Goal: Task Accomplishment & Management: Use online tool/utility

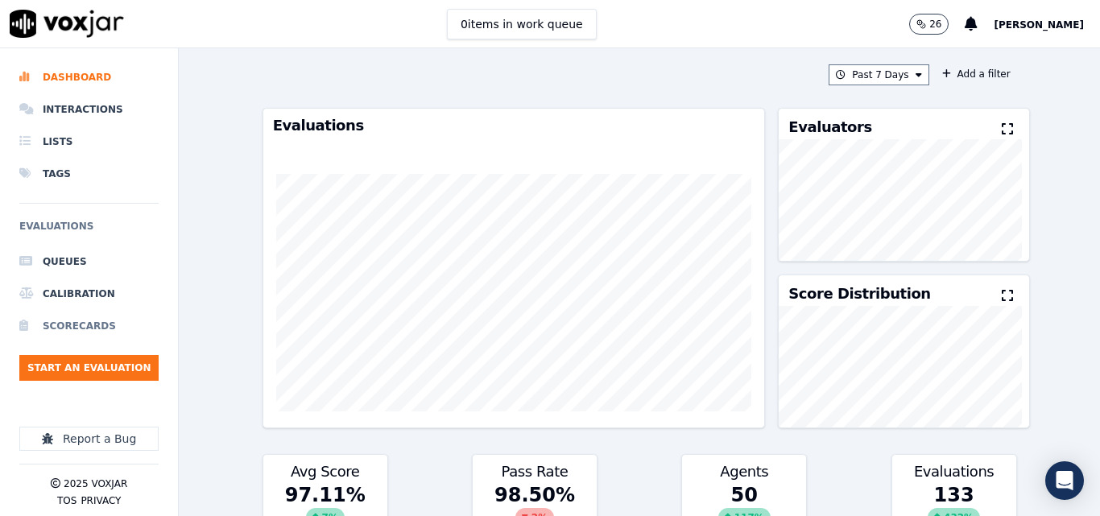
click at [84, 329] on li "Scorecards" at bounding box center [88, 326] width 139 height 32
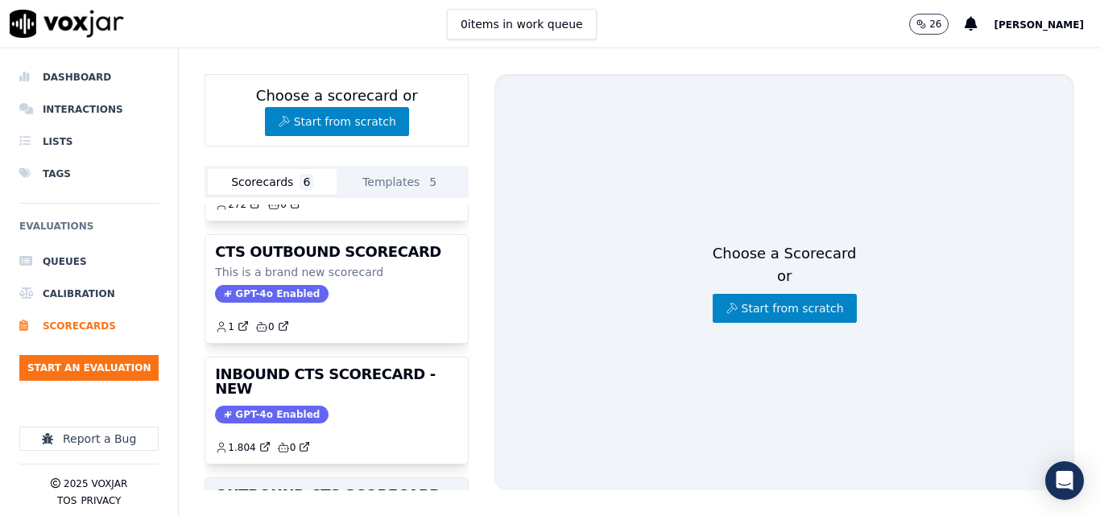
scroll to position [61, 0]
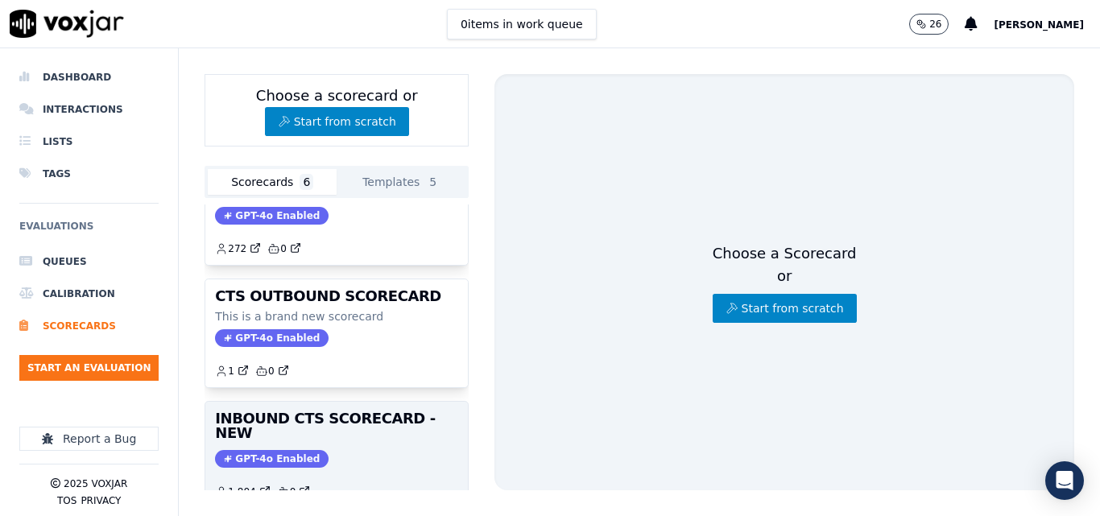
drag, startPoint x: 362, startPoint y: 435, endPoint x: 355, endPoint y: 425, distance: 12.1
click at [358, 430] on div "INBOUND CTS SCORECARD - NEW GPT-4o Enabled 1.804 0" at bounding box center [336, 455] width 263 height 106
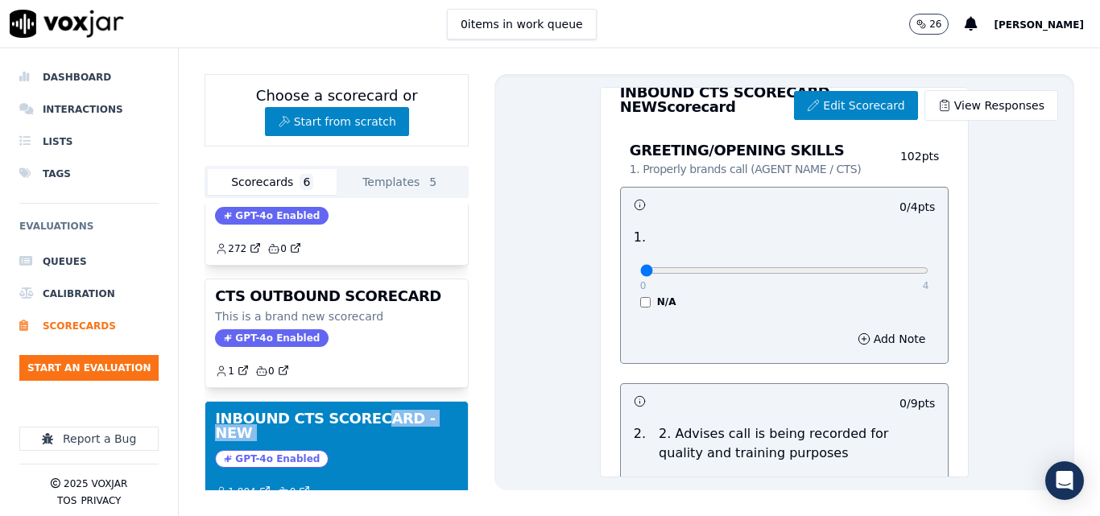
scroll to position [0, 0]
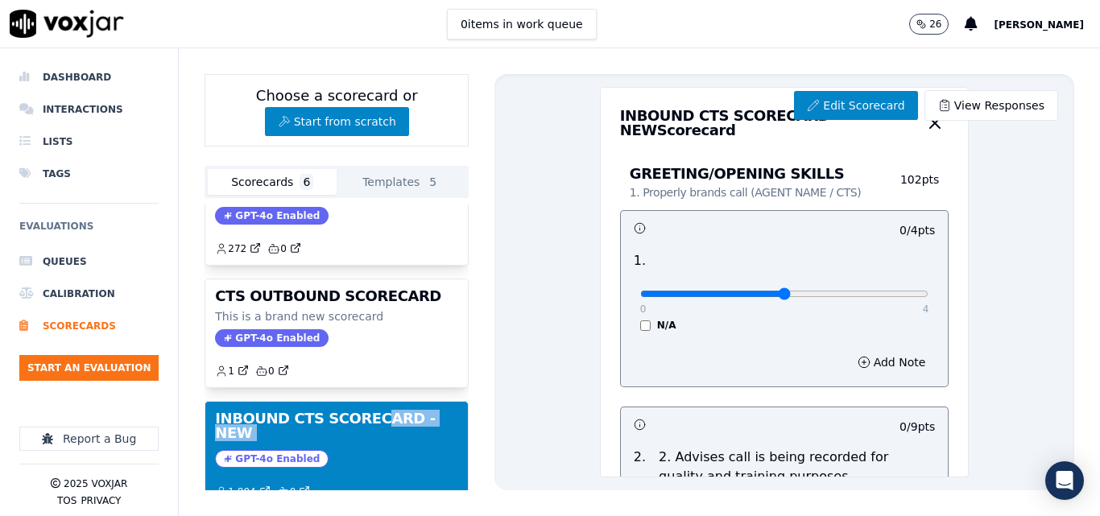
click at [739, 296] on input "range" at bounding box center [784, 294] width 289 height 6
drag, startPoint x: 873, startPoint y: 296, endPoint x: 876, endPoint y: 305, distance: 9.4
click at [872, 297] on input "range" at bounding box center [784, 294] width 289 height 6
type input "2"
click at [744, 297] on input "range" at bounding box center [784, 294] width 289 height 6
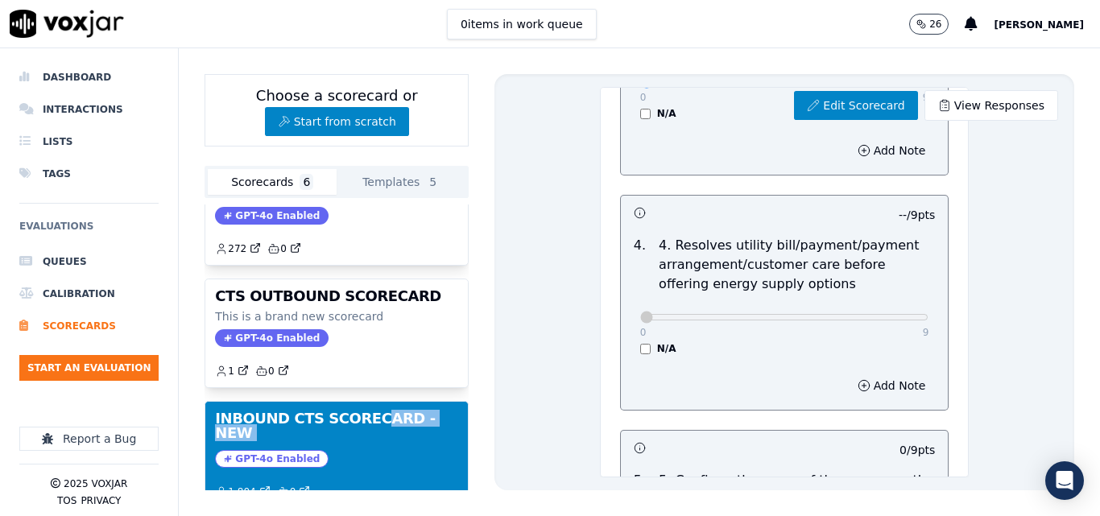
scroll to position [644, 0]
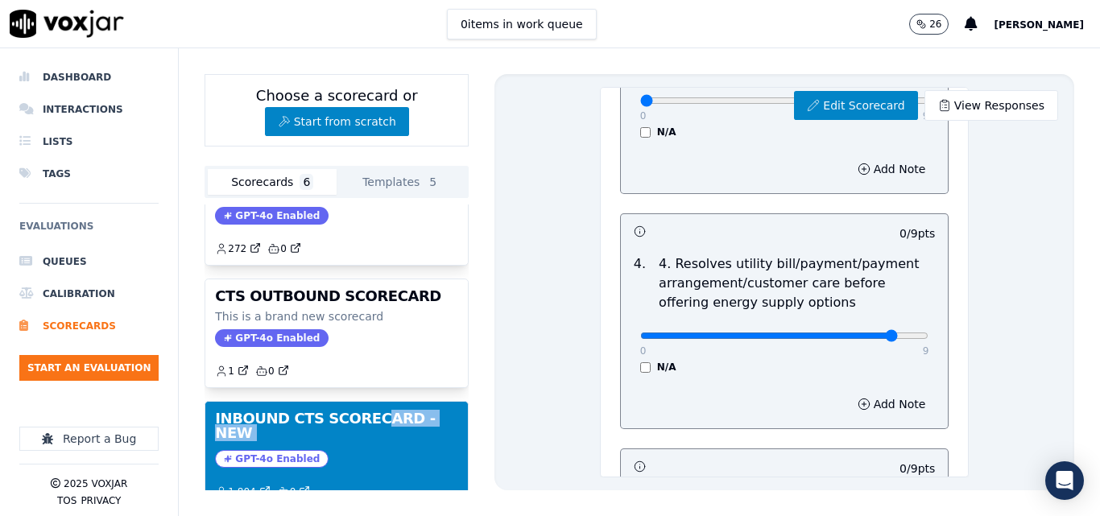
click at [859, 339] on input "range" at bounding box center [784, 336] width 289 height 6
type input "9"
click at [879, 337] on input "range" at bounding box center [784, 336] width 289 height 6
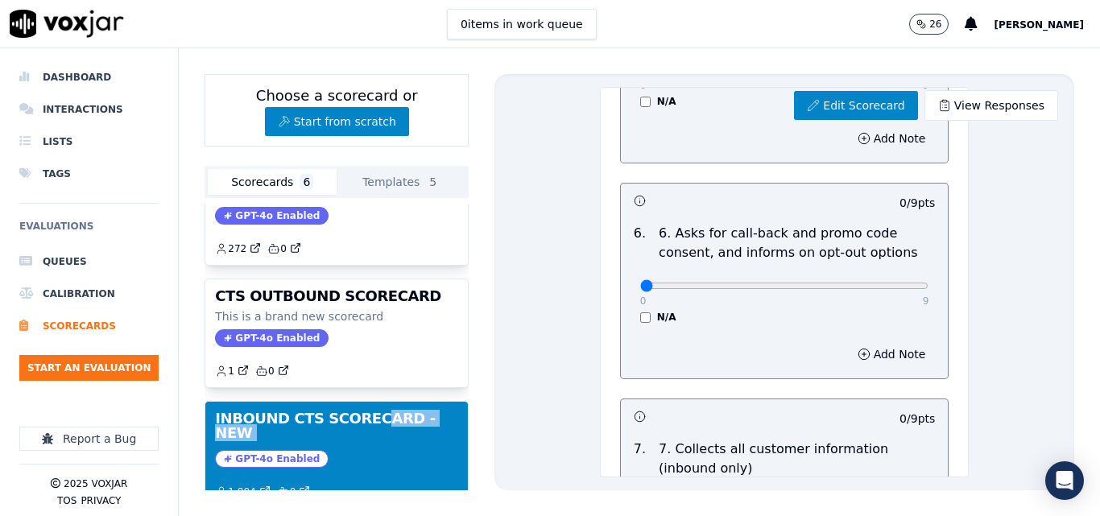
scroll to position [1128, 0]
type input "4"
click at [746, 288] on input "range" at bounding box center [784, 284] width 289 height 6
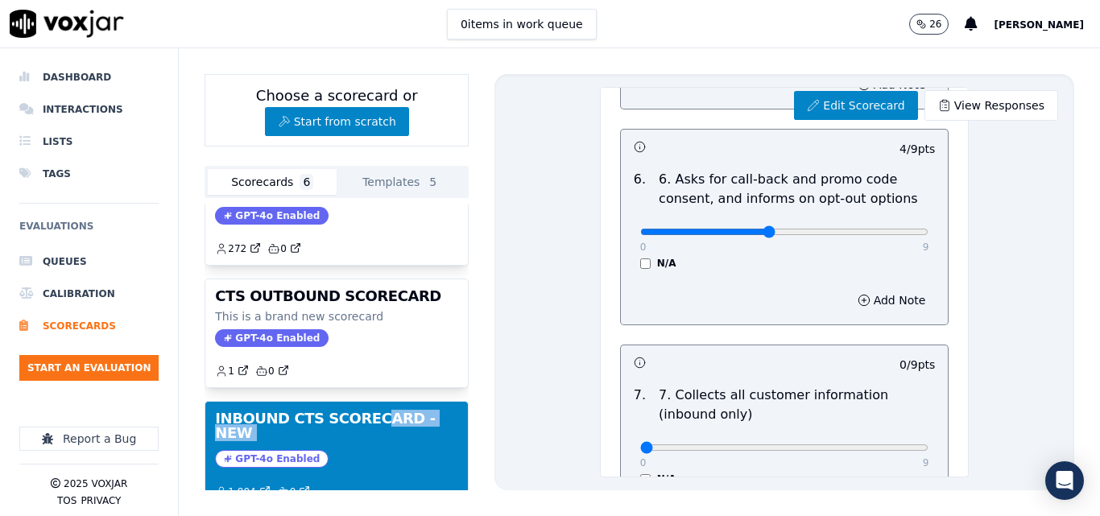
scroll to position [1208, 0]
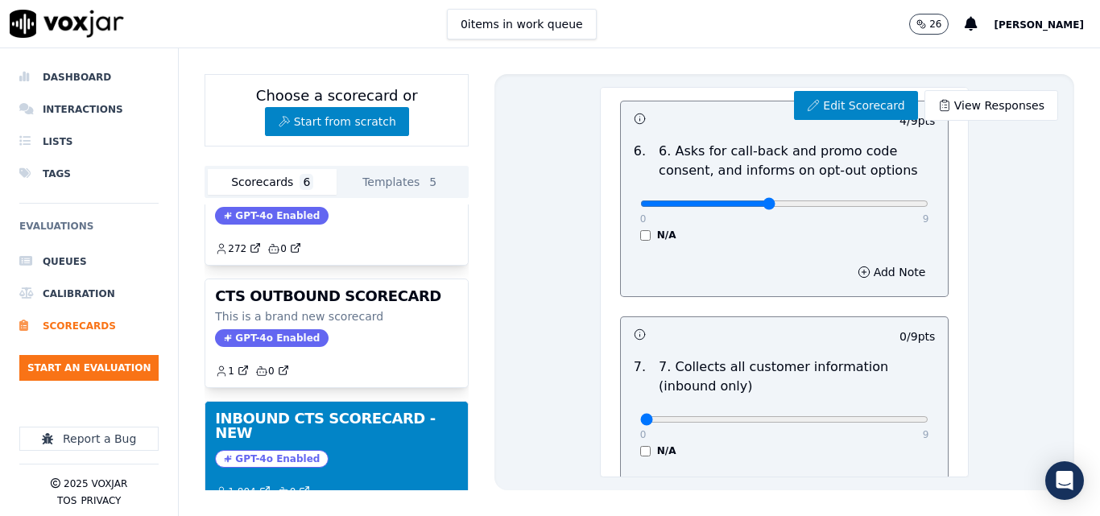
click at [634, 245] on div "6 . 6. Asks for call-back and promo code consent, and informs on opt-out option…" at bounding box center [785, 191] width 328 height 113
click at [640, 241] on div "N/A" at bounding box center [784, 235] width 289 height 13
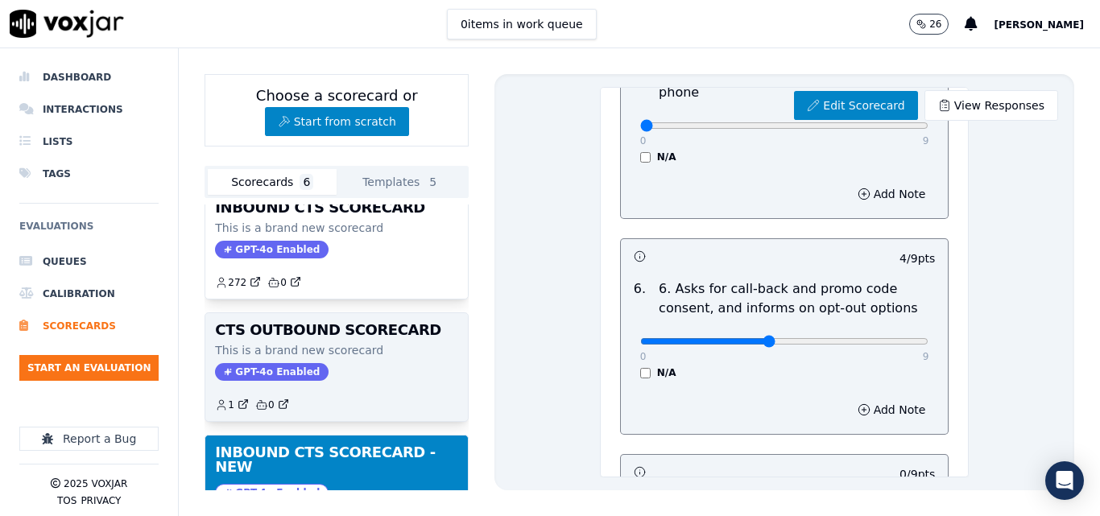
scroll to position [0, 0]
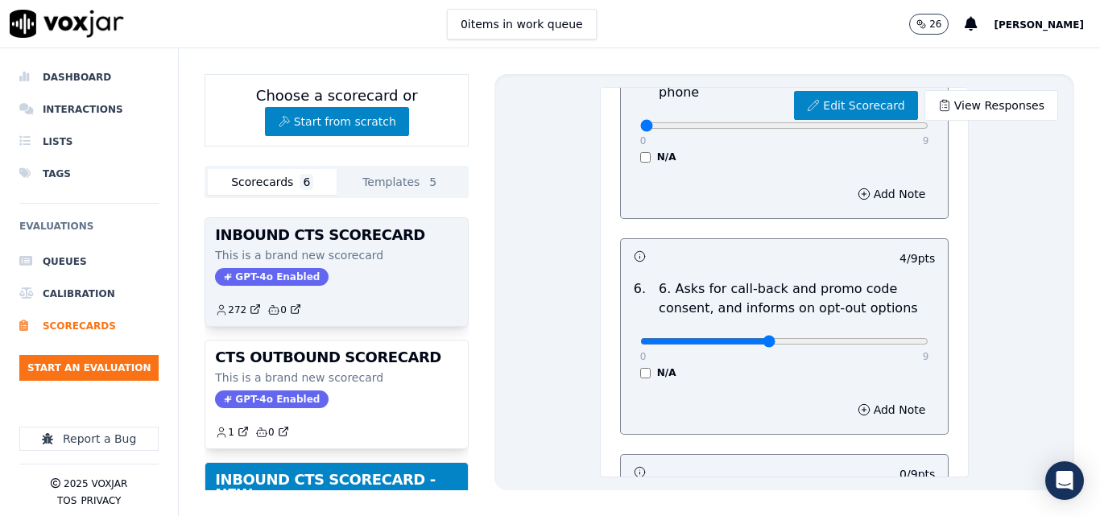
click at [375, 301] on div "272 0" at bounding box center [336, 304] width 243 height 26
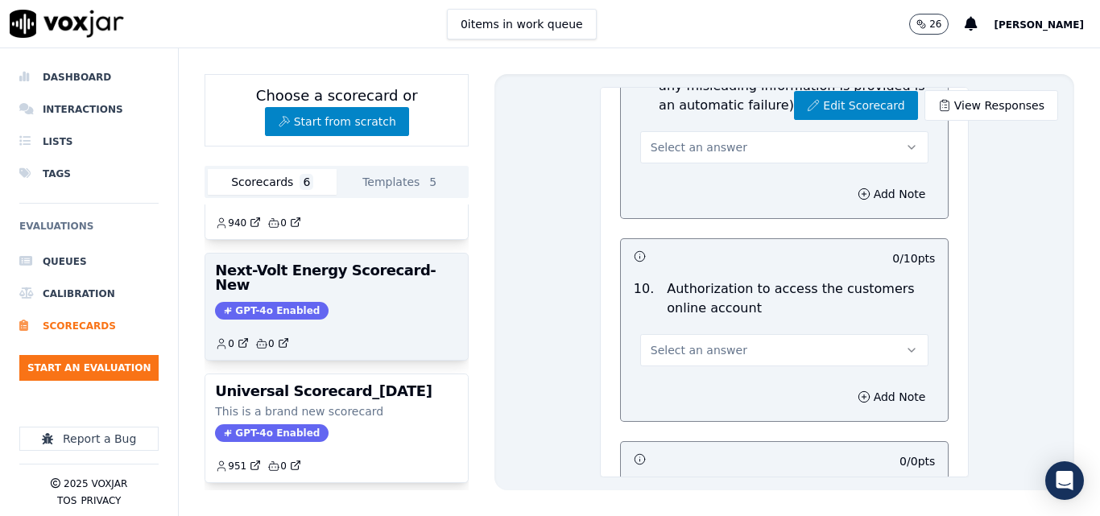
scroll to position [464, 0]
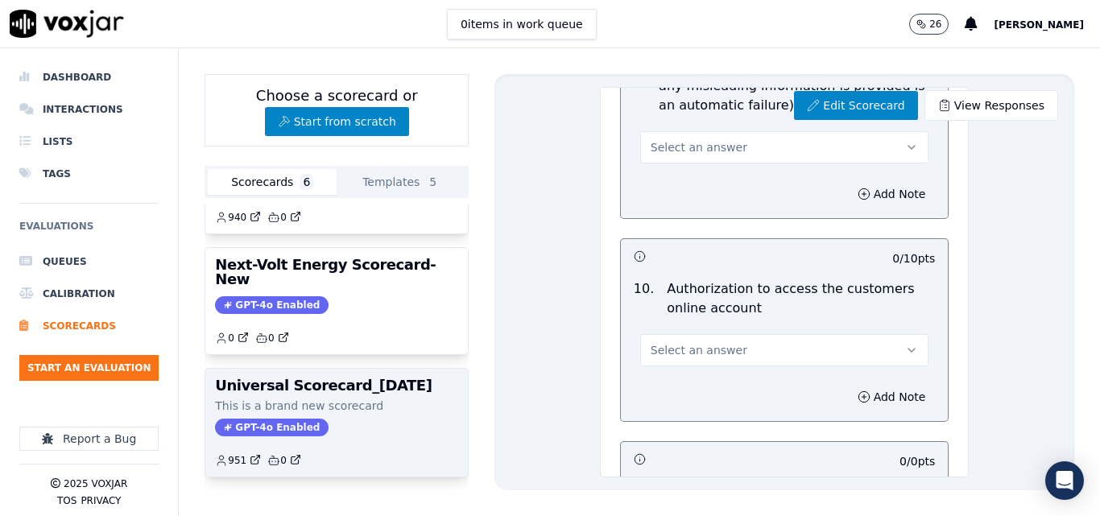
click at [375, 379] on h3 "Universal Scorecard_[DATE]" at bounding box center [336, 386] width 243 height 14
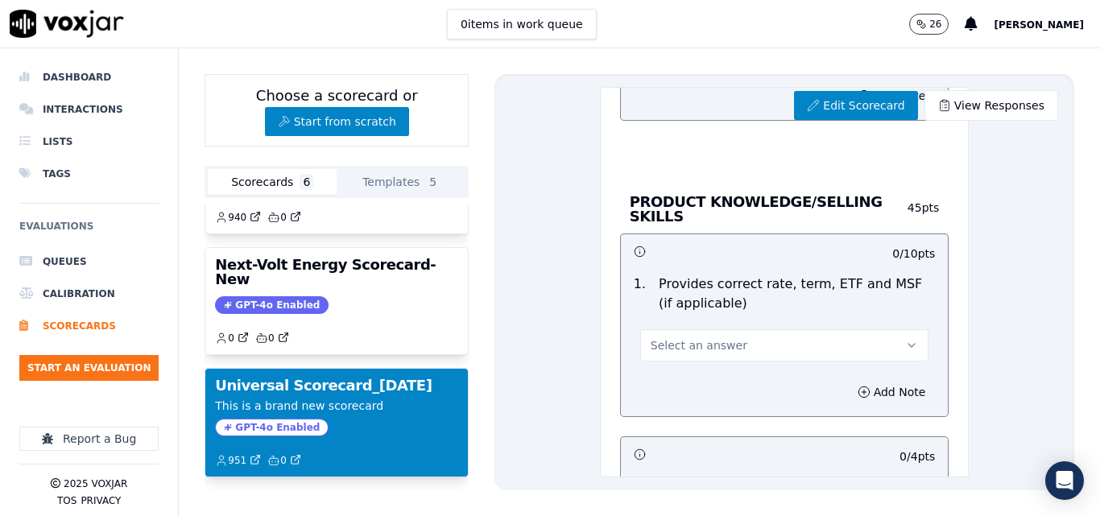
scroll to position [2175, 0]
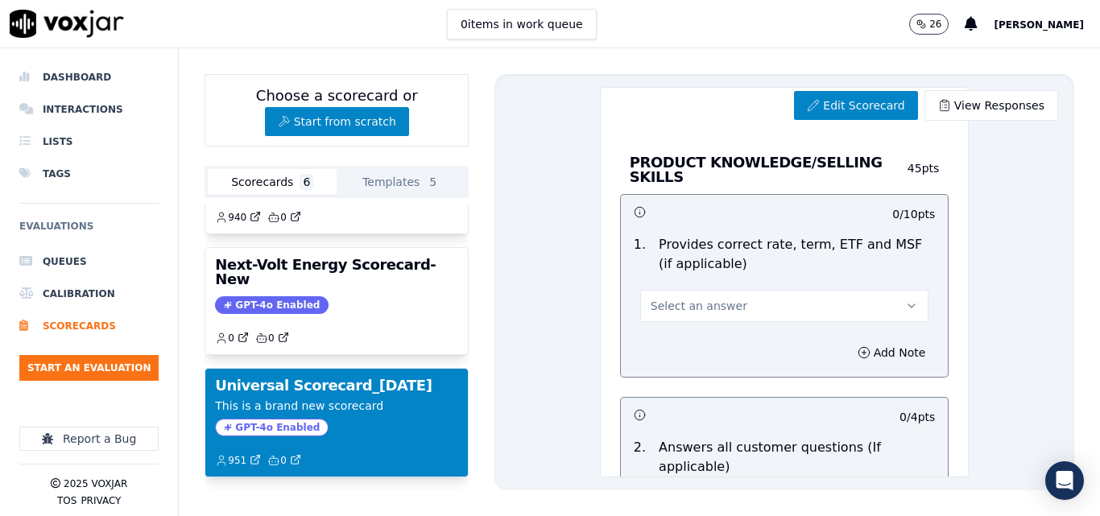
click at [714, 303] on span "Select an answer" at bounding box center [699, 306] width 97 height 16
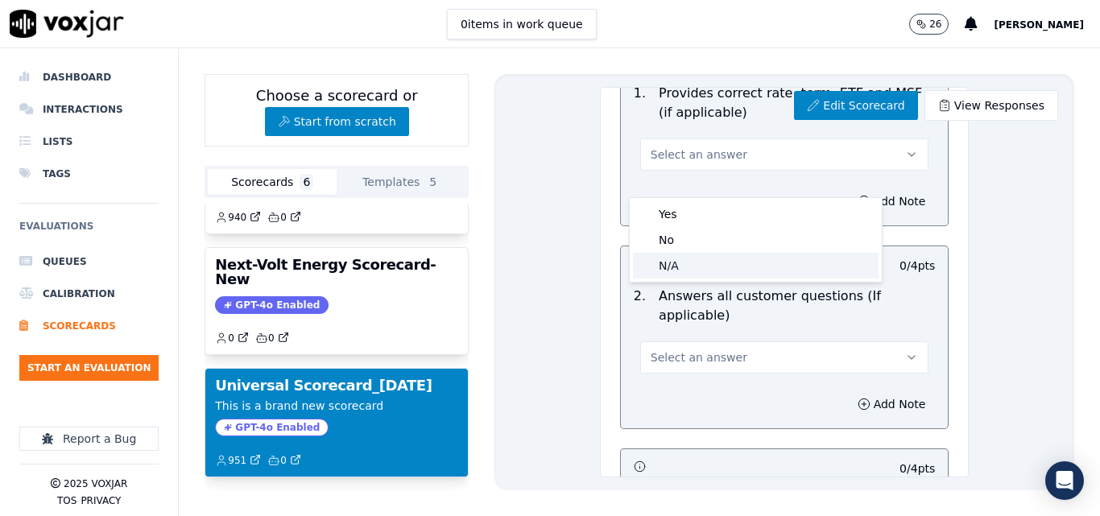
scroll to position [2255, 0]
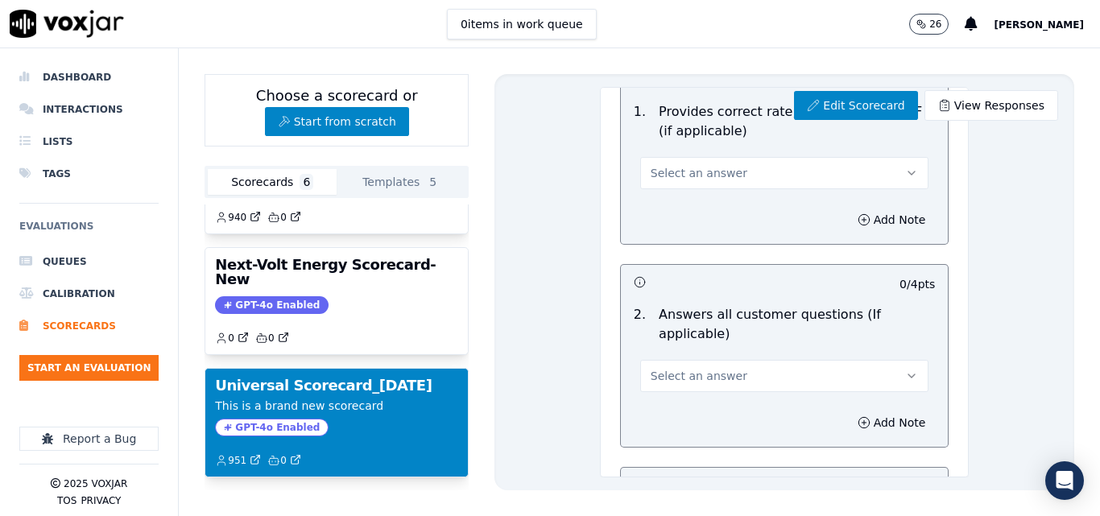
scroll to position [2416, 0]
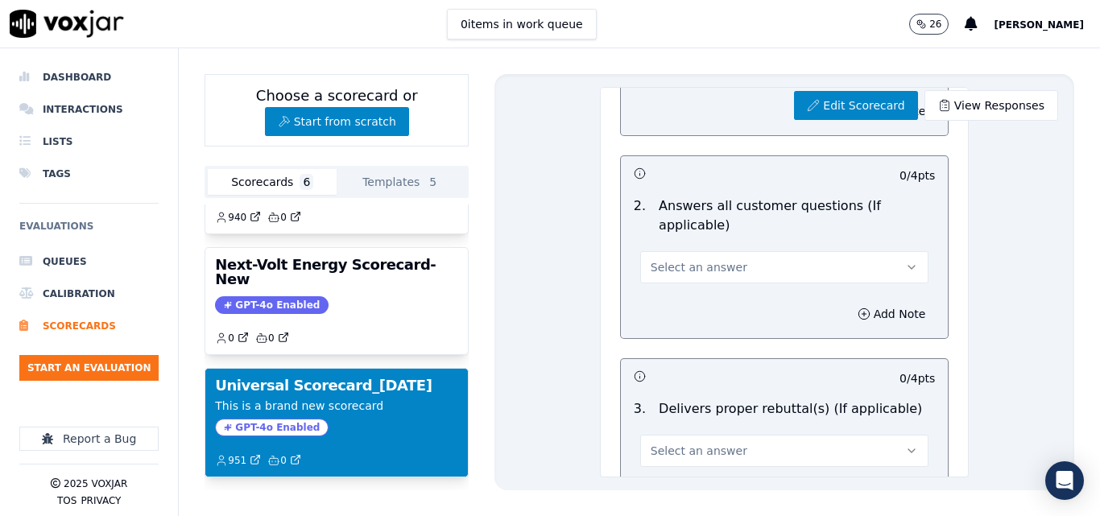
click at [764, 259] on button "Select an answer" at bounding box center [784, 267] width 289 height 32
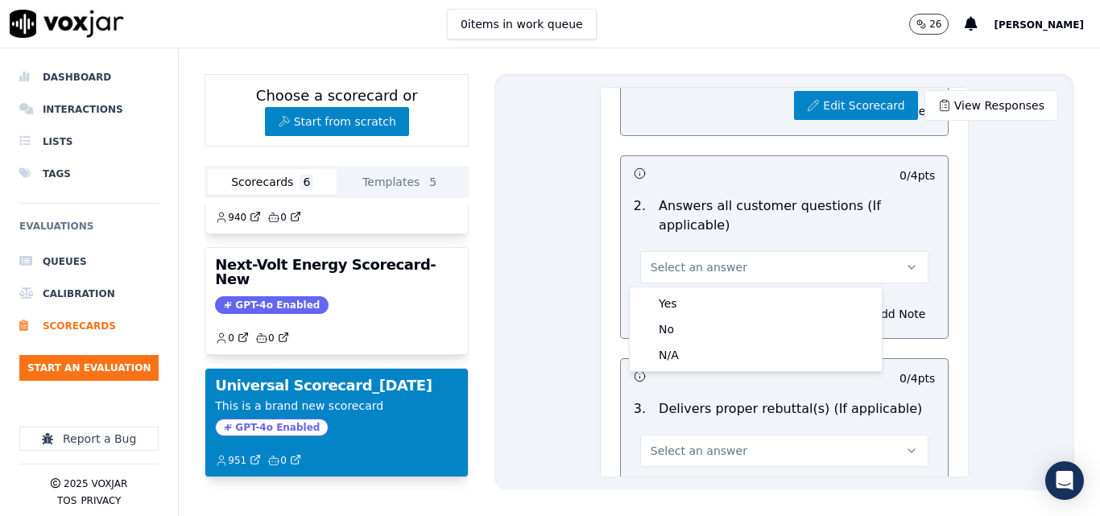
click at [801, 242] on div "Select an answer" at bounding box center [784, 259] width 315 height 48
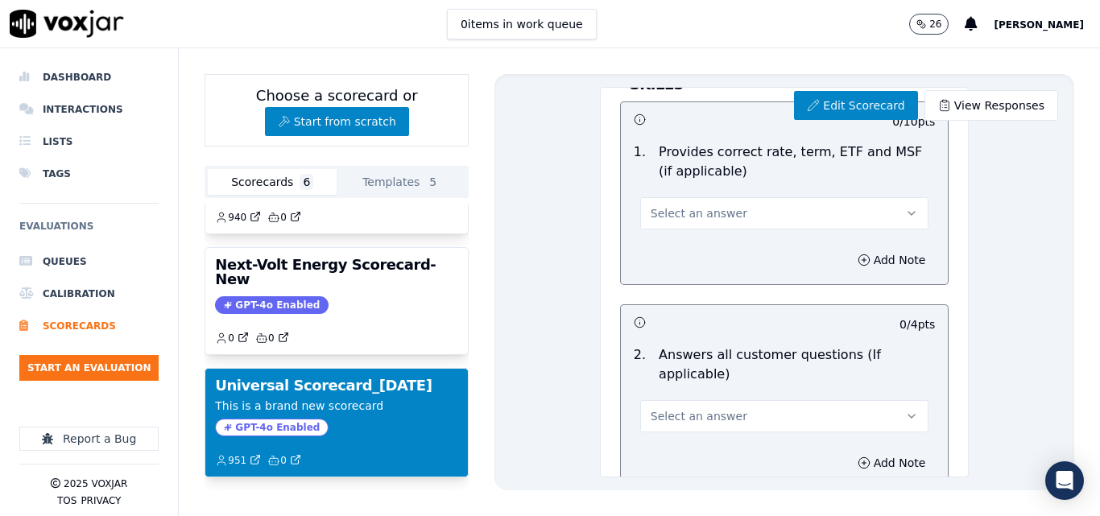
scroll to position [2255, 0]
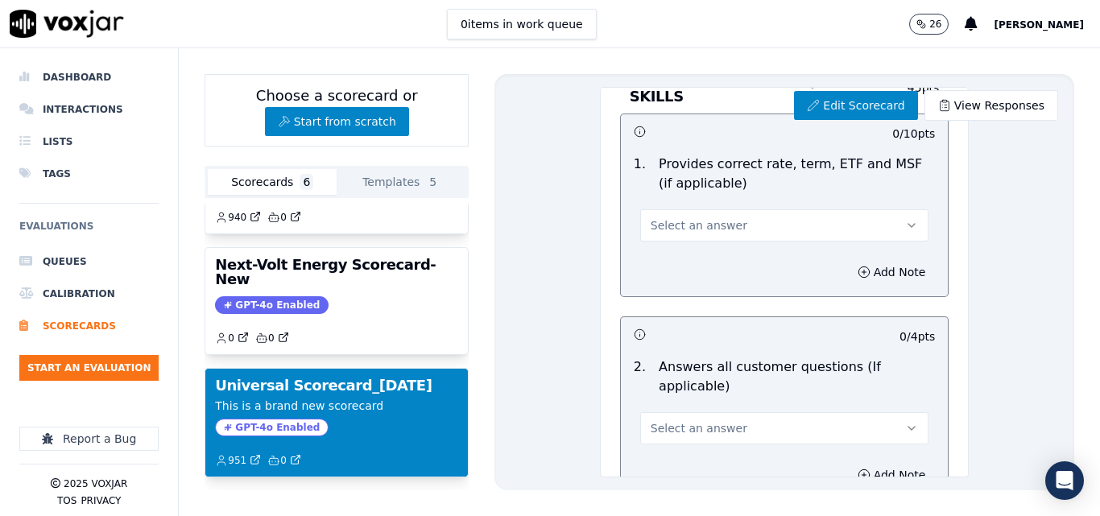
click at [752, 248] on div "0 / 10 pts 1 . Provides correct rate, term, ETF and MSF (if applicable) Select …" at bounding box center [784, 206] width 329 height 184
click at [750, 230] on button "Select an answer" at bounding box center [784, 225] width 289 height 32
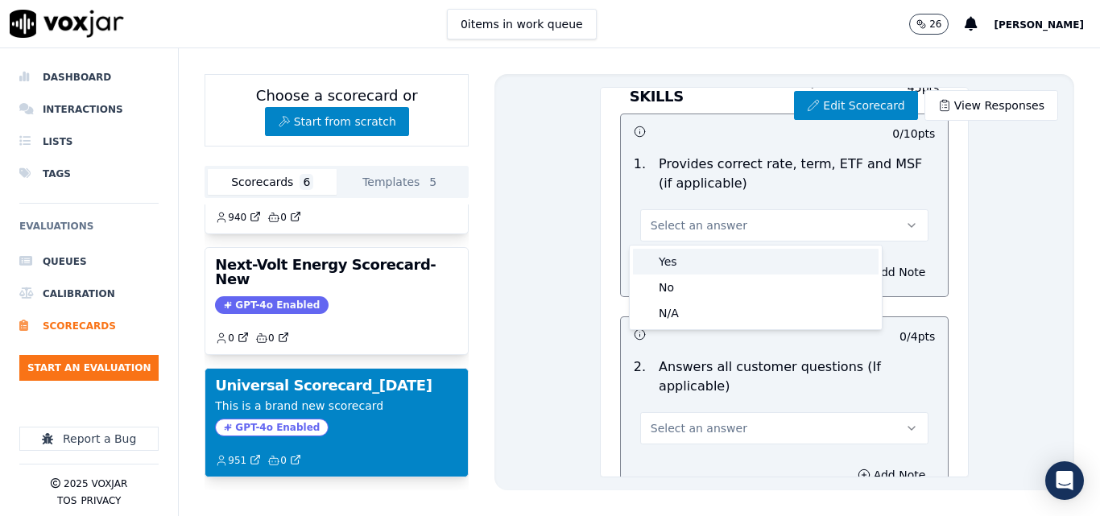
click at [754, 271] on div "Yes" at bounding box center [756, 262] width 246 height 26
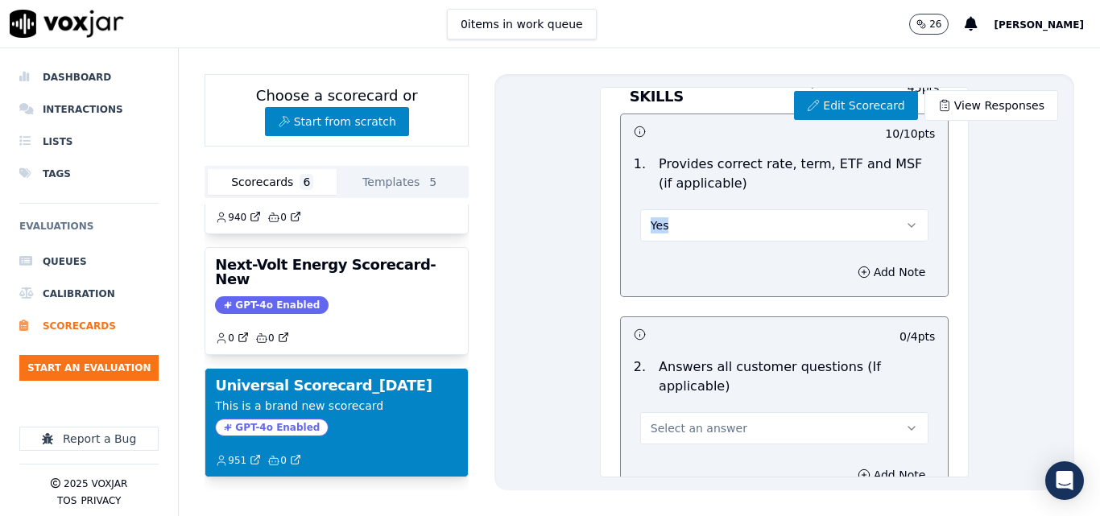
click at [779, 246] on div "1 . Provides correct rate, term, ETF and MSF (if applicable) Yes" at bounding box center [785, 198] width 328 height 100
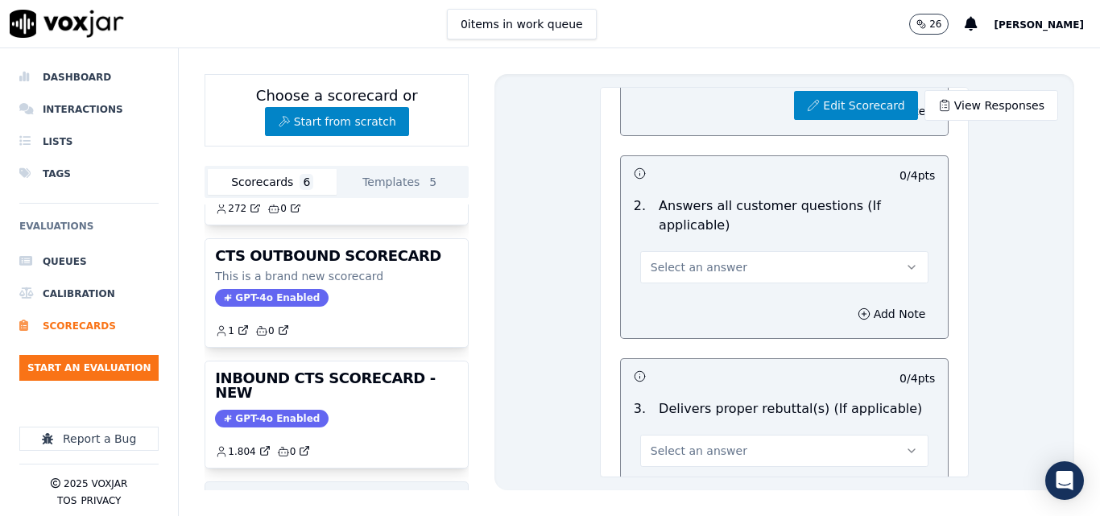
scroll to position [61, 0]
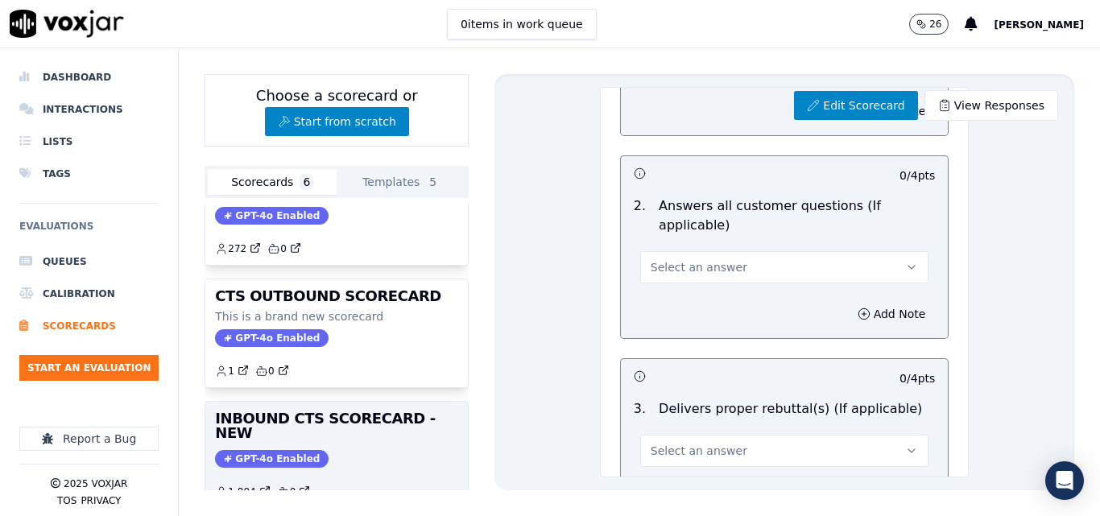
click at [407, 412] on h3 "INBOUND CTS SCORECARD - NEW" at bounding box center [336, 426] width 243 height 29
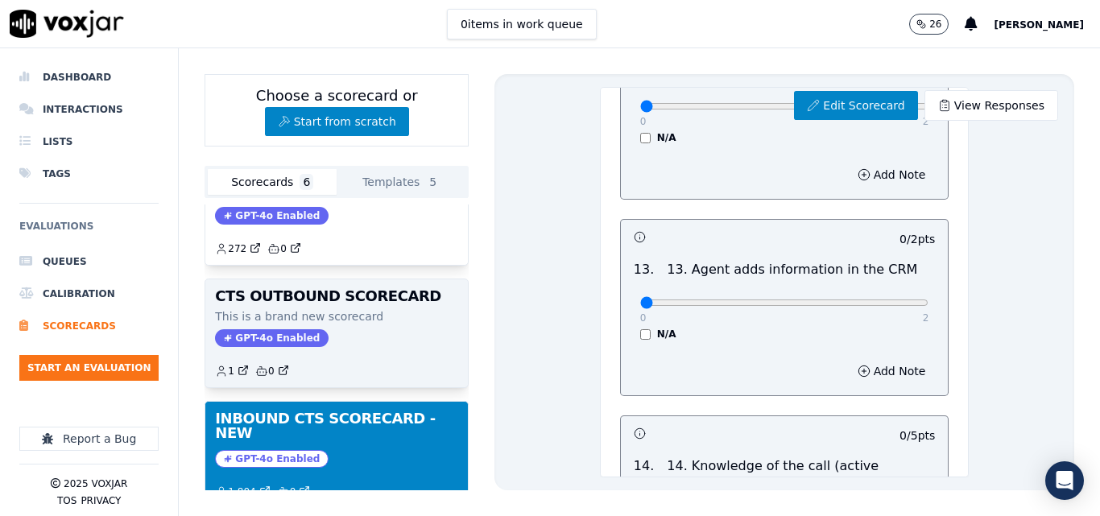
scroll to position [0, 0]
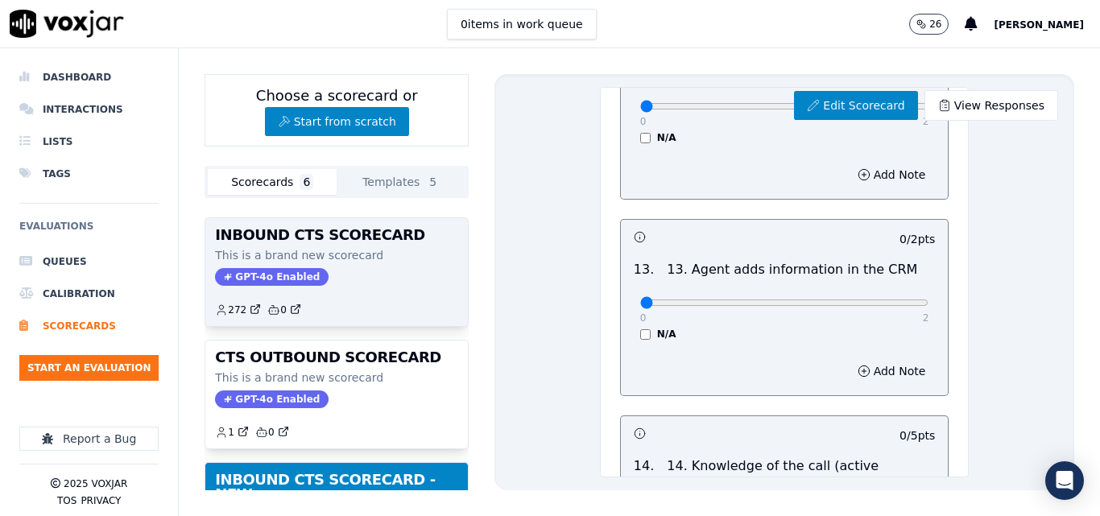
click at [362, 303] on div "272 0" at bounding box center [336, 304] width 243 height 26
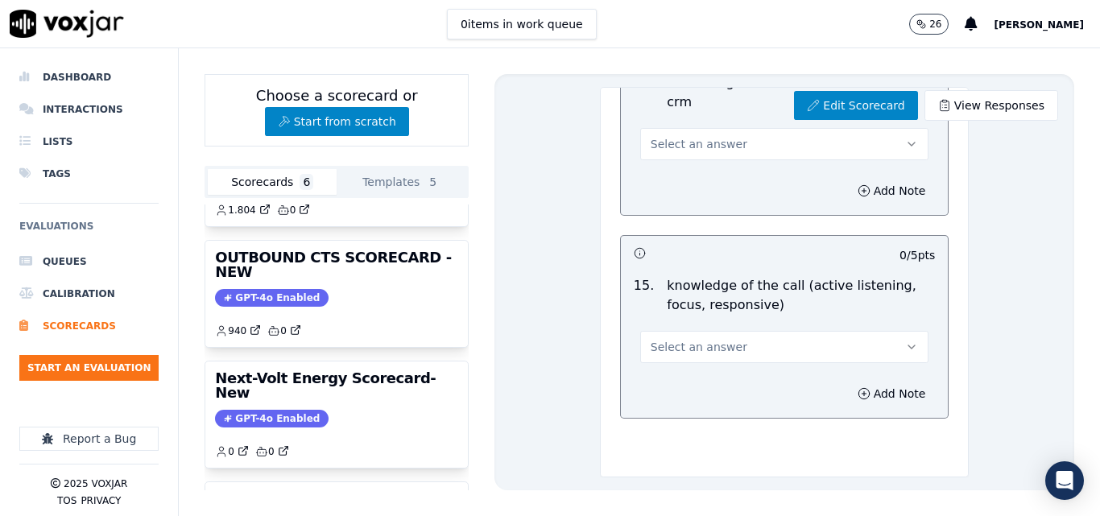
scroll to position [464, 0]
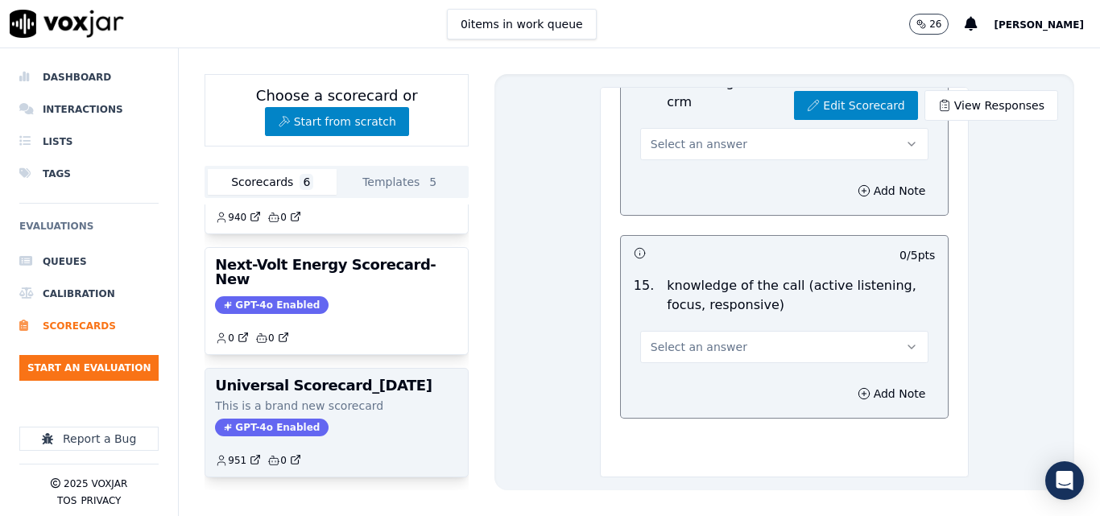
click at [367, 398] on p "This is a brand new scorecard" at bounding box center [336, 406] width 243 height 16
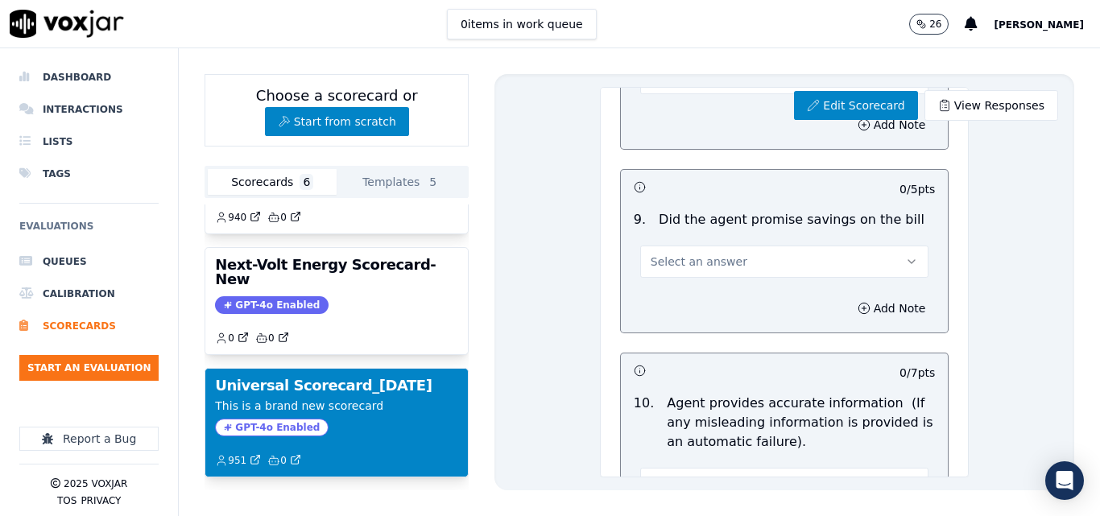
scroll to position [1470, 0]
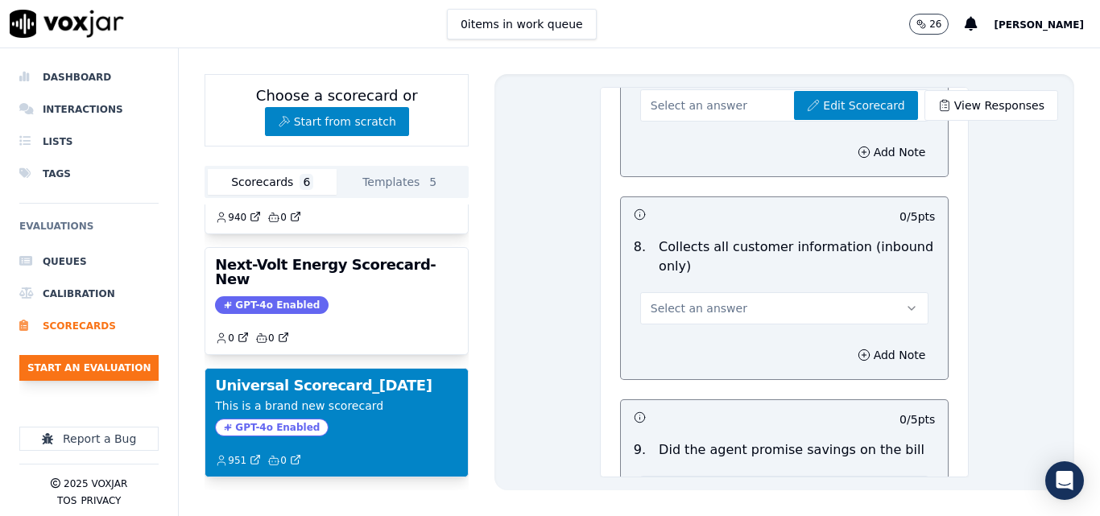
click at [132, 376] on button "Start an Evaluation" at bounding box center [88, 368] width 139 height 26
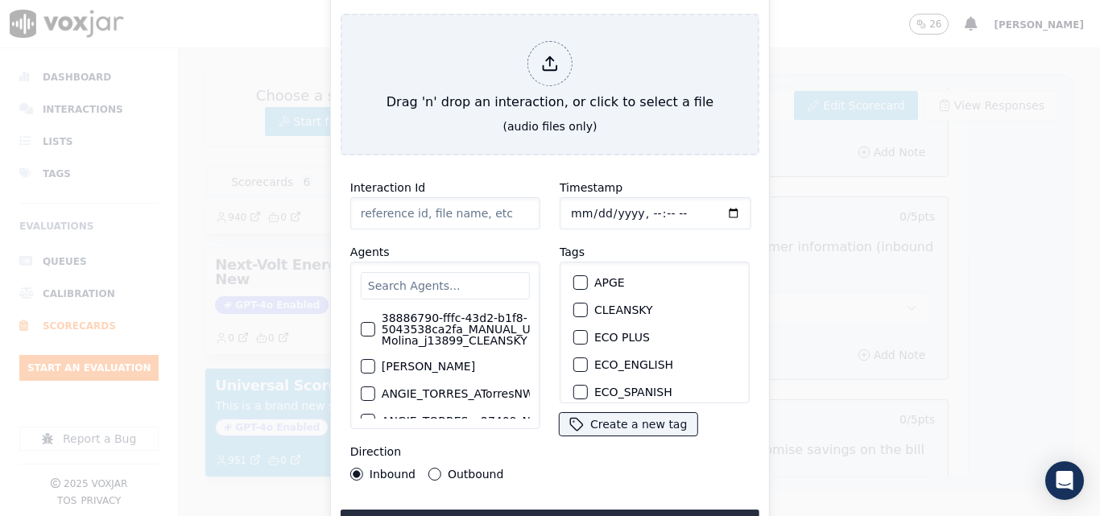
type input "20250908-182115_5517551414-all.mp3"
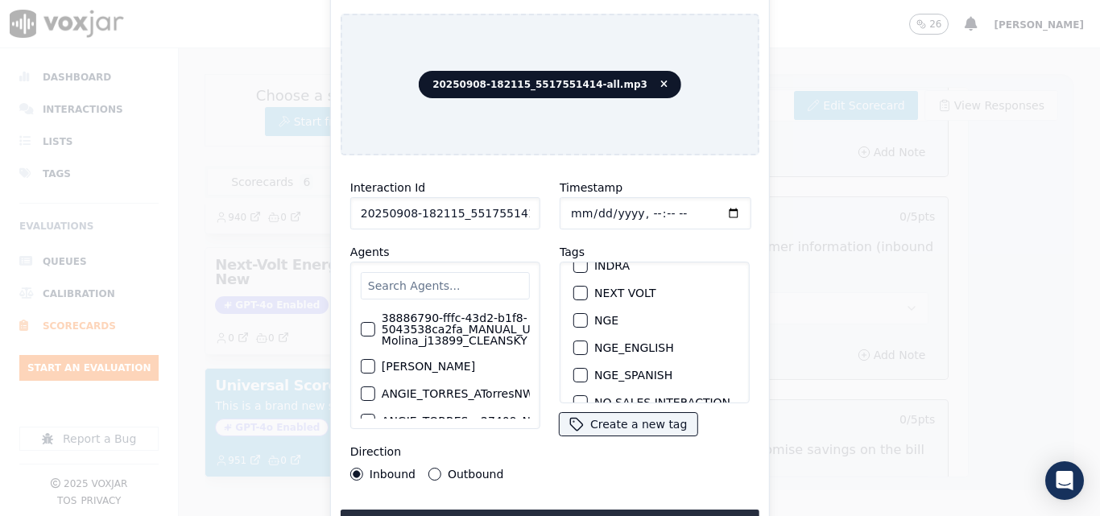
scroll to position [185, 0]
click at [577, 312] on div "button" at bounding box center [579, 316] width 11 height 11
drag, startPoint x: 484, startPoint y: 209, endPoint x: 557, endPoint y: 215, distance: 73.6
click at [557, 215] on div "Interaction Id 20250908-182115_5517551414-all.mp3 Agents 38886790-fffc-43d2-b1f…" at bounding box center [550, 329] width 419 height 322
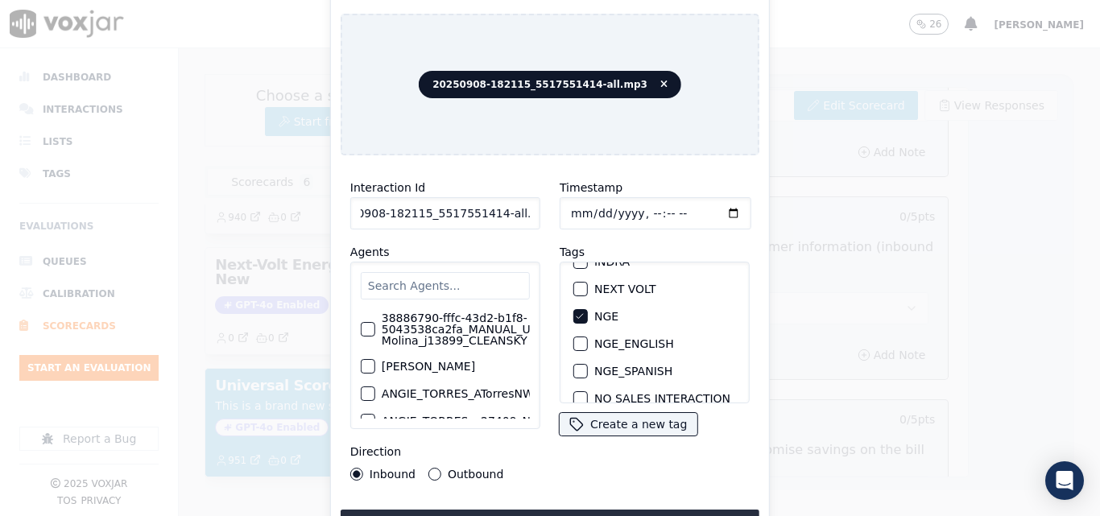
click at [501, 205] on input "20250908-182115_5517551414-all.mp3" at bounding box center [445, 213] width 190 height 32
drag, startPoint x: 499, startPoint y: 209, endPoint x: 525, endPoint y: 210, distance: 25.8
click at [525, 210] on input "20250908-182115_5517551414-all.mp3" at bounding box center [445, 213] width 190 height 32
click at [739, 265] on div "Timestamp Tags APGE CLEANSKY ECO PLUS ECO_ENGLISH ECO_SPANISH ELECTRA SPARK IND…" at bounding box center [654, 329] width 209 height 322
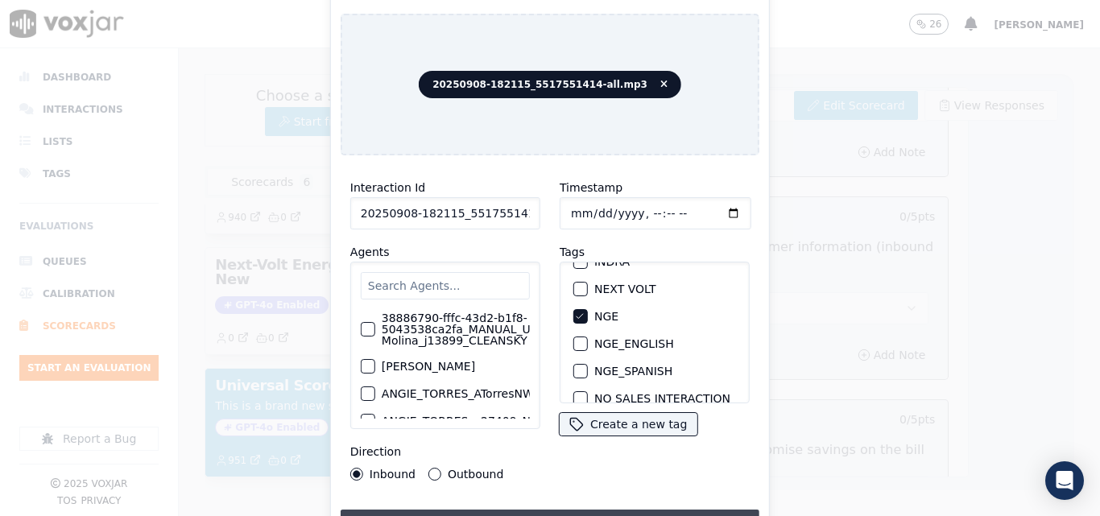
click at [543, 510] on button "Upload interaction to start evaluation" at bounding box center [550, 524] width 419 height 29
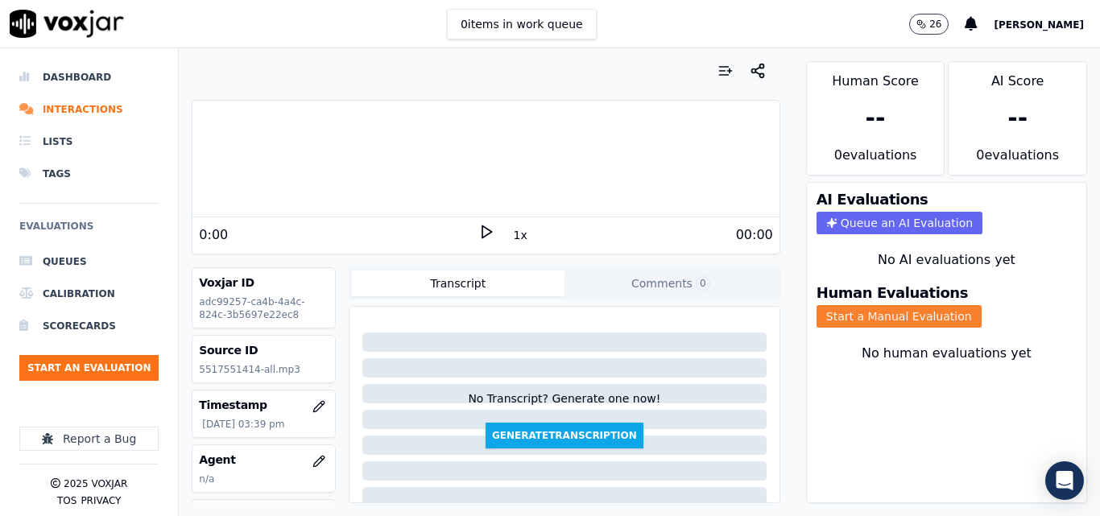
click at [877, 316] on button "Start a Manual Evaluation" at bounding box center [899, 316] width 165 height 23
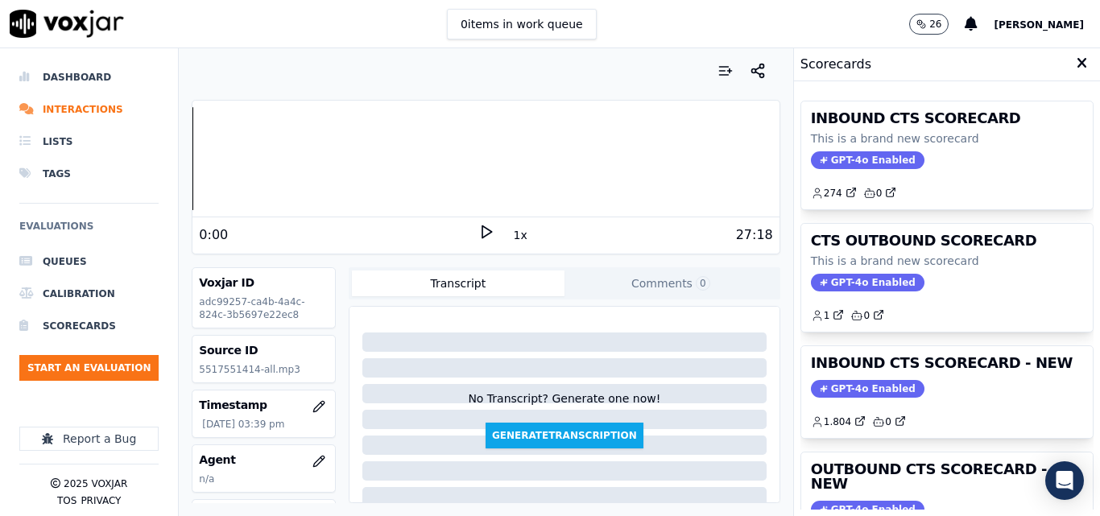
click at [478, 231] on icon at bounding box center [486, 232] width 16 height 16
click at [478, 230] on icon at bounding box center [486, 232] width 16 height 16
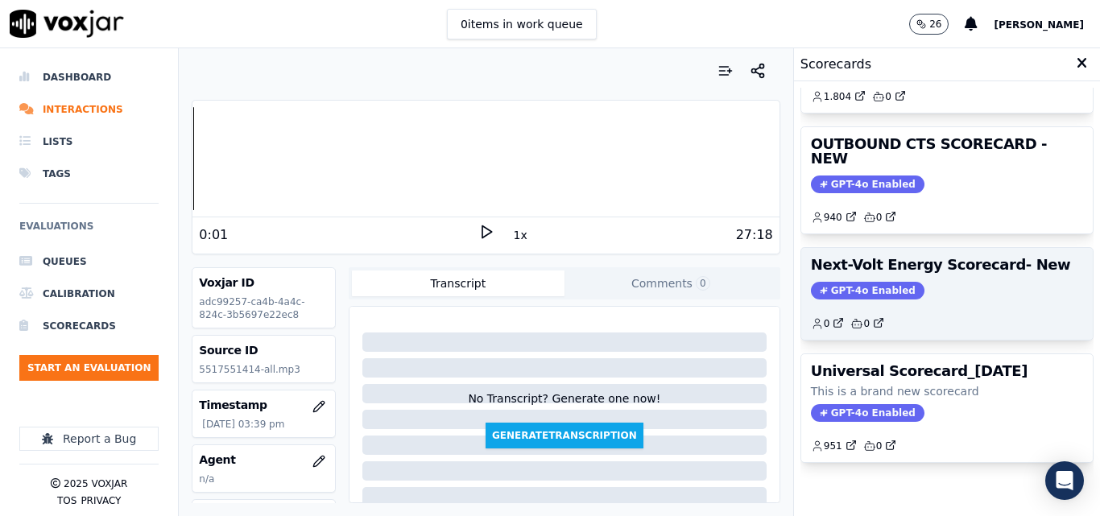
scroll to position [352, 0]
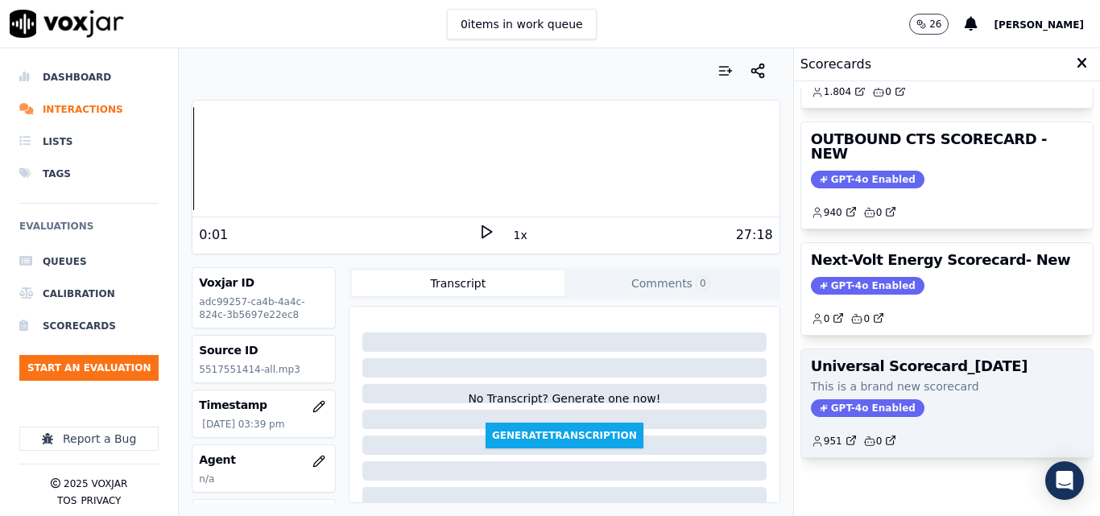
click at [859, 400] on span "GPT-4o Enabled" at bounding box center [868, 409] width 114 height 18
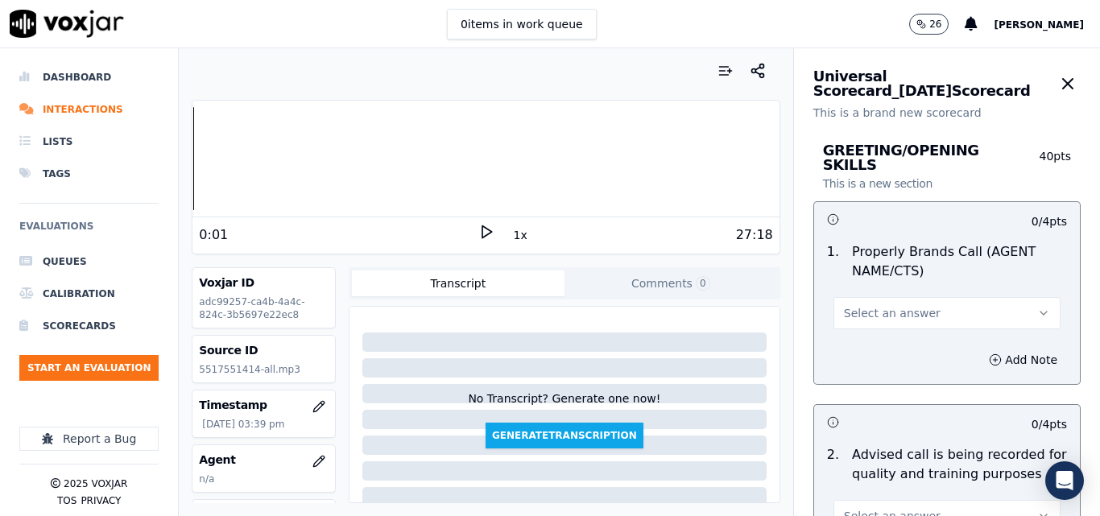
click at [480, 231] on icon at bounding box center [486, 232] width 16 height 16
click at [478, 234] on icon at bounding box center [486, 232] width 16 height 16
click at [482, 235] on polygon at bounding box center [487, 232] width 10 height 12
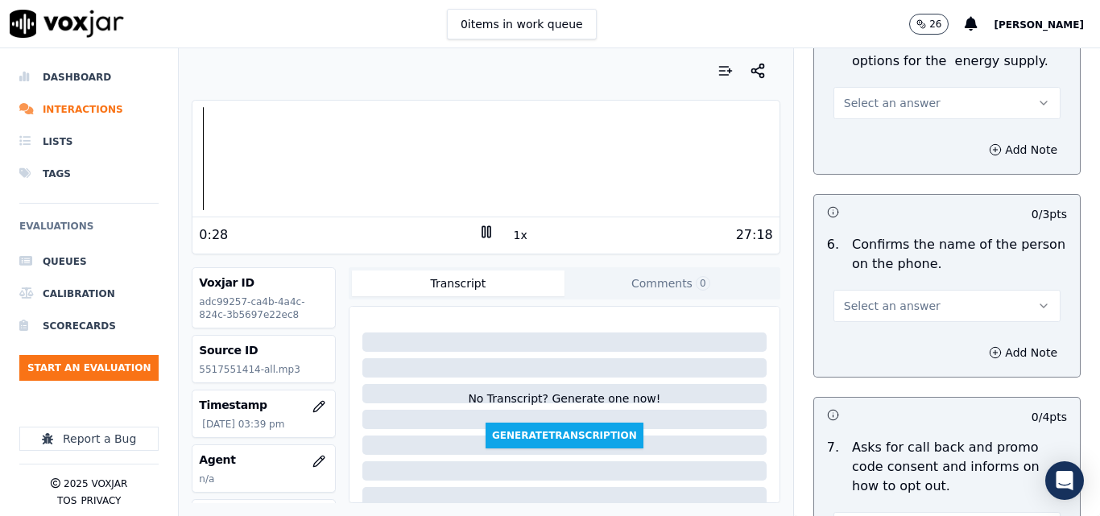
scroll to position [1137, 0]
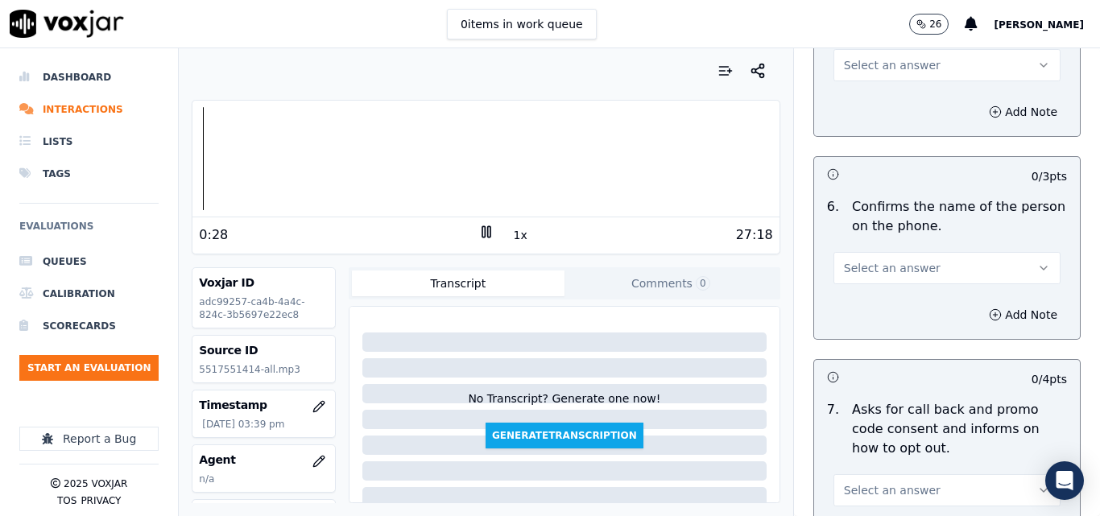
click at [1016, 252] on button "Select an answer" at bounding box center [947, 268] width 227 height 32
click at [913, 286] on div "Yes" at bounding box center [921, 290] width 199 height 26
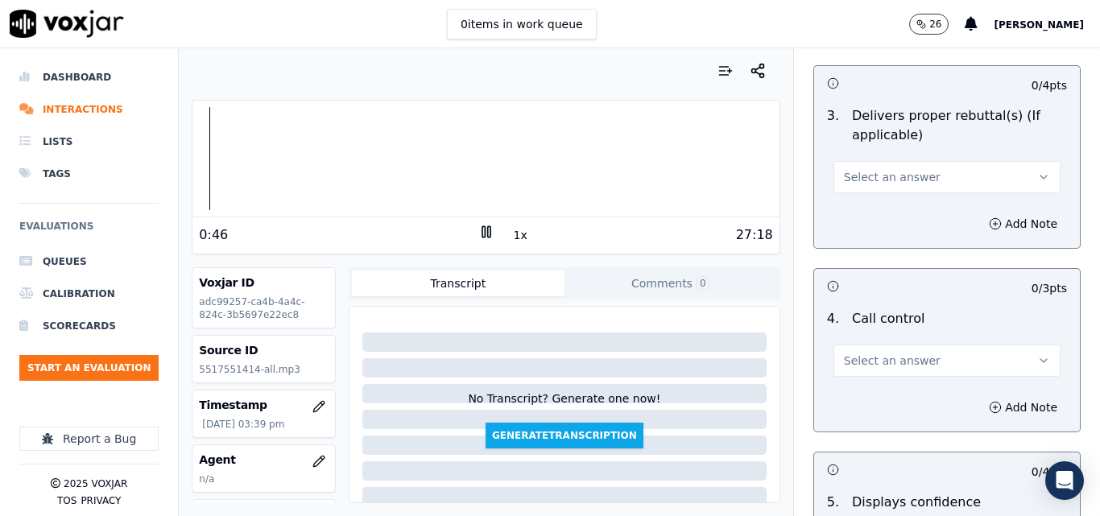
scroll to position [2805, 0]
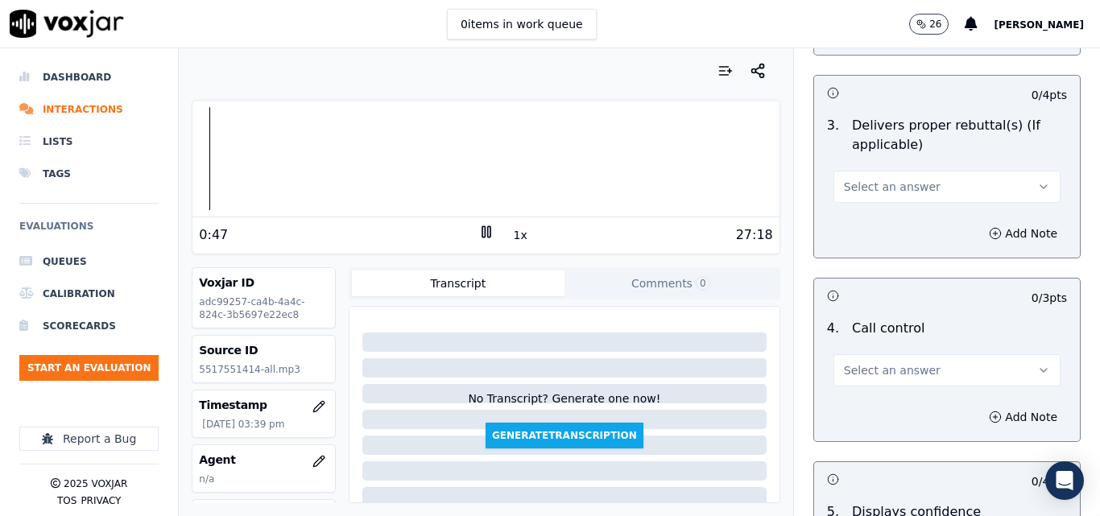
click at [1037, 364] on icon "button" at bounding box center [1043, 370] width 13 height 13
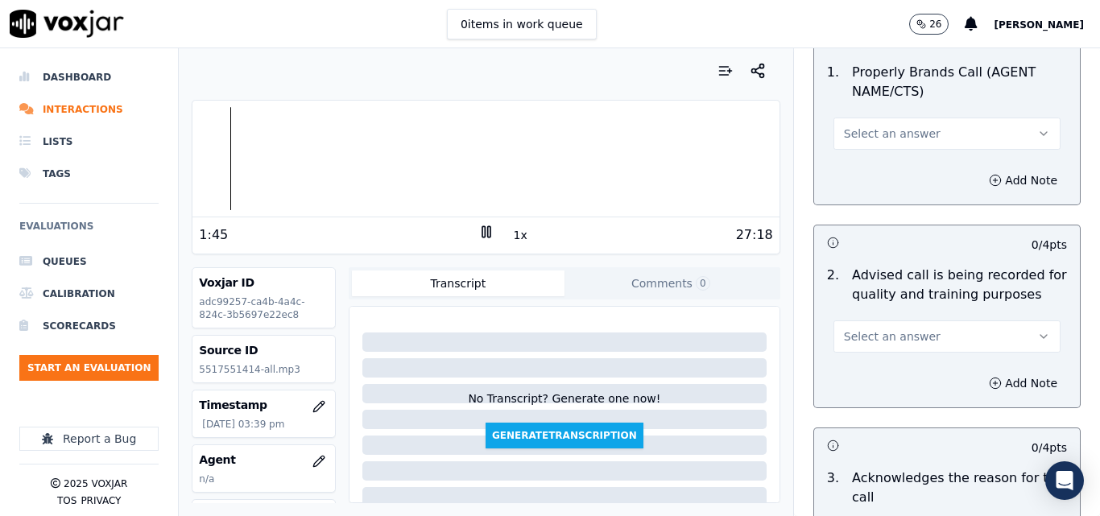
scroll to position [0, 0]
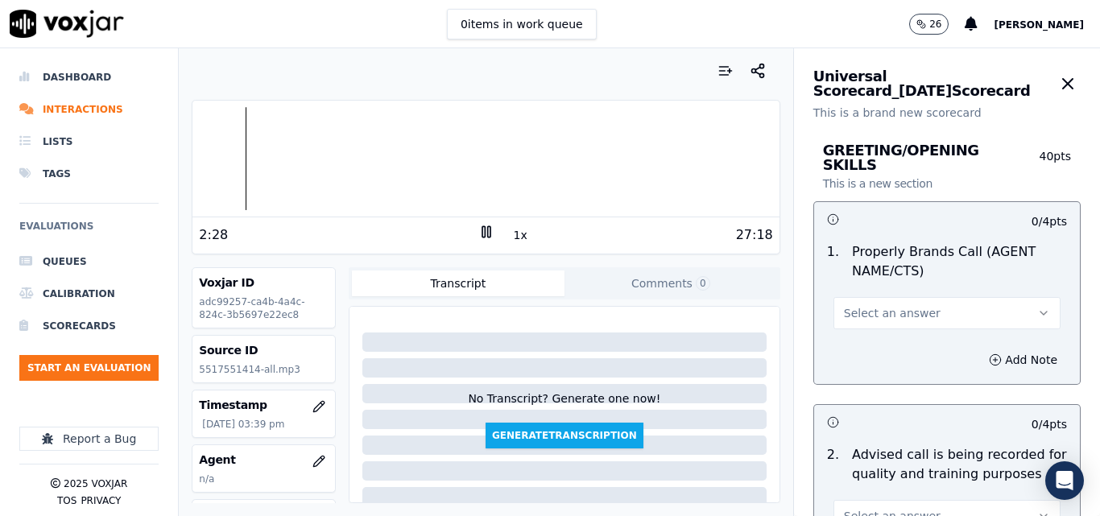
click at [861, 305] on span "Select an answer" at bounding box center [892, 313] width 97 height 16
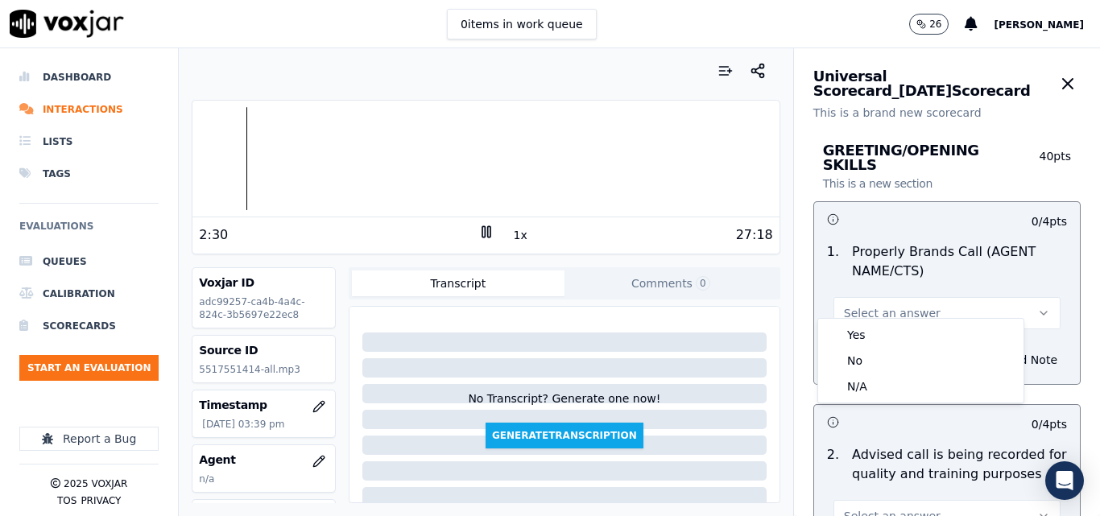
click at [859, 321] on div "Yes No N/A" at bounding box center [920, 361] width 205 height 84
click at [861, 328] on div "Yes" at bounding box center [921, 335] width 199 height 26
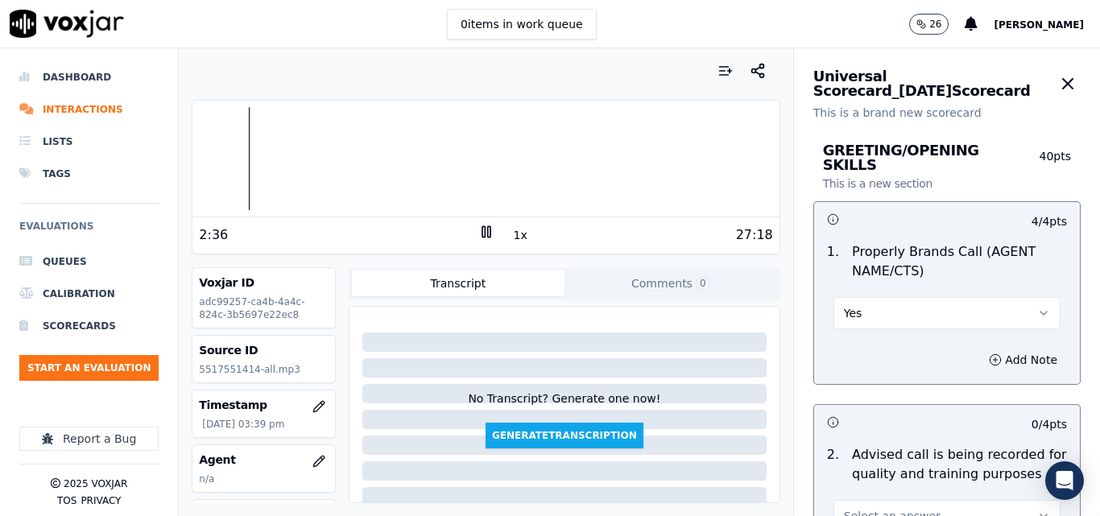
click at [234, 166] on div at bounding box center [486, 158] width 586 height 103
click at [487, 231] on rect at bounding box center [488, 231] width 2 height 10
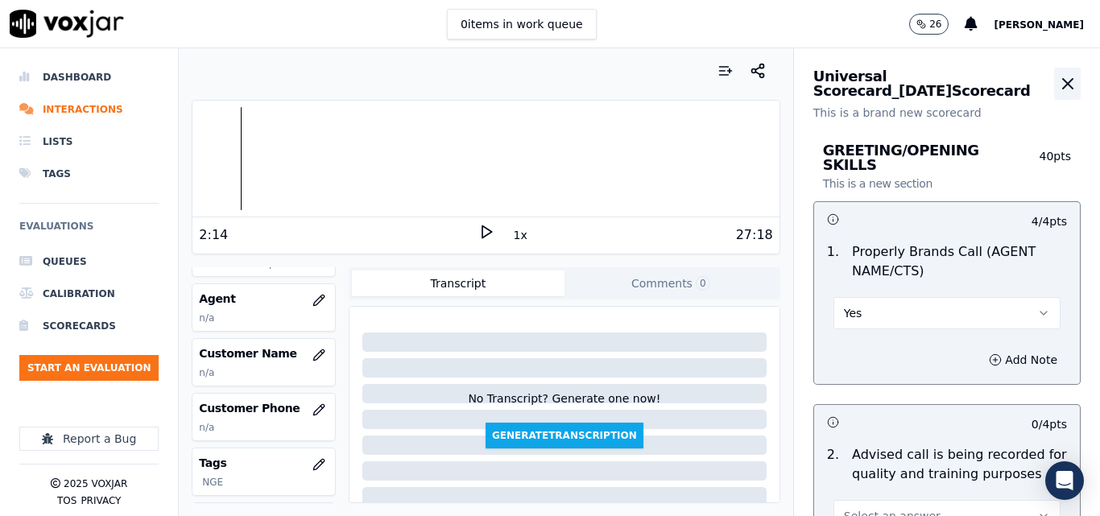
click at [1058, 76] on icon "button" at bounding box center [1067, 83] width 19 height 19
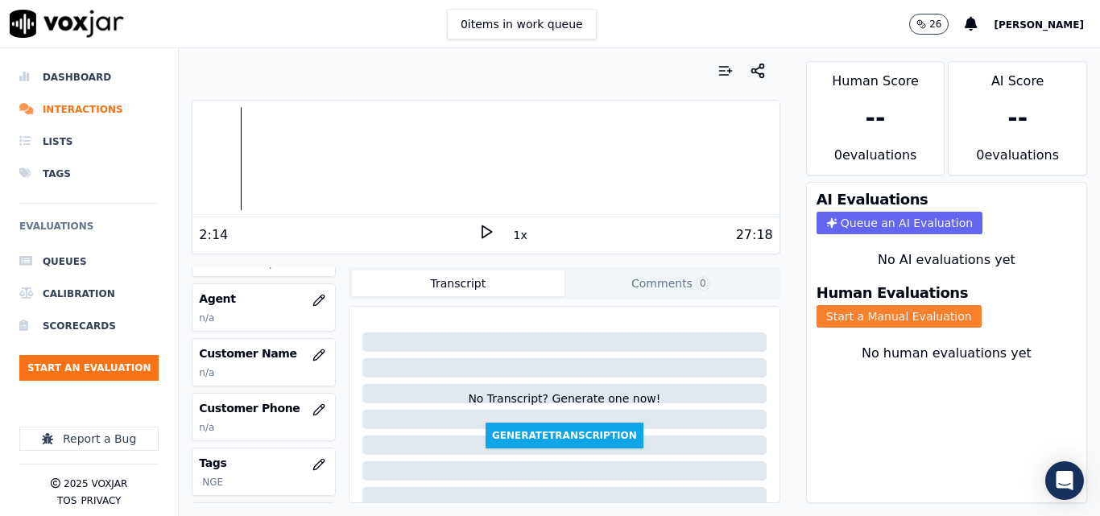
click at [884, 320] on button "Start a Manual Evaluation" at bounding box center [899, 316] width 165 height 23
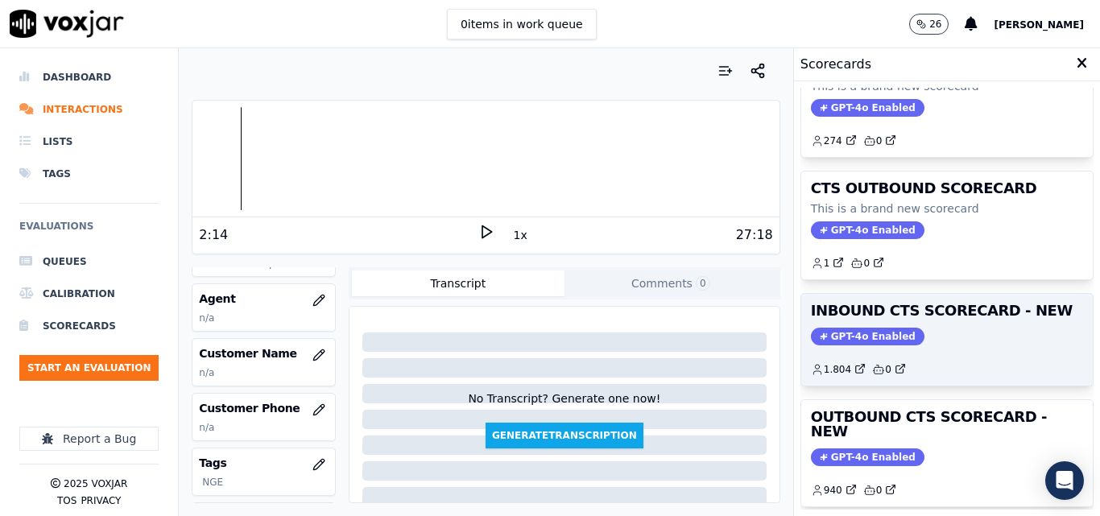
scroll to position [81, 0]
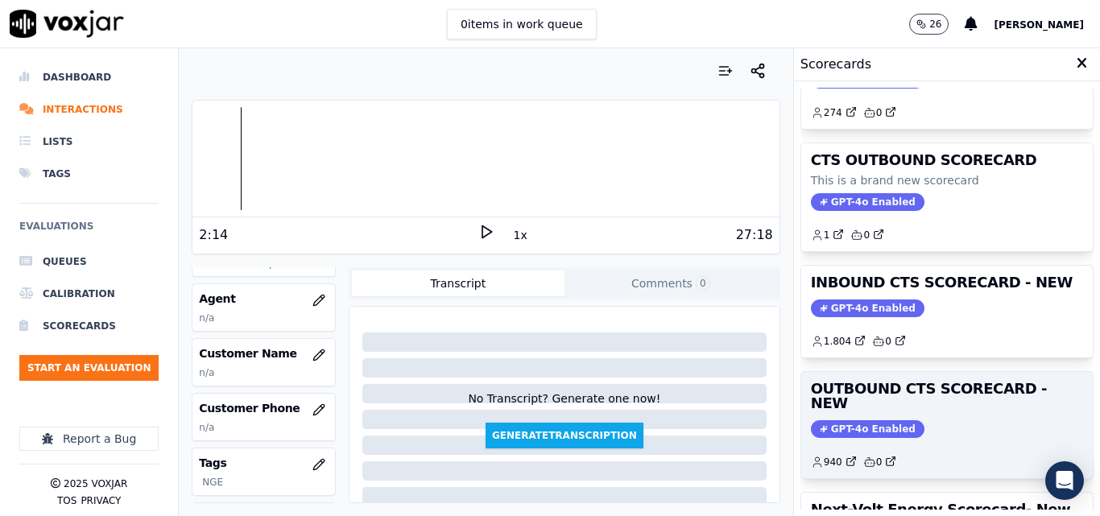
click at [946, 420] on div "GPT-4o Enabled" at bounding box center [947, 429] width 272 height 18
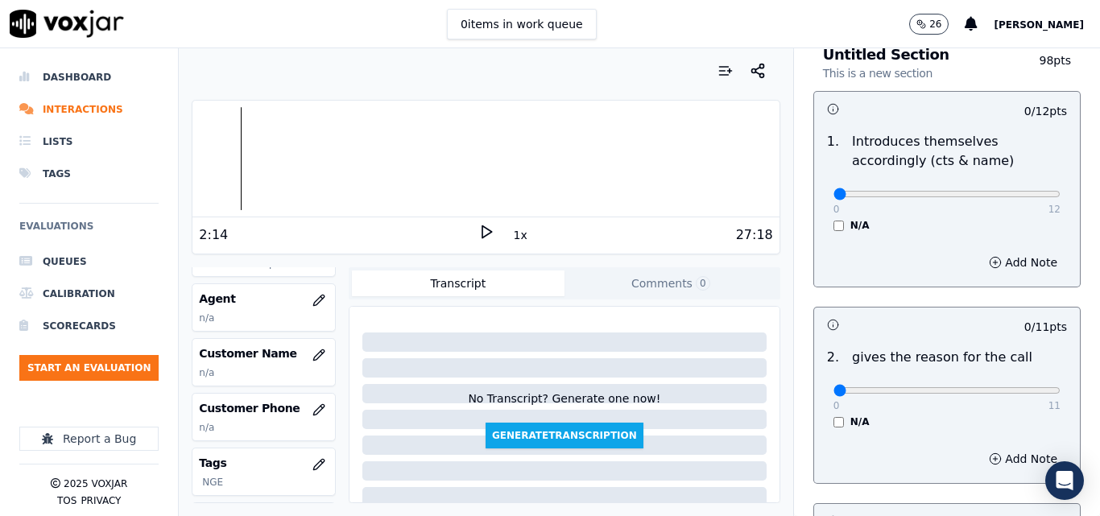
scroll to position [0, 0]
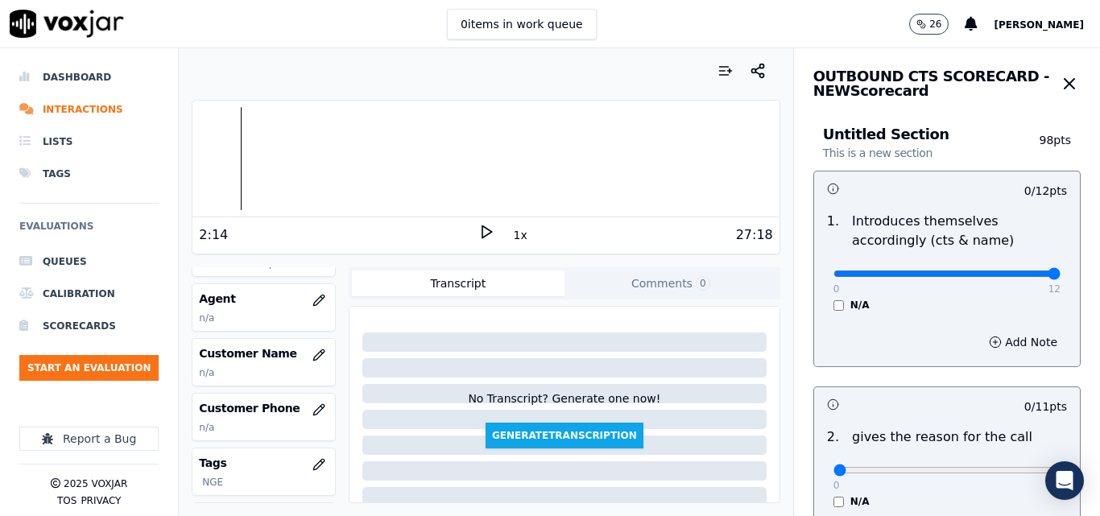
type input "12"
click at [1016, 275] on input "range" at bounding box center [947, 274] width 227 height 6
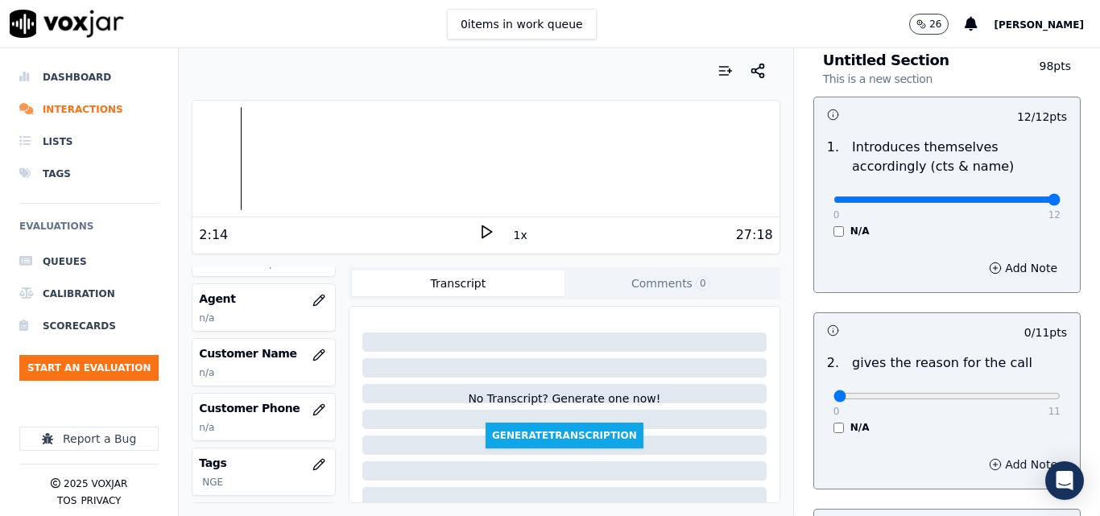
scroll to position [161, 0]
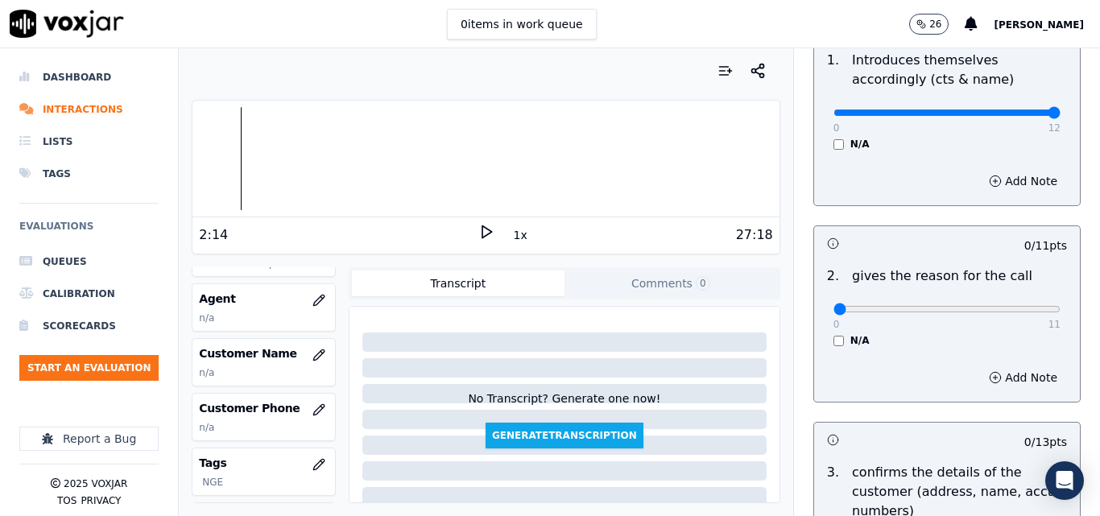
click at [1018, 317] on div "0 11" at bounding box center [947, 308] width 227 height 19
type input "11"
click at [1019, 313] on input "range" at bounding box center [947, 309] width 227 height 6
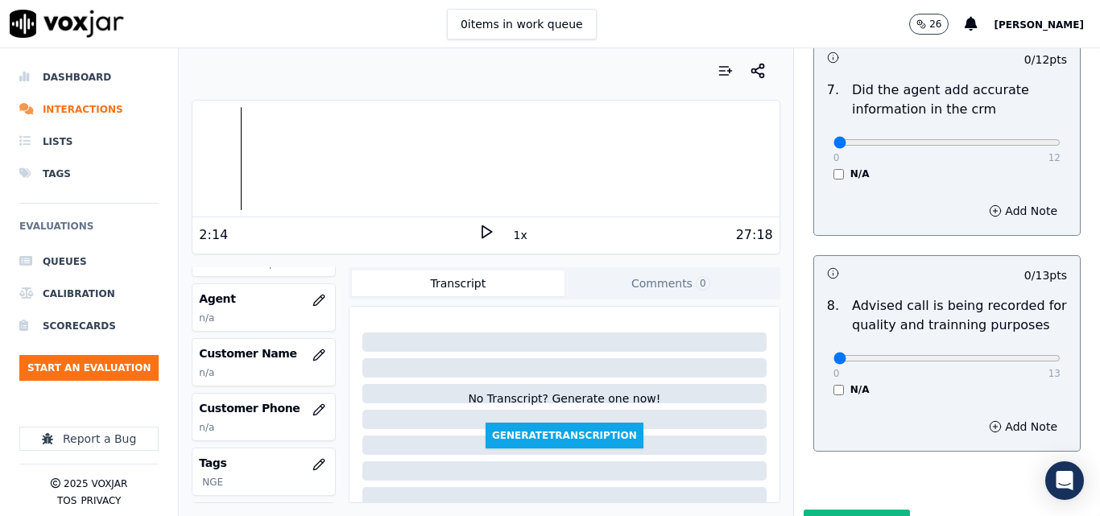
scroll to position [1530, 0]
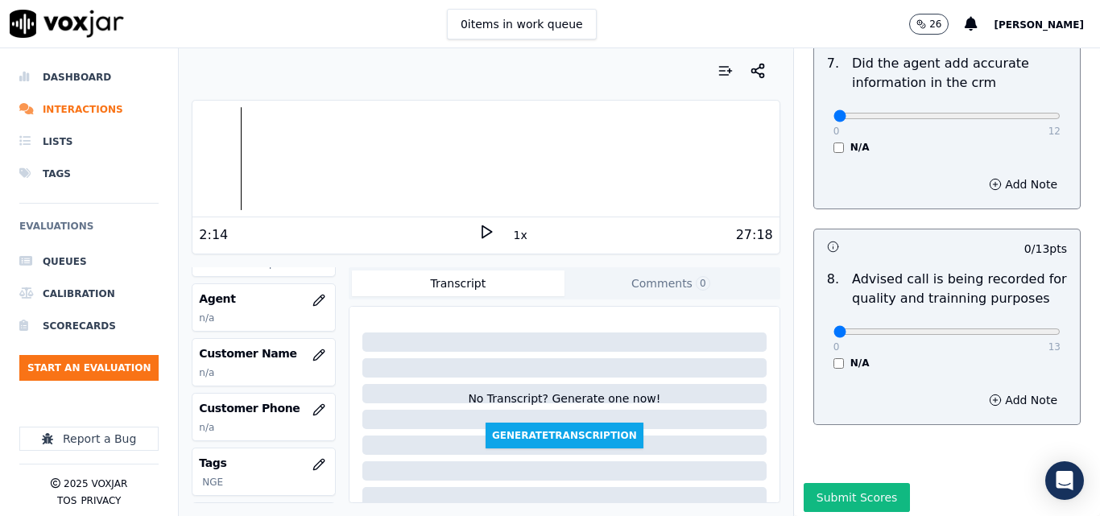
click at [478, 226] on icon at bounding box center [486, 232] width 16 height 16
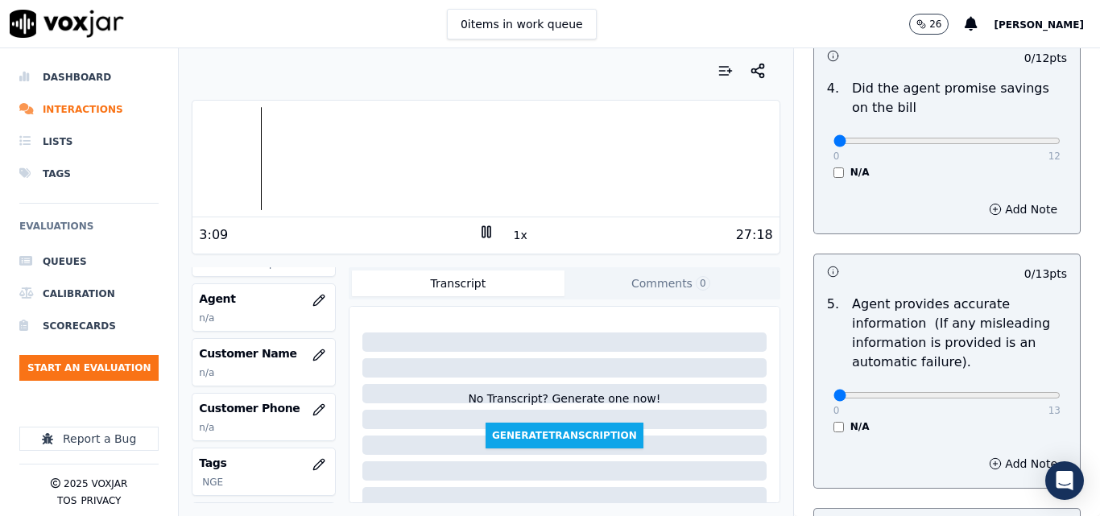
scroll to position [797, 0]
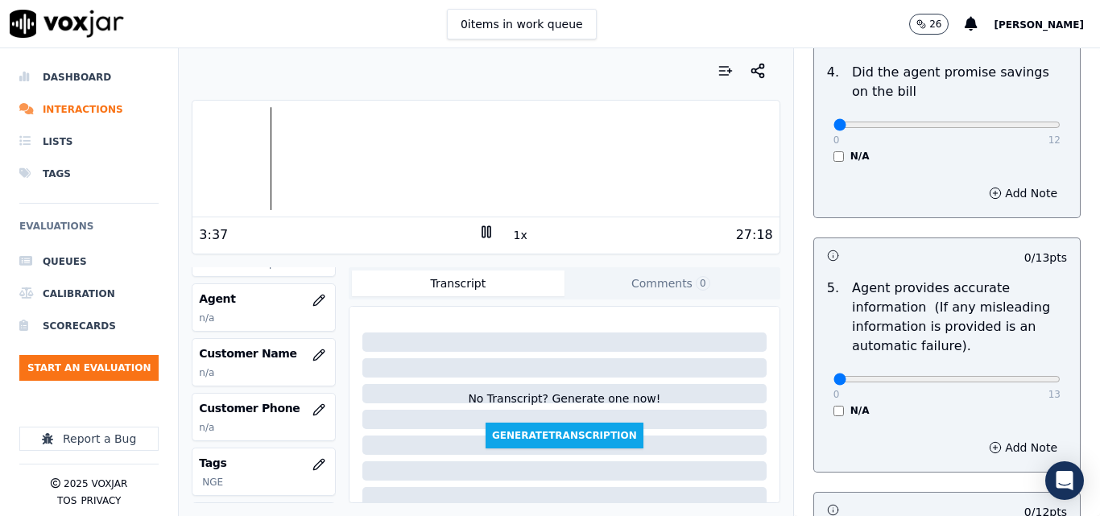
click at [482, 238] on icon at bounding box center [486, 232] width 16 height 16
click at [485, 221] on div "3:37 1x 27:18" at bounding box center [486, 234] width 586 height 35
click at [479, 231] on icon at bounding box center [486, 232] width 16 height 16
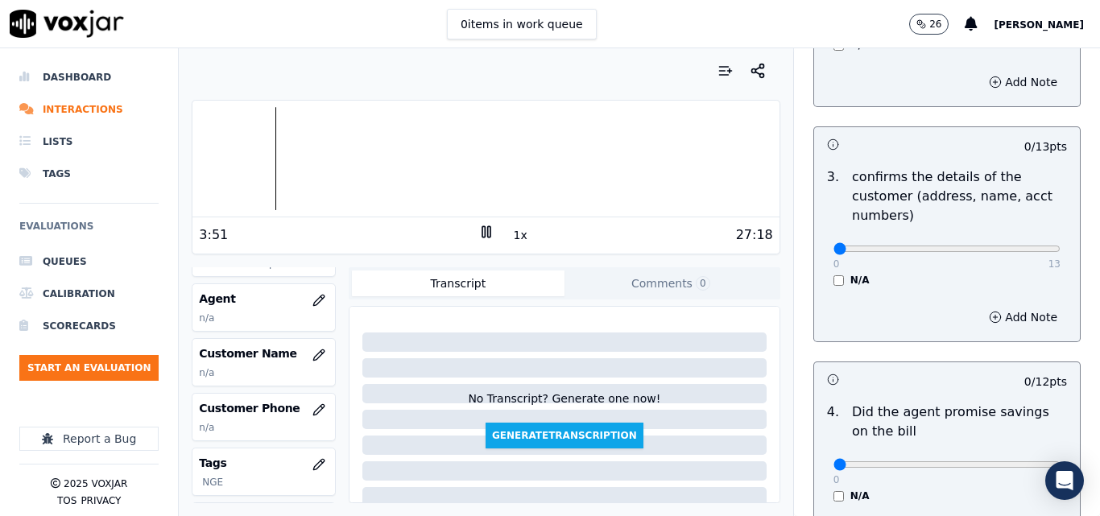
scroll to position [483, 0]
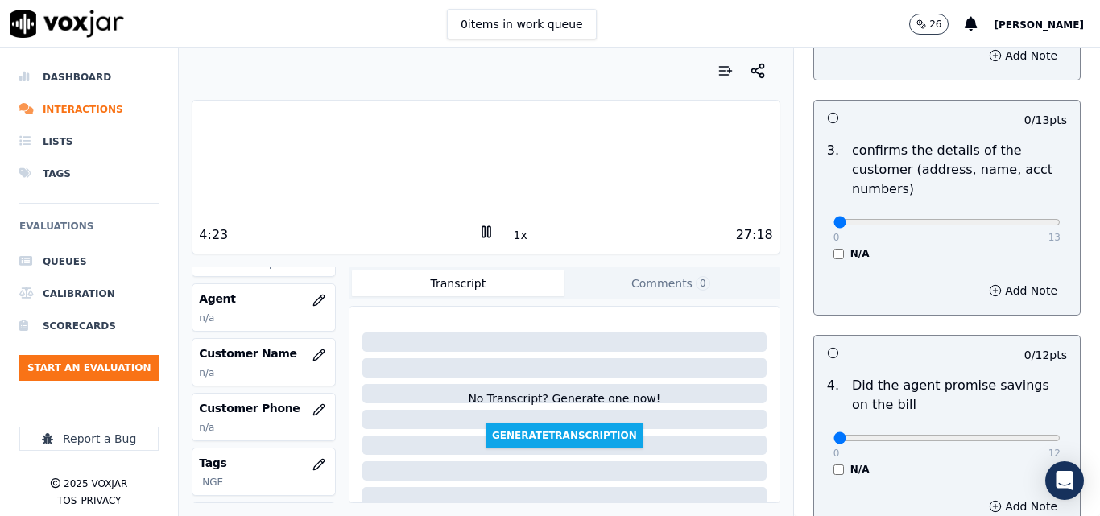
click at [482, 235] on rect at bounding box center [483, 231] width 2 height 10
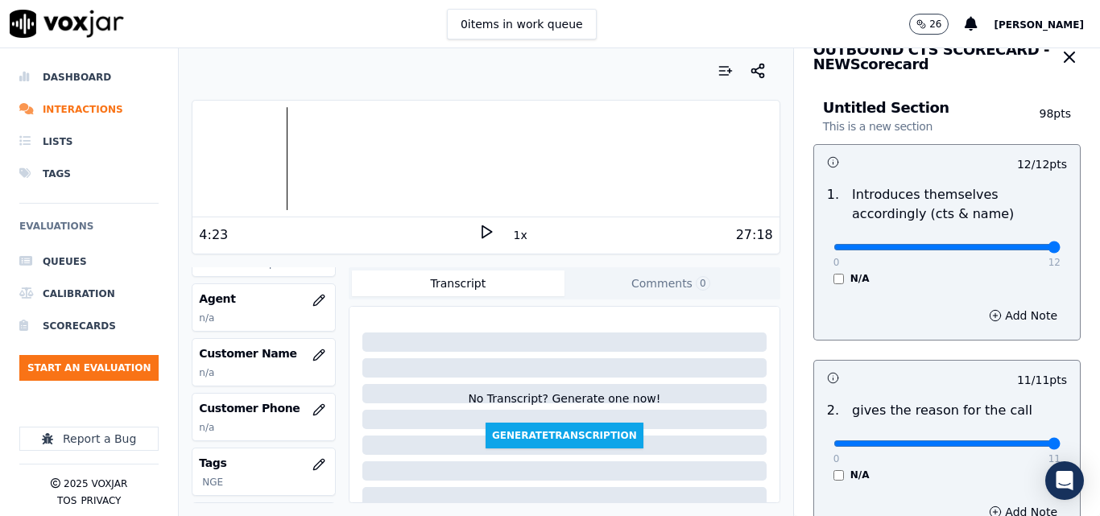
scroll to position [0, 0]
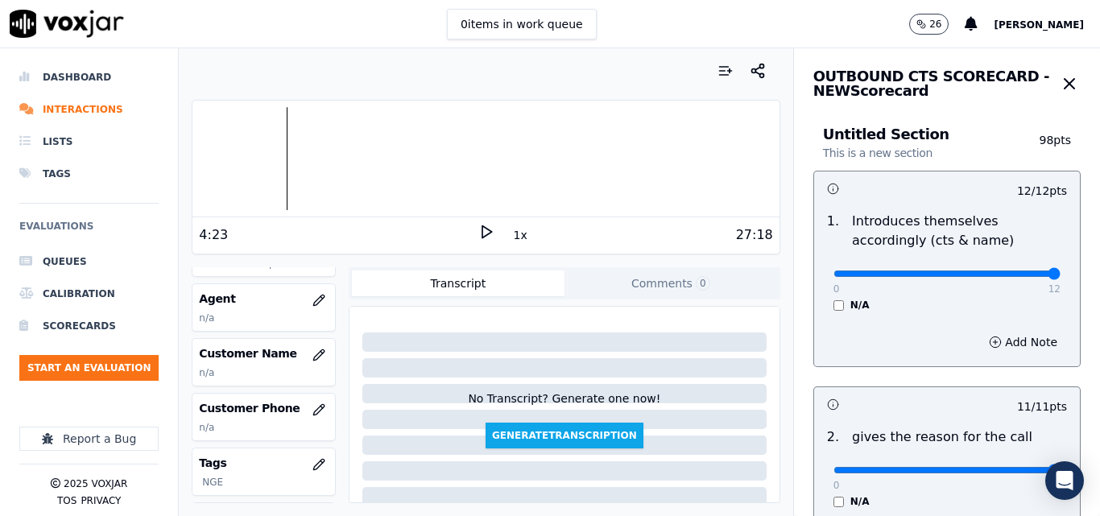
click at [478, 224] on icon at bounding box center [486, 232] width 16 height 16
click at [480, 231] on icon at bounding box center [486, 232] width 16 height 16
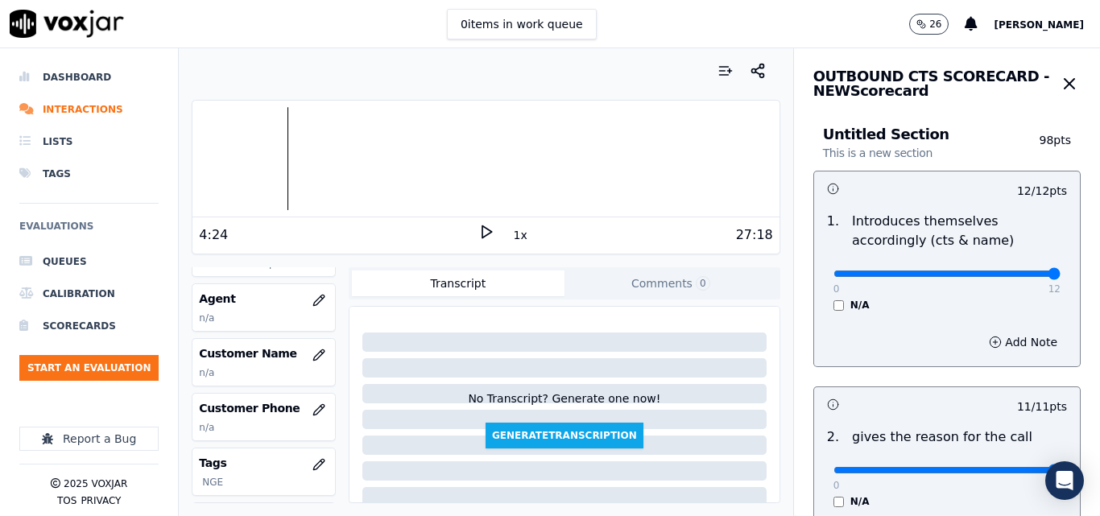
click at [481, 226] on icon at bounding box center [486, 232] width 16 height 16
click at [269, 142] on div at bounding box center [486, 158] width 586 height 103
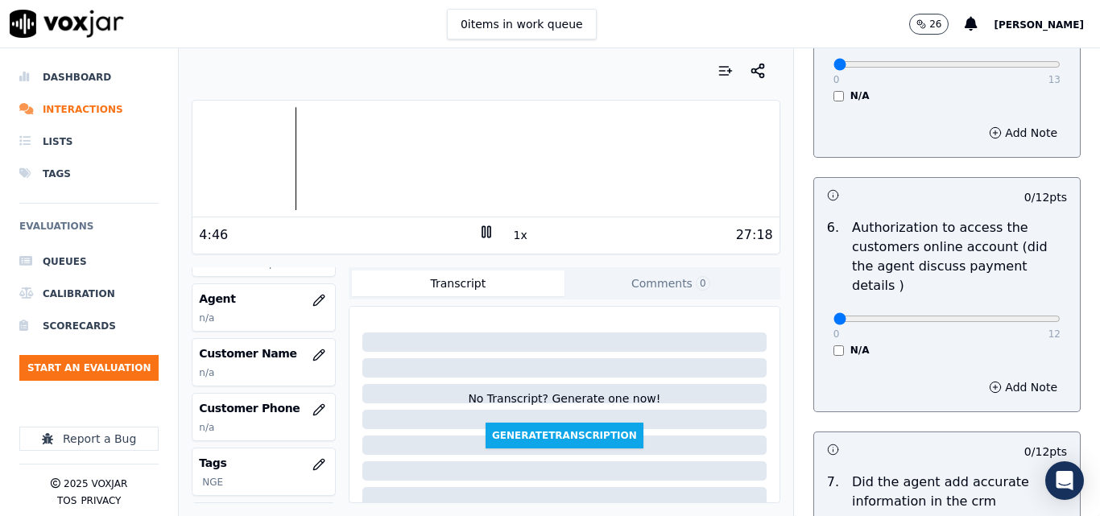
scroll to position [1128, 0]
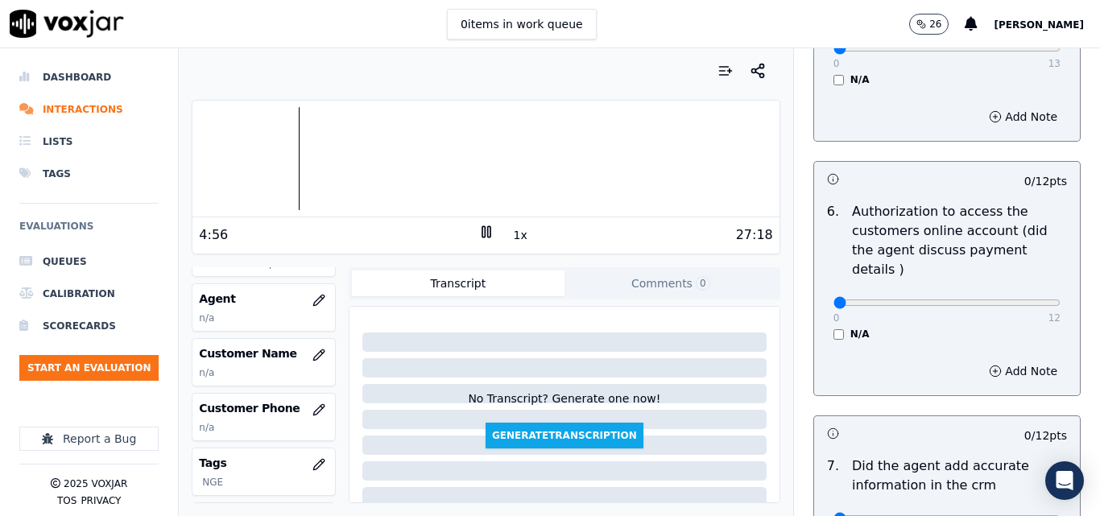
click at [213, 138] on div at bounding box center [486, 158] width 586 height 103
click at [483, 234] on icon at bounding box center [486, 232] width 16 height 16
click at [482, 239] on div "1x" at bounding box center [486, 235] width 16 height 22
click at [480, 238] on icon at bounding box center [486, 232] width 16 height 16
click at [190, 171] on div "Your browser does not support the audio element. 0:59 1x 27:18 Voxjar ID adc992…" at bounding box center [486, 282] width 614 height 468
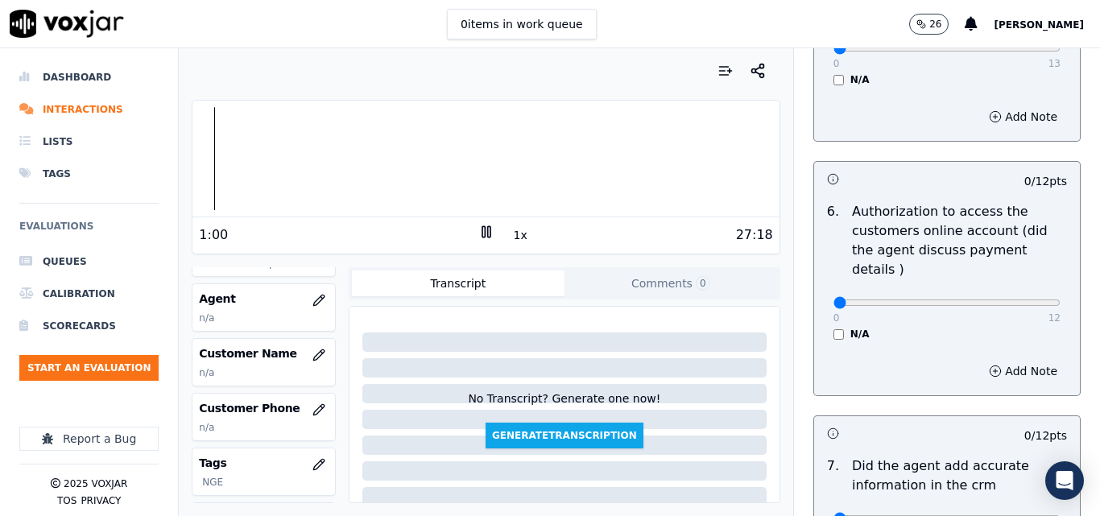
click at [196, 168] on div at bounding box center [486, 158] width 586 height 103
click at [501, 239] on div "27:18" at bounding box center [634, 235] width 279 height 19
click at [511, 237] on button "1x" at bounding box center [521, 235] width 20 height 23
click at [511, 237] on button "1.5x" at bounding box center [526, 235] width 31 height 23
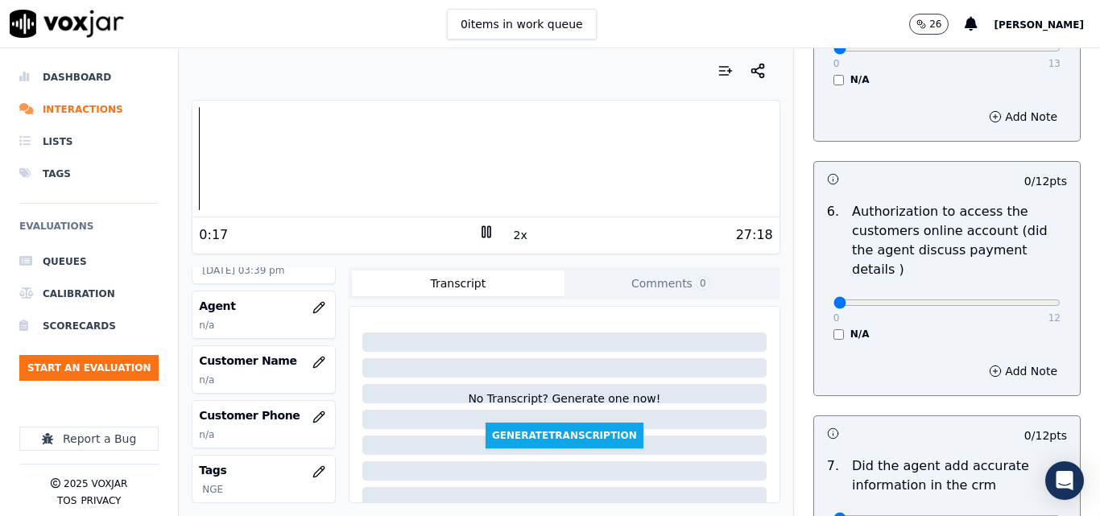
scroll to position [151, 0]
click at [313, 362] on icon "button" at bounding box center [318, 364] width 10 height 10
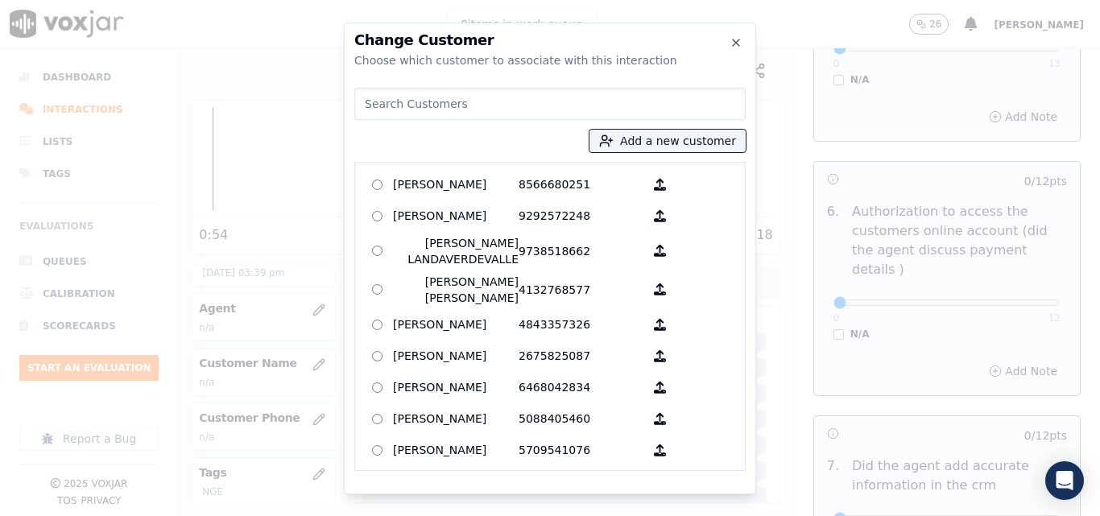
paste input "[PERSON_NAME]"
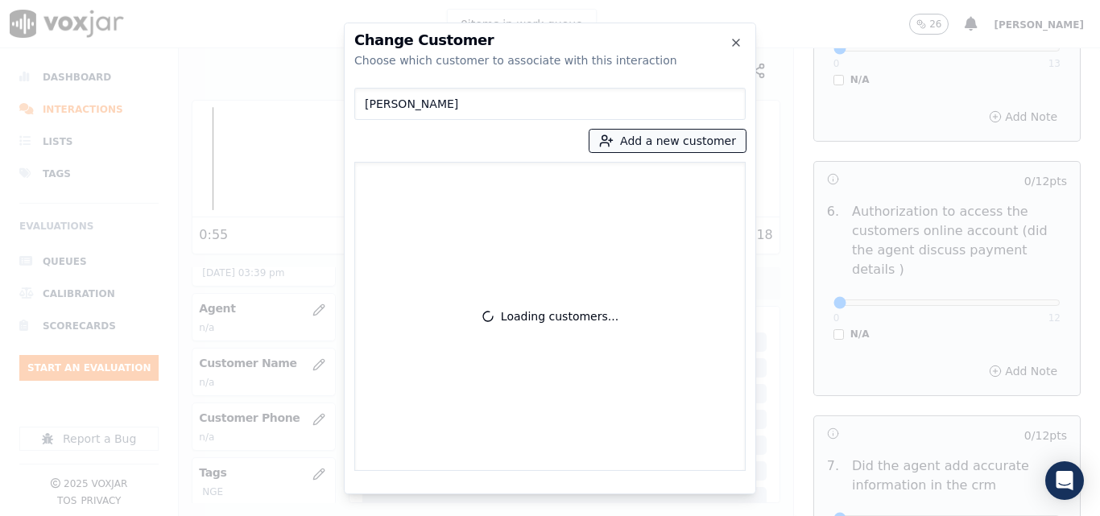
type input "[PERSON_NAME]"
click at [646, 147] on button "Add a new customer" at bounding box center [668, 141] width 156 height 23
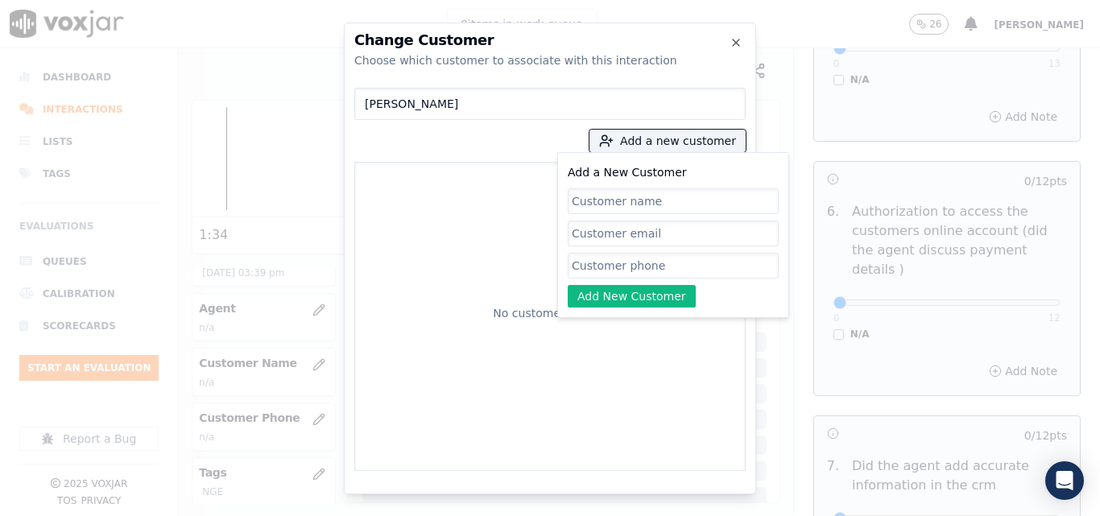
click at [642, 261] on input "Add a New Customer" at bounding box center [673, 266] width 211 height 26
paste input "5517551414"
type input "5517551414"
click at [627, 290] on button "Add New Customer" at bounding box center [632, 296] width 128 height 23
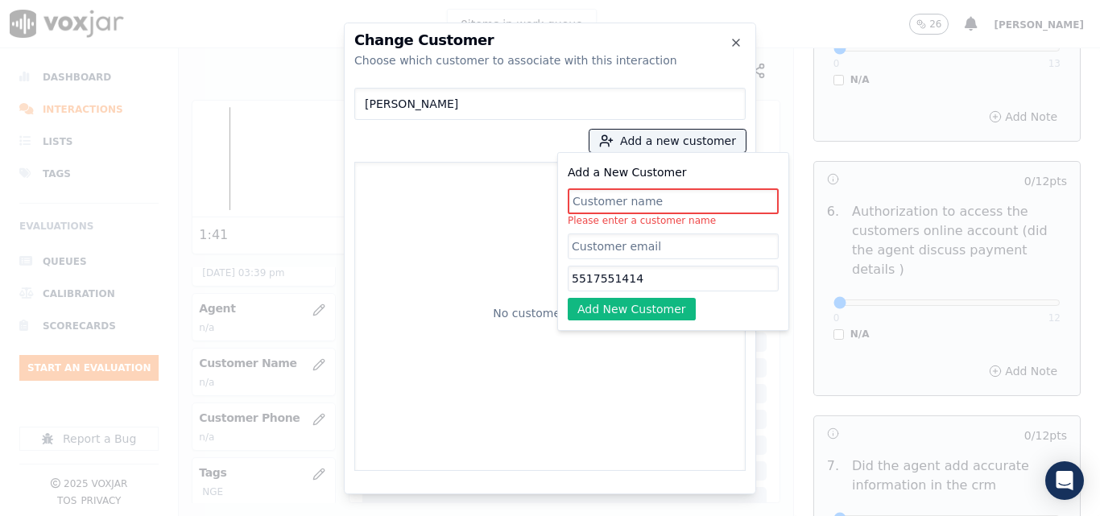
click at [624, 205] on input "Add a New Customer" at bounding box center [673, 201] width 211 height 26
paste input "[PERSON_NAME]"
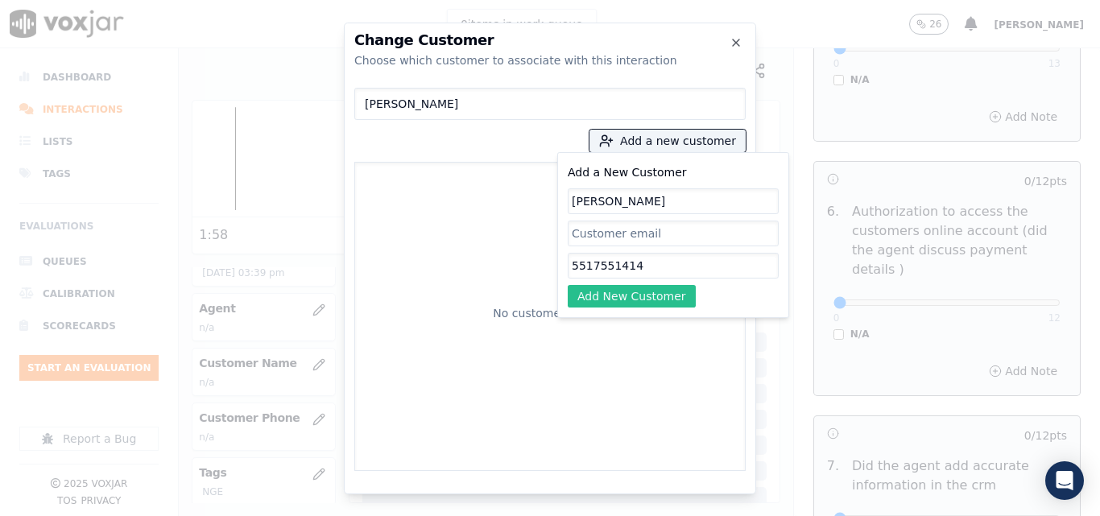
type input "[PERSON_NAME]"
click at [624, 291] on button "Add New Customer" at bounding box center [632, 296] width 128 height 23
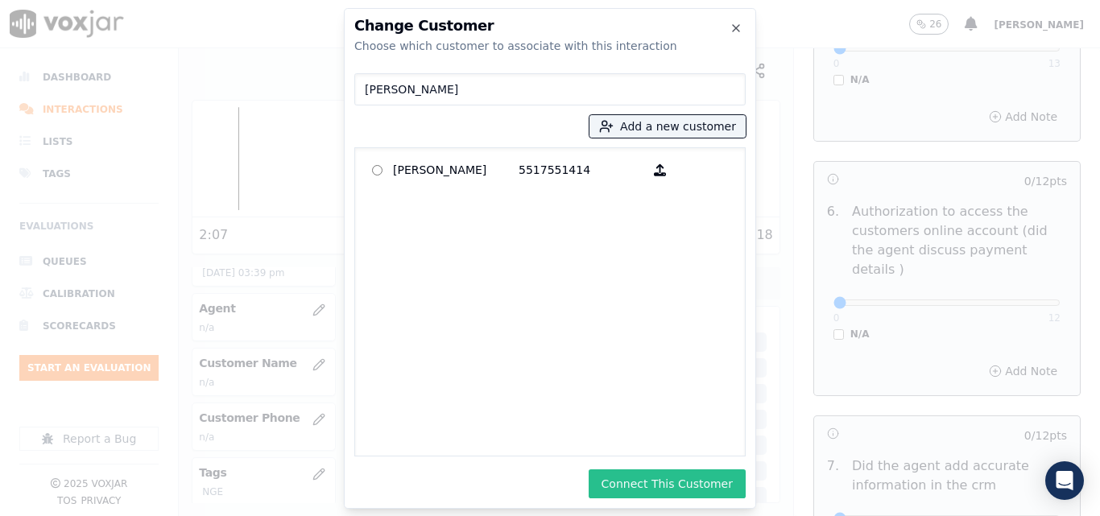
click at [695, 486] on button "Connect This Customer" at bounding box center [667, 484] width 157 height 29
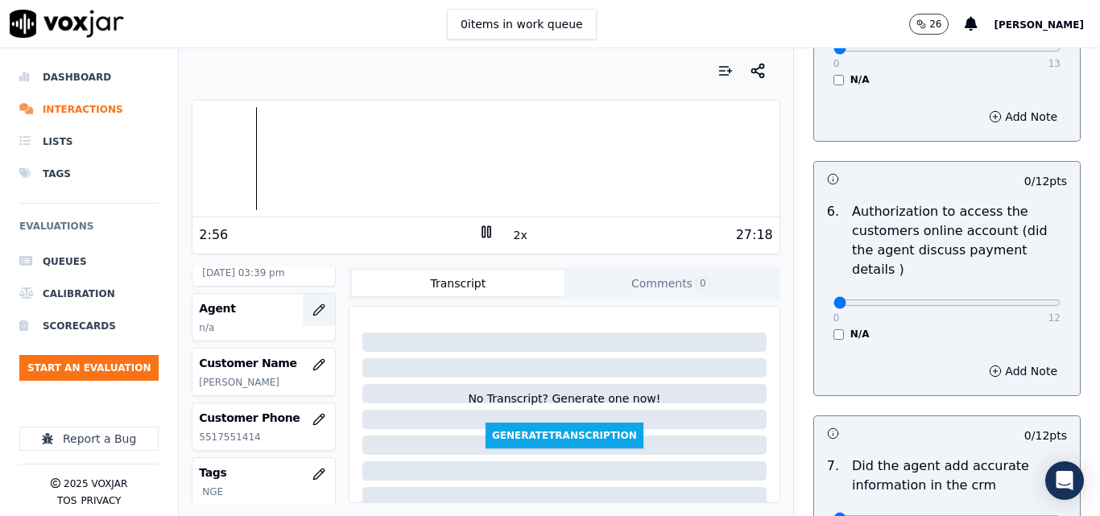
click at [303, 302] on button "button" at bounding box center [319, 310] width 32 height 32
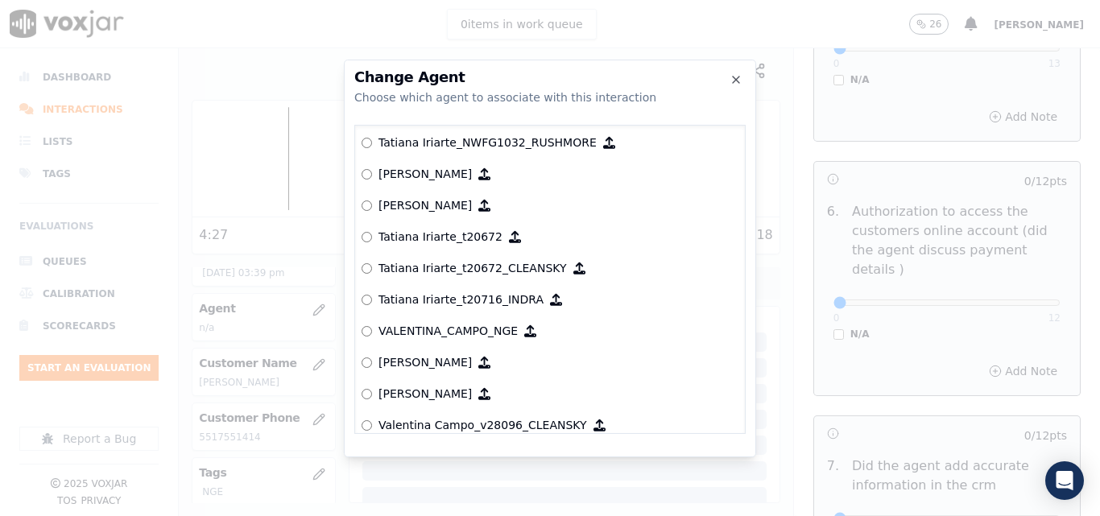
scroll to position [7352, 0]
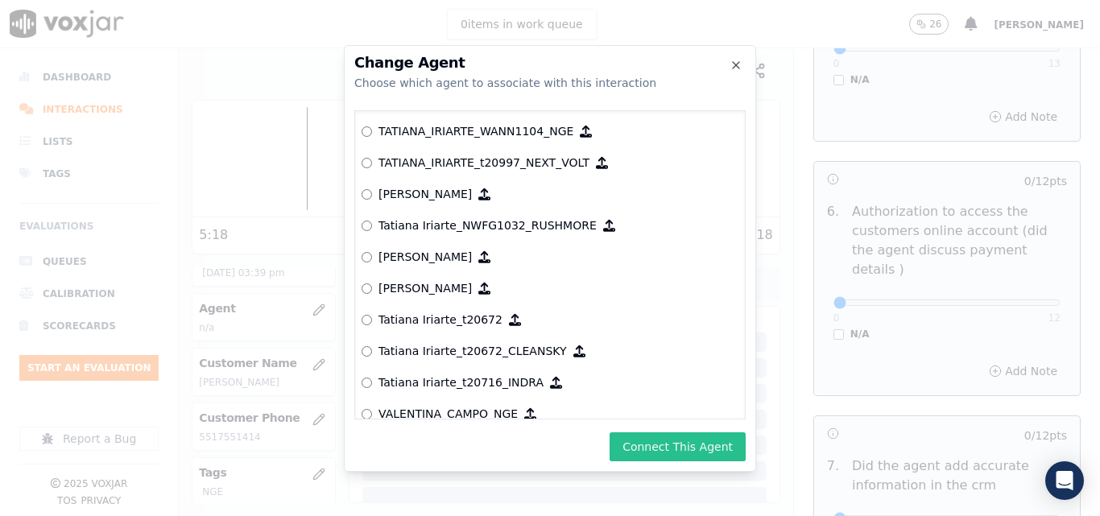
click at [666, 445] on button "Connect This Agent" at bounding box center [678, 447] width 136 height 29
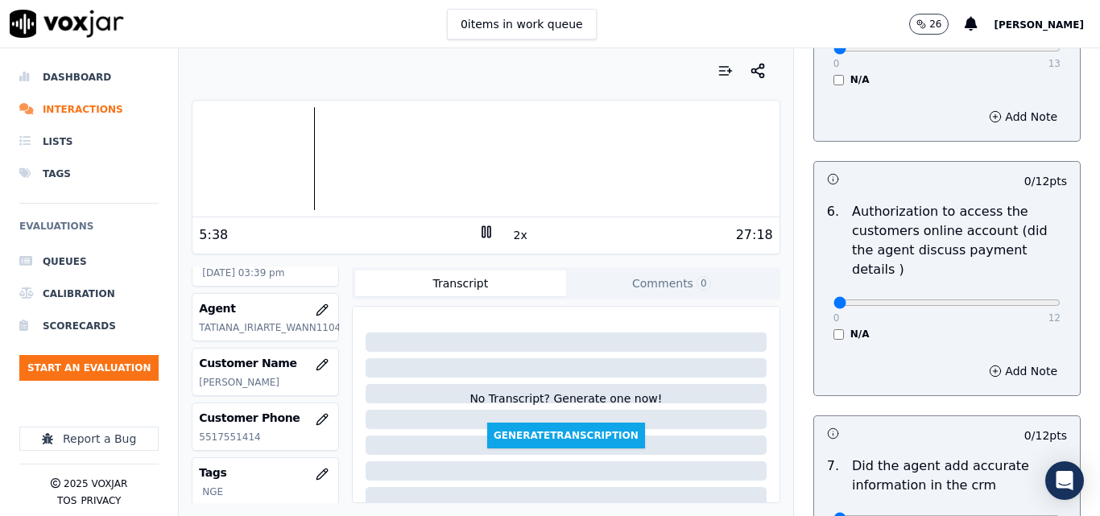
click at [511, 233] on button "2x" at bounding box center [521, 235] width 20 height 23
click at [284, 160] on div at bounding box center [486, 158] width 586 height 103
click at [254, 165] on div at bounding box center [486, 158] width 586 height 103
click at [511, 236] on button "1x" at bounding box center [521, 235] width 20 height 23
click at [511, 232] on button "1.5x" at bounding box center [526, 235] width 31 height 23
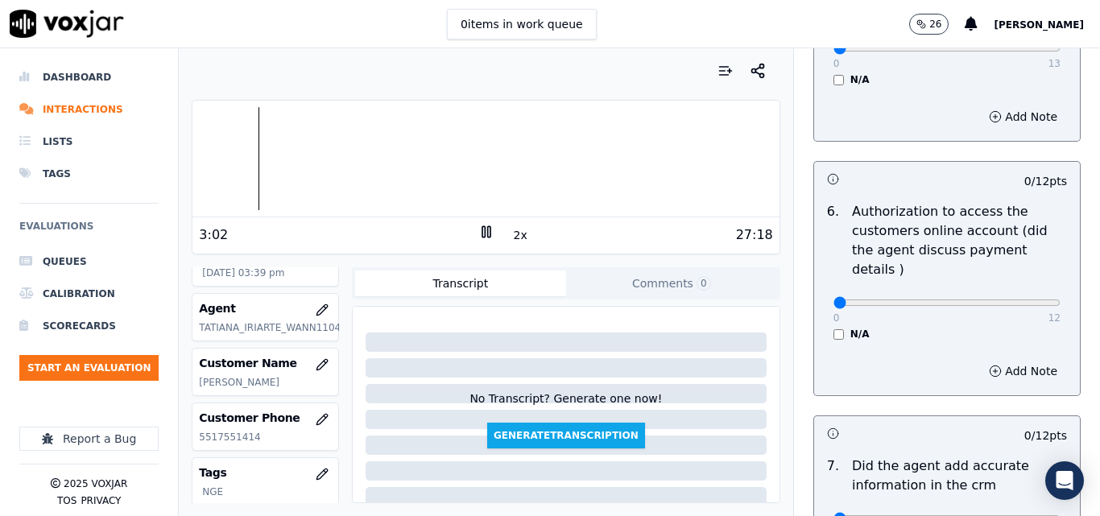
click at [515, 231] on button "2x" at bounding box center [521, 235] width 20 height 23
click at [512, 237] on button "1x" at bounding box center [521, 235] width 20 height 23
click at [480, 231] on icon at bounding box center [486, 232] width 16 height 16
click at [482, 234] on polygon at bounding box center [487, 232] width 10 height 12
click at [516, 237] on button "1.5x" at bounding box center [526, 235] width 31 height 23
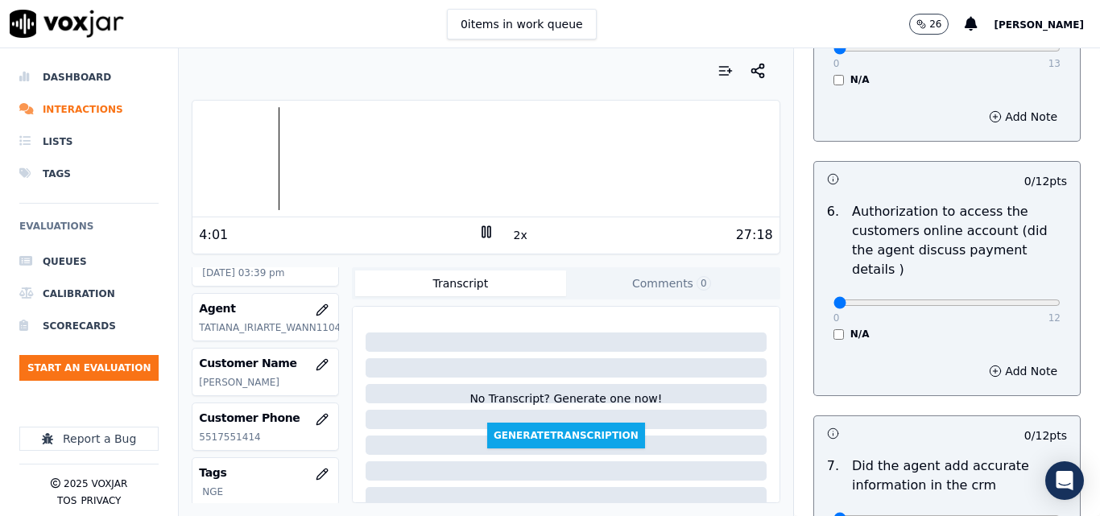
click at [516, 237] on button "2x" at bounding box center [521, 235] width 20 height 23
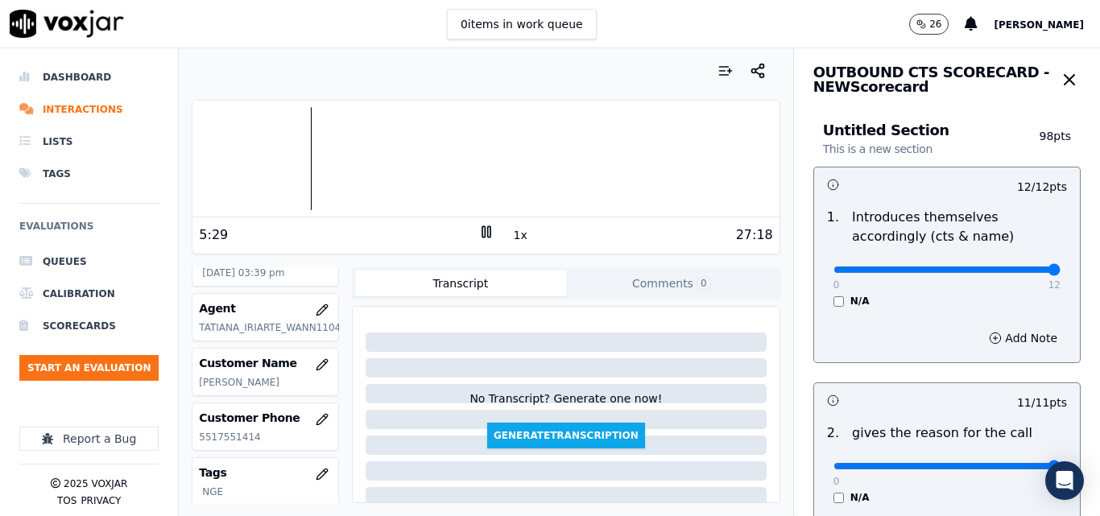
scroll to position [0, 0]
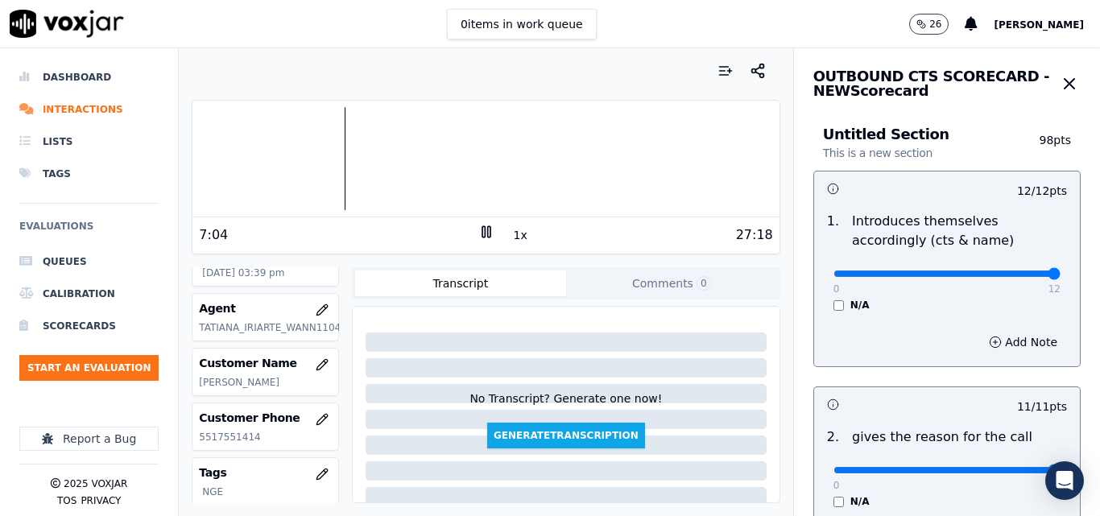
click at [516, 235] on button "1x" at bounding box center [521, 235] width 20 height 23
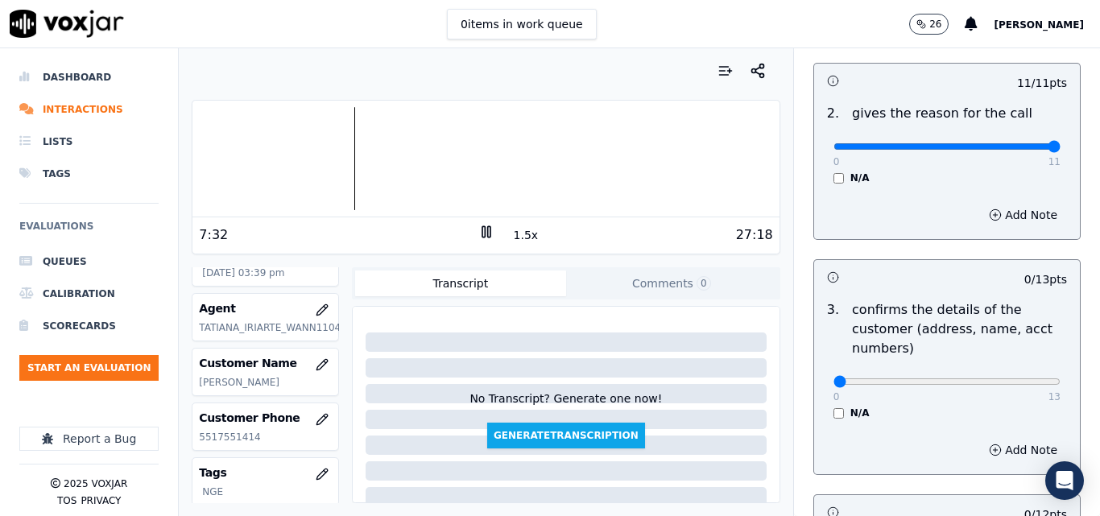
scroll to position [403, 0]
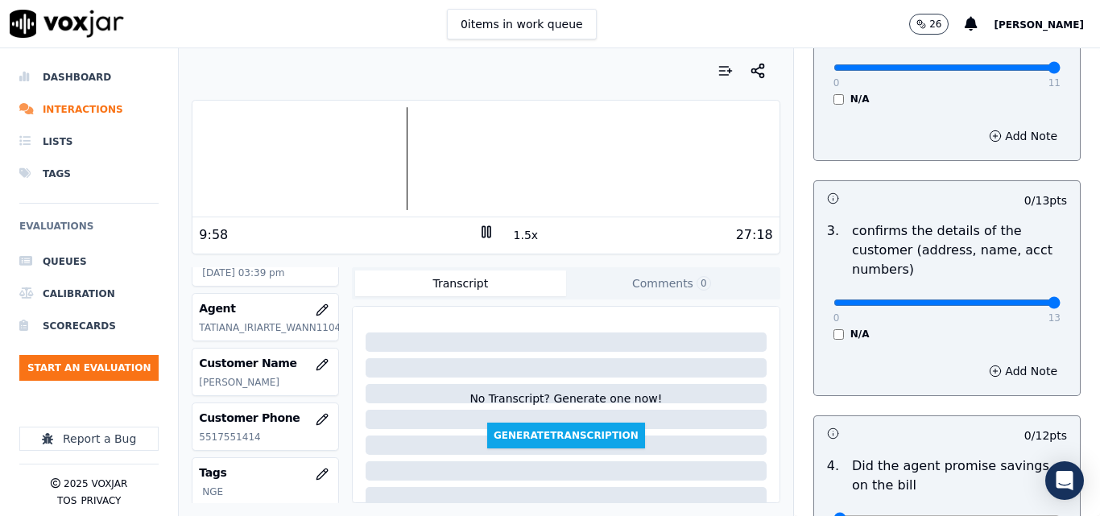
type input "13"
click at [1012, 300] on input "range" at bounding box center [947, 303] width 227 height 6
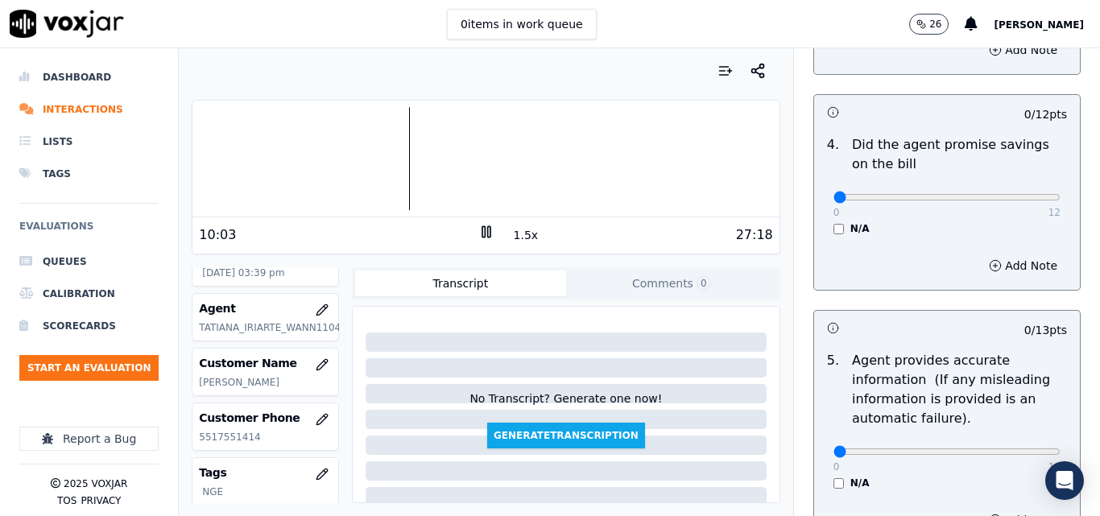
scroll to position [764, 0]
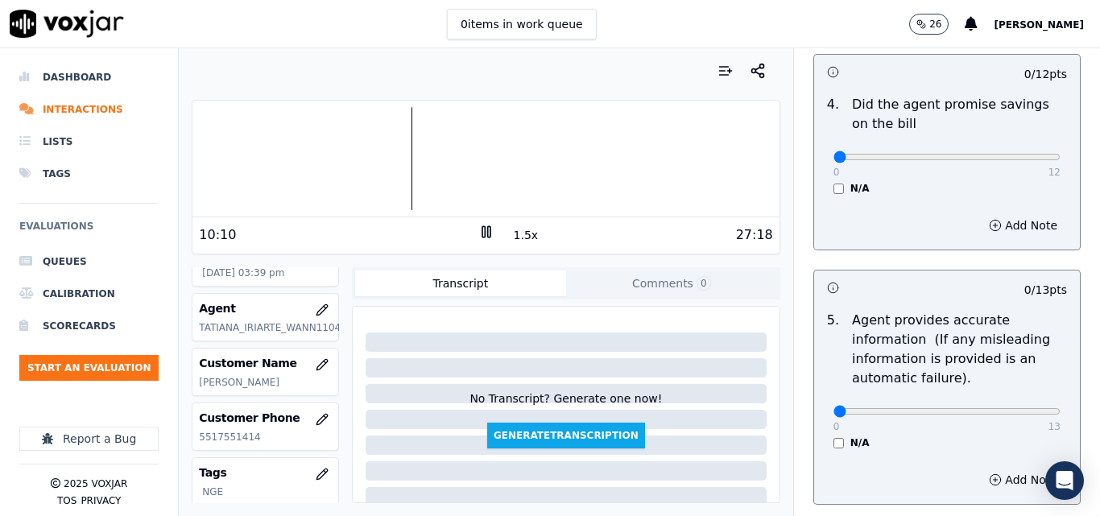
click at [487, 235] on rect at bounding box center [488, 231] width 2 height 10
click at [481, 234] on icon at bounding box center [486, 232] width 16 height 16
click at [482, 234] on rect at bounding box center [483, 231] width 2 height 10
type input "13"
click at [1017, 408] on input "range" at bounding box center [947, 411] width 227 height 6
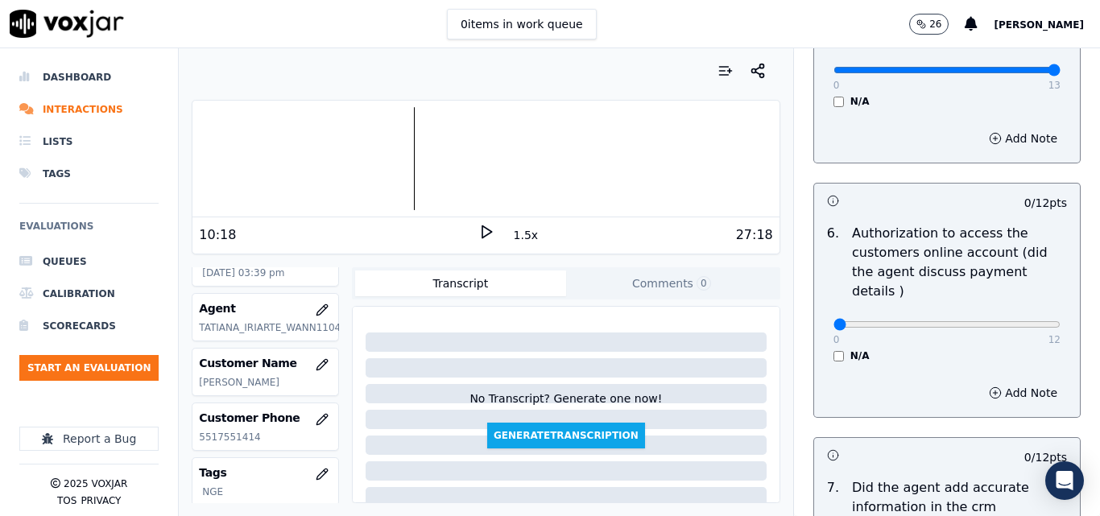
scroll to position [1114, 0]
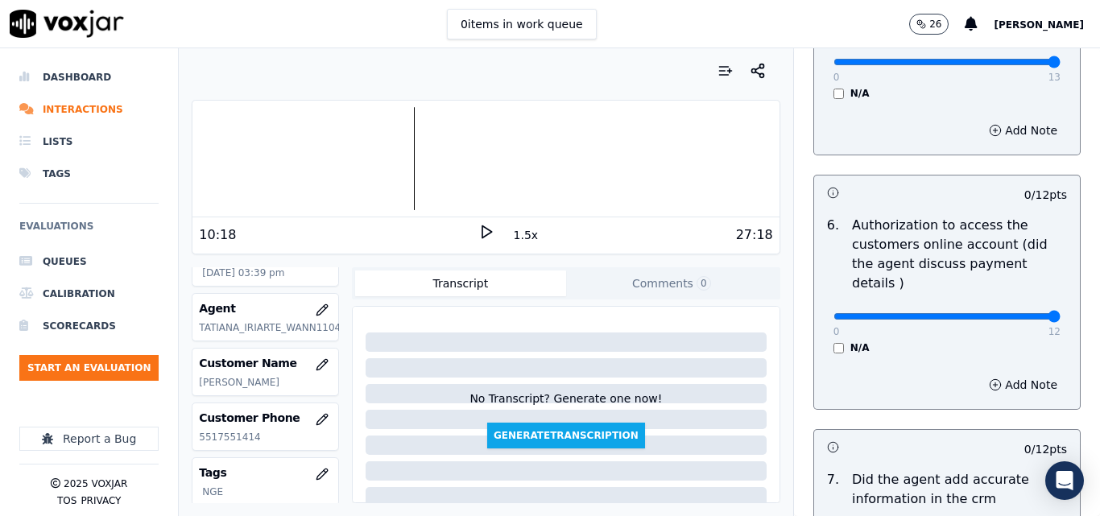
type input "12"
click at [1021, 313] on input "range" at bounding box center [947, 316] width 227 height 6
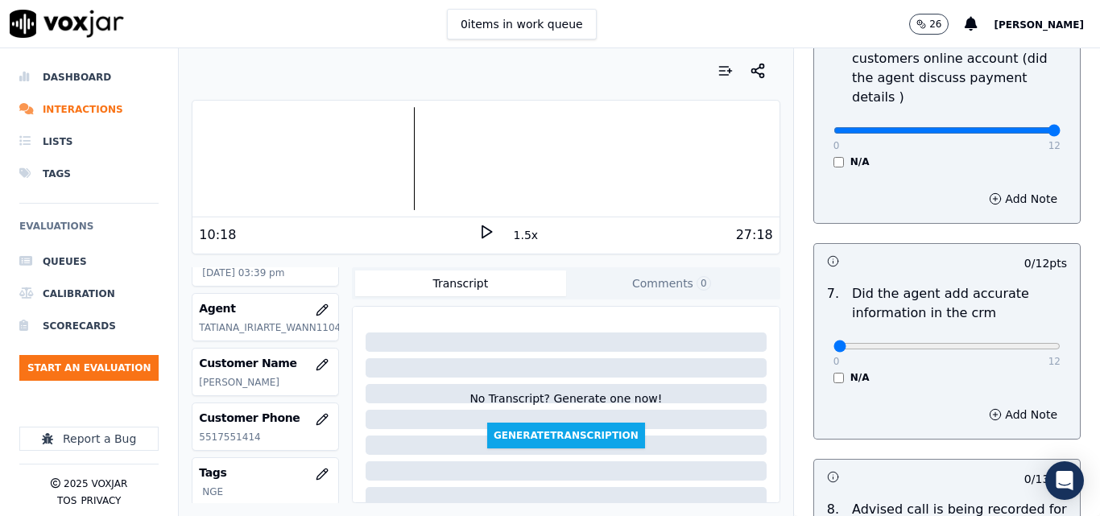
scroll to position [1324, 0]
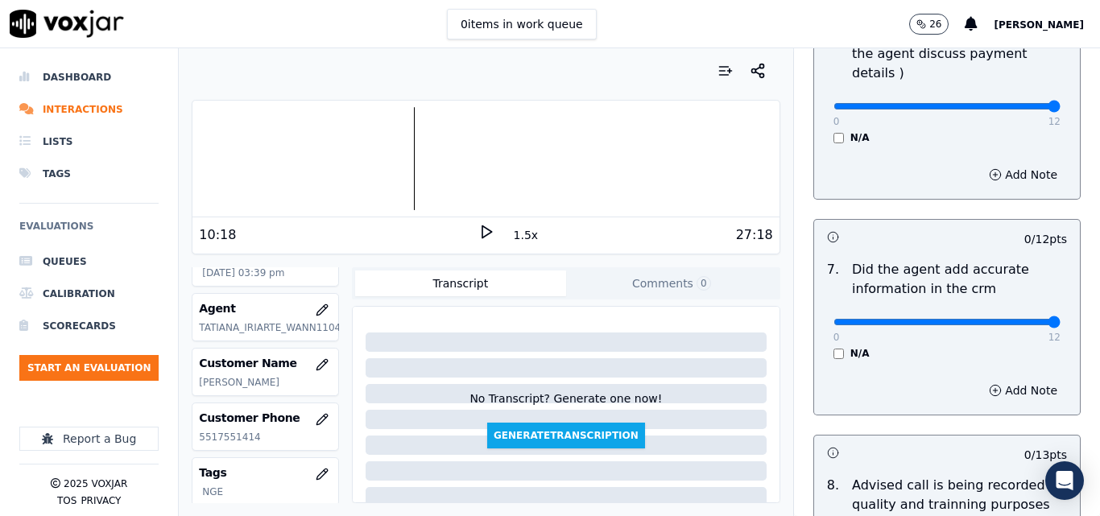
type input "12"
click at [1021, 319] on input "range" at bounding box center [947, 322] width 227 height 6
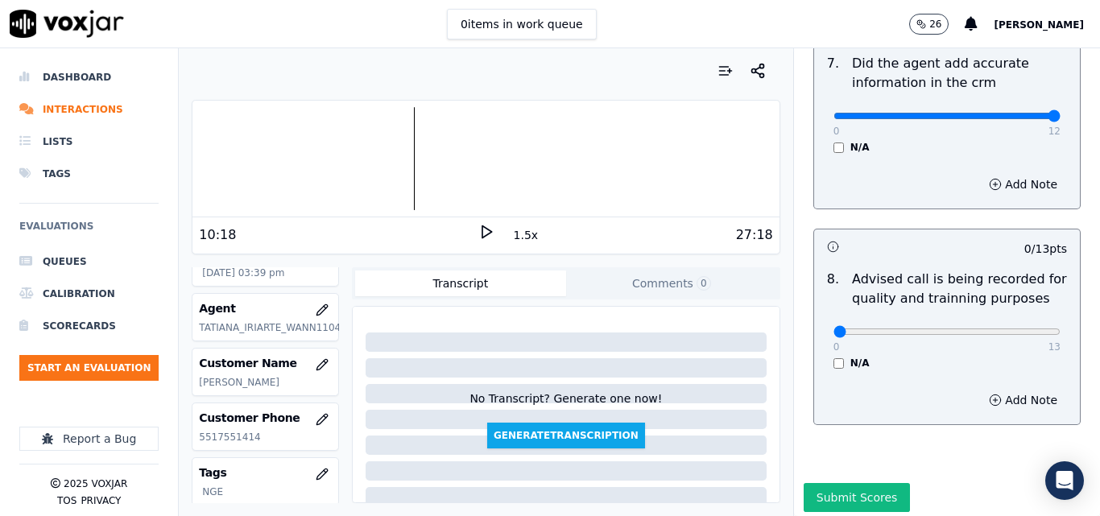
scroll to position [1553, 0]
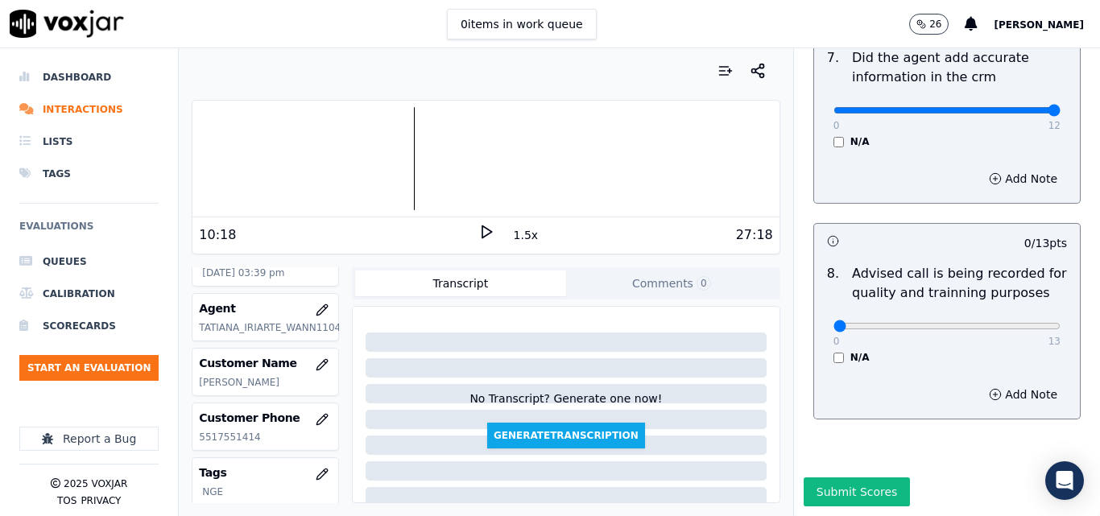
click at [478, 235] on icon at bounding box center [486, 232] width 16 height 16
click at [478, 231] on icon at bounding box center [486, 232] width 16 height 16
click at [486, 234] on icon at bounding box center [486, 232] width 16 height 16
click at [515, 238] on button "1.5x" at bounding box center [526, 235] width 31 height 23
click at [478, 233] on icon at bounding box center [486, 232] width 16 height 16
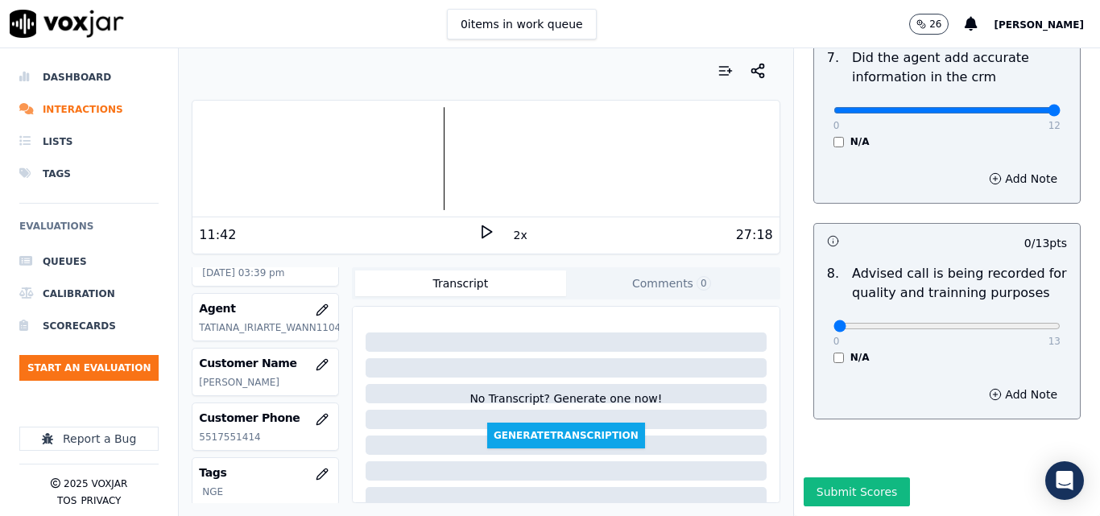
click at [478, 233] on icon at bounding box center [486, 232] width 16 height 16
click at [487, 227] on rect at bounding box center [488, 231] width 2 height 10
click at [445, 157] on div at bounding box center [486, 158] width 586 height 103
click at [485, 234] on icon at bounding box center [486, 232] width 16 height 16
click at [516, 239] on button "2x" at bounding box center [521, 235] width 20 height 23
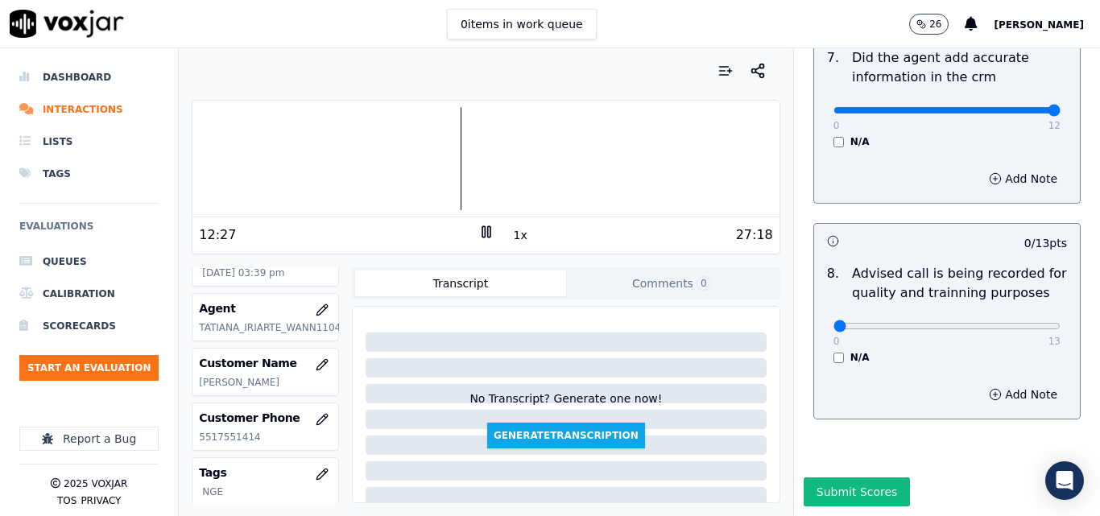
click at [431, 159] on div at bounding box center [486, 158] width 586 height 103
click at [515, 234] on button "1x" at bounding box center [521, 235] width 20 height 23
click at [515, 234] on button "1.5x" at bounding box center [526, 235] width 31 height 23
click at [517, 240] on button "2x" at bounding box center [521, 235] width 20 height 23
click at [478, 229] on icon at bounding box center [486, 232] width 16 height 16
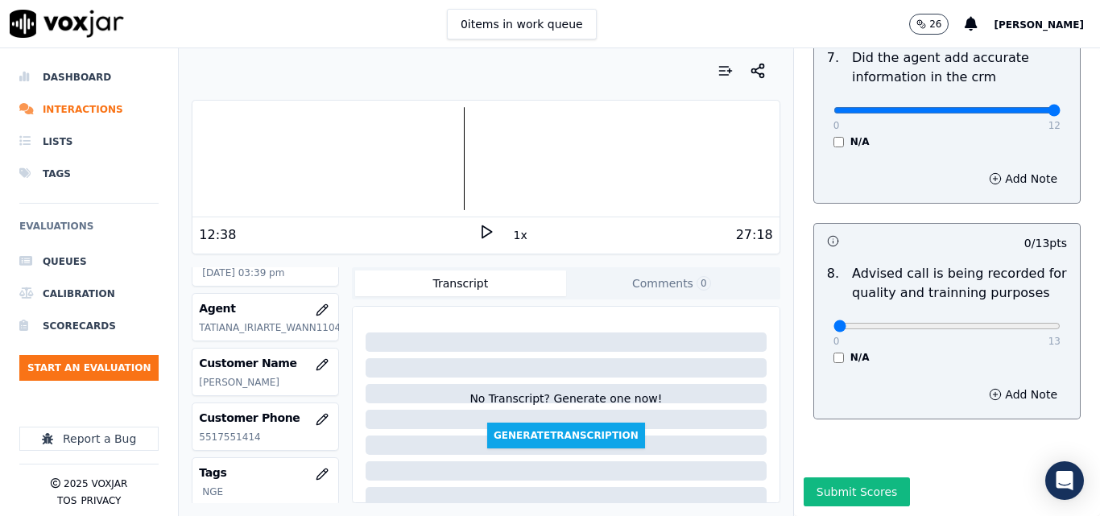
click at [482, 236] on polygon at bounding box center [487, 232] width 10 height 12
click at [511, 232] on button "1x" at bounding box center [521, 235] width 20 height 23
click at [511, 234] on button "1x" at bounding box center [521, 235] width 20 height 23
click at [478, 238] on icon at bounding box center [486, 232] width 16 height 16
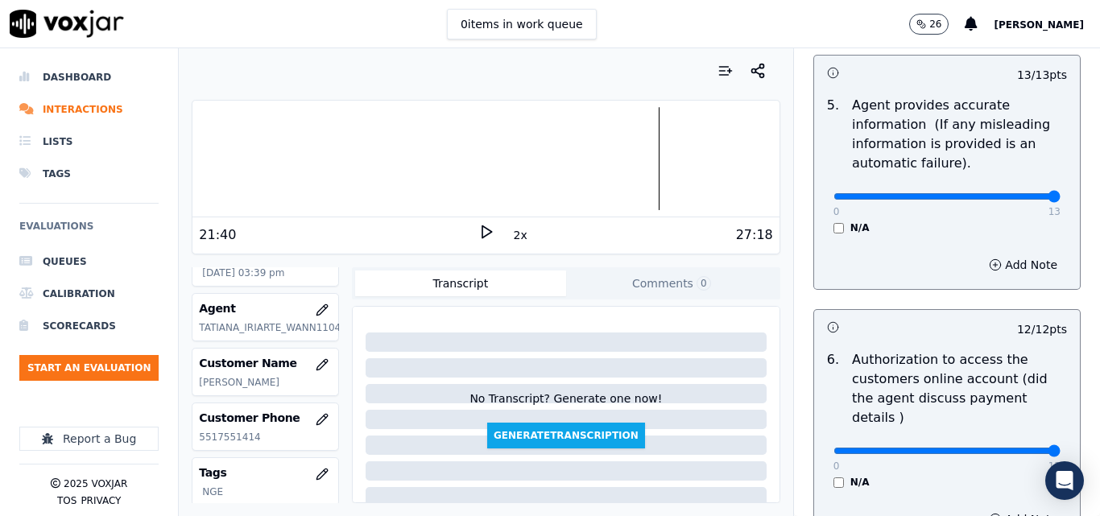
scroll to position [1208, 0]
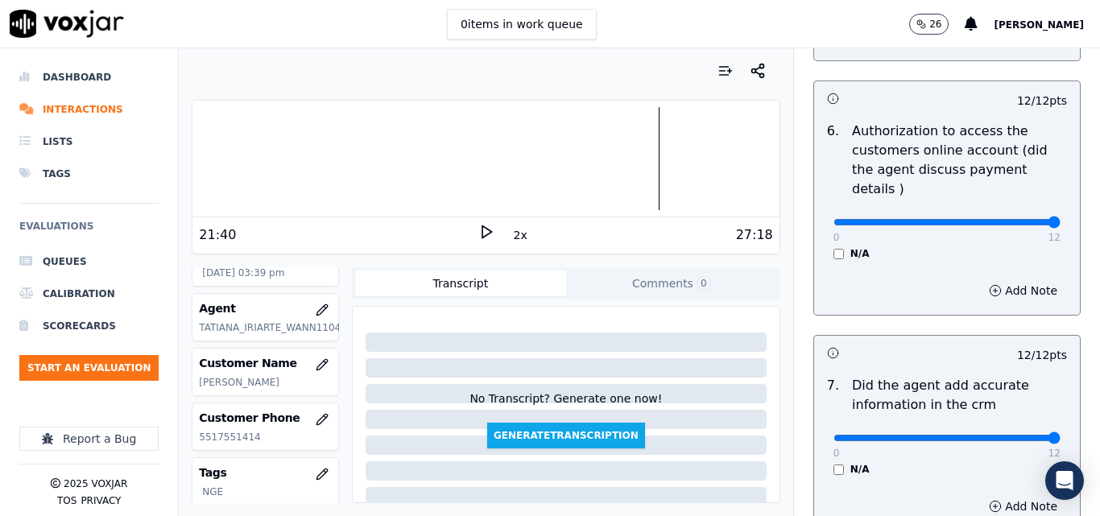
click at [482, 235] on polygon at bounding box center [487, 232] width 10 height 12
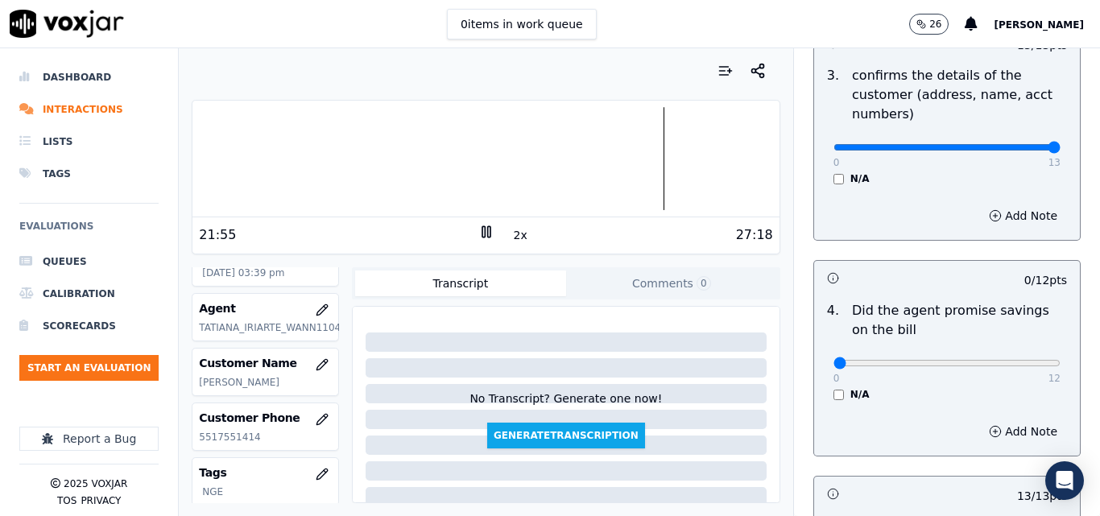
scroll to position [586, 0]
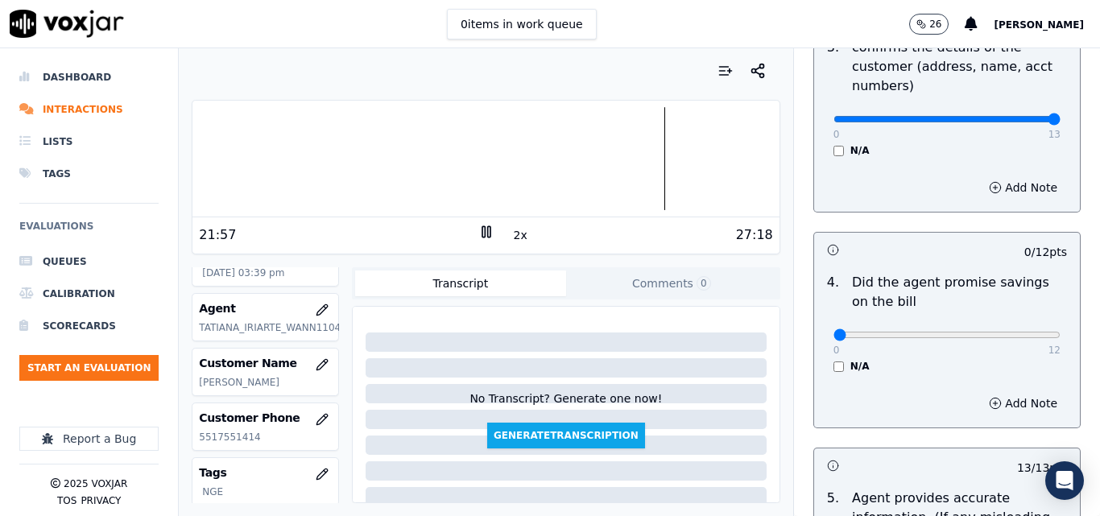
click at [478, 231] on icon at bounding box center [486, 232] width 16 height 16
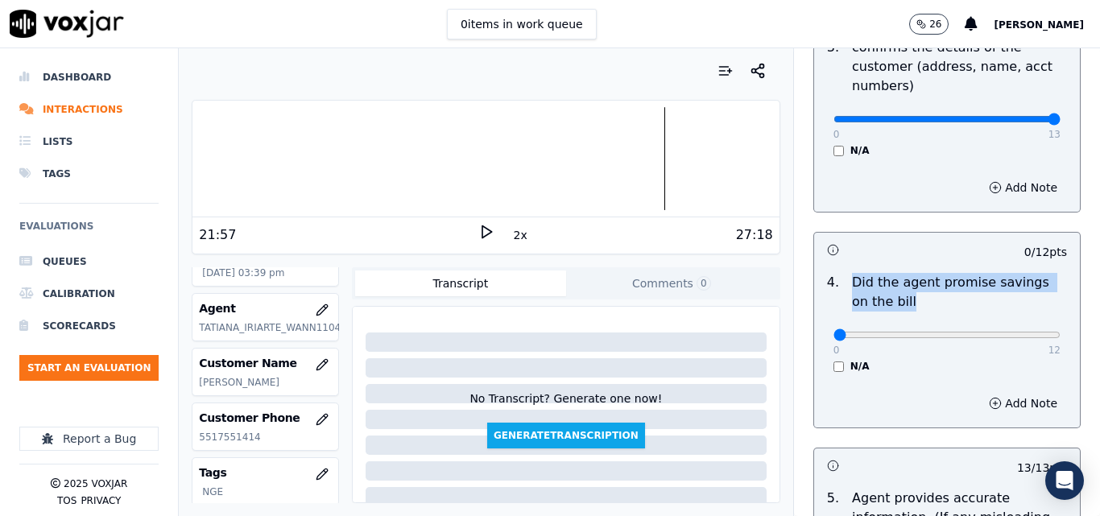
drag, startPoint x: 877, startPoint y: 294, endPoint x: 825, endPoint y: 274, distance: 56.1
click at [825, 274] on div "4 . Did the agent promise savings on the bill" at bounding box center [947, 292] width 253 height 39
click at [852, 289] on p "Did the agent promise savings on the bill" at bounding box center [959, 292] width 215 height 39
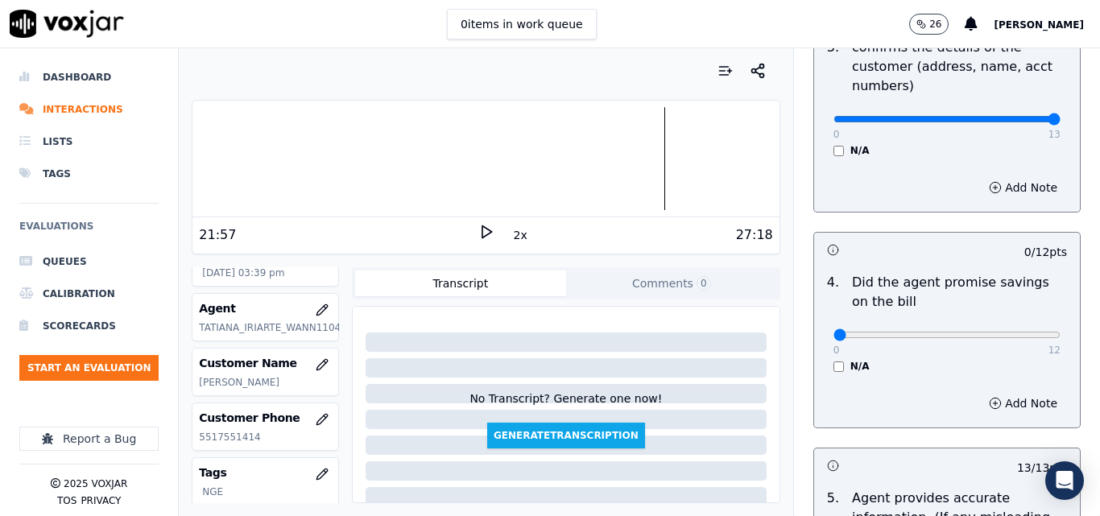
drag, startPoint x: 481, startPoint y: 234, endPoint x: 489, endPoint y: 232, distance: 8.2
click at [481, 234] on icon at bounding box center [486, 232] width 16 height 16
click at [511, 230] on button "2x" at bounding box center [521, 235] width 20 height 23
click at [511, 232] on button "1.5x" at bounding box center [526, 235] width 31 height 23
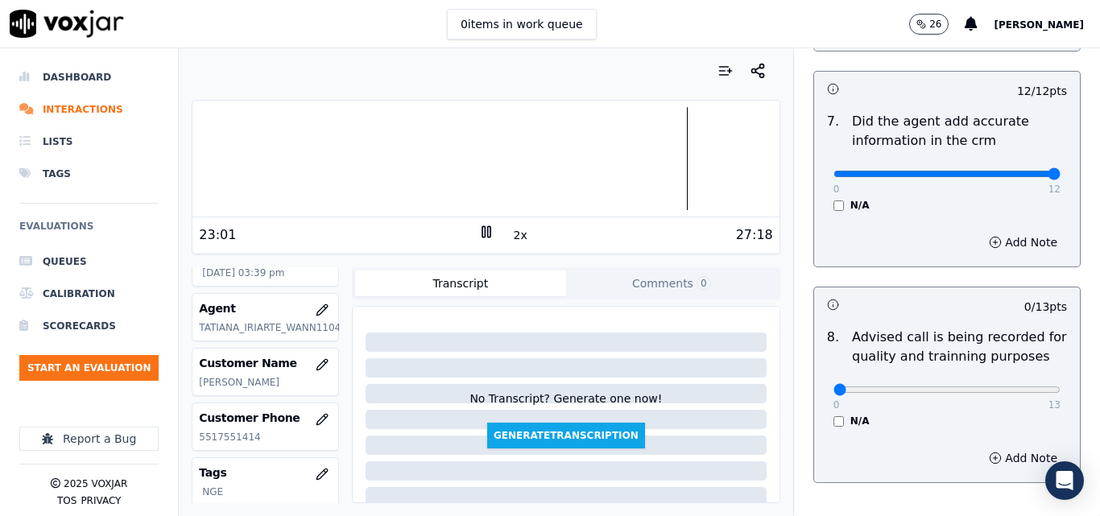
scroll to position [1553, 0]
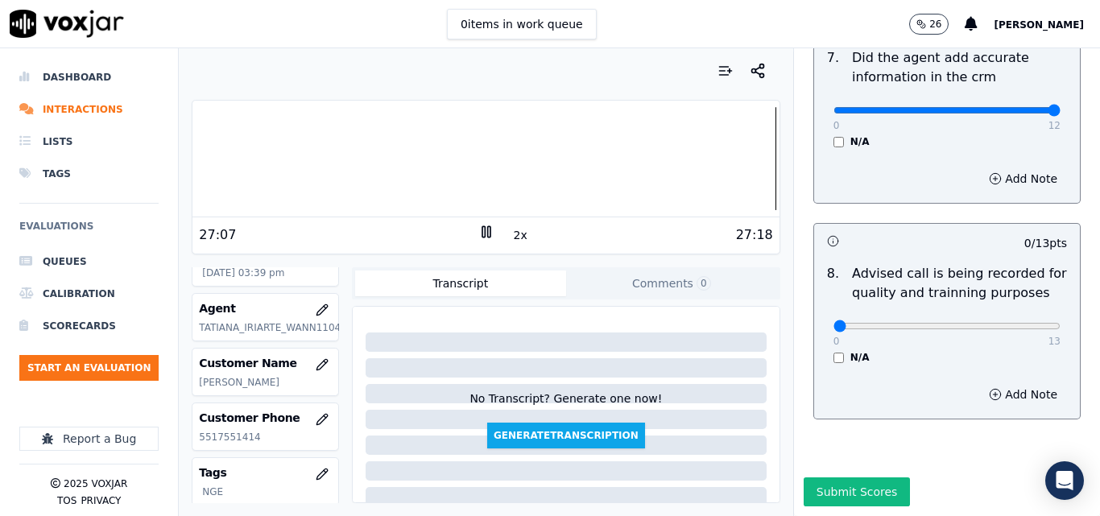
click at [196, 151] on div at bounding box center [486, 158] width 586 height 103
click at [478, 237] on icon at bounding box center [486, 232] width 16 height 16
click at [827, 478] on button "Submit Scores" at bounding box center [857, 492] width 107 height 29
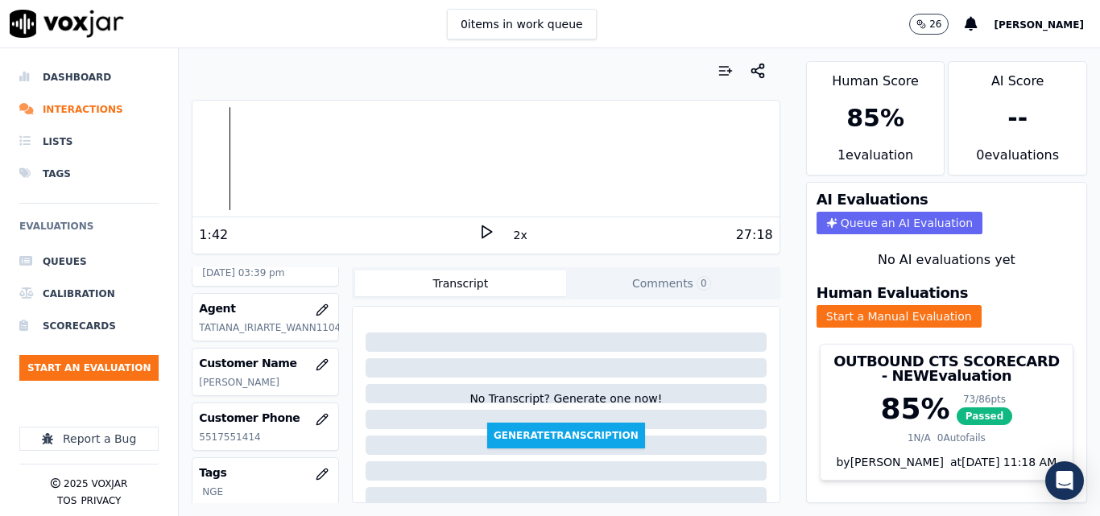
scroll to position [0, 0]
click at [656, 288] on button "Comments 0" at bounding box center [671, 284] width 211 height 26
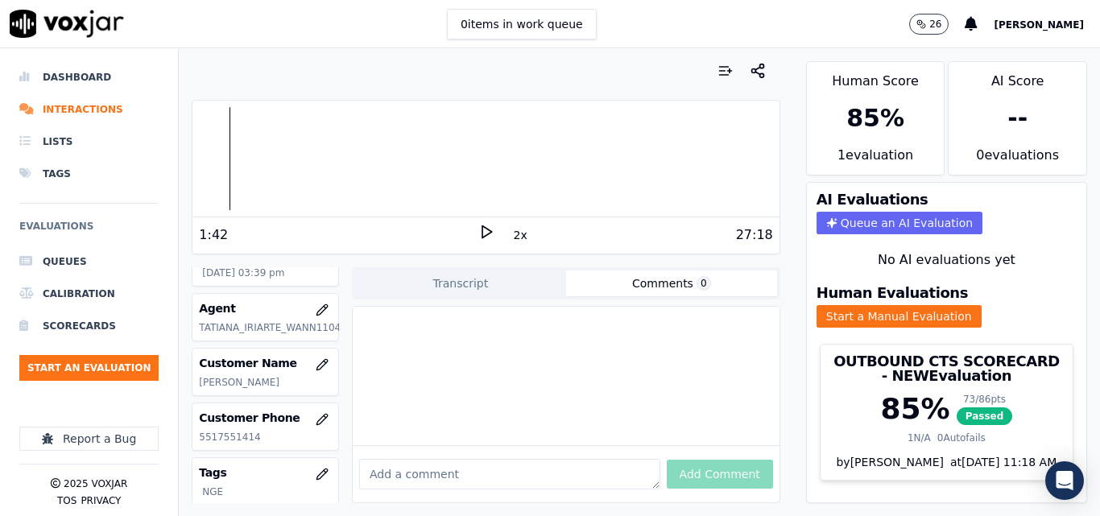
click at [582, 342] on div at bounding box center [566, 376] width 427 height 139
drag, startPoint x: 627, startPoint y: 390, endPoint x: 619, endPoint y: 387, distance: 8.4
click at [623, 391] on div at bounding box center [566, 376] width 427 height 139
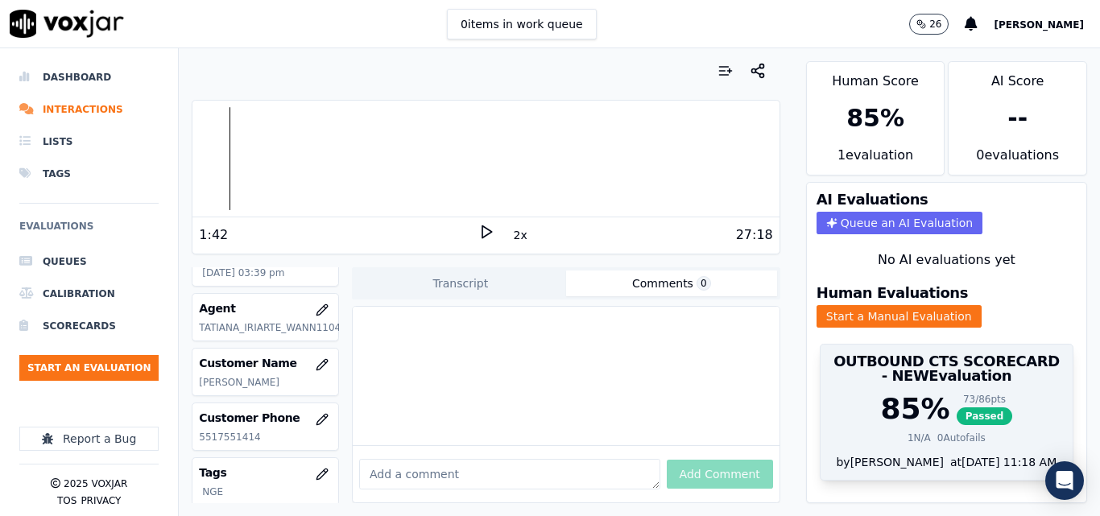
click at [905, 353] on div "OUTBOUND CTS SCORECARD - NEW Evaluation" at bounding box center [947, 369] width 252 height 48
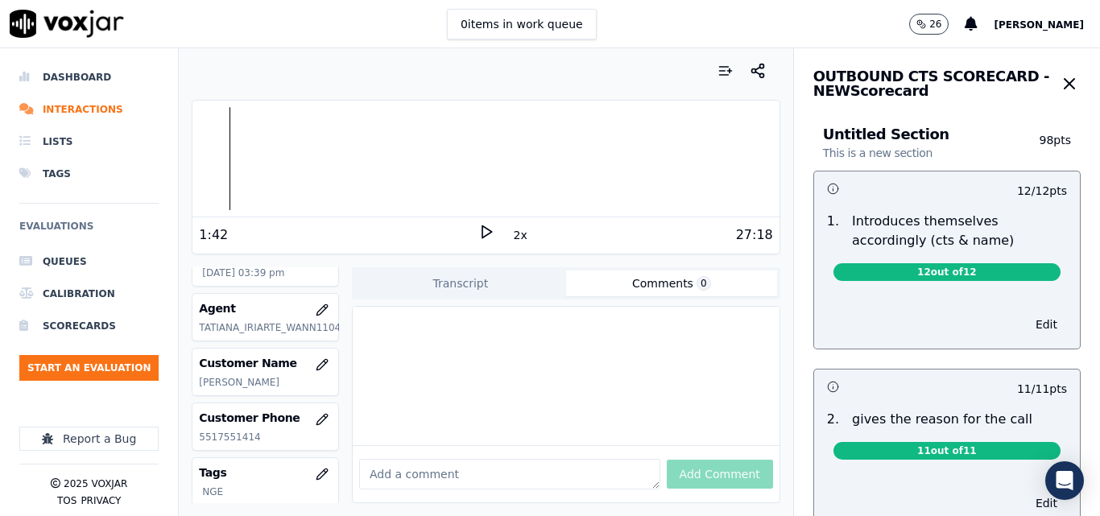
drag, startPoint x: 1036, startPoint y: 85, endPoint x: 1004, endPoint y: 114, distance: 43.3
click at [1004, 114] on div "OUTBOUND CTS SCORECARD - NEW Scorecard Untitled Section This is a new section 9…" at bounding box center [947, 282] width 306 height 468
click at [1060, 89] on icon "button" at bounding box center [1069, 83] width 19 height 19
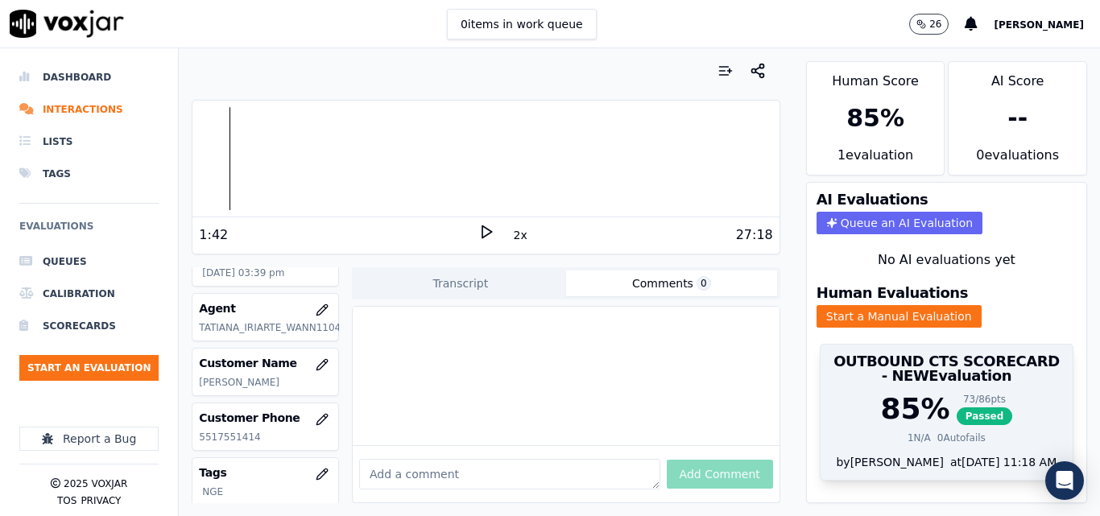
click at [957, 408] on span "Passed" at bounding box center [985, 417] width 56 height 18
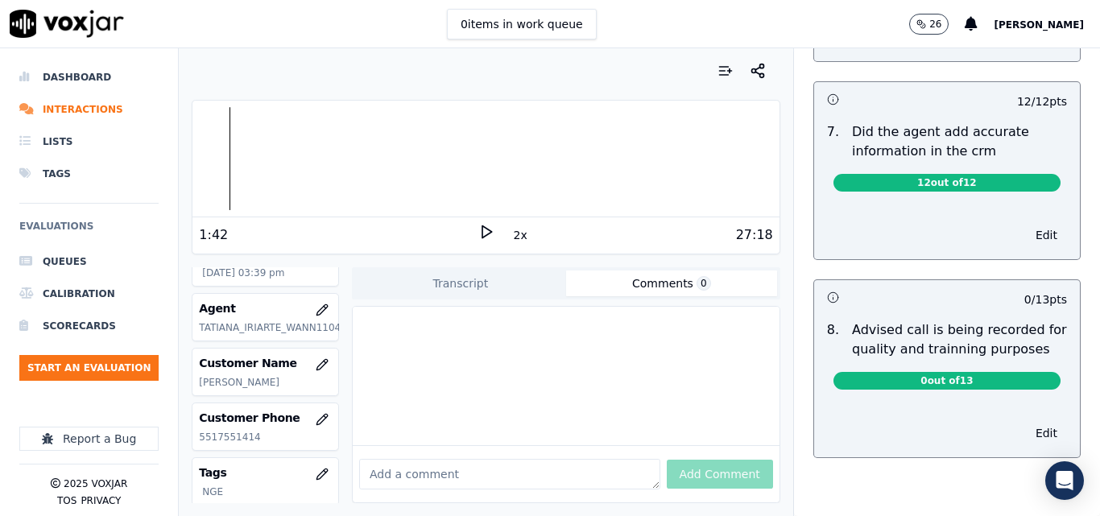
scroll to position [1369, 0]
click at [948, 407] on div "Edit" at bounding box center [947, 430] width 266 height 55
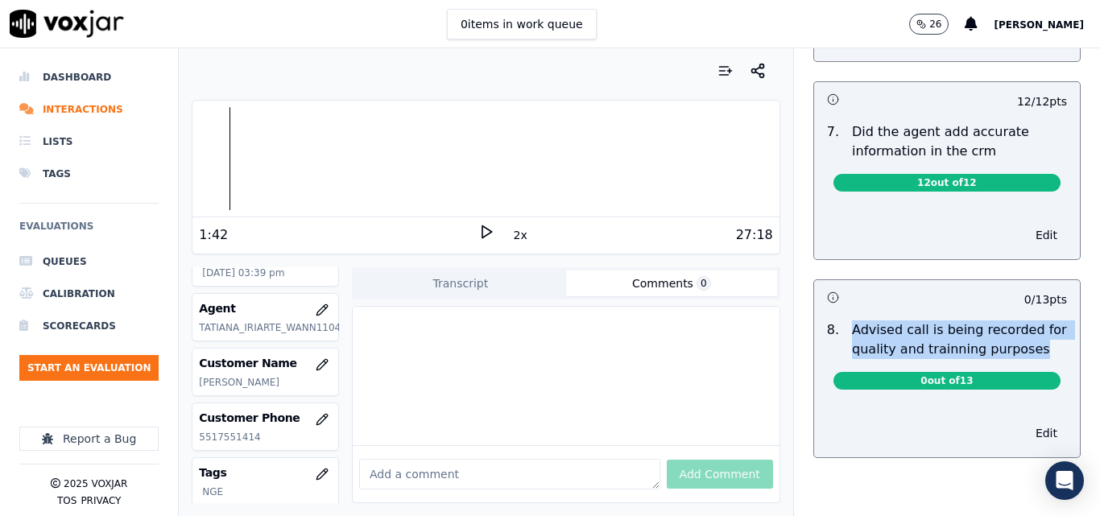
drag, startPoint x: 1010, startPoint y: 320, endPoint x: 834, endPoint y: 294, distance: 177.5
click at [852, 321] on p "Advised call is being recorded for quality and trainning purposes" at bounding box center [959, 340] width 215 height 39
click at [985, 372] on span "0 out of 13" at bounding box center [947, 381] width 227 height 18
click at [1010, 321] on p "Advised call is being recorded for quality and trainning purposes" at bounding box center [959, 340] width 215 height 39
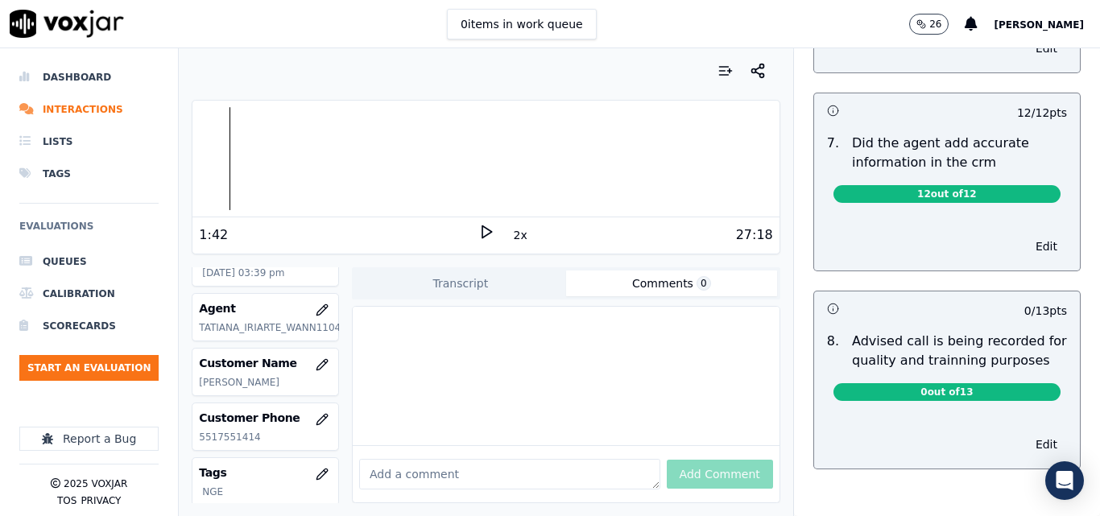
scroll to position [1373, 0]
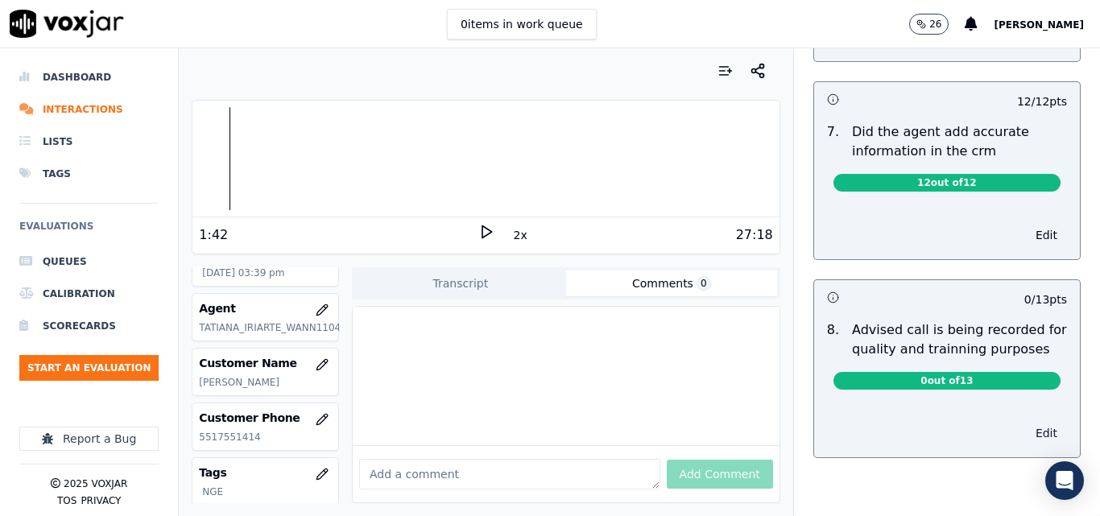
click at [1026, 422] on button "Edit" at bounding box center [1046, 433] width 41 height 23
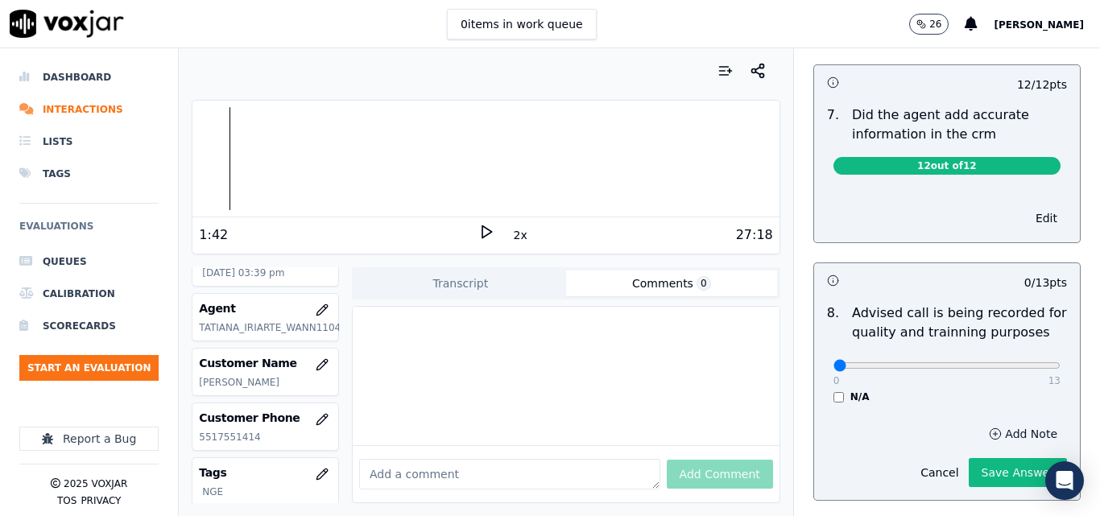
click at [979, 423] on button "Add Note" at bounding box center [1023, 434] width 88 height 23
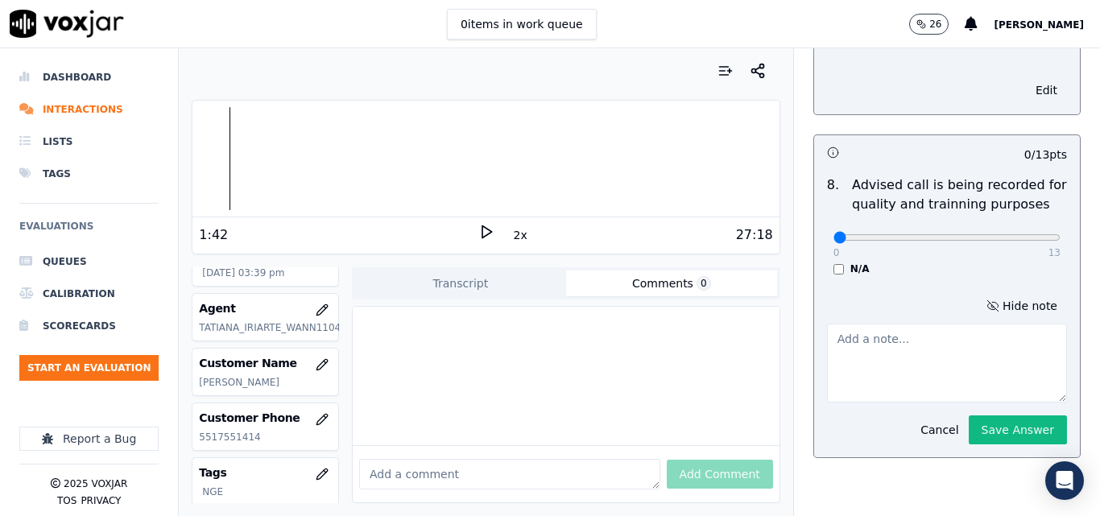
scroll to position [1518, 0]
click at [955, 333] on textarea at bounding box center [947, 363] width 240 height 79
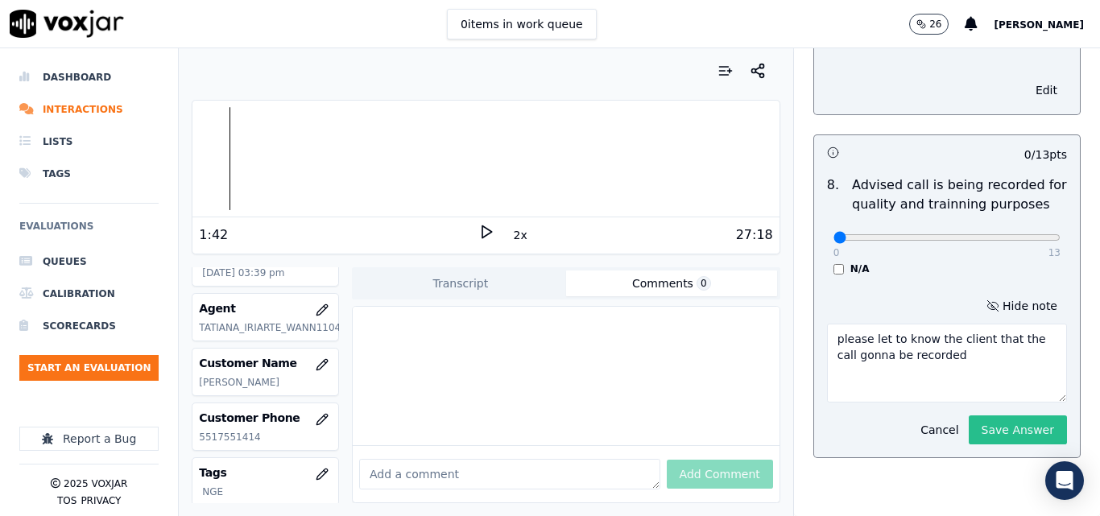
type textarea "please let to know the client that the call gonna be recorded"
drag, startPoint x: 976, startPoint y: 390, endPoint x: 979, endPoint y: 401, distance: 11.7
click at [979, 416] on button "Save Answer" at bounding box center [1018, 430] width 98 height 29
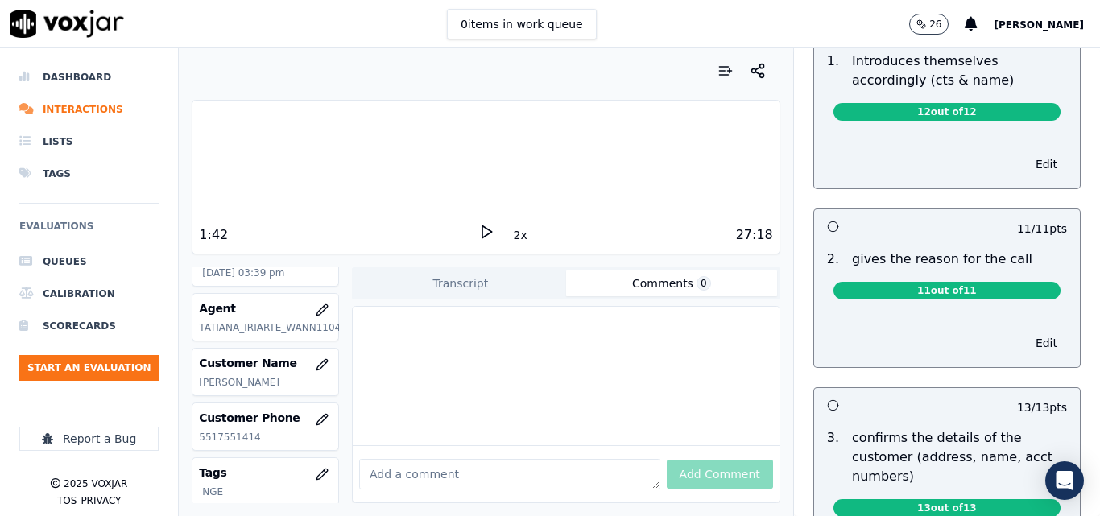
scroll to position [161, 0]
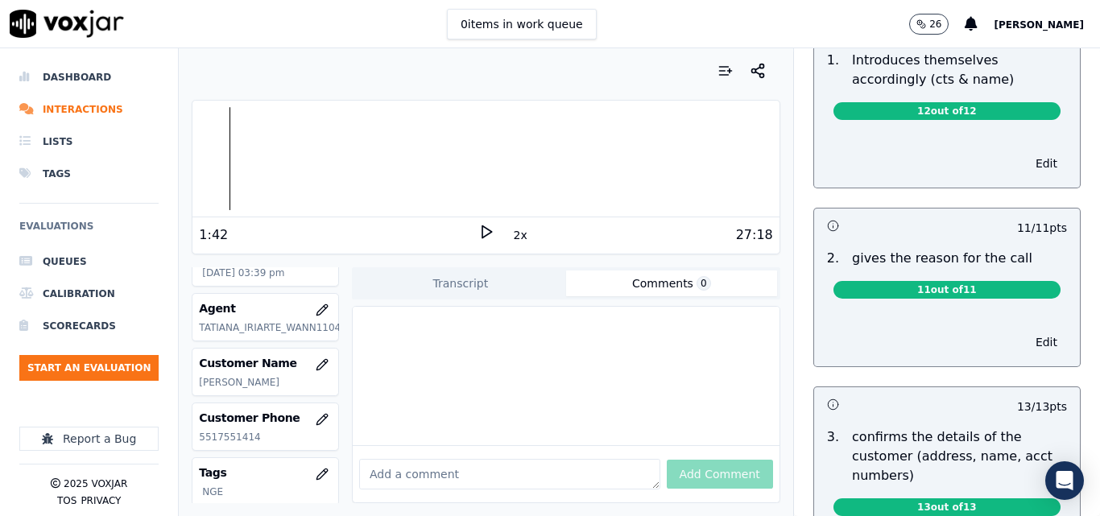
click at [539, 334] on div at bounding box center [566, 376] width 427 height 139
click at [406, 345] on div at bounding box center [566, 376] width 427 height 139
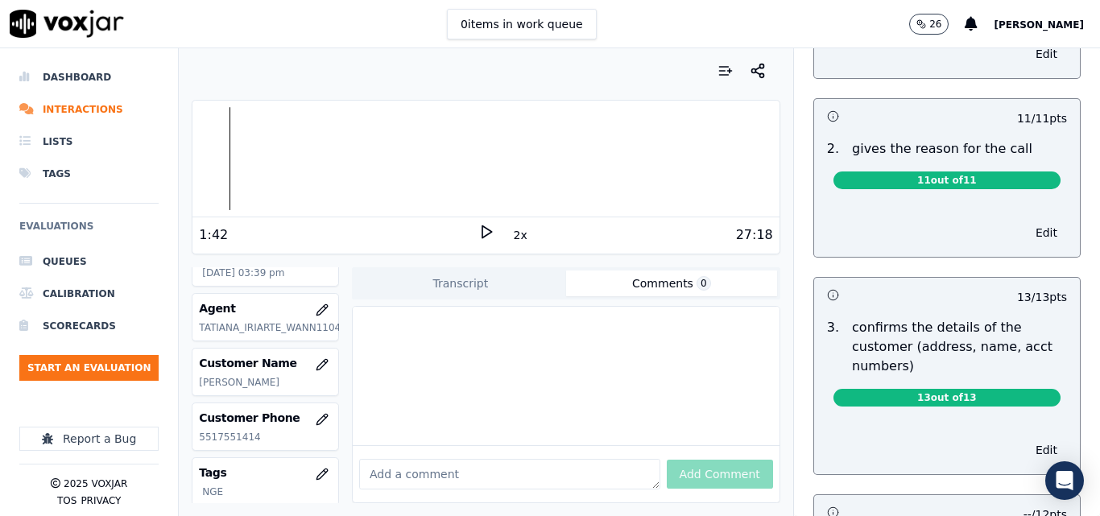
scroll to position [0, 0]
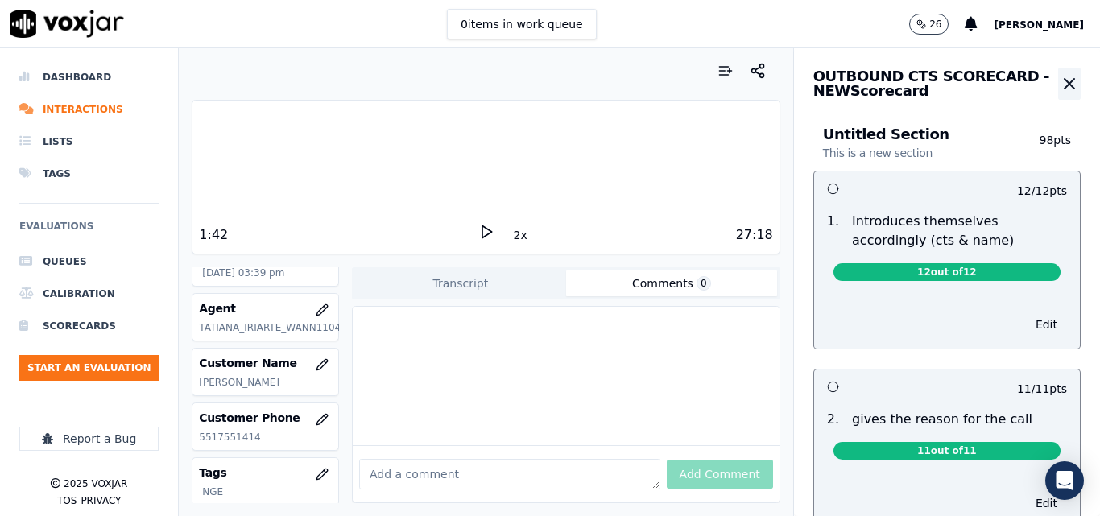
click at [1060, 84] on icon "button" at bounding box center [1069, 83] width 19 height 19
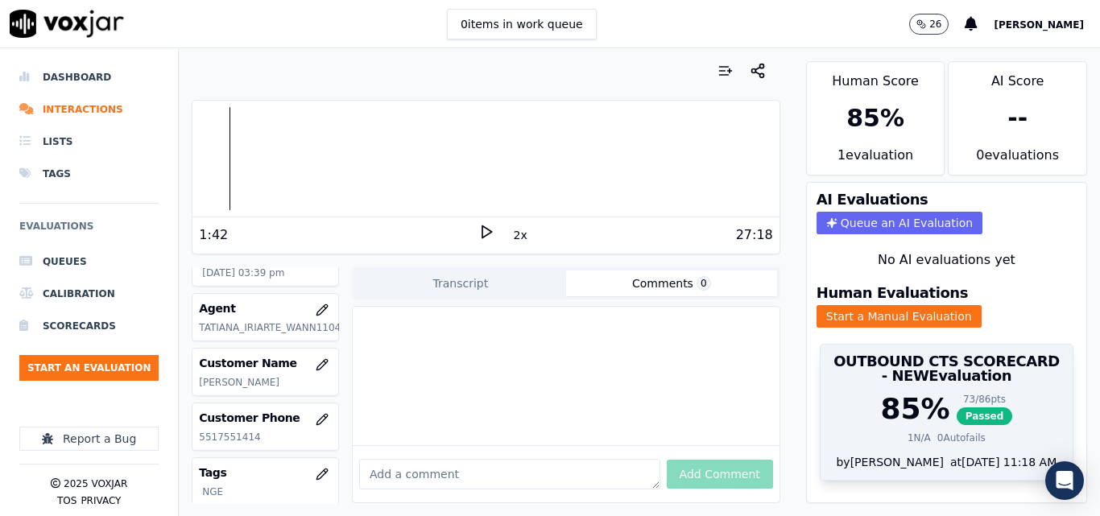
click at [961, 408] on span "Passed" at bounding box center [985, 417] width 56 height 18
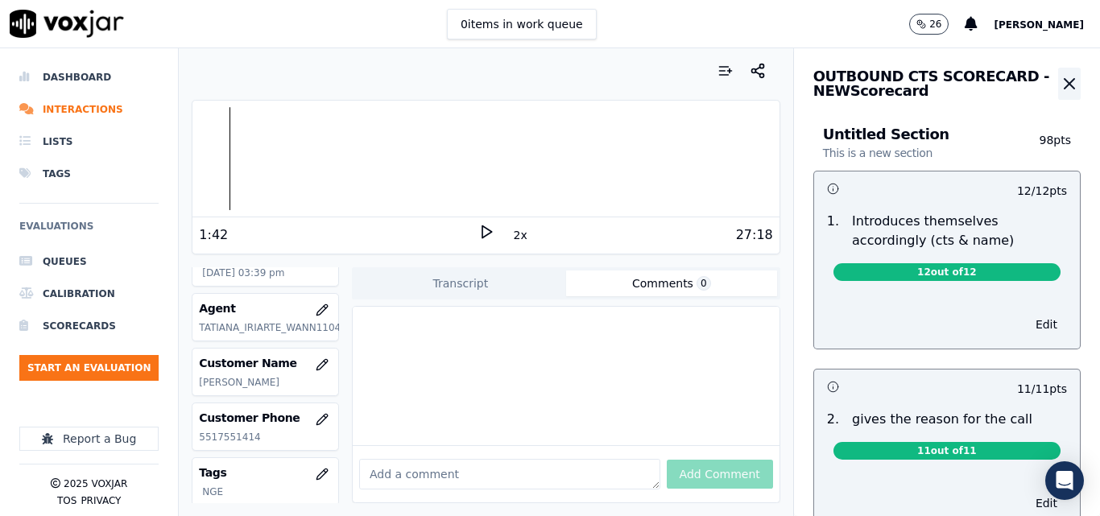
click at [1060, 79] on icon "button" at bounding box center [1069, 83] width 19 height 19
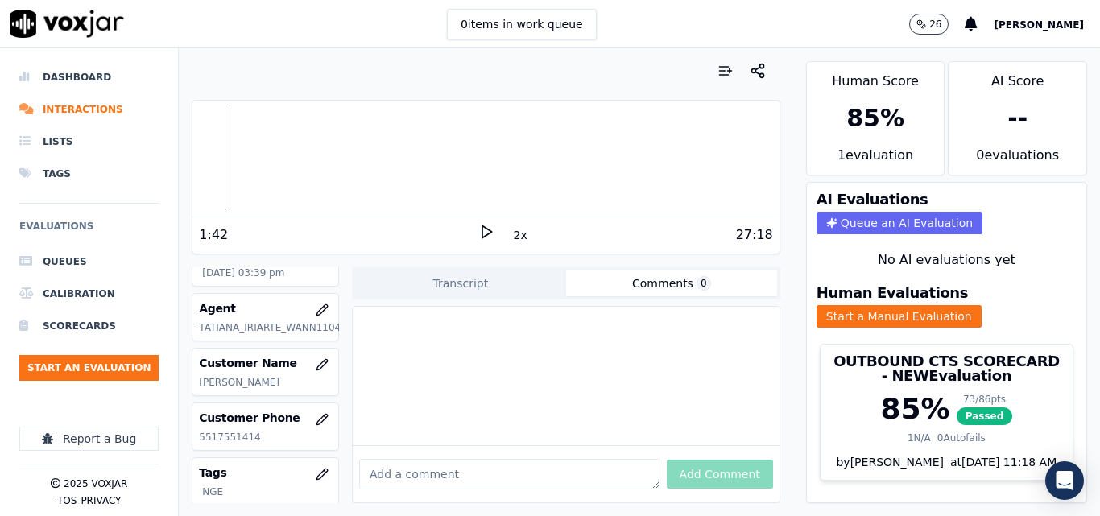
click at [621, 349] on div at bounding box center [566, 376] width 427 height 139
click at [698, 453] on div "Add Comment" at bounding box center [566, 473] width 427 height 57
click at [663, 288] on button "Comments 0" at bounding box center [671, 284] width 211 height 26
click at [660, 274] on button "Comments 0" at bounding box center [671, 284] width 211 height 26
click at [518, 292] on button "Transcript" at bounding box center [460, 284] width 211 height 26
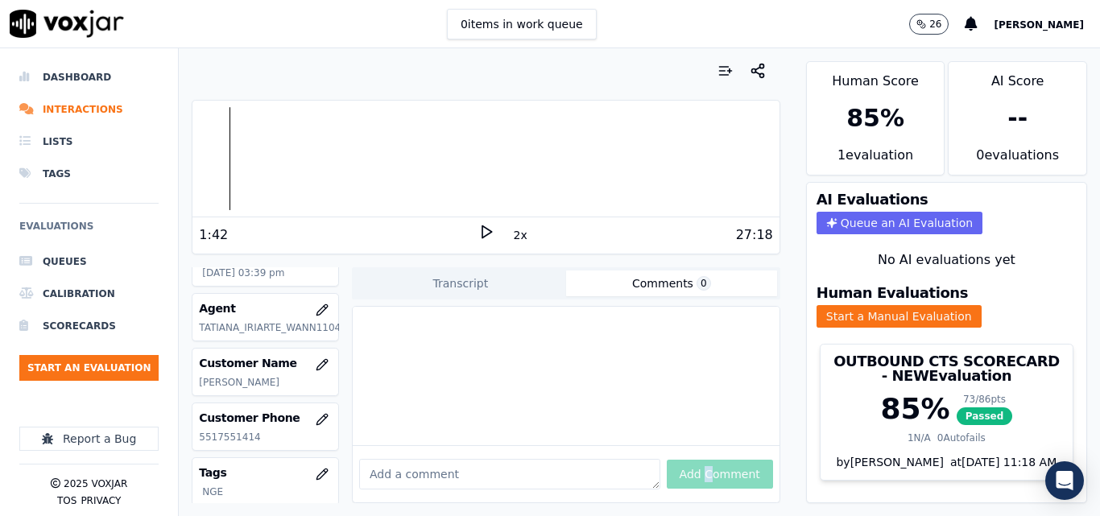
click at [644, 284] on button "Comments 0" at bounding box center [671, 284] width 211 height 26
click at [520, 459] on textarea at bounding box center [509, 474] width 301 height 31
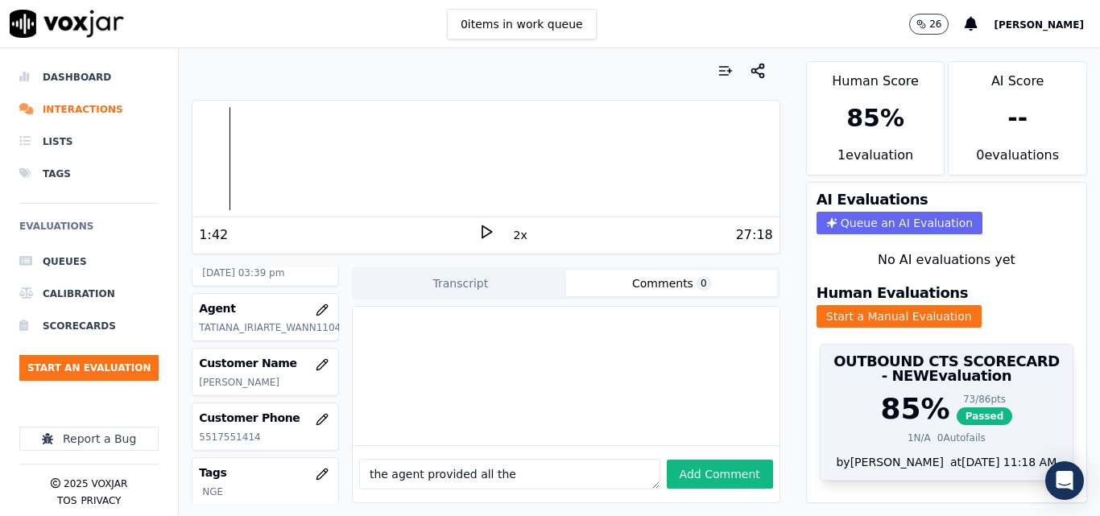
click at [957, 408] on span "Passed" at bounding box center [985, 417] width 56 height 18
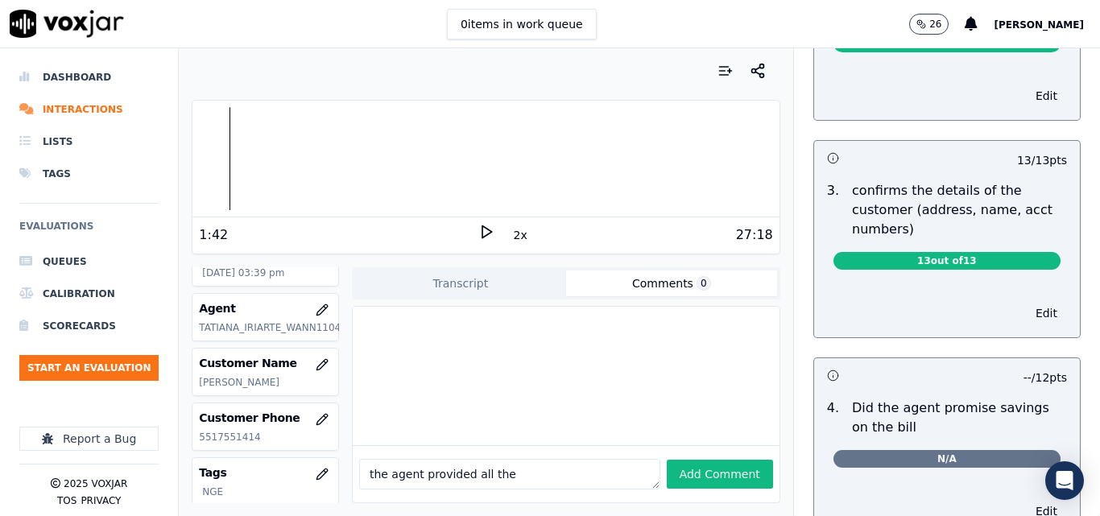
scroll to position [415, 0]
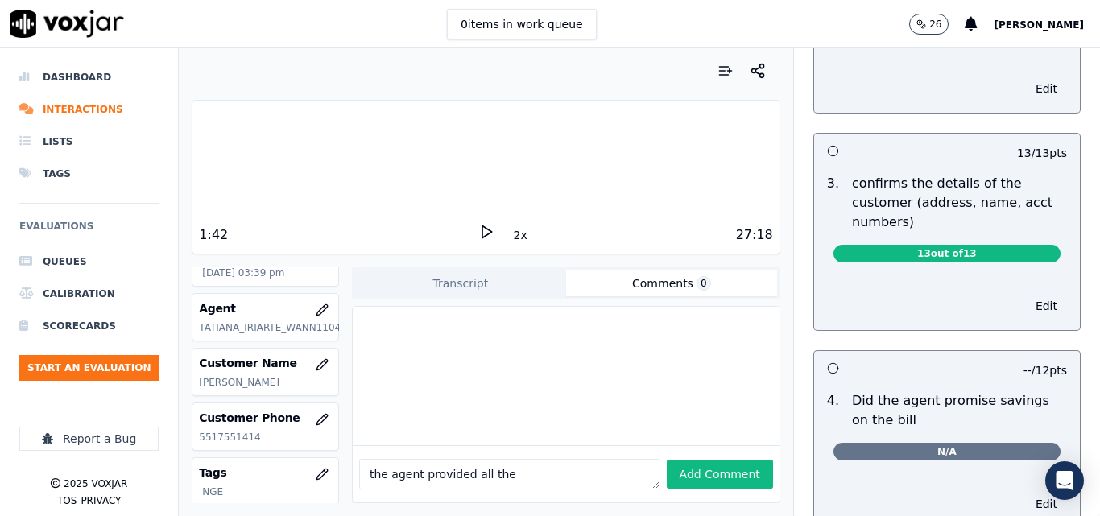
click at [576, 459] on textarea "the agent provided all the" at bounding box center [509, 474] width 301 height 31
click at [532, 459] on textarea "the agent provided all the details about the energy supplier," at bounding box center [509, 474] width 301 height 31
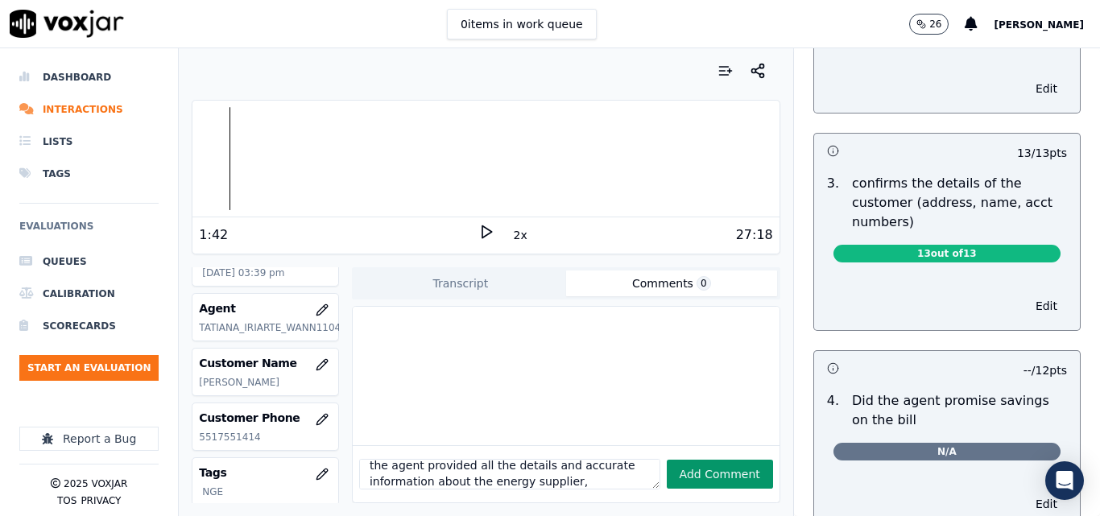
click at [683, 460] on button "Add Comment" at bounding box center [720, 474] width 106 height 29
type textarea "the agent provided all the details and accurate information about the energy su…"
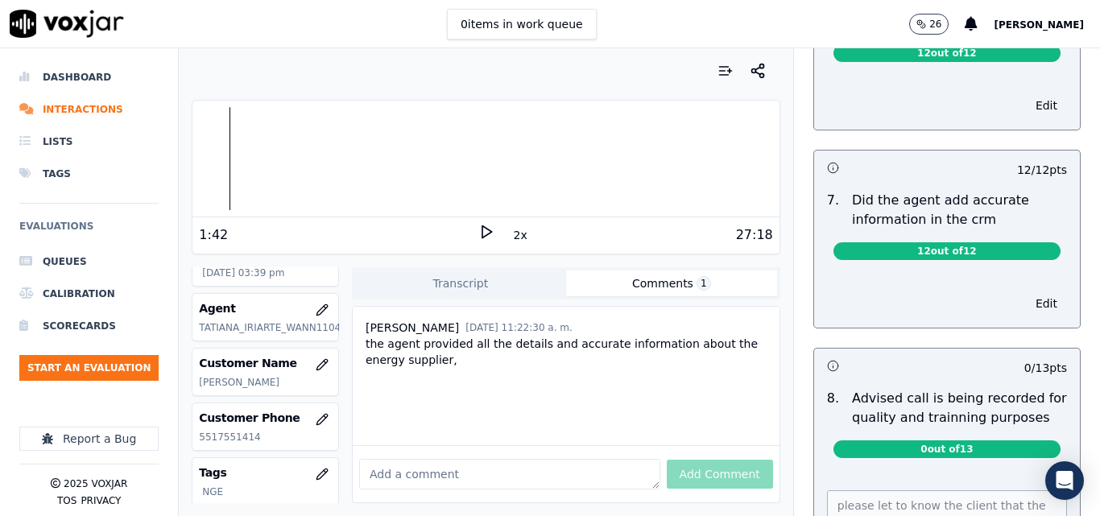
scroll to position [1474, 0]
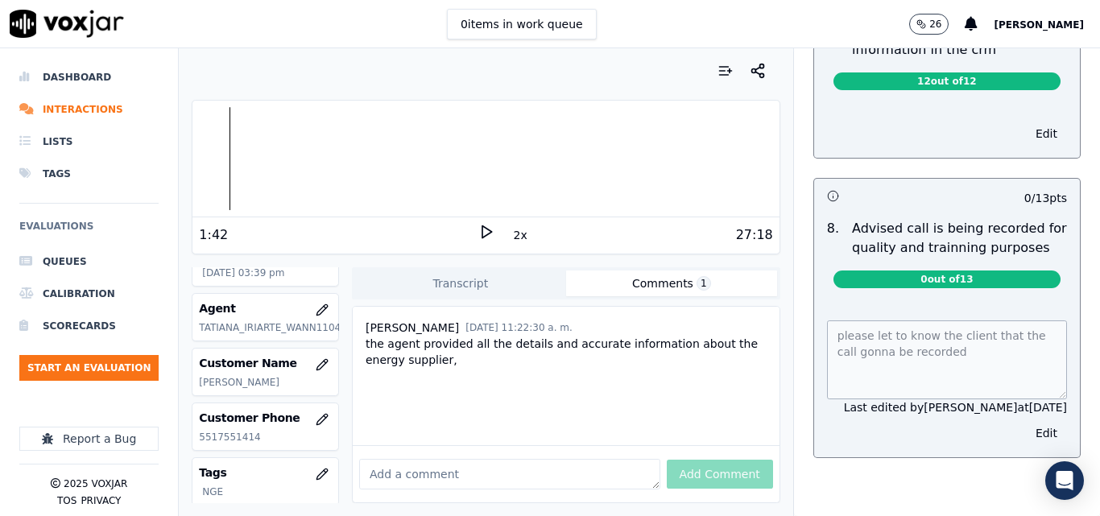
drag, startPoint x: 83, startPoint y: 368, endPoint x: 801, endPoint y: 466, distance: 724.3
click at [801, 466] on div "Dashboard Interactions Lists Tags Evaluations Queues Calibration Scorecards Sta…" at bounding box center [550, 282] width 1100 height 468
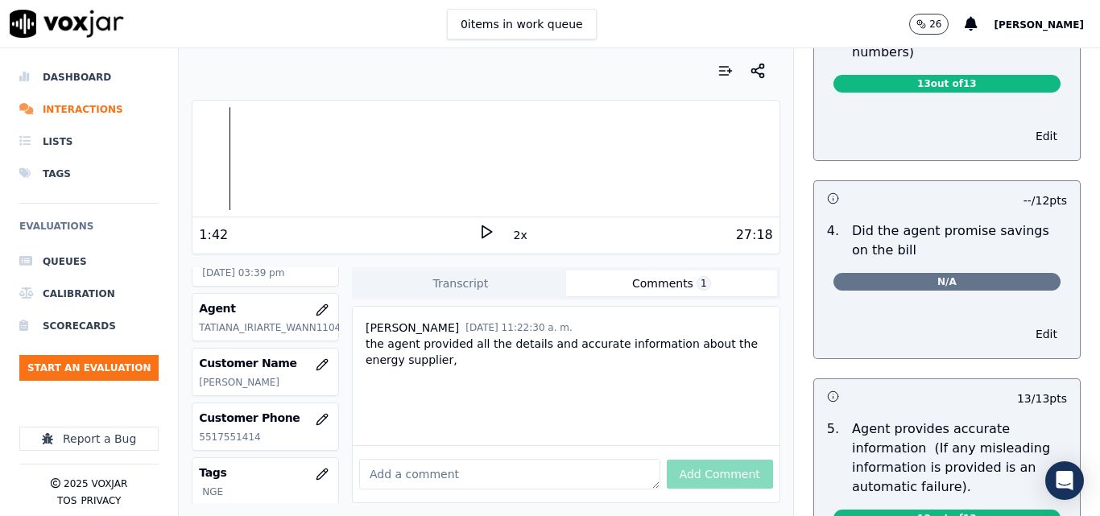
scroll to position [483, 0]
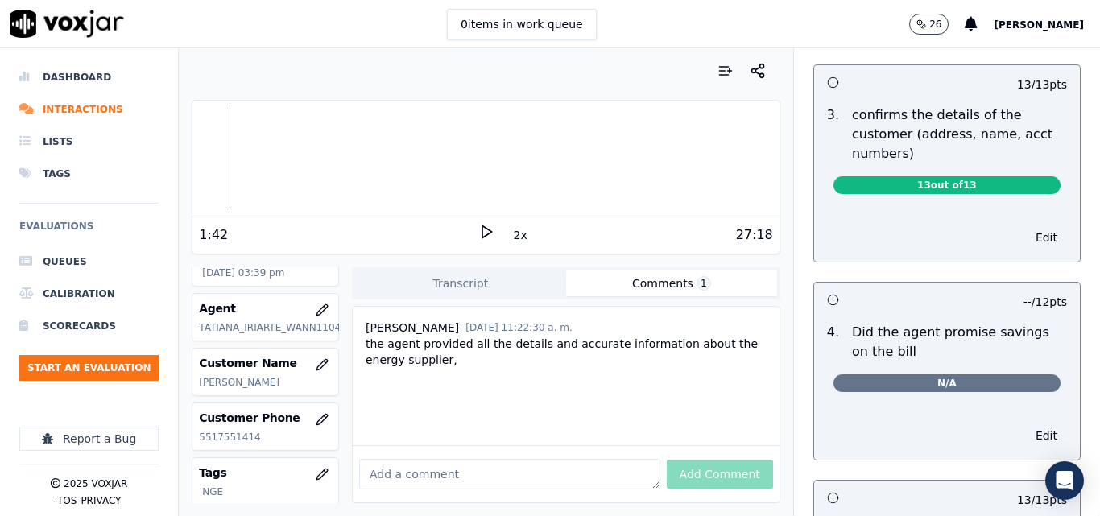
drag, startPoint x: 941, startPoint y: 375, endPoint x: 945, endPoint y: 391, distance: 17.4
click at [939, 379] on span "N/A" at bounding box center [947, 384] width 227 height 18
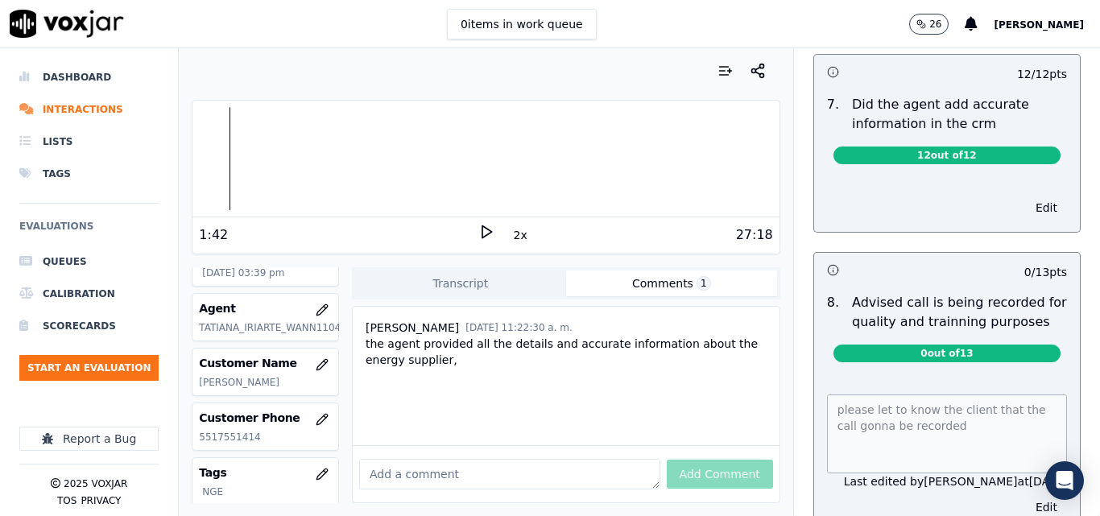
scroll to position [1474, 0]
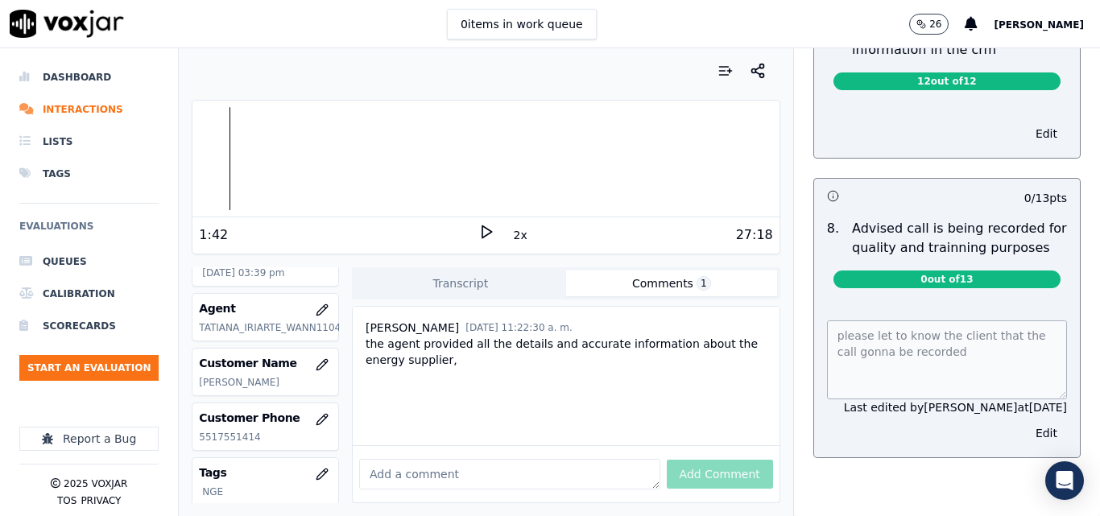
drag, startPoint x: 1015, startPoint y: 401, endPoint x: 1024, endPoint y: 406, distance: 10.1
click at [1026, 422] on button "Edit" at bounding box center [1046, 433] width 41 height 23
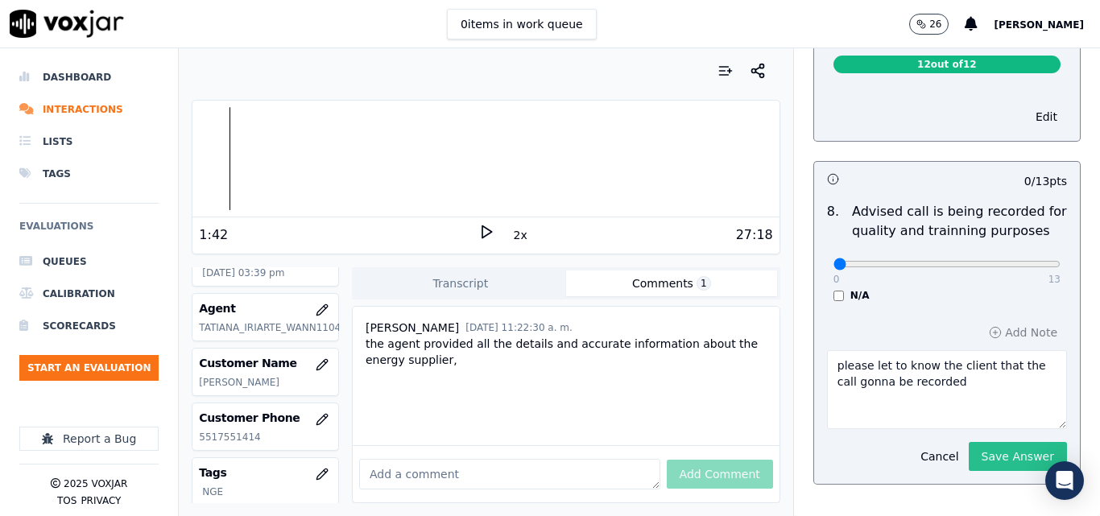
scroll to position [1518, 0]
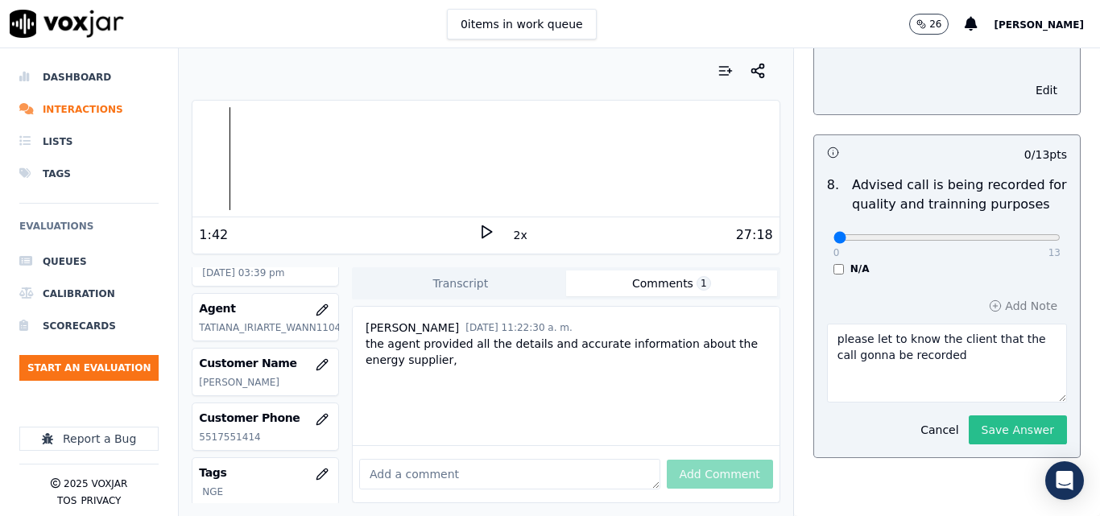
click at [1002, 416] on button "Save Answer" at bounding box center [1018, 430] width 98 height 29
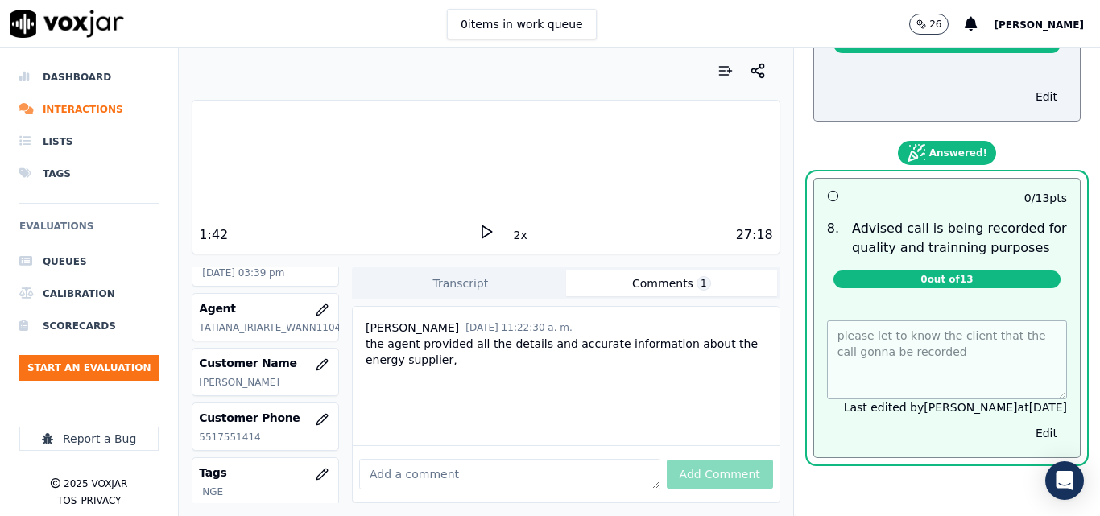
scroll to position [1511, 0]
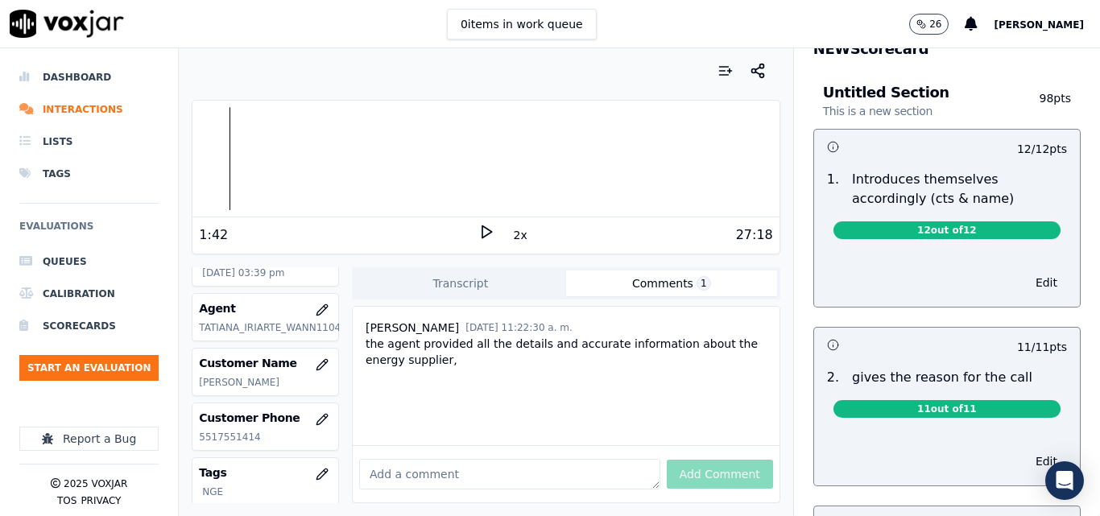
scroll to position [0, 0]
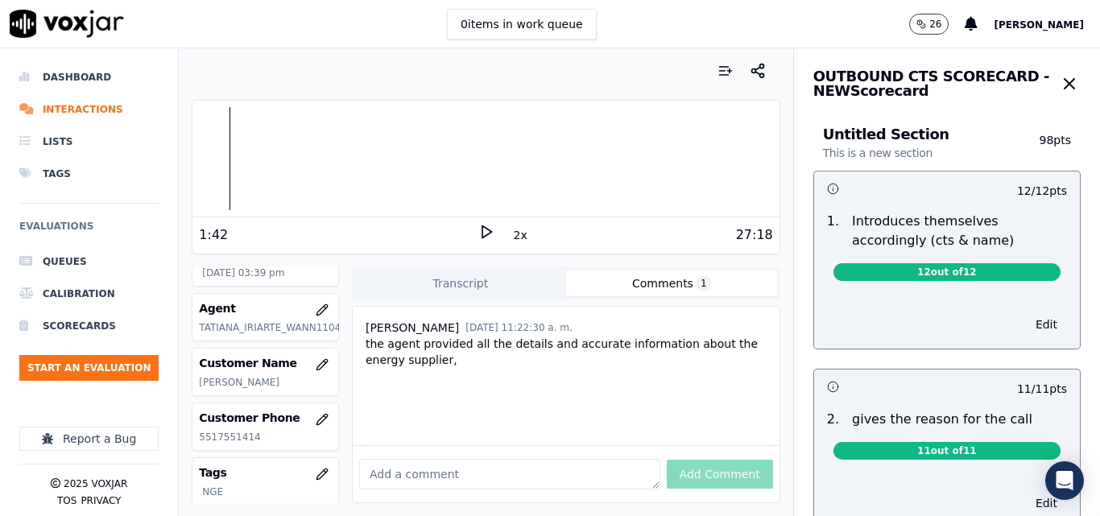
drag, startPoint x: 594, startPoint y: 381, endPoint x: 605, endPoint y: 379, distance: 11.4
click at [598, 380] on div "[PERSON_NAME] [DATE] 11:22:30 a. m. the agent provided all the details and accu…" at bounding box center [566, 376] width 427 height 139
drag, startPoint x: 647, startPoint y: 383, endPoint x: 639, endPoint y: 389, distance: 9.8
click at [647, 385] on div "[PERSON_NAME] [DATE] 11:22:30 a. m. the agent provided all the details and accu…" at bounding box center [566, 376] width 427 height 139
drag, startPoint x: 692, startPoint y: 431, endPoint x: 634, endPoint y: 447, distance: 60.2
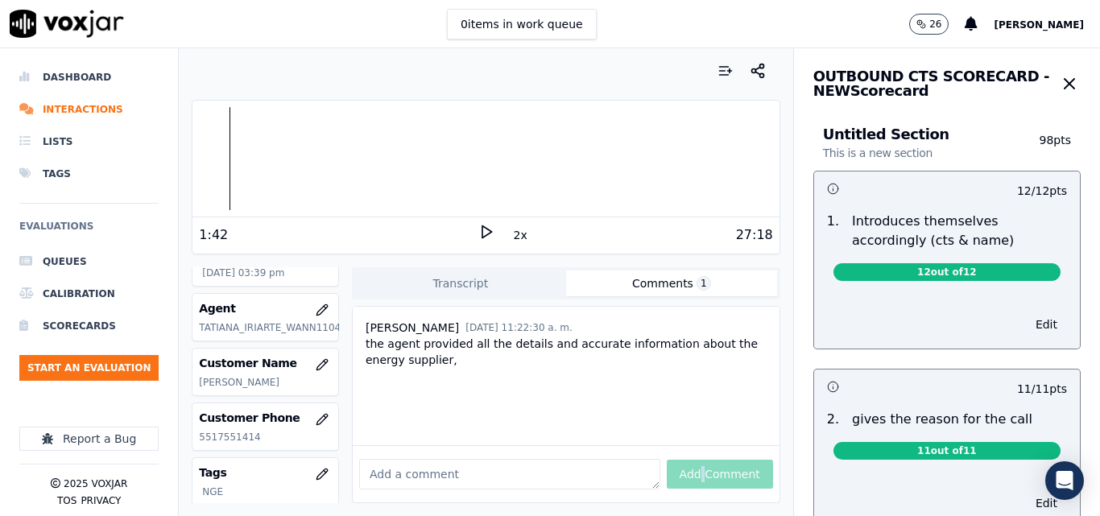
click at [685, 445] on div "Add Comment" at bounding box center [566, 473] width 427 height 57
click at [1060, 93] on icon "button" at bounding box center [1069, 83] width 19 height 19
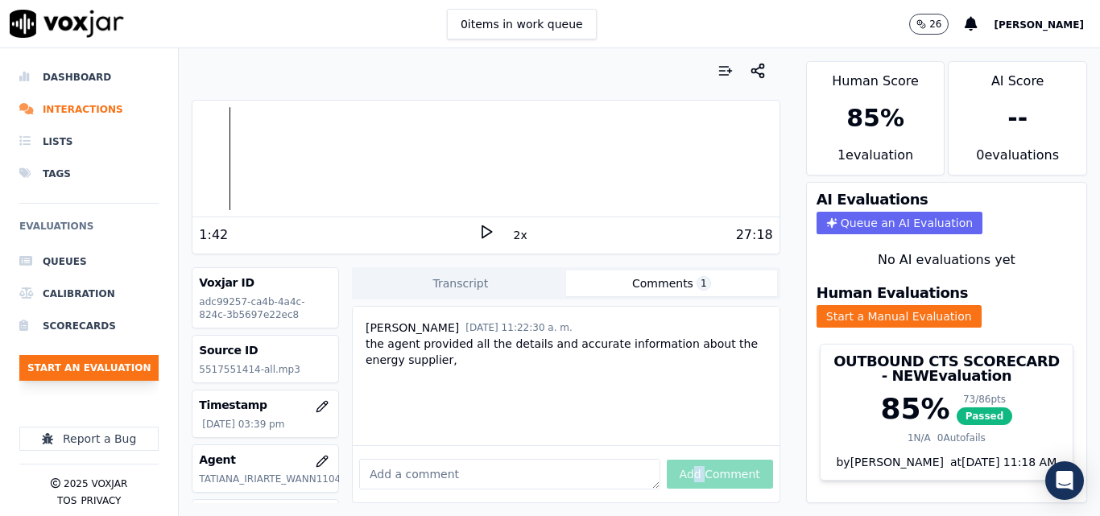
click at [106, 364] on button "Start an Evaluation" at bounding box center [88, 368] width 139 height 26
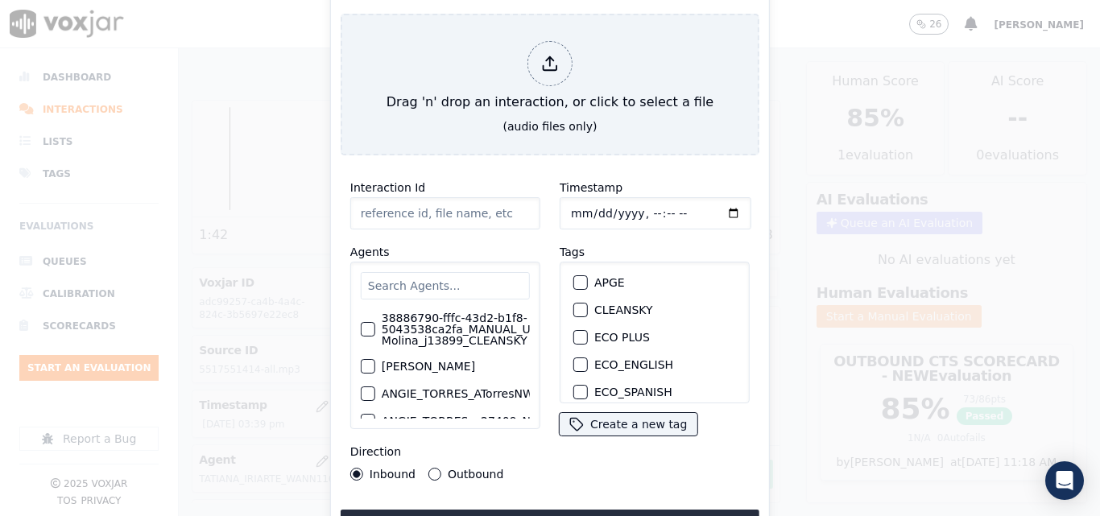
type input "20250908-173438_9783273981-all.mp3"
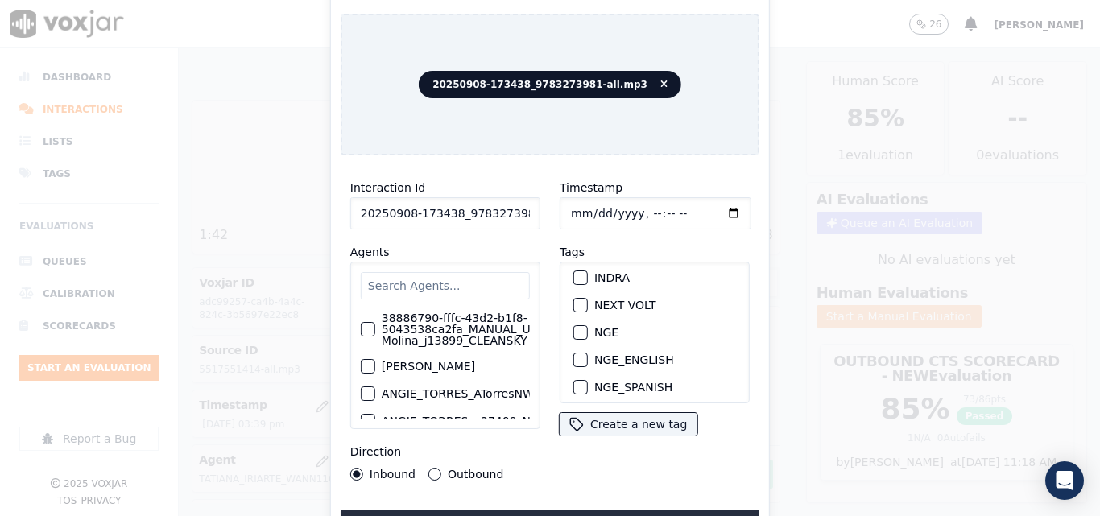
scroll to position [193, 0]
click at [577, 303] on div "button" at bounding box center [579, 308] width 11 height 11
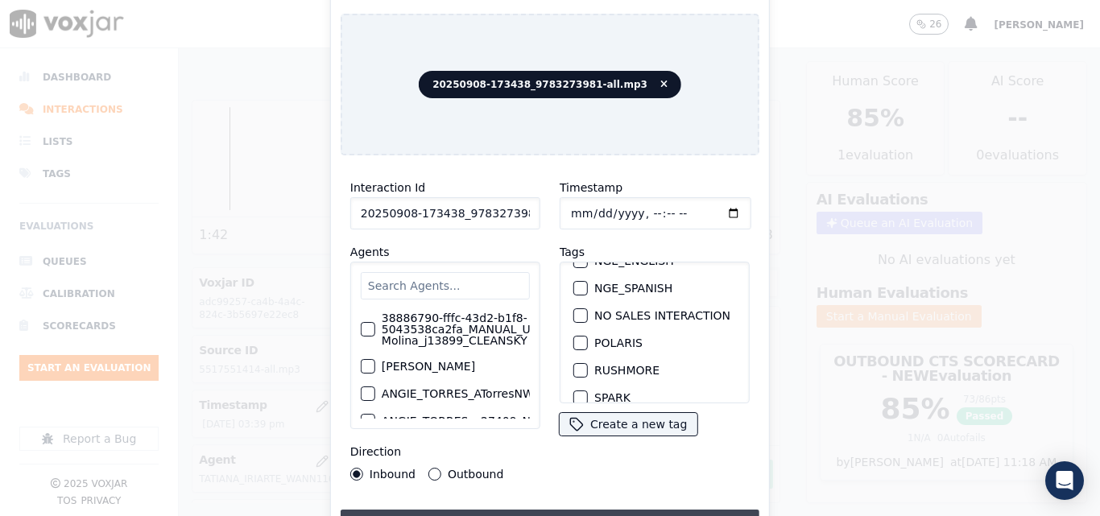
scroll to position [354, 0]
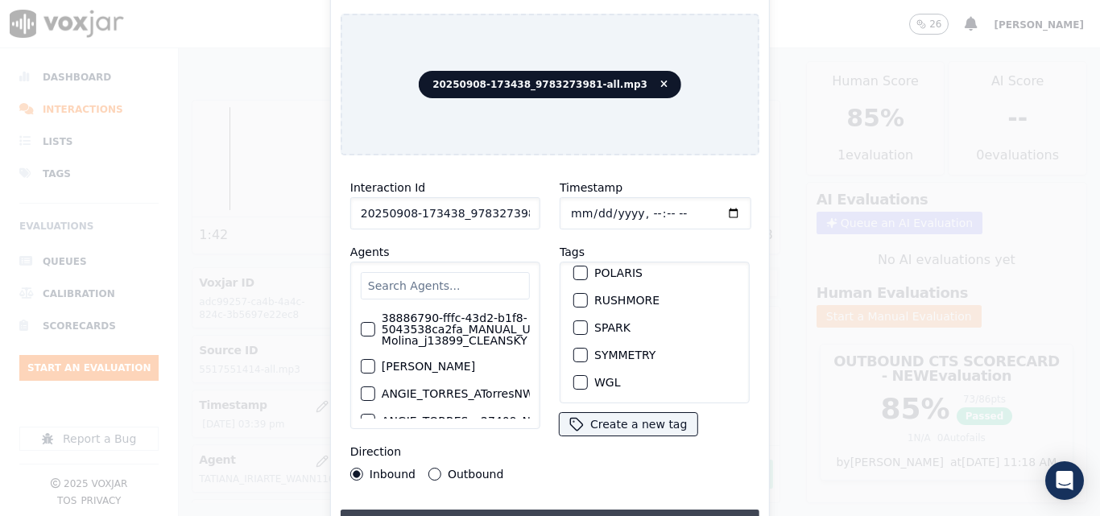
click at [524, 510] on button "Upload interaction to start evaluation" at bounding box center [550, 524] width 419 height 29
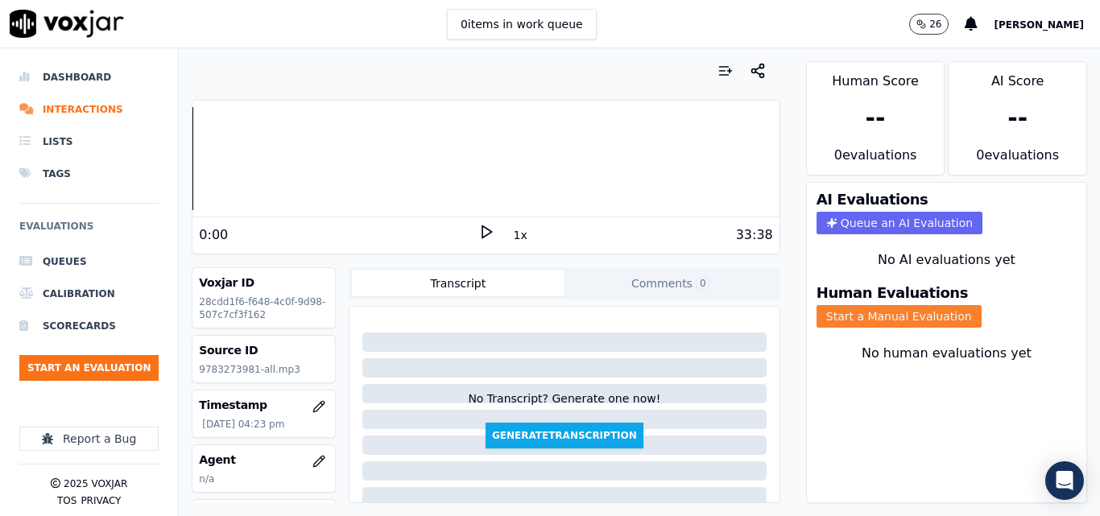
click at [886, 314] on button "Start a Manual Evaluation" at bounding box center [899, 316] width 165 height 23
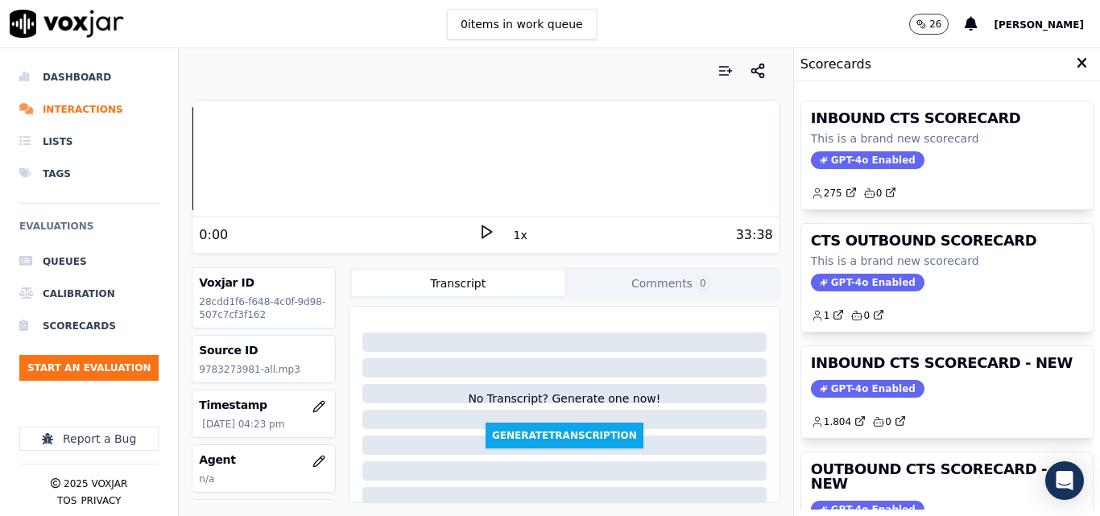
click at [482, 232] on polygon at bounding box center [487, 232] width 10 height 12
click at [483, 234] on icon at bounding box center [486, 232] width 16 height 16
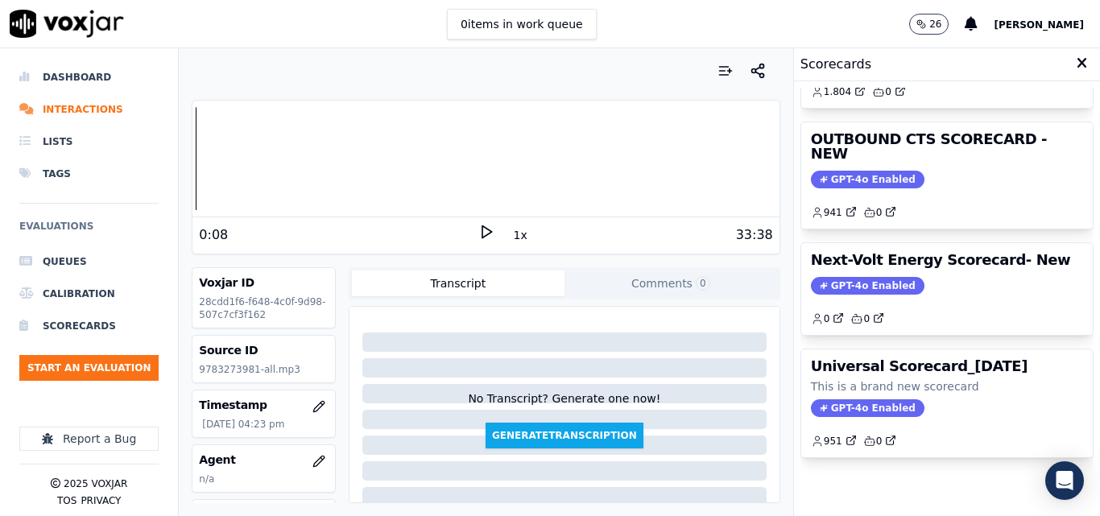
scroll to position [321, 0]
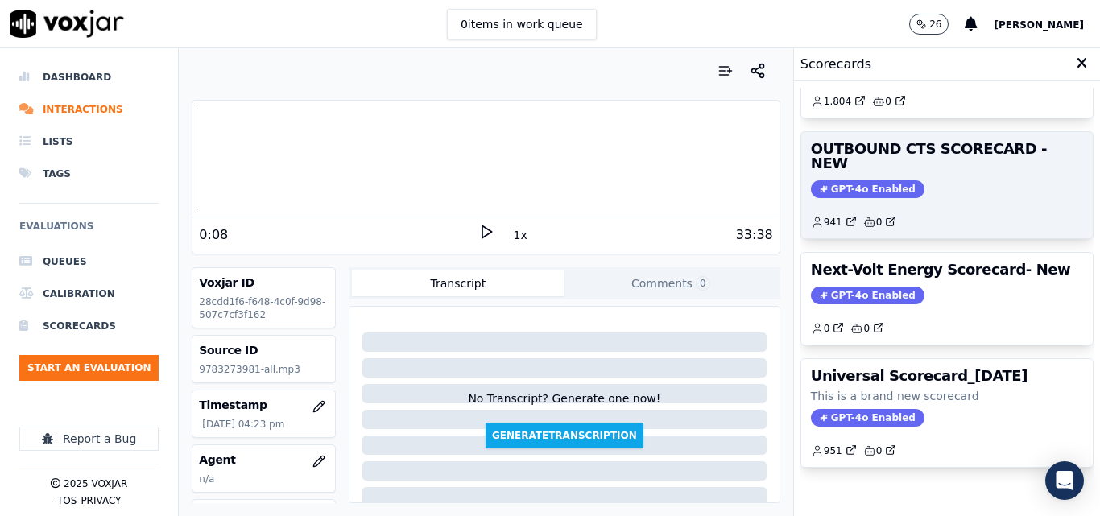
click at [842, 180] on span "GPT-4o Enabled" at bounding box center [868, 189] width 114 height 18
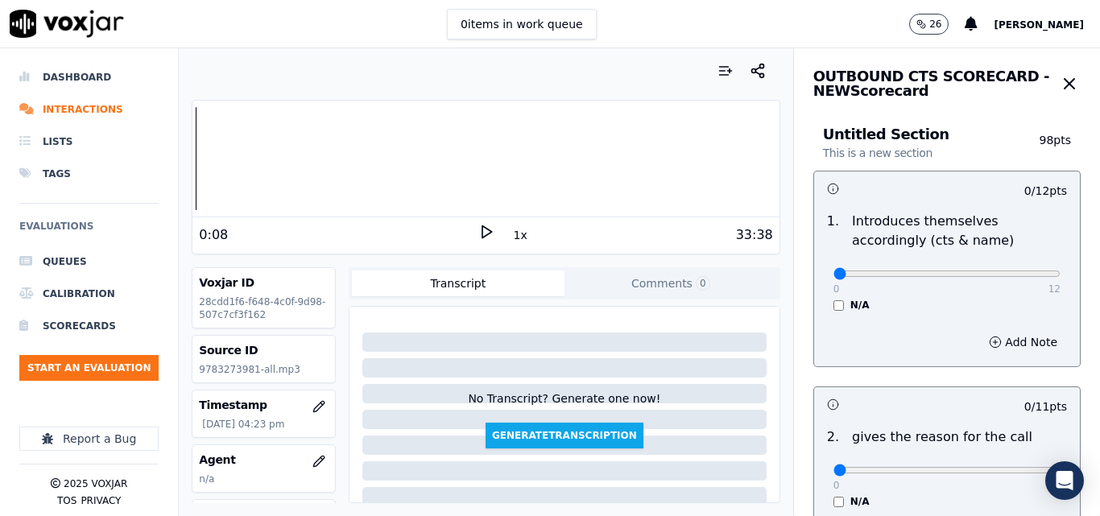
click at [478, 234] on icon at bounding box center [486, 232] width 16 height 16
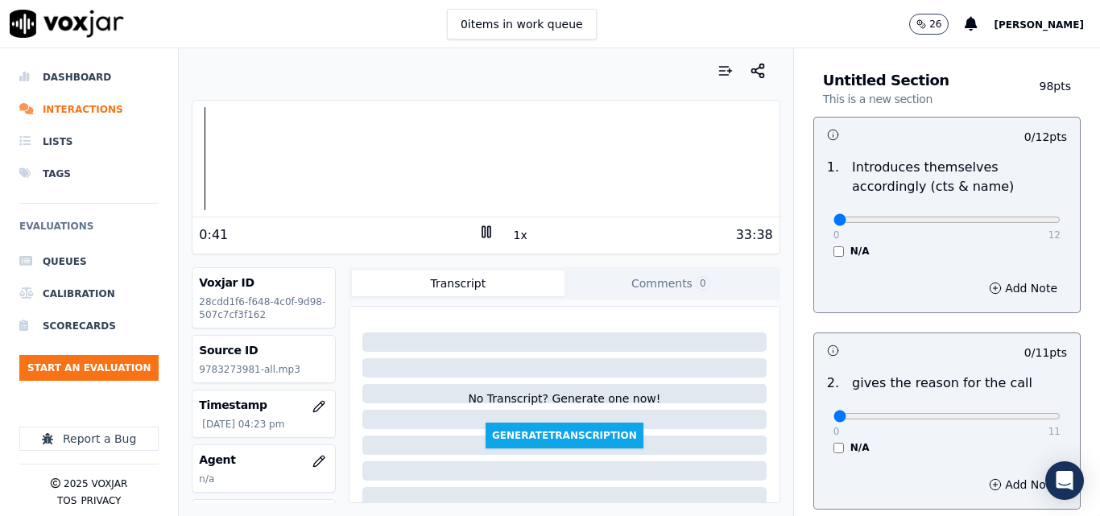
scroll to position [81, 0]
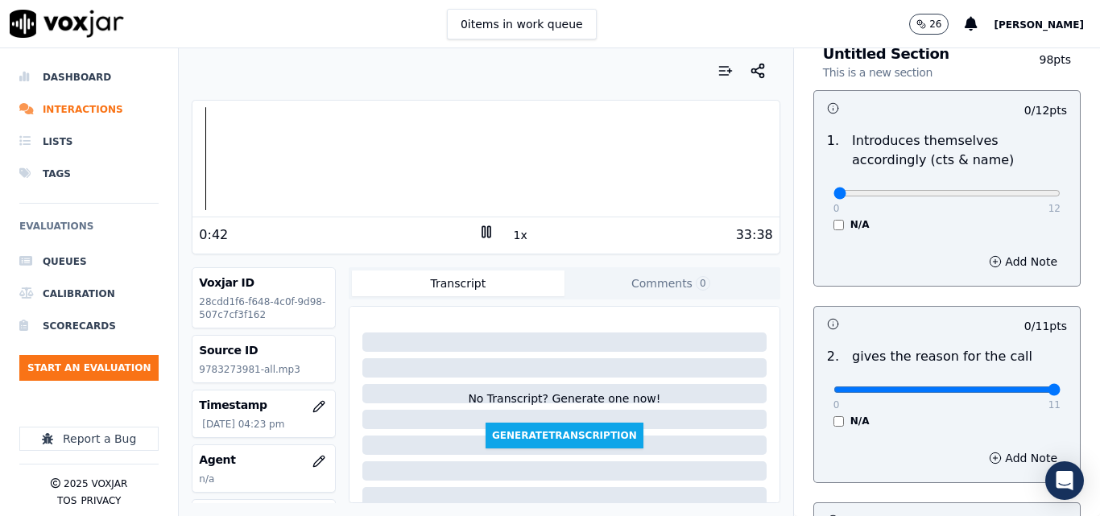
type input "11"
click at [1017, 389] on input "range" at bounding box center [947, 390] width 227 height 6
click at [201, 169] on div at bounding box center [486, 158] width 586 height 103
click at [193, 174] on div at bounding box center [486, 158] width 586 height 103
click at [515, 233] on button "1x" at bounding box center [521, 235] width 20 height 23
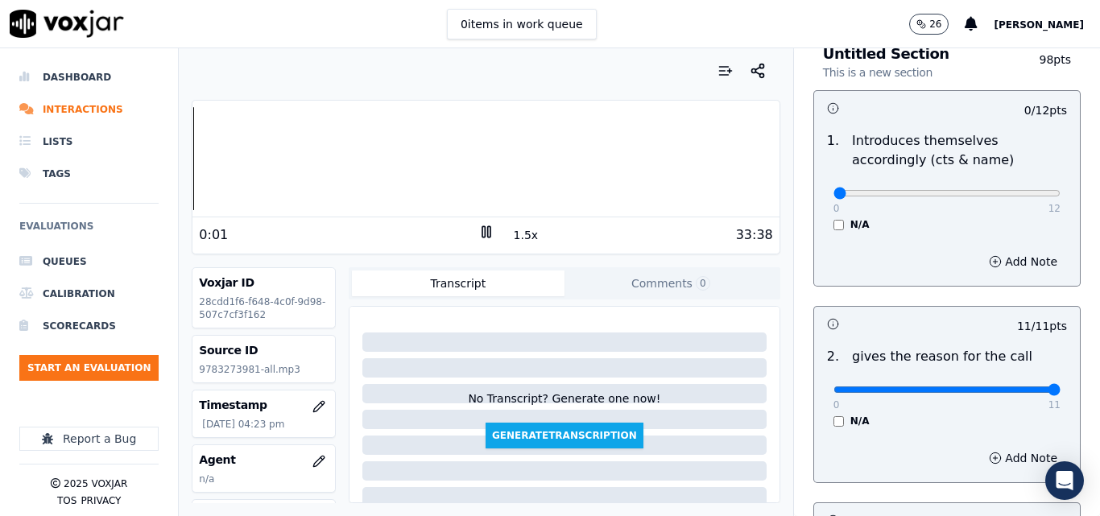
click at [515, 237] on button "1.5x" at bounding box center [526, 235] width 31 height 23
type input "12"
click at [1014, 192] on input "range" at bounding box center [947, 193] width 227 height 6
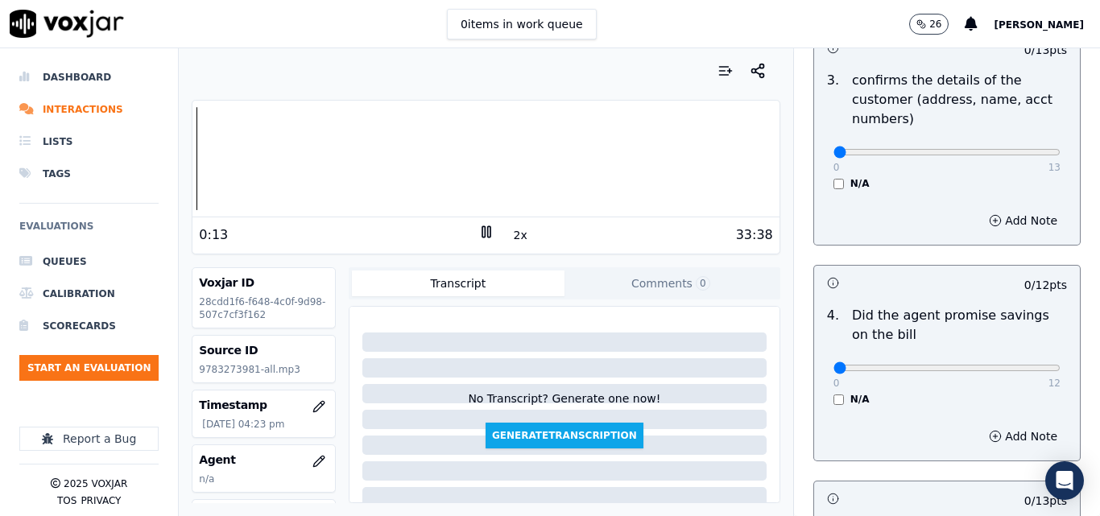
scroll to position [561, 0]
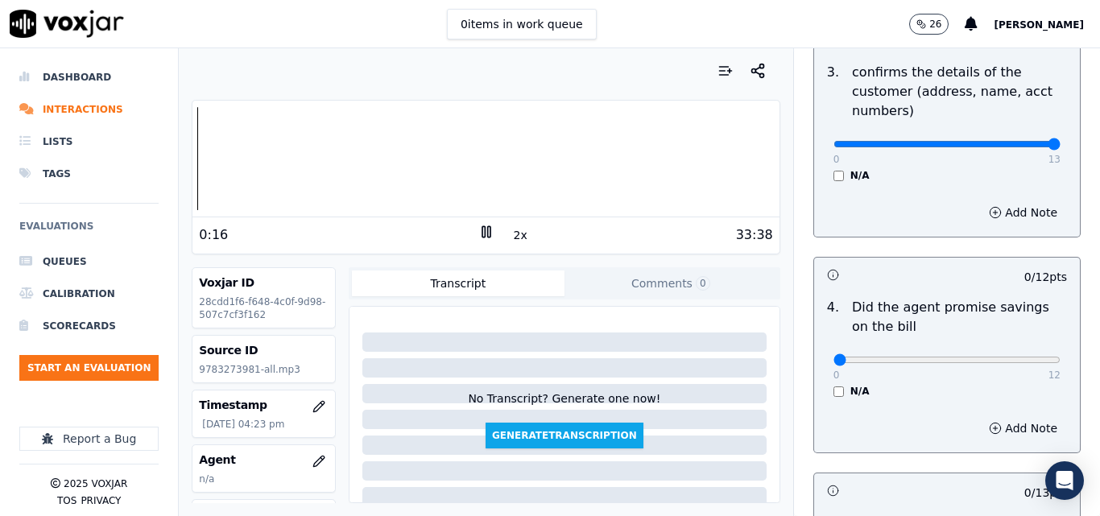
click at [1018, 147] on input "range" at bounding box center [947, 144] width 227 height 6
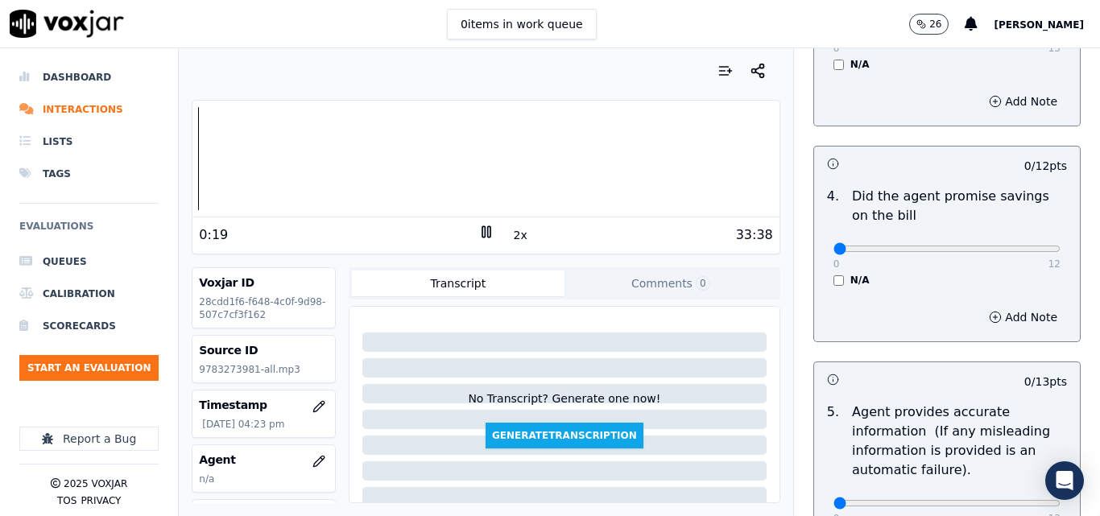
scroll to position [533, 0]
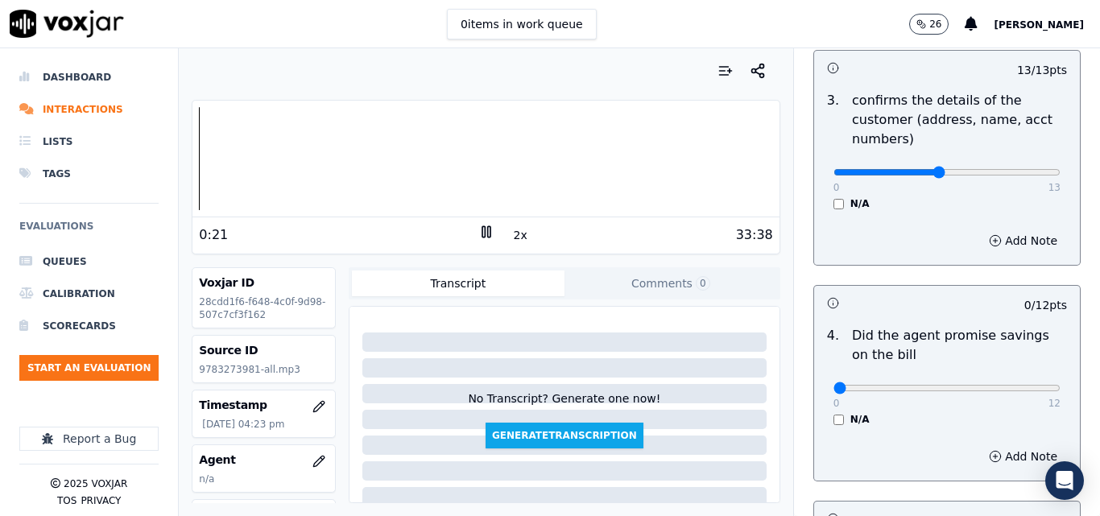
type input "6"
click at [917, 173] on input "range" at bounding box center [947, 172] width 227 height 6
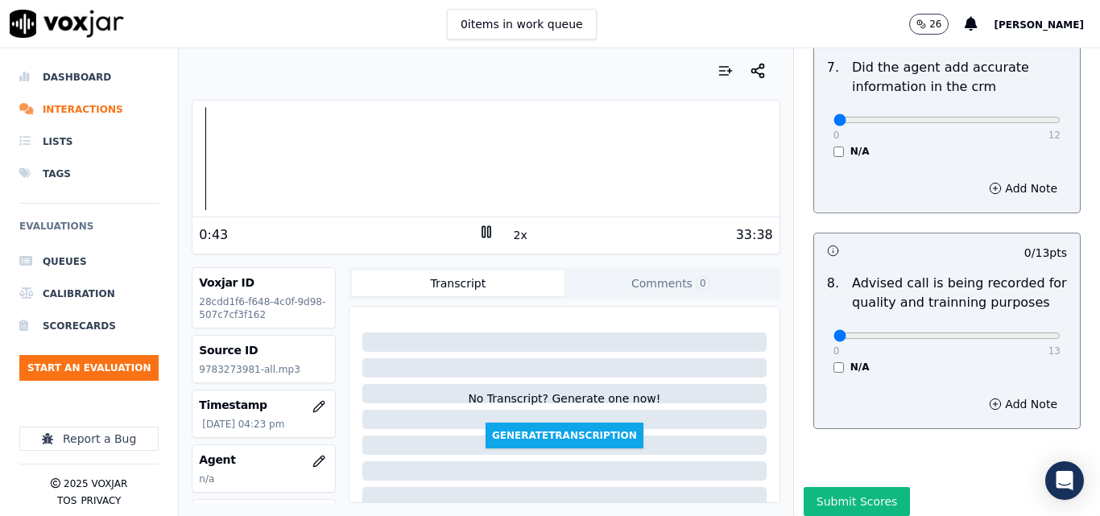
scroll to position [1538, 0]
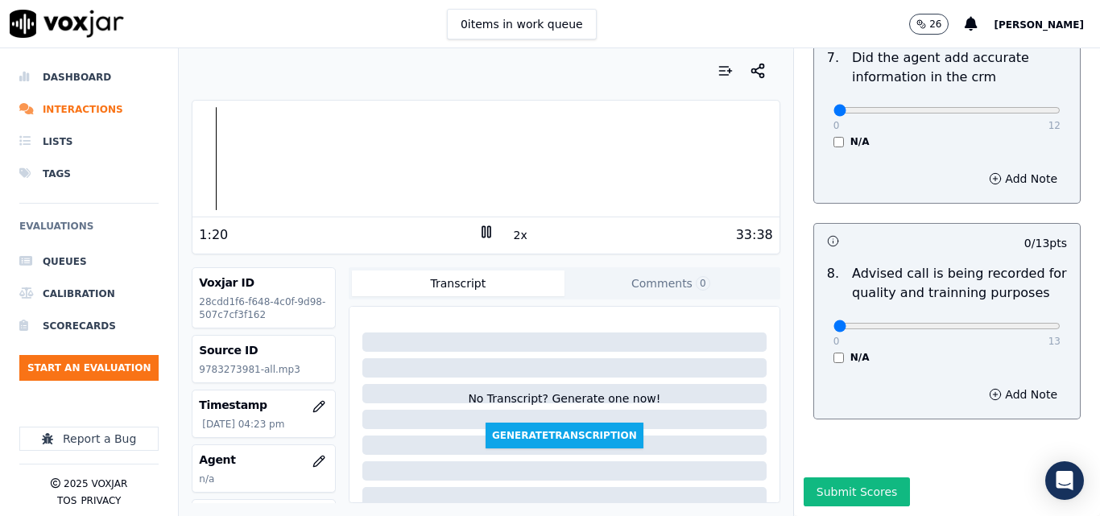
click at [511, 238] on button "2x" at bounding box center [521, 235] width 20 height 23
click at [511, 242] on button "1x" at bounding box center [521, 235] width 20 height 23
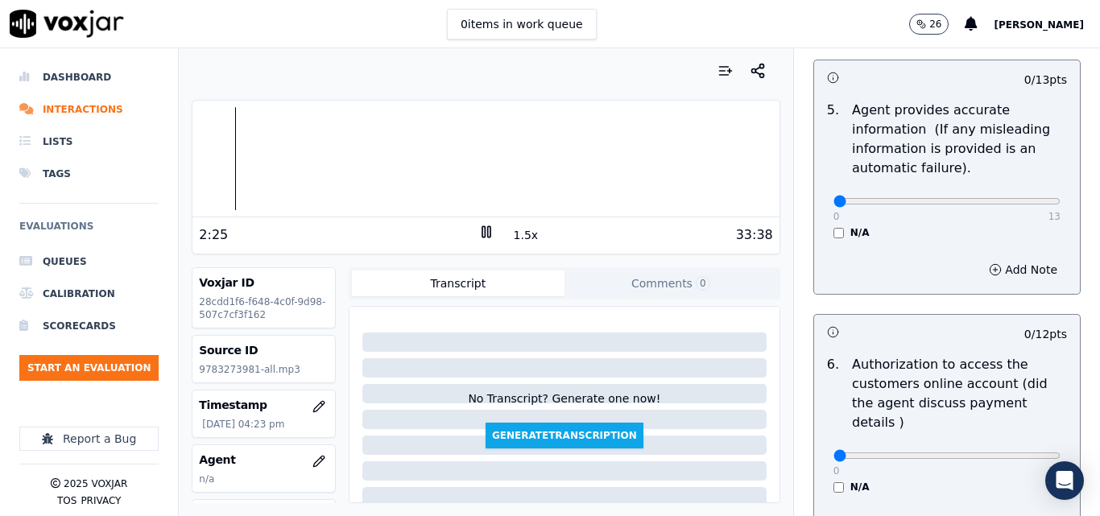
scroll to position [1136, 0]
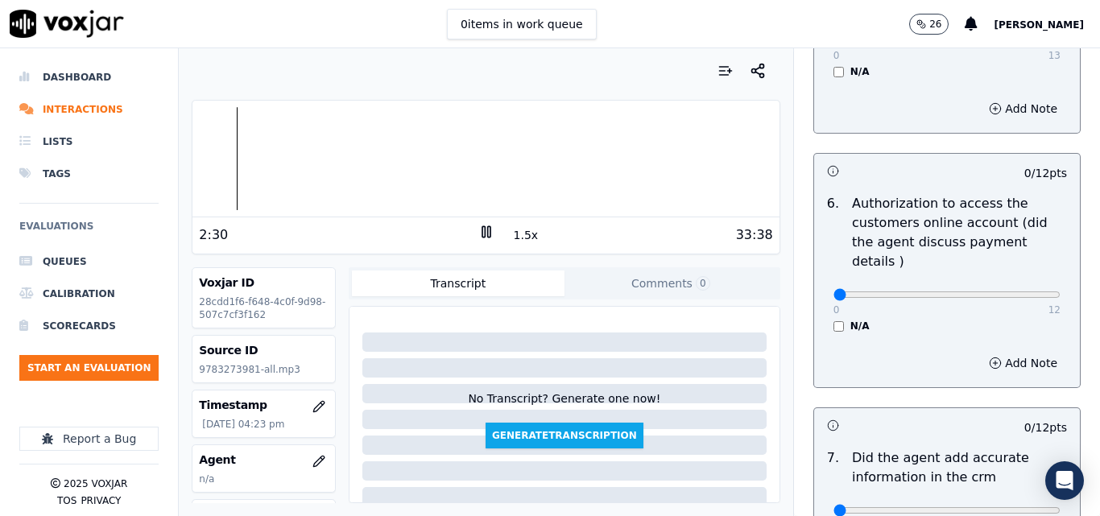
click at [518, 235] on button "1.5x" at bounding box center [526, 235] width 31 height 23
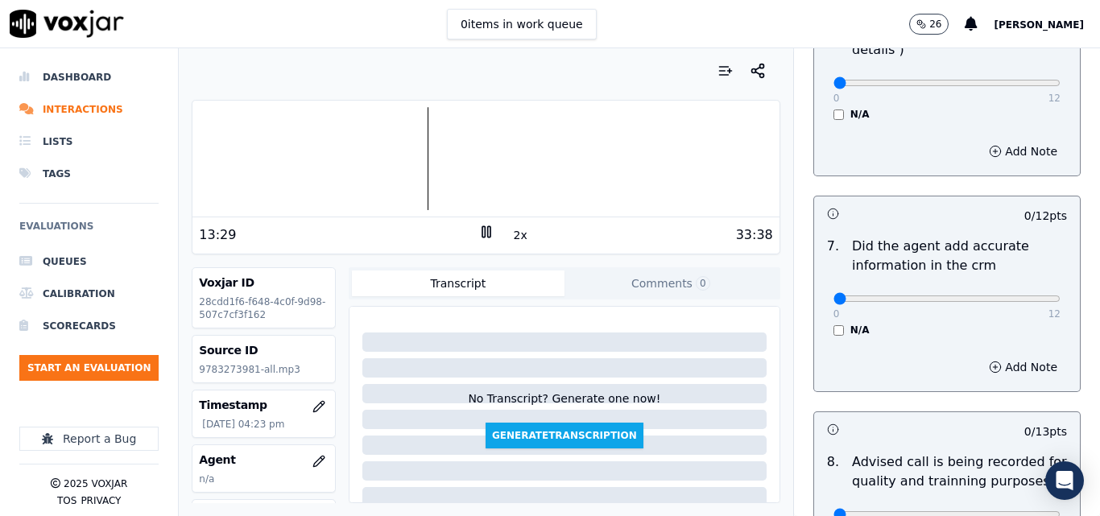
scroll to position [1377, 0]
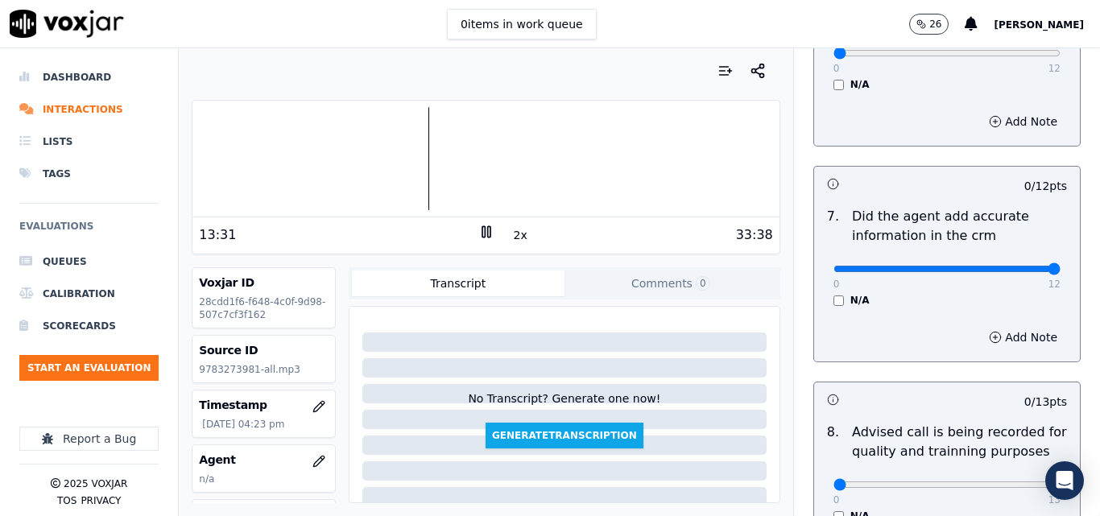
type input "12"
click at [1015, 266] on input "range" at bounding box center [947, 269] width 227 height 6
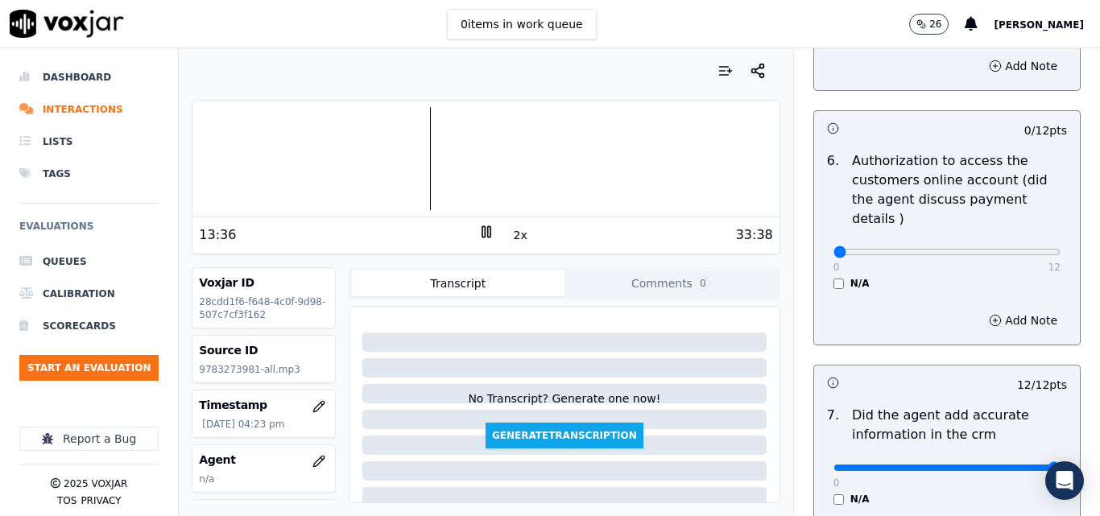
scroll to position [1150, 0]
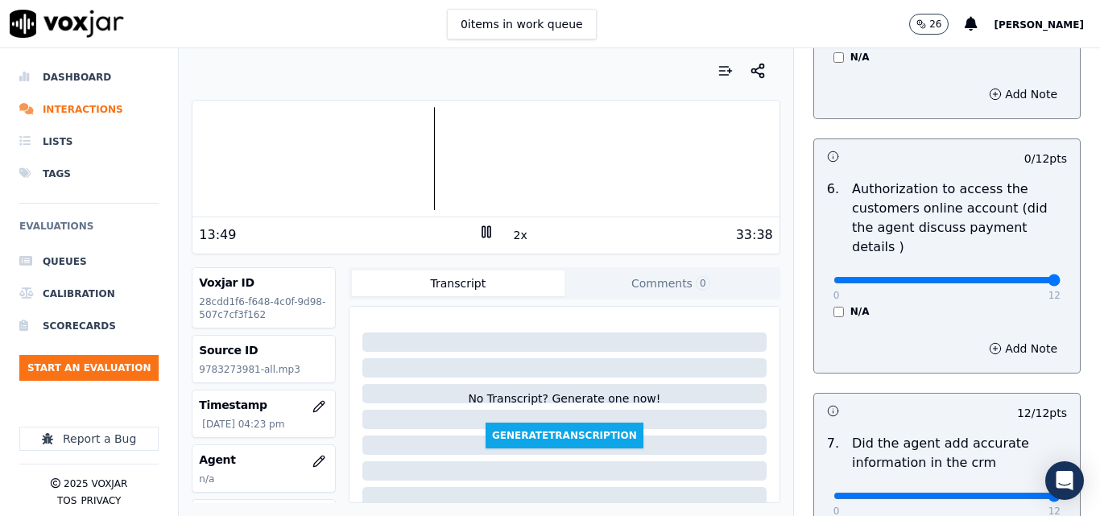
type input "12"
click at [1014, 277] on input "range" at bounding box center [947, 280] width 227 height 6
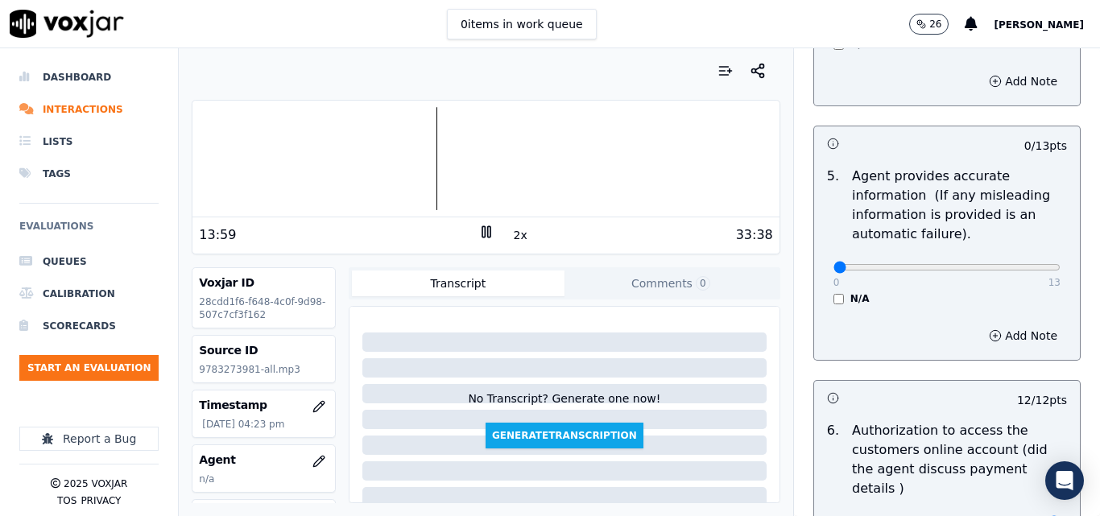
scroll to position [828, 0]
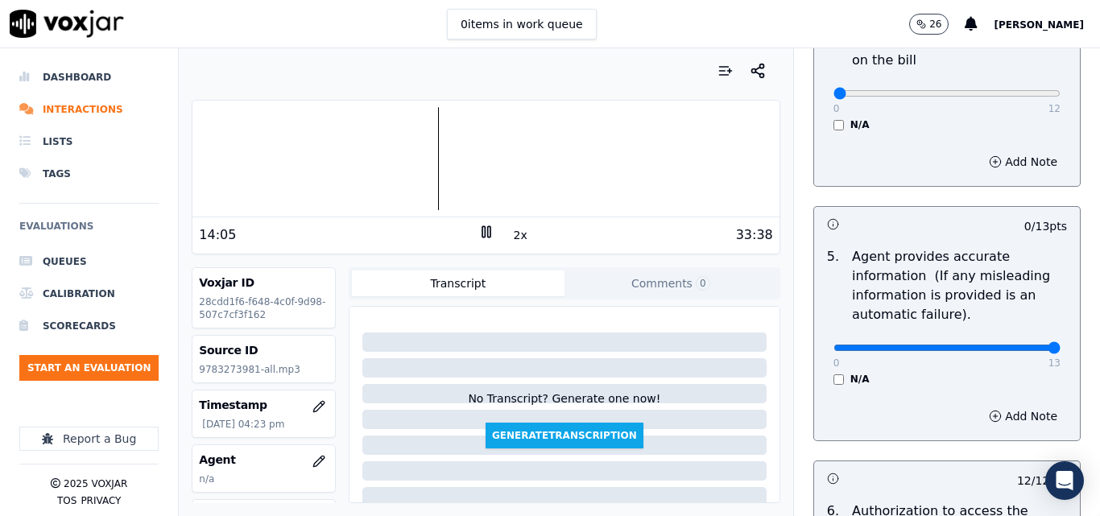
type input "13"
click at [1015, 345] on input "range" at bounding box center [947, 348] width 227 height 6
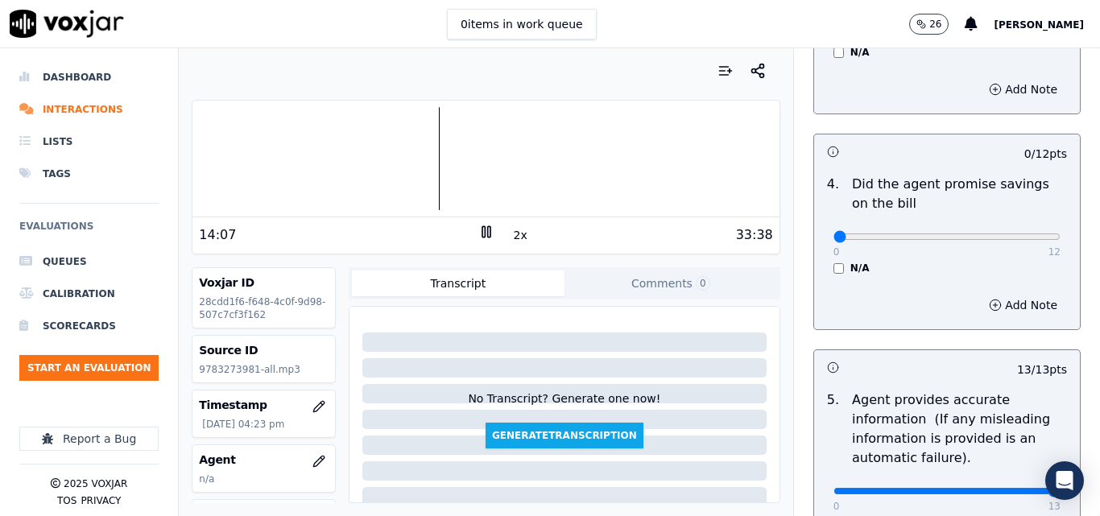
scroll to position [667, 0]
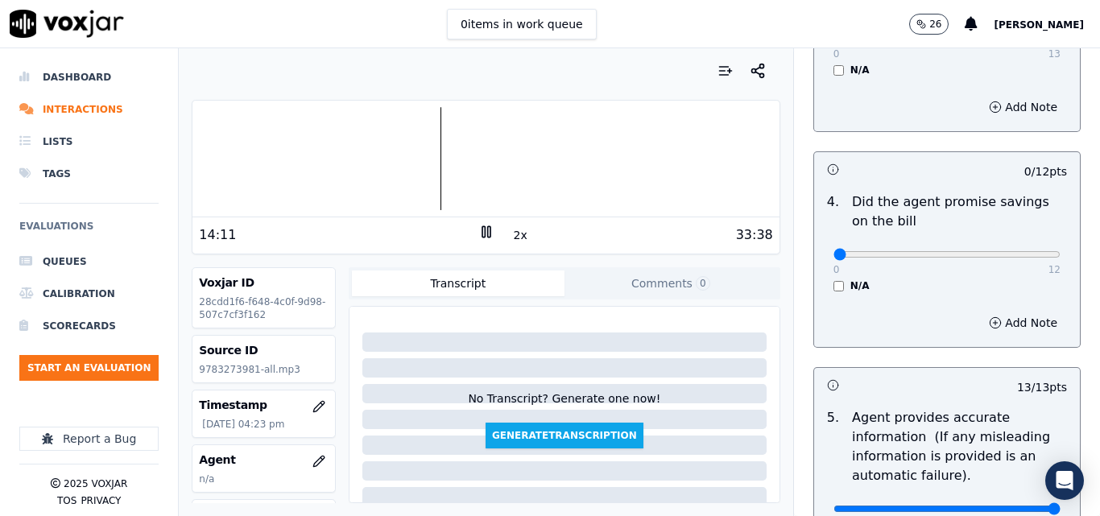
click at [834, 286] on div "N/A" at bounding box center [947, 285] width 227 height 13
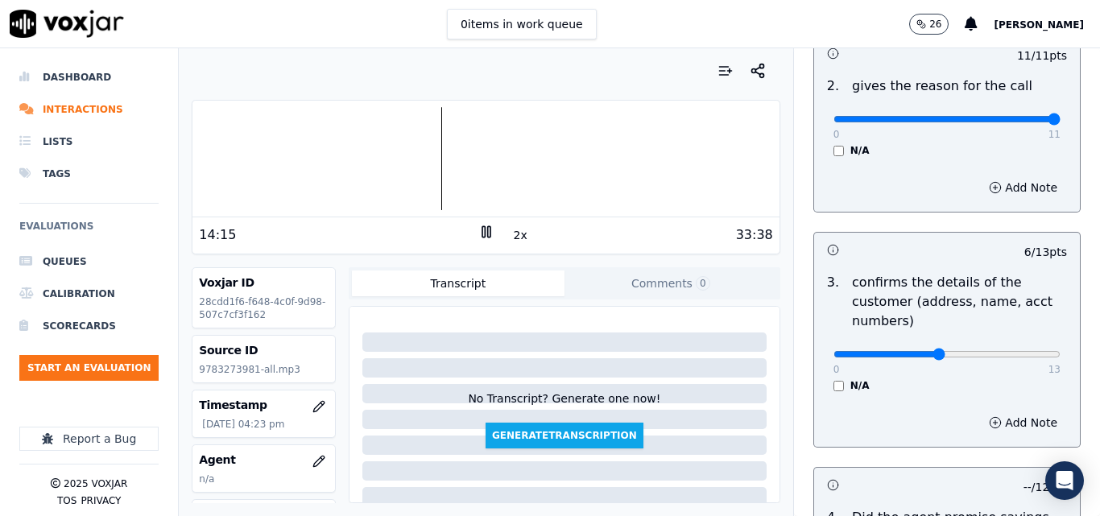
scroll to position [345, 0]
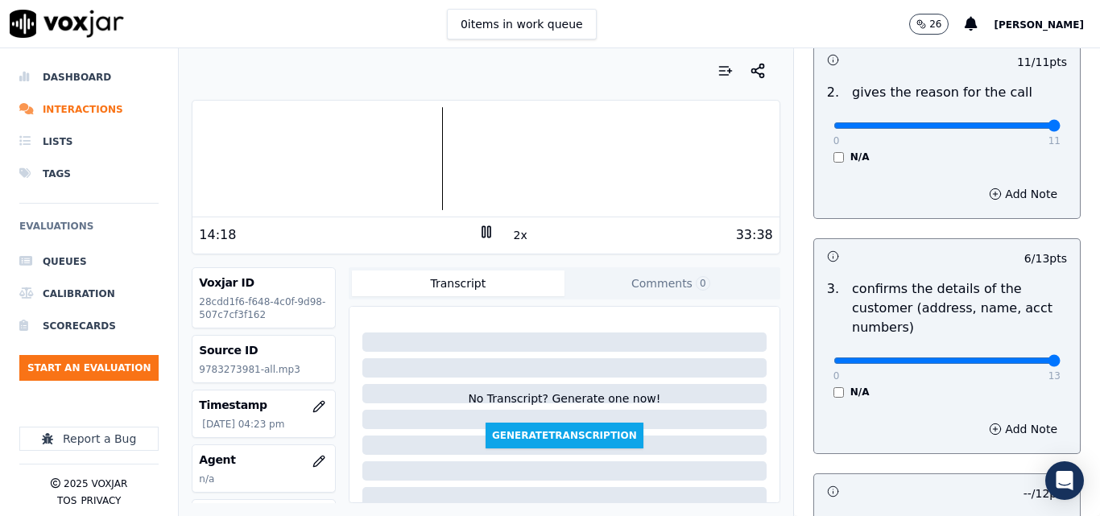
type input "13"
click at [1021, 359] on input "range" at bounding box center [947, 361] width 227 height 6
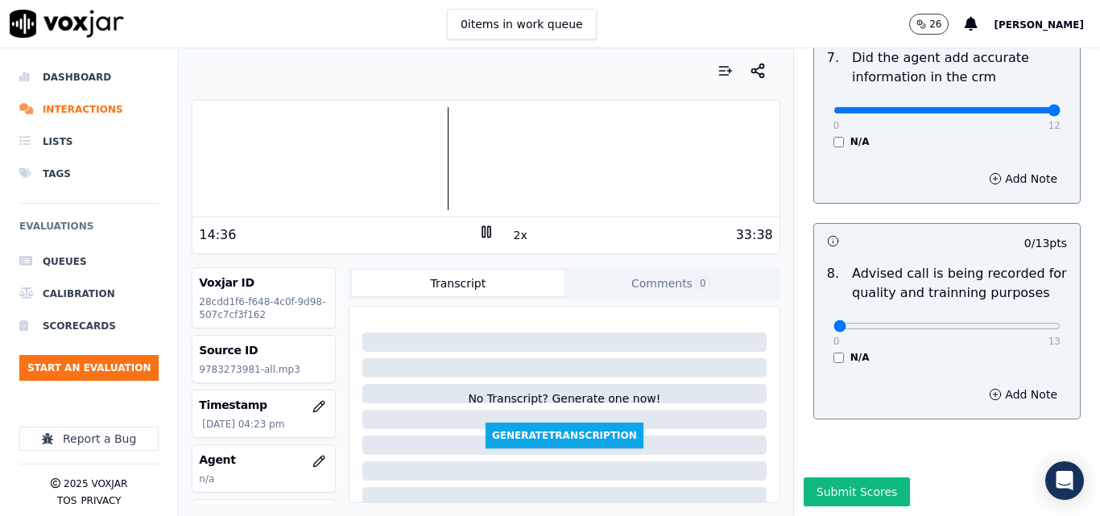
scroll to position [1553, 0]
click at [448, 156] on div at bounding box center [486, 158] width 586 height 103
click at [441, 157] on div at bounding box center [486, 158] width 586 height 103
type input "13"
click at [1021, 323] on input "range" at bounding box center [947, 326] width 227 height 6
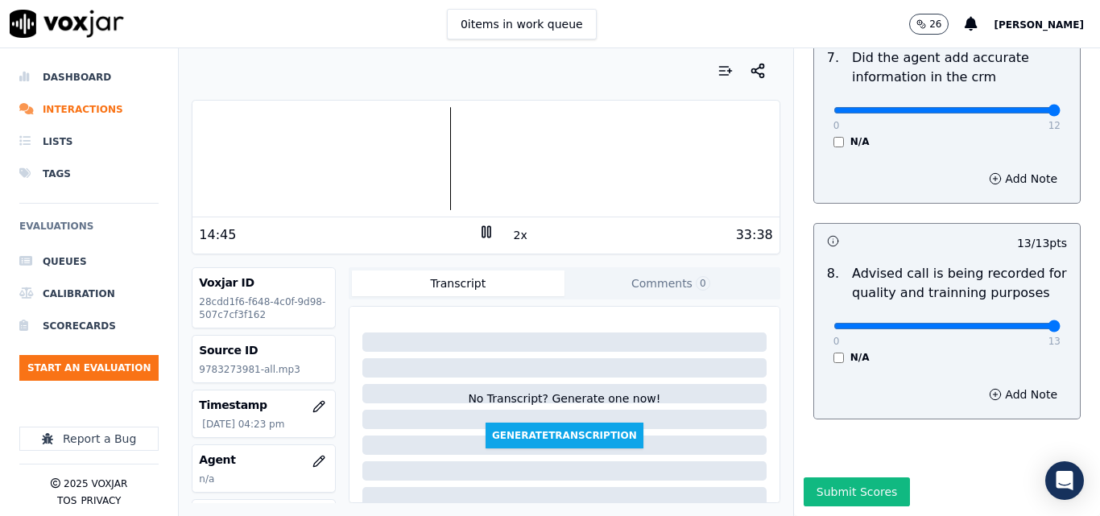
click at [432, 155] on div at bounding box center [486, 158] width 586 height 103
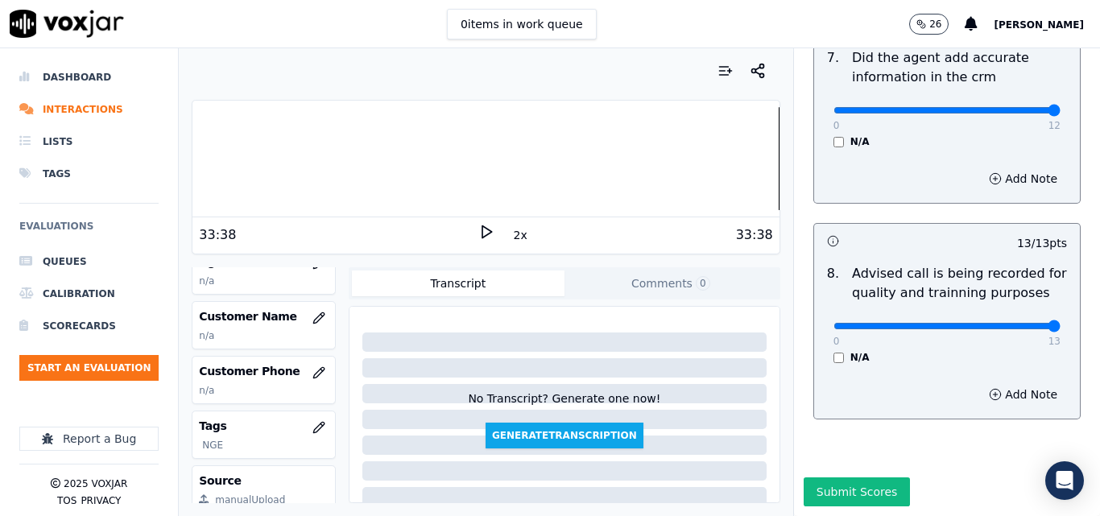
scroll to position [161, 0]
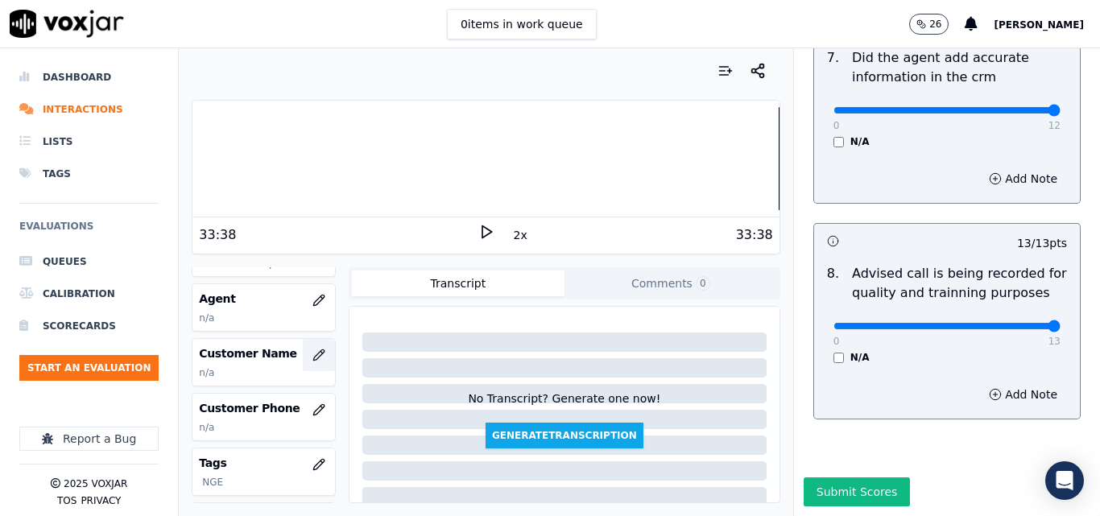
click at [303, 347] on button "button" at bounding box center [319, 355] width 32 height 32
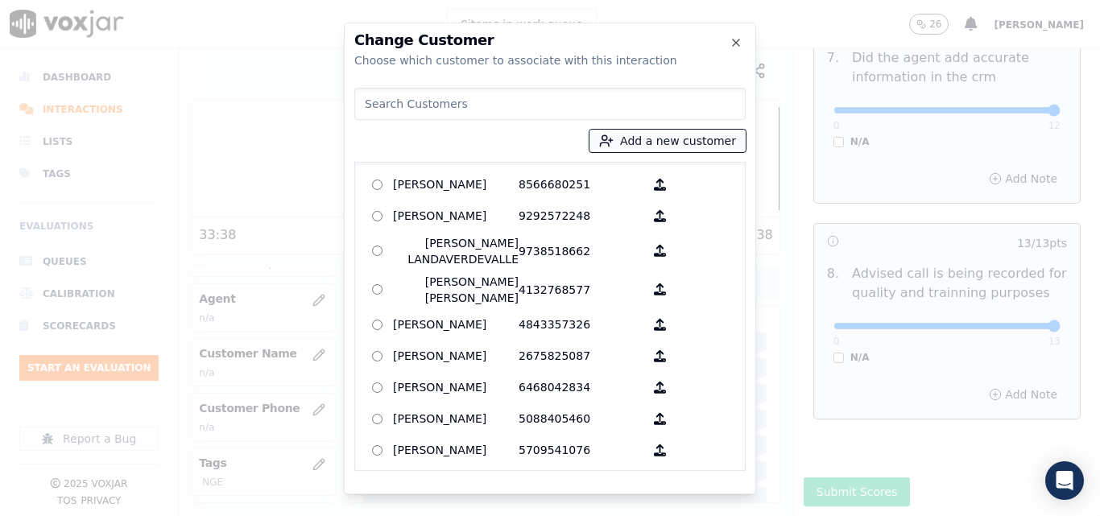
click at [619, 132] on button "Add a new customer" at bounding box center [668, 141] width 156 height 23
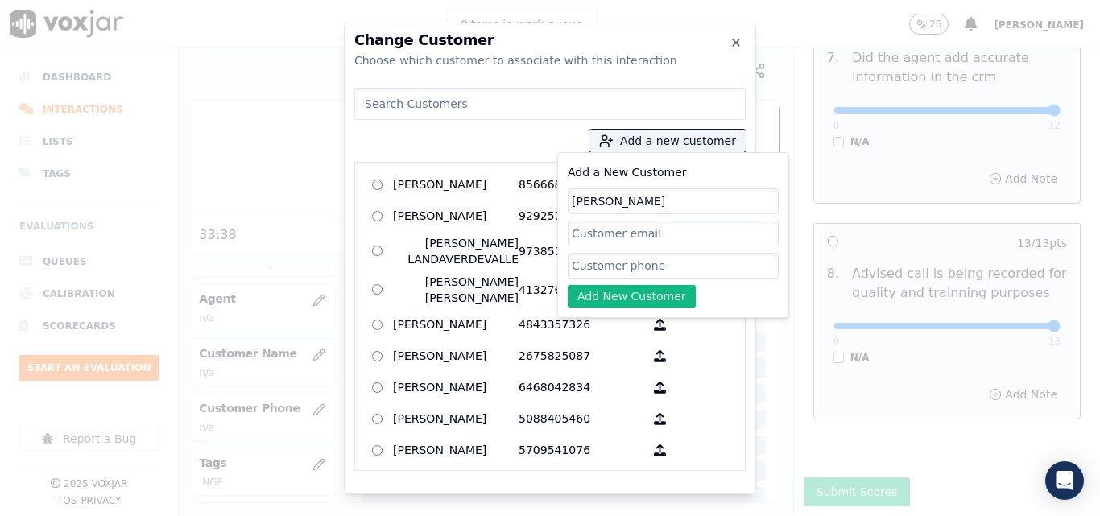
type input "[PERSON_NAME]"
click at [614, 260] on input "Add a New Customer" at bounding box center [673, 266] width 211 height 26
paste input "9783273981"
type input "9783273981"
click at [655, 291] on button "Add New Customer" at bounding box center [632, 296] width 128 height 23
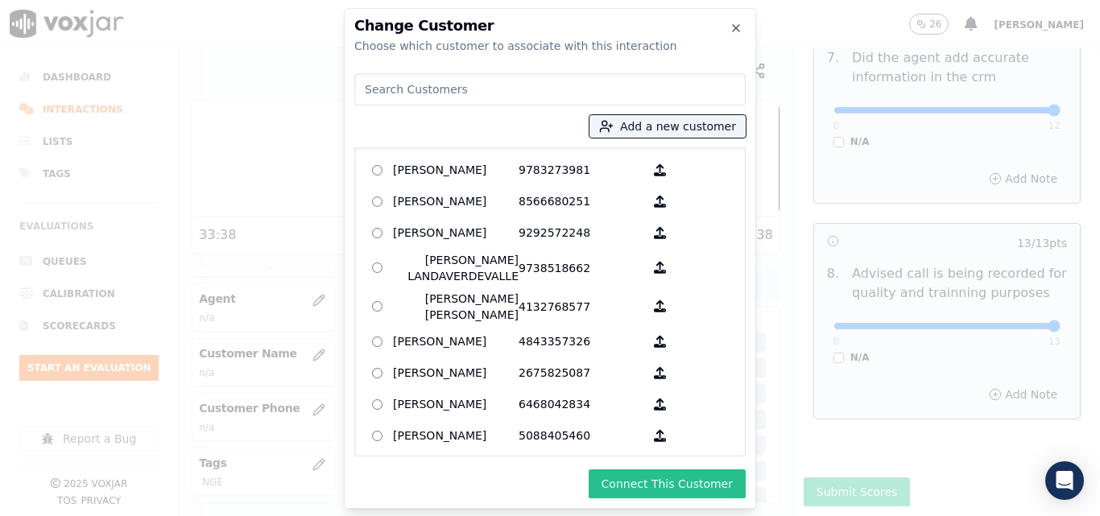
click at [636, 473] on button "Connect This Customer" at bounding box center [667, 484] width 157 height 29
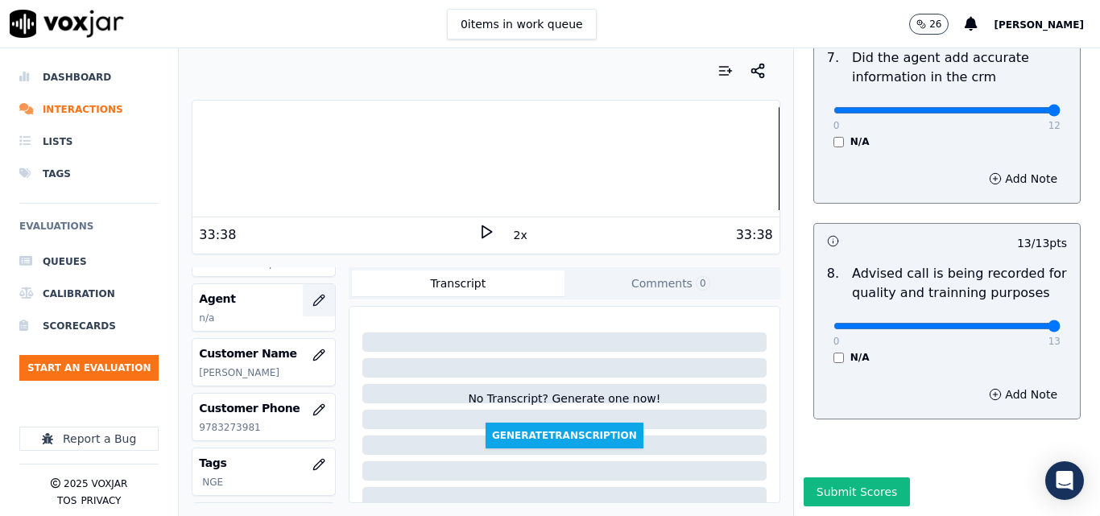
click at [313, 300] on icon "button" at bounding box center [319, 300] width 13 height 13
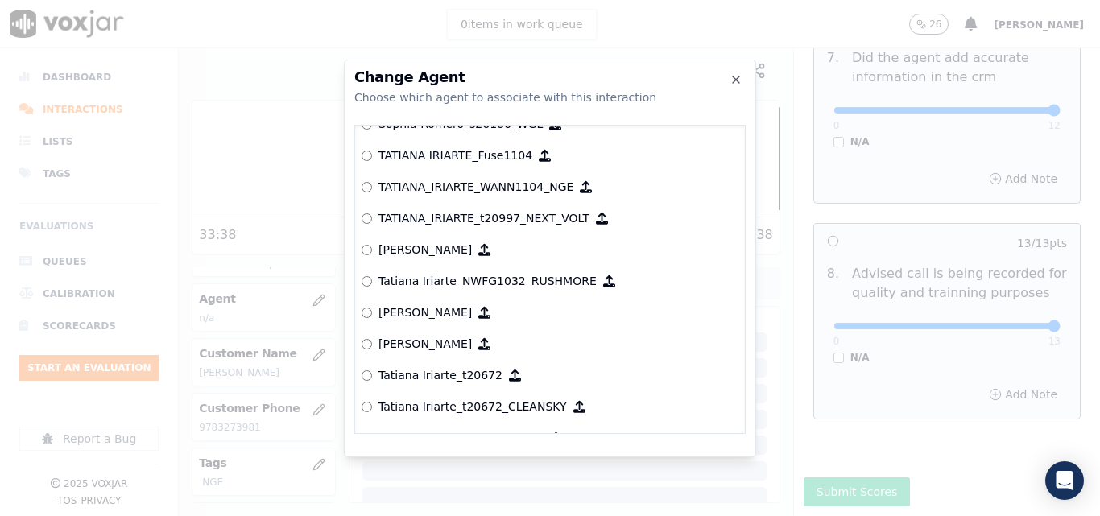
scroll to position [7283, 0]
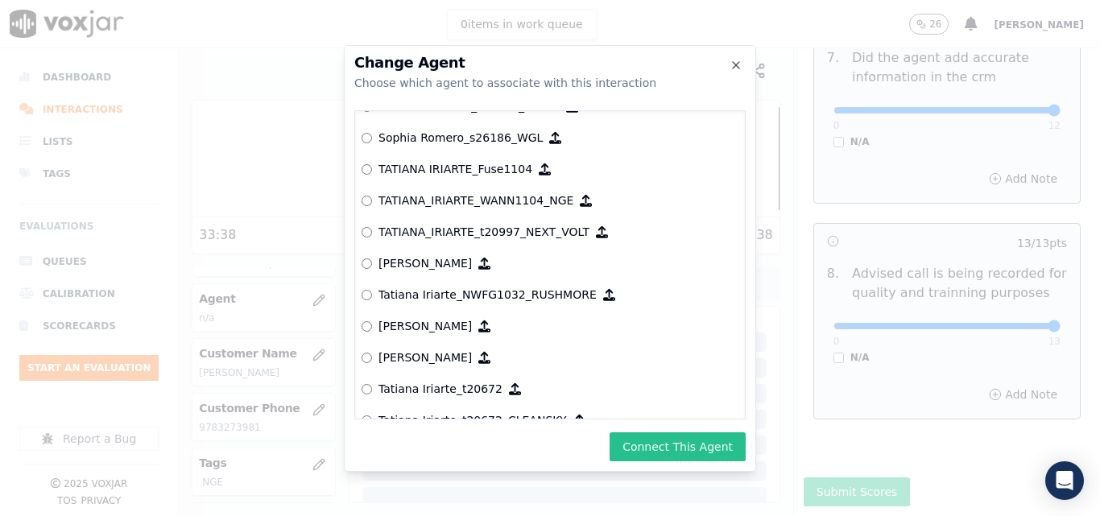
click at [698, 447] on button "Connect This Agent" at bounding box center [678, 447] width 136 height 29
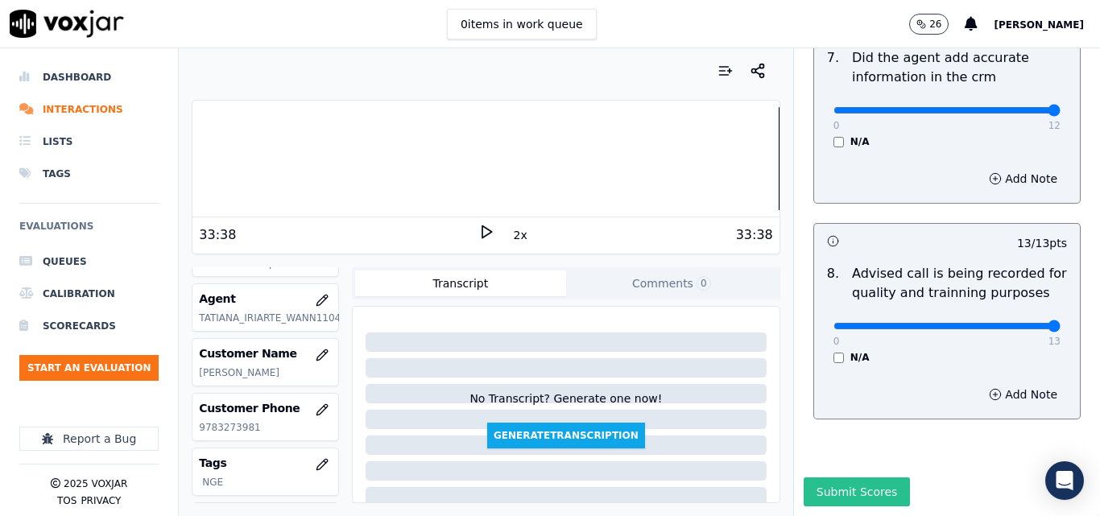
click at [809, 478] on button "Submit Scores" at bounding box center [857, 492] width 107 height 29
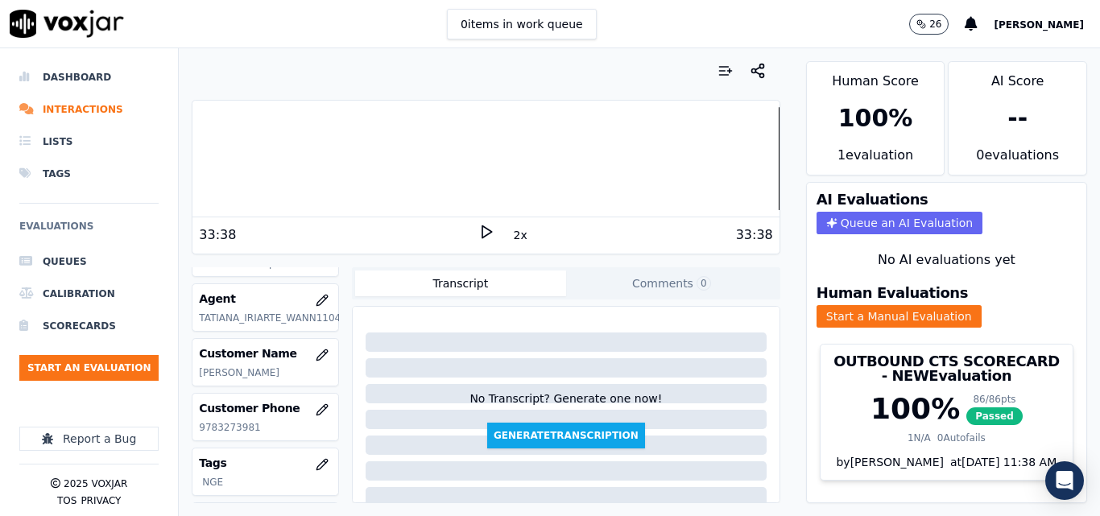
scroll to position [34, 0]
click at [58, 366] on button "Start an Evaluation" at bounding box center [88, 368] width 139 height 26
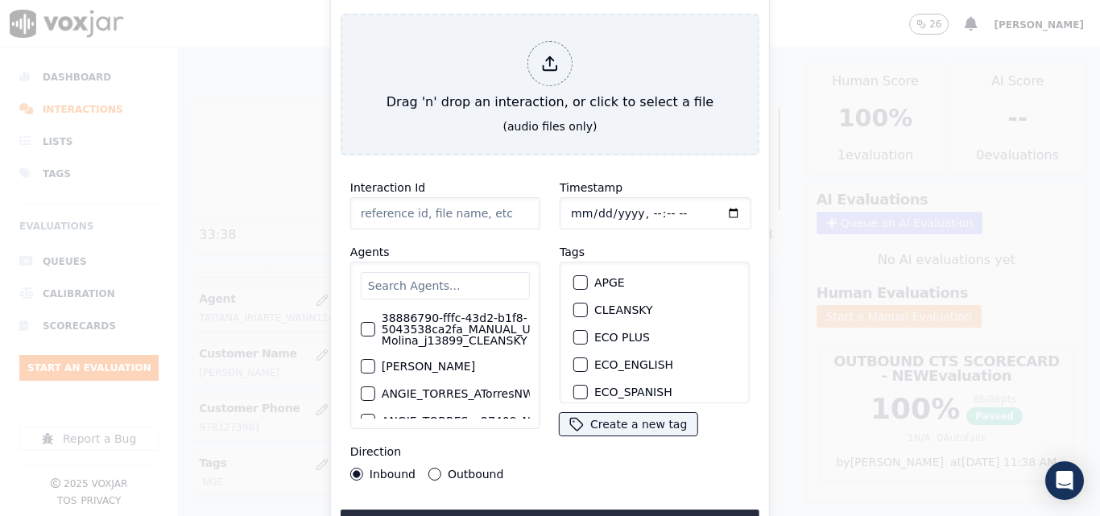
type input "20250908-165617_6179661442-all.mp3"
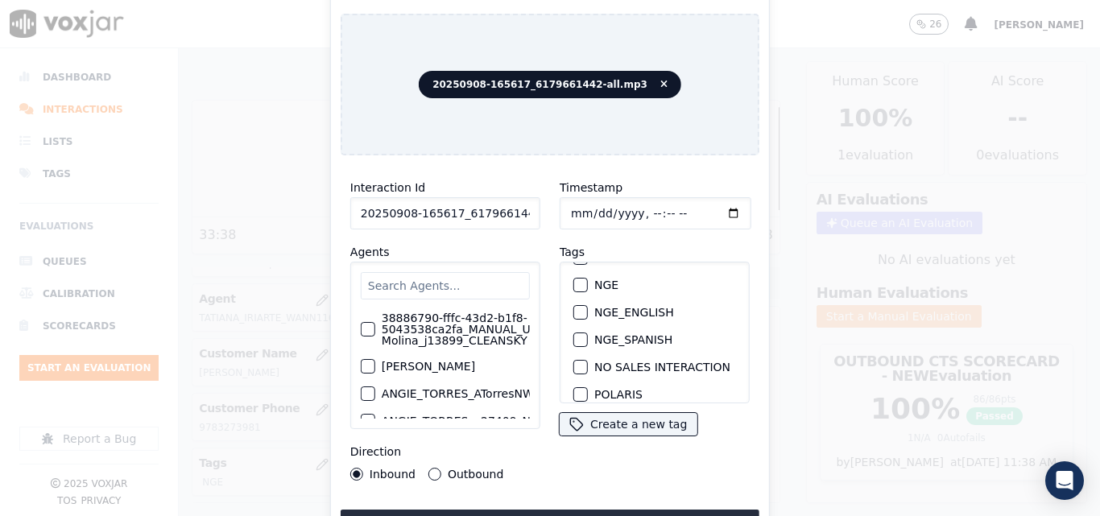
scroll to position [169, 0]
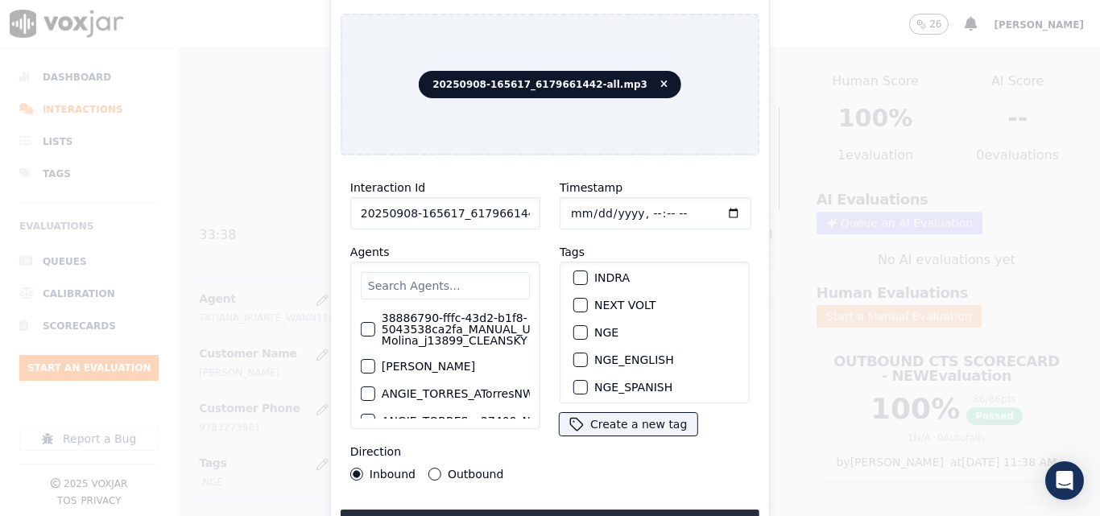
click at [580, 325] on button "NGE" at bounding box center [580, 332] width 14 height 14
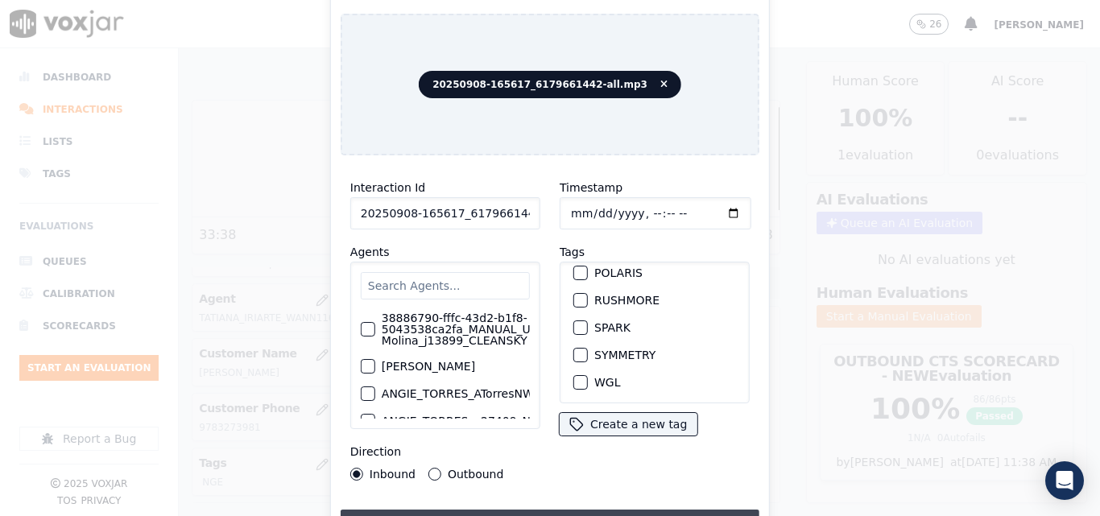
click at [579, 510] on button "Upload interaction to start evaluation" at bounding box center [550, 524] width 419 height 29
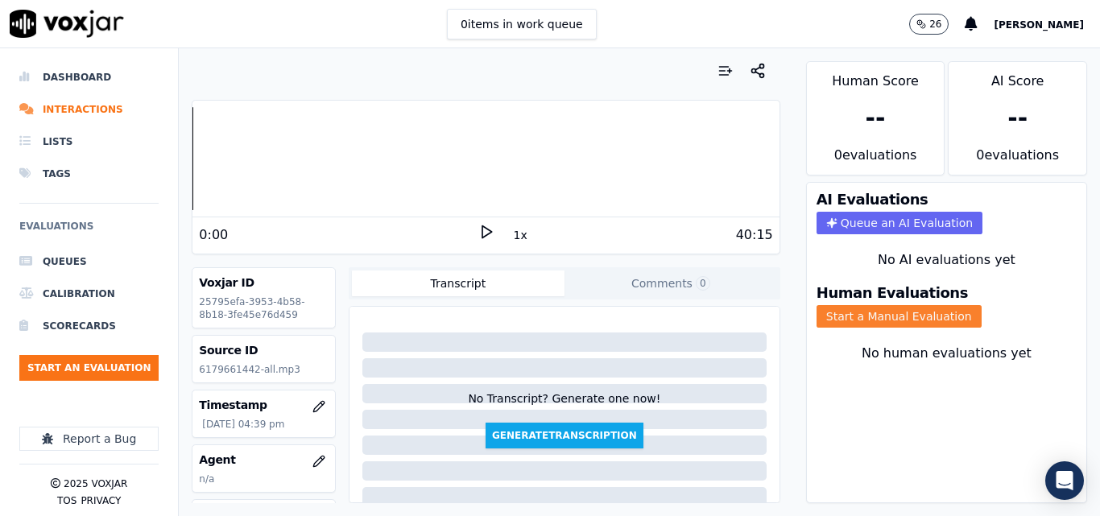
click at [859, 321] on button "Start a Manual Evaluation" at bounding box center [899, 316] width 165 height 23
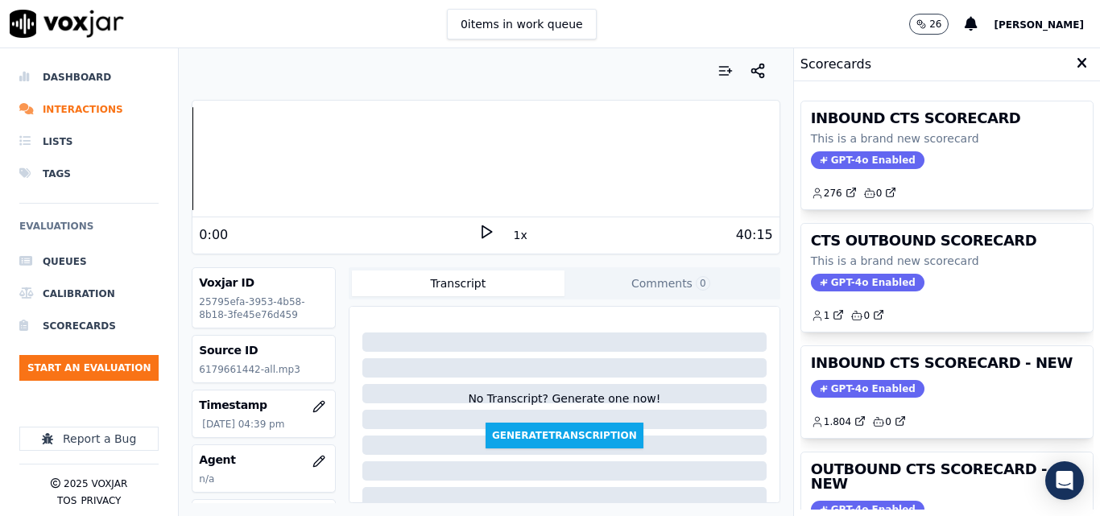
click at [484, 236] on icon at bounding box center [486, 232] width 16 height 16
click at [480, 239] on icon at bounding box center [486, 232] width 16 height 16
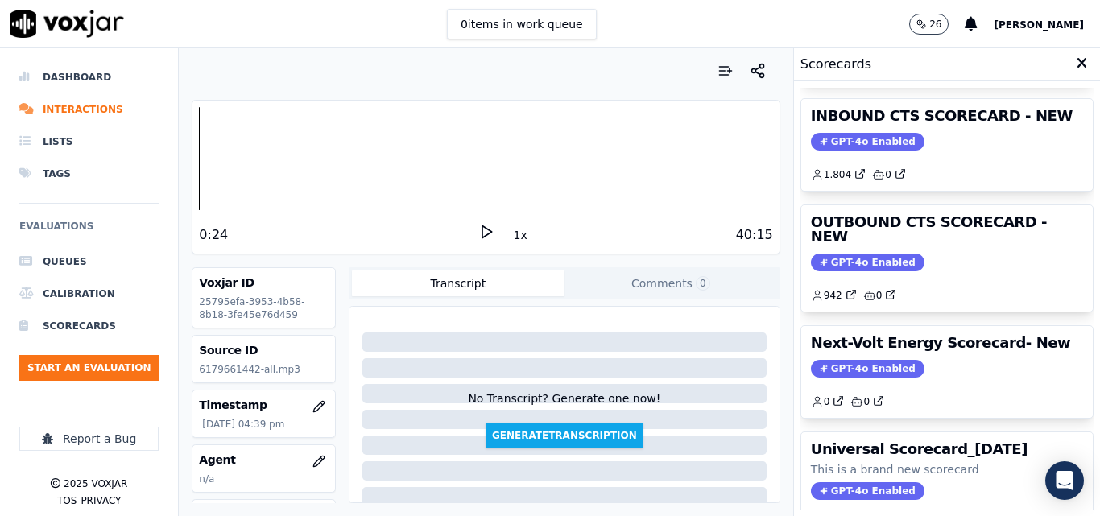
scroll to position [243, 0]
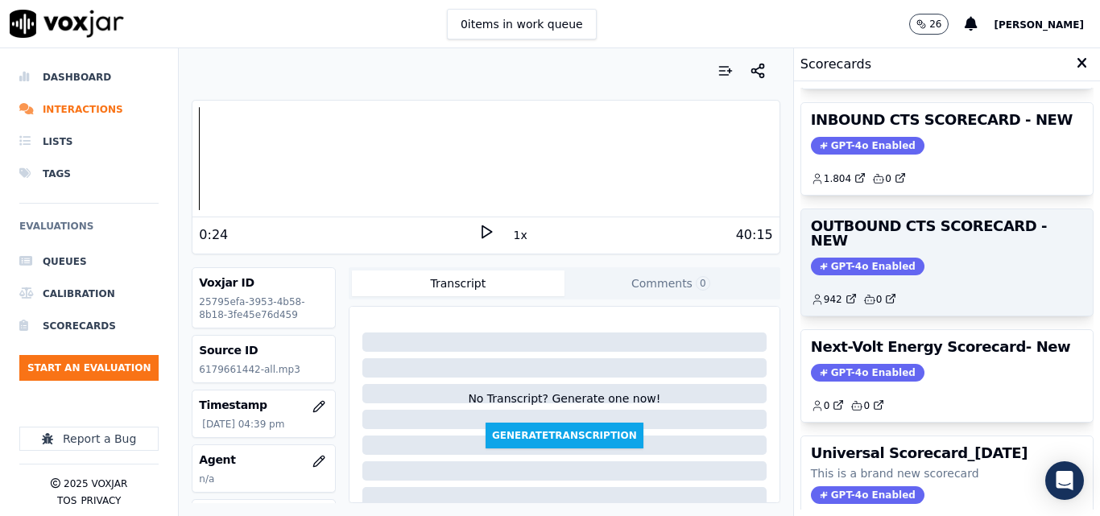
click at [880, 258] on span "GPT-4o Enabled" at bounding box center [868, 267] width 114 height 18
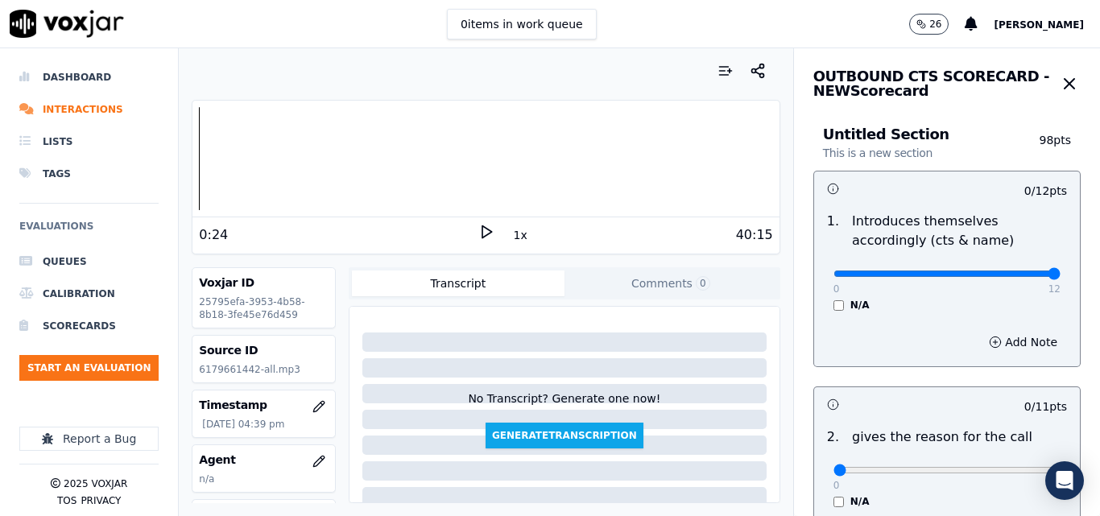
type input "12"
click at [1019, 275] on input "range" at bounding box center [947, 274] width 227 height 6
click at [479, 237] on icon at bounding box center [486, 232] width 16 height 16
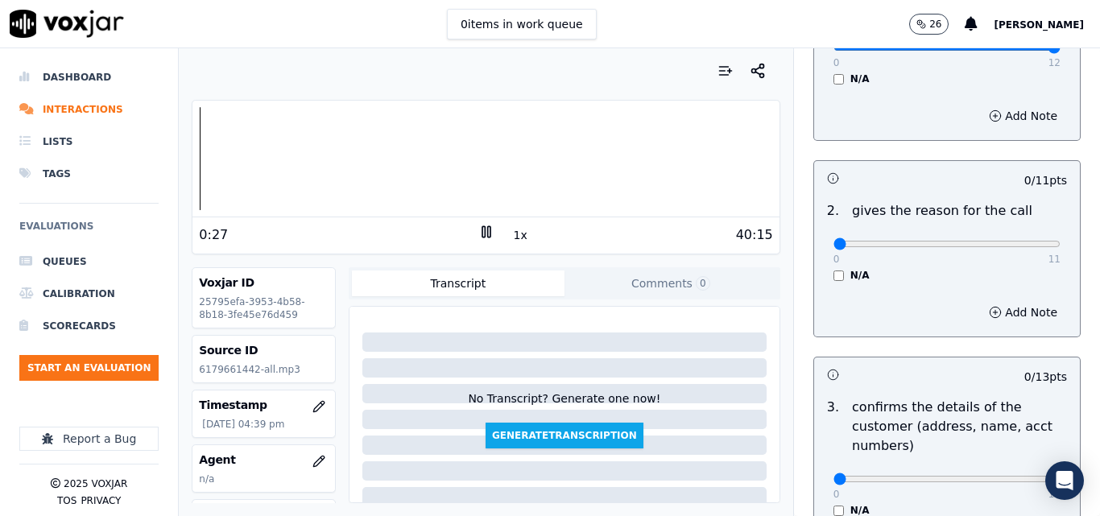
scroll to position [230, 0]
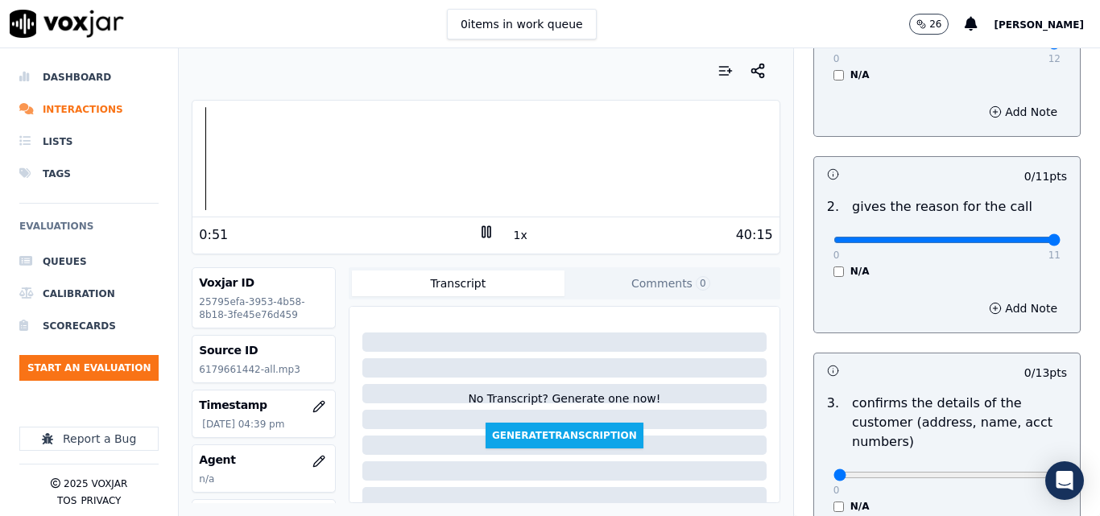
type input "11"
click at [1020, 238] on input "range" at bounding box center [947, 240] width 227 height 6
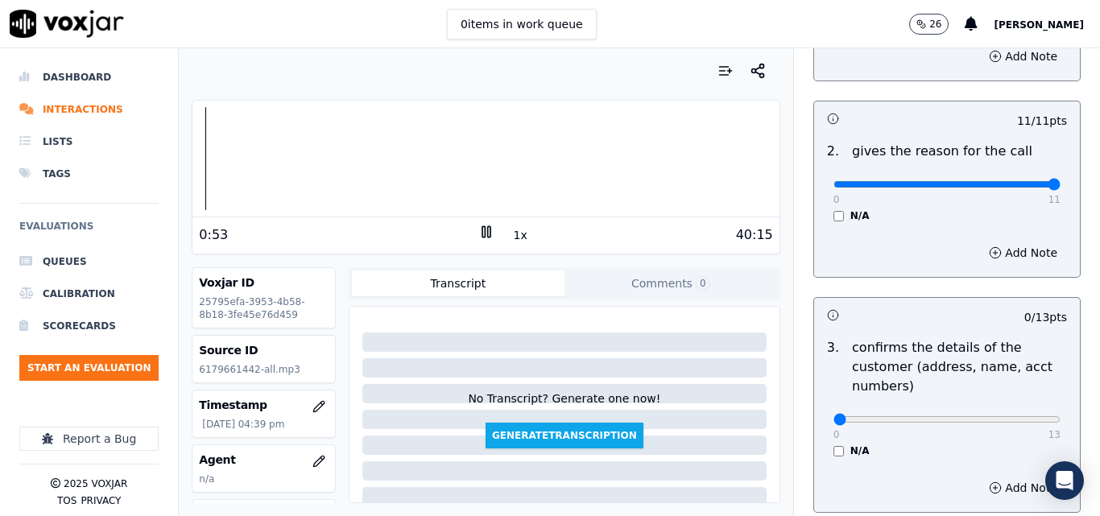
scroll to position [302, 0]
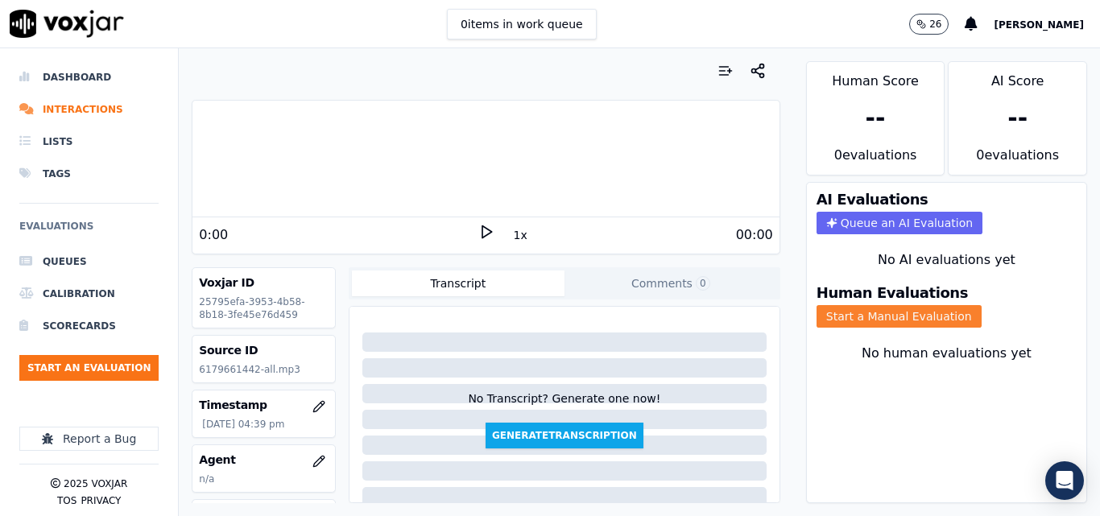
click at [852, 322] on button "Start a Manual Evaluation" at bounding box center [899, 316] width 165 height 23
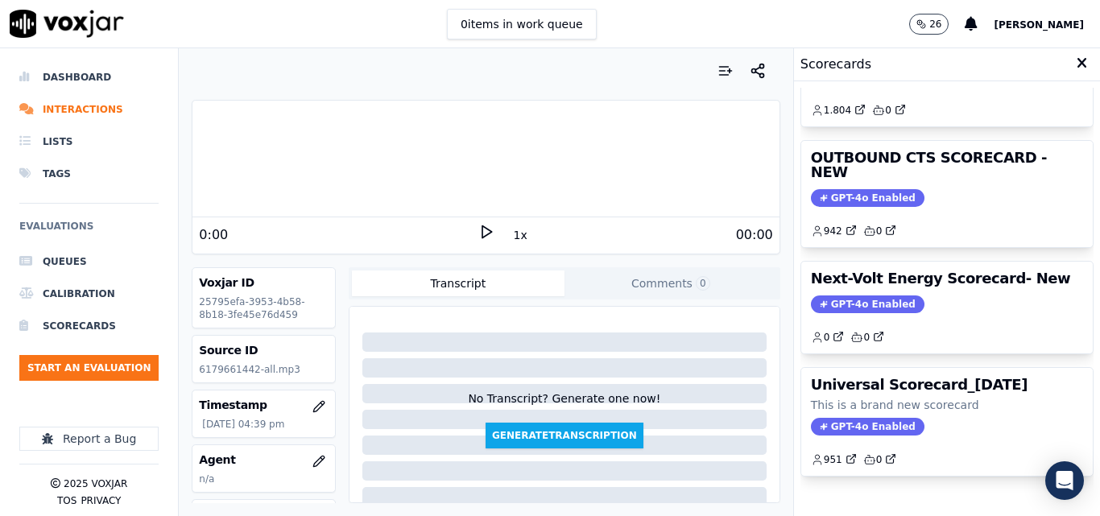
scroll to position [352, 0]
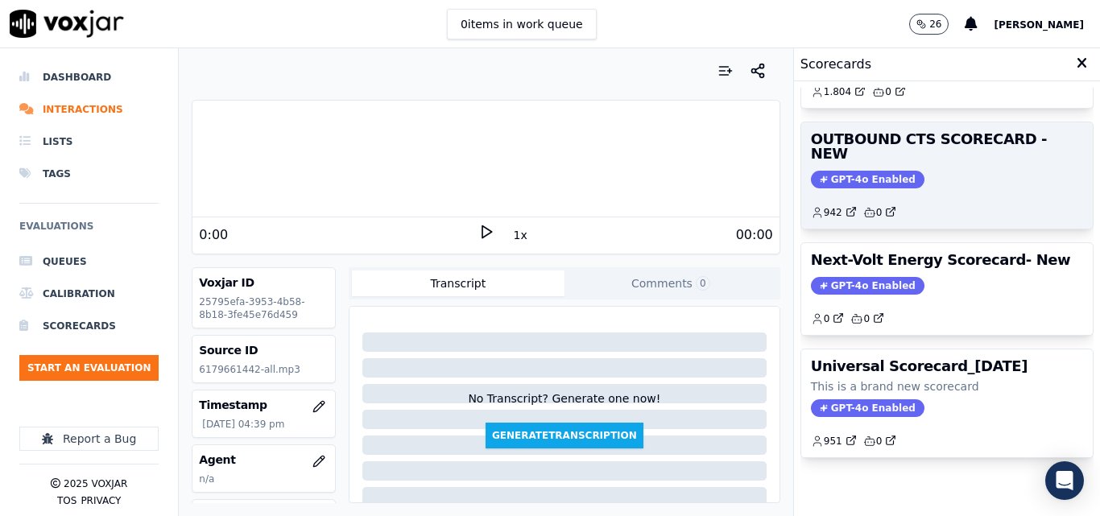
click at [844, 171] on span "GPT-4o Enabled" at bounding box center [868, 180] width 114 height 18
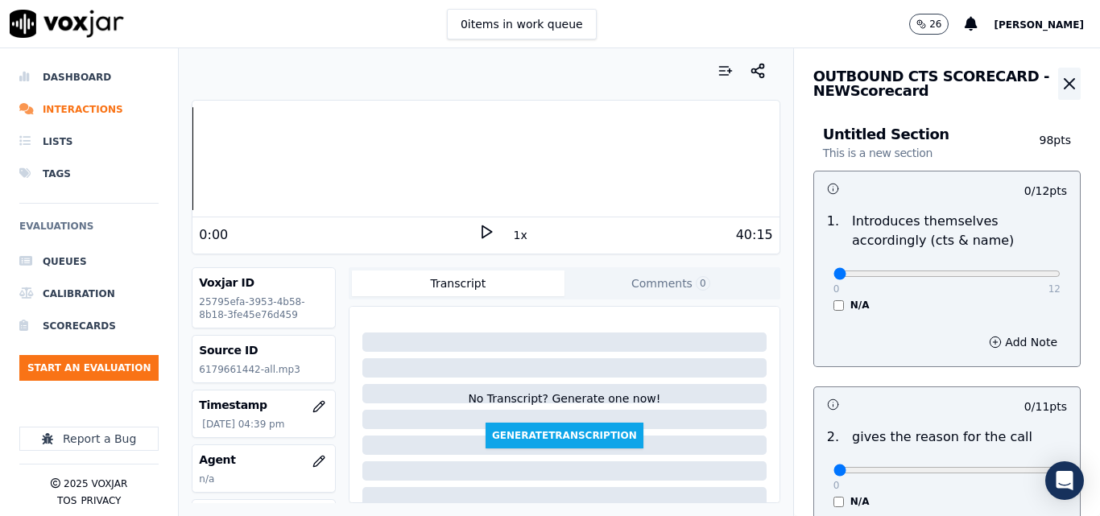
click at [1060, 89] on icon "button" at bounding box center [1069, 83] width 19 height 19
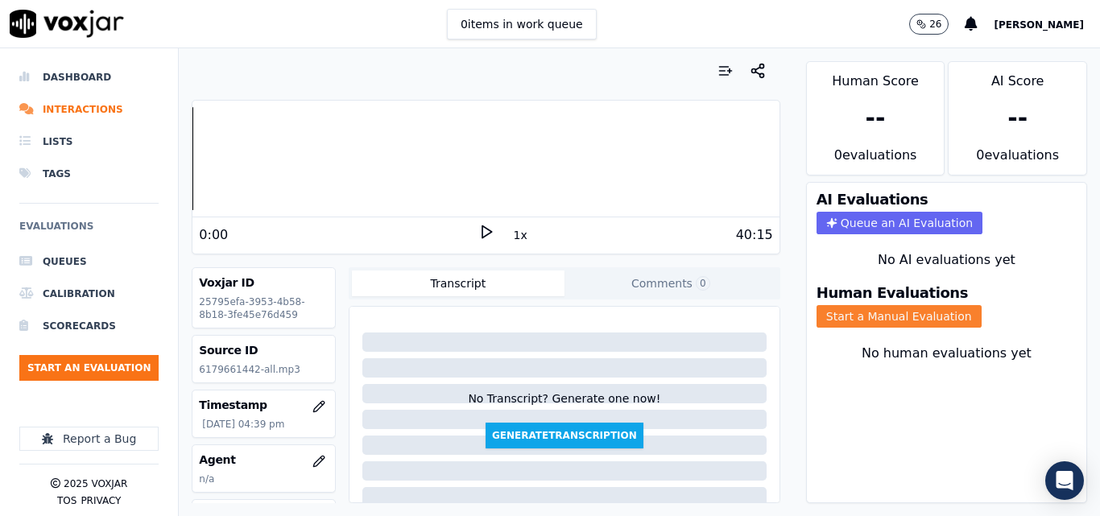
click at [896, 317] on button "Start a Manual Evaluation" at bounding box center [899, 316] width 165 height 23
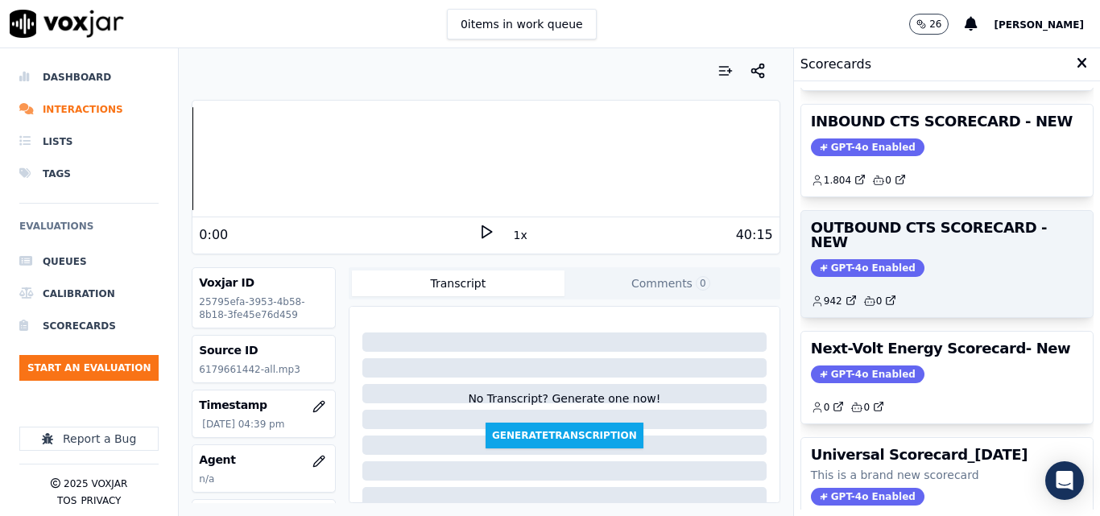
scroll to position [161, 0]
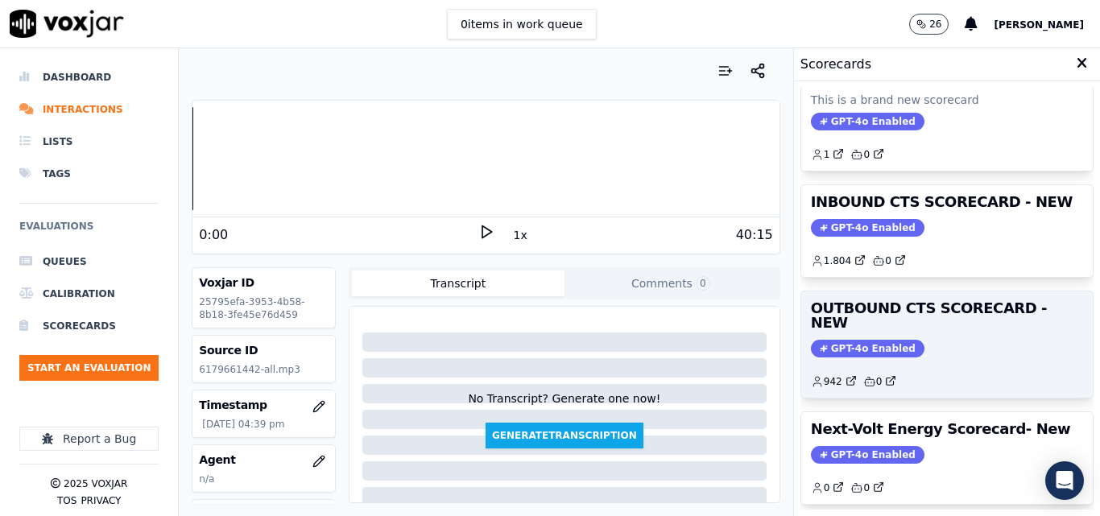
click at [851, 340] on span "GPT-4o Enabled" at bounding box center [868, 349] width 114 height 18
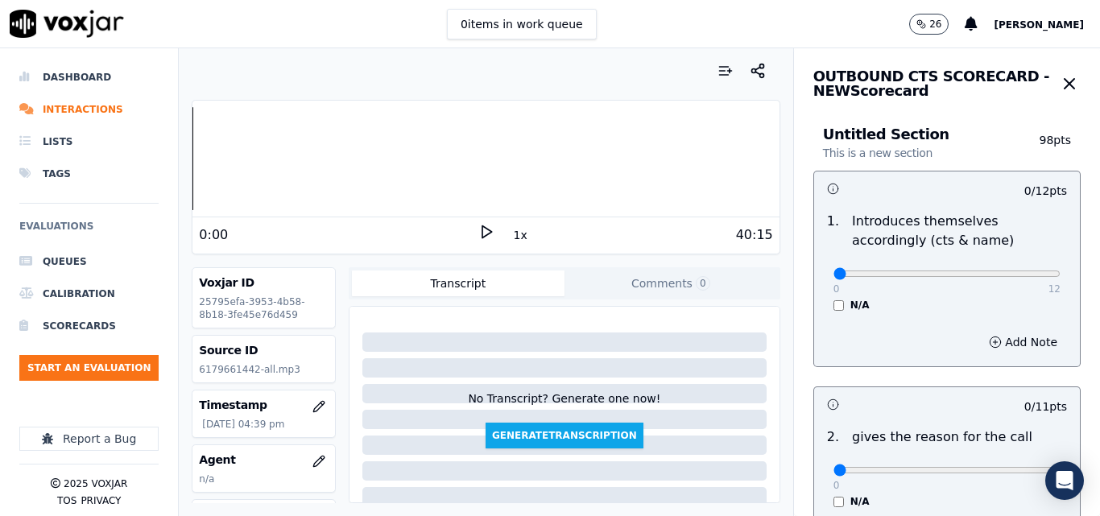
click at [482, 230] on polygon at bounding box center [487, 232] width 10 height 12
type input "12"
click at [1020, 274] on input "range" at bounding box center [947, 274] width 227 height 6
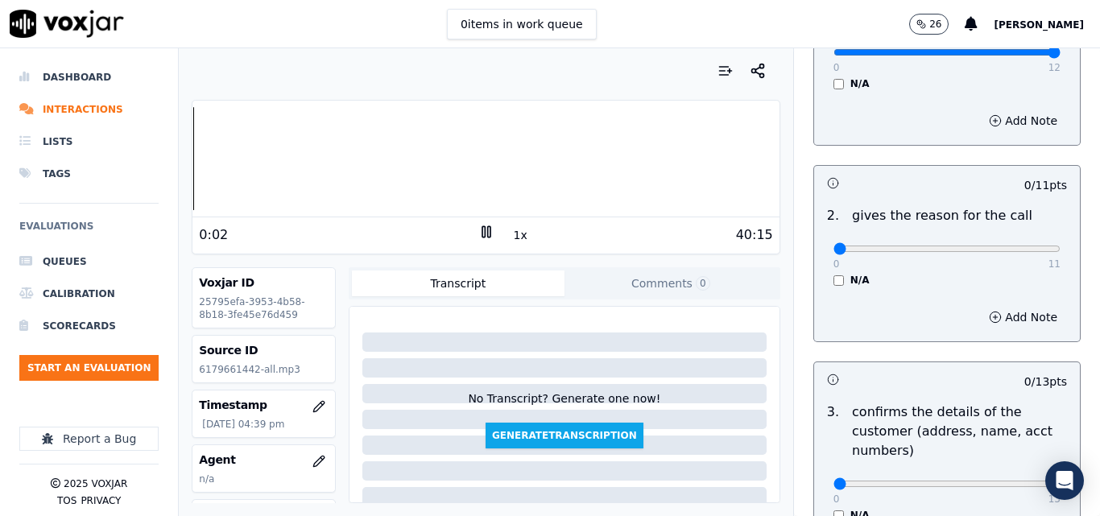
scroll to position [242, 0]
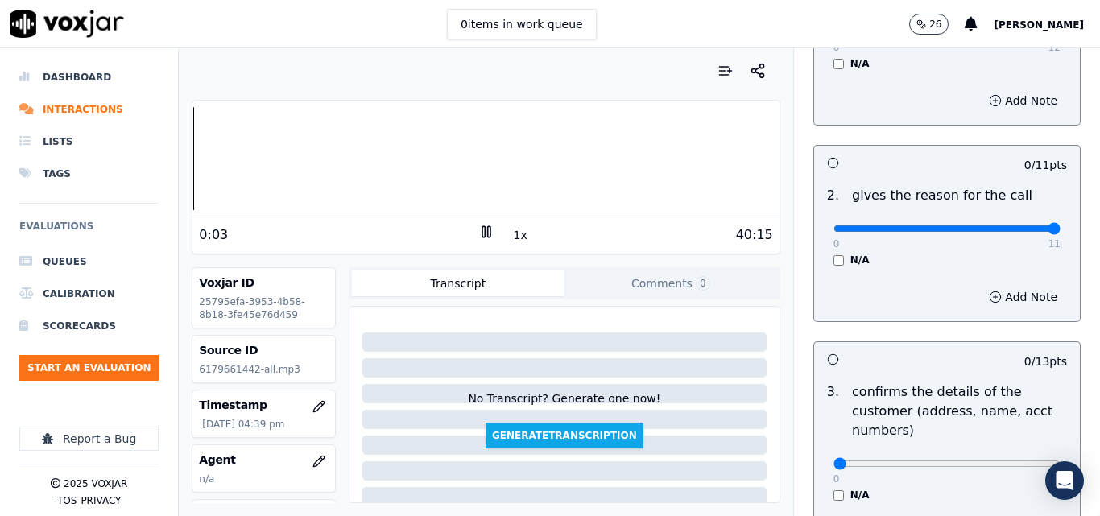
type input "11"
click at [1022, 229] on input "range" at bounding box center [947, 229] width 227 height 6
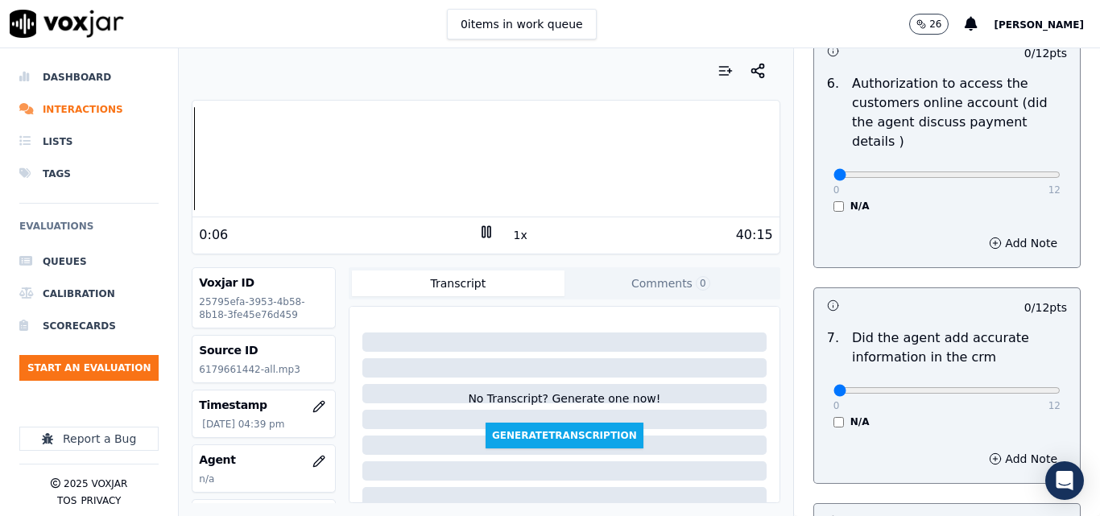
scroll to position [1289, 0]
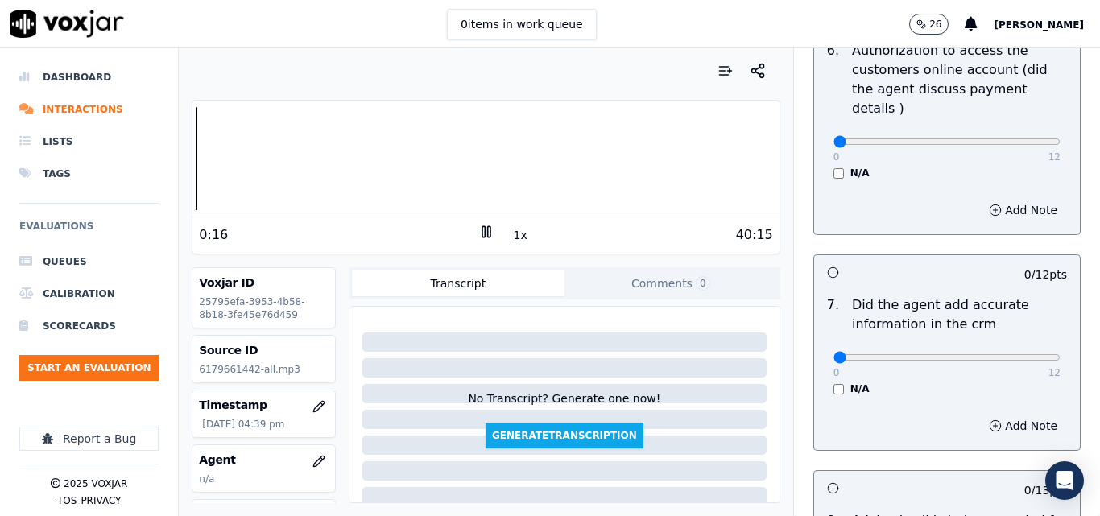
click at [478, 230] on icon at bounding box center [486, 232] width 16 height 16
click at [485, 229] on icon at bounding box center [486, 232] width 16 height 16
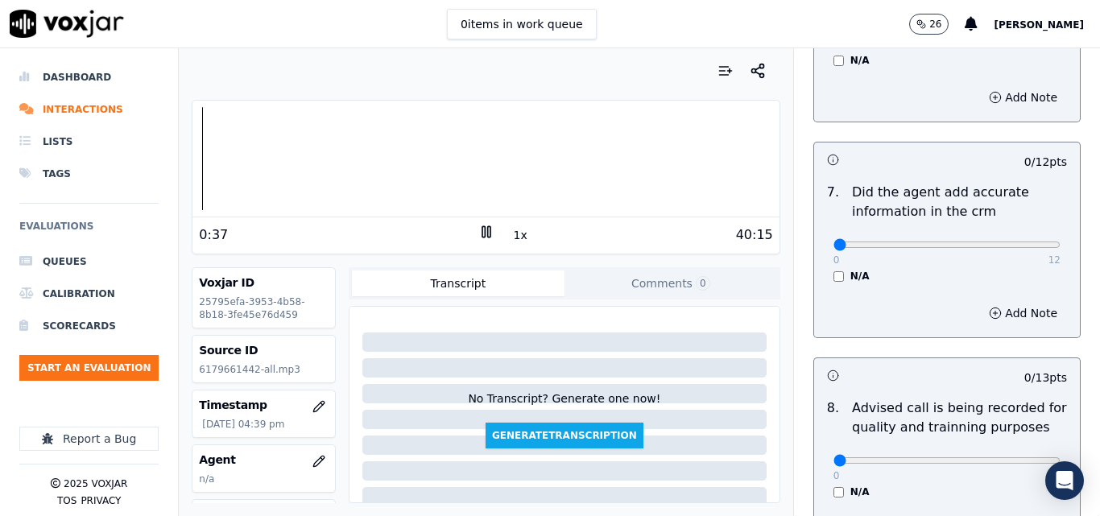
scroll to position [1553, 0]
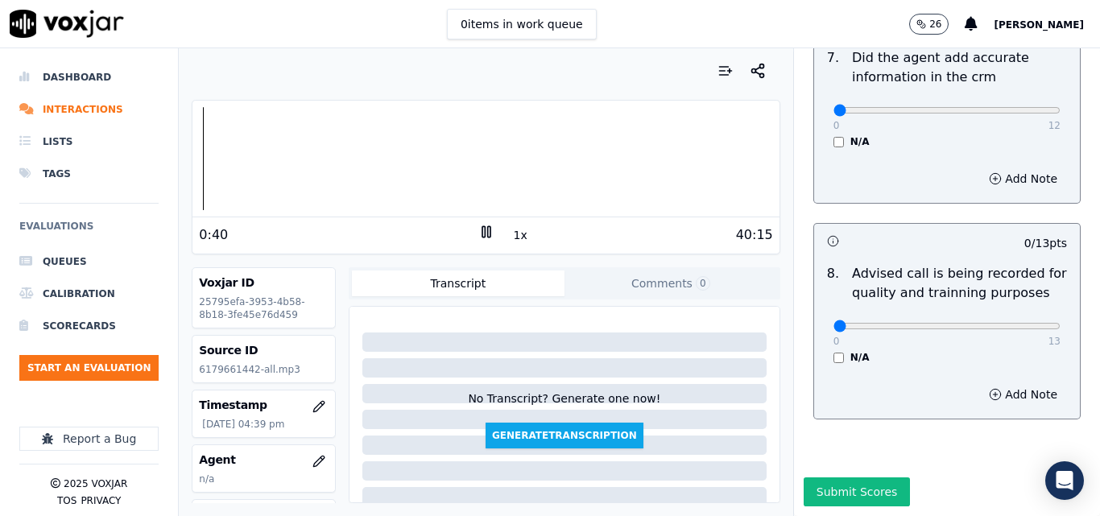
click at [511, 232] on button "1x" at bounding box center [521, 235] width 20 height 23
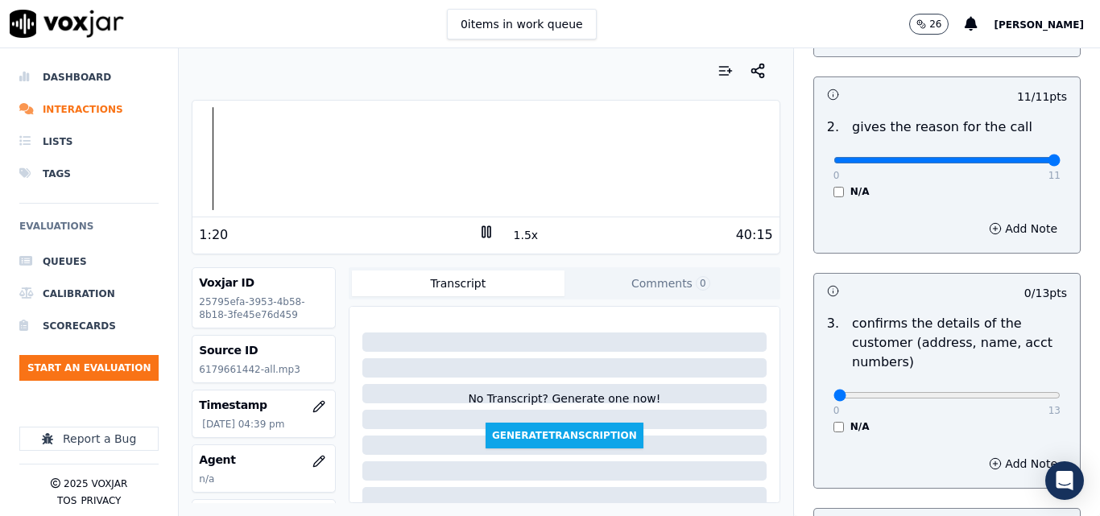
scroll to position [345, 0]
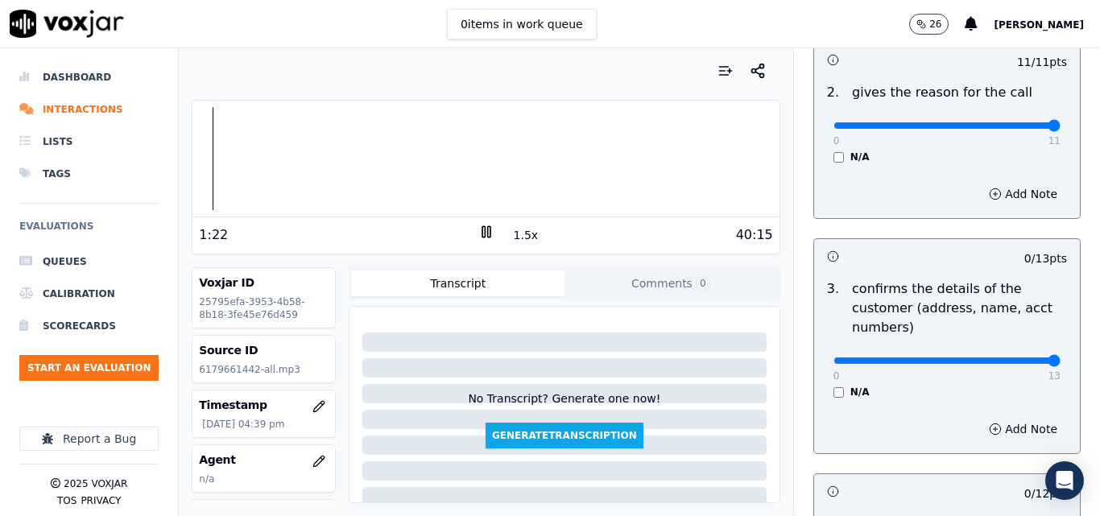
type input "13"
click at [1019, 359] on input "range" at bounding box center [947, 361] width 227 height 6
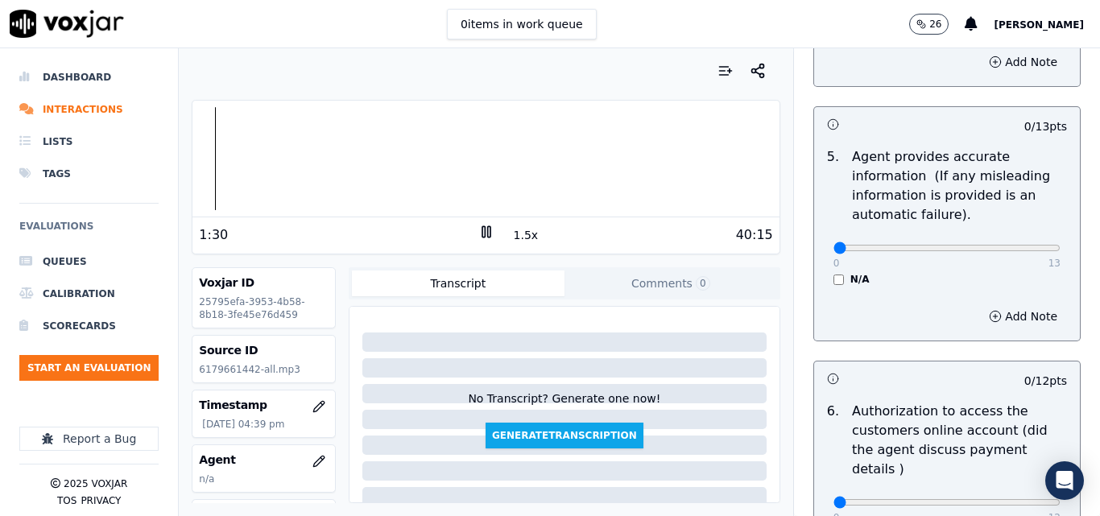
scroll to position [967, 0]
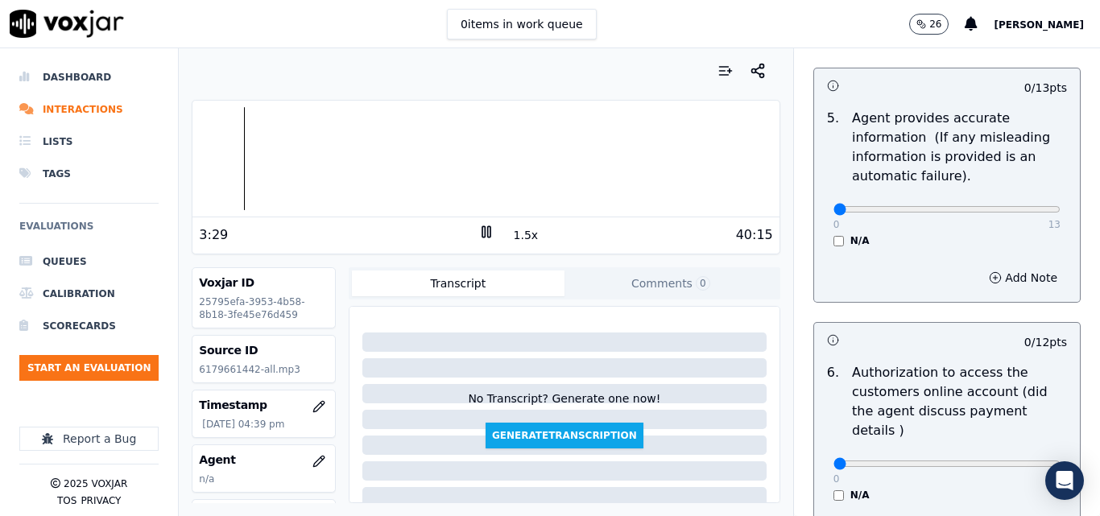
click at [511, 235] on button "1.5x" at bounding box center [526, 235] width 31 height 23
click at [485, 234] on icon at bounding box center [486, 232] width 16 height 16
click at [478, 234] on icon at bounding box center [486, 232] width 16 height 16
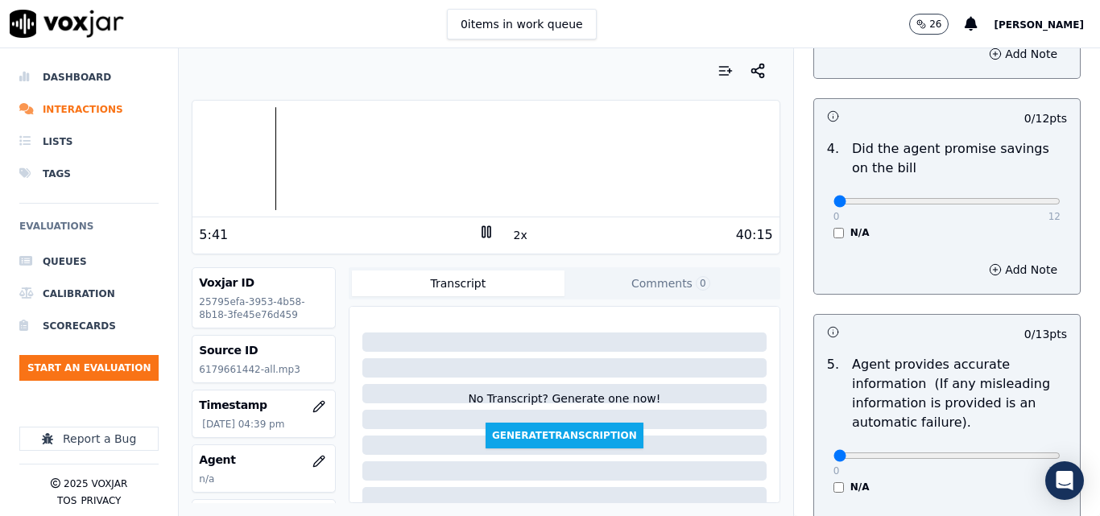
scroll to position [673, 0]
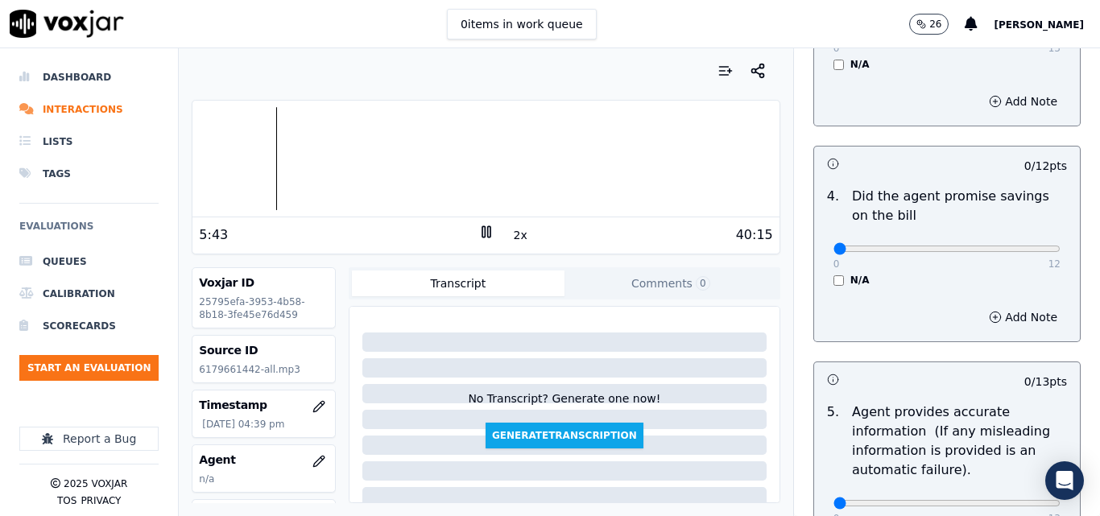
click at [482, 230] on rect at bounding box center [483, 231] width 2 height 10
click at [478, 225] on icon at bounding box center [486, 232] width 16 height 16
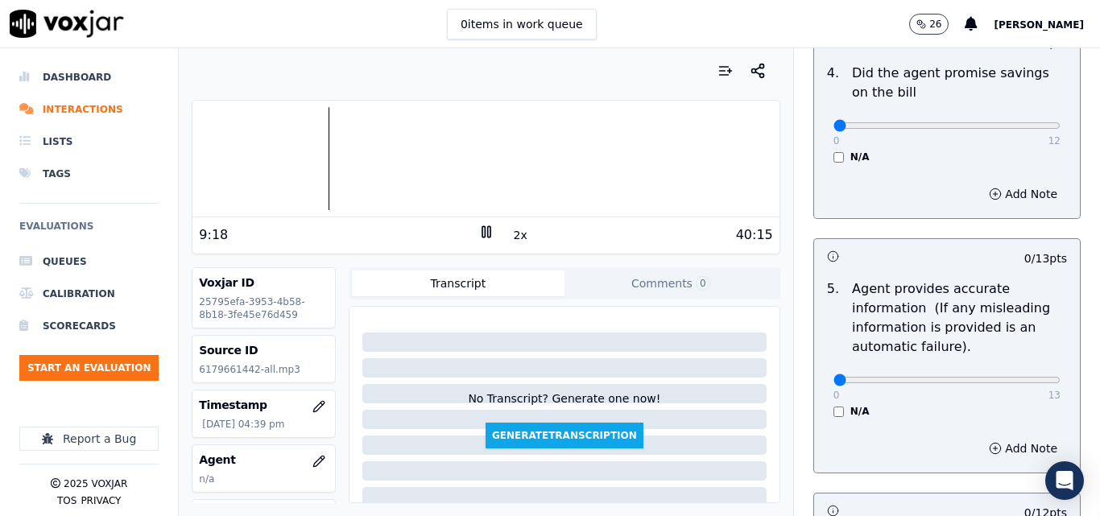
scroll to position [780, 0]
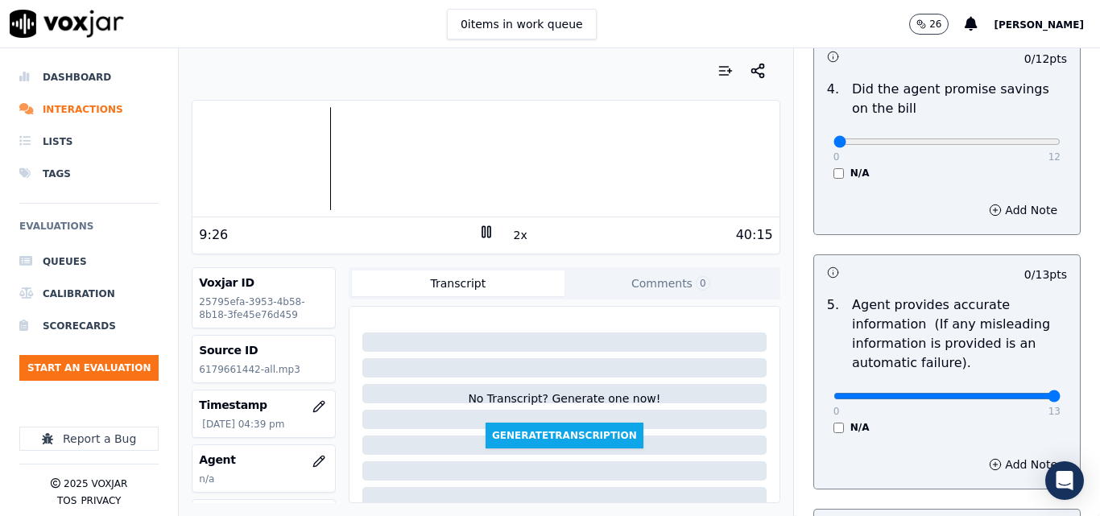
type input "13"
click at [1022, 395] on input "range" at bounding box center [947, 396] width 227 height 6
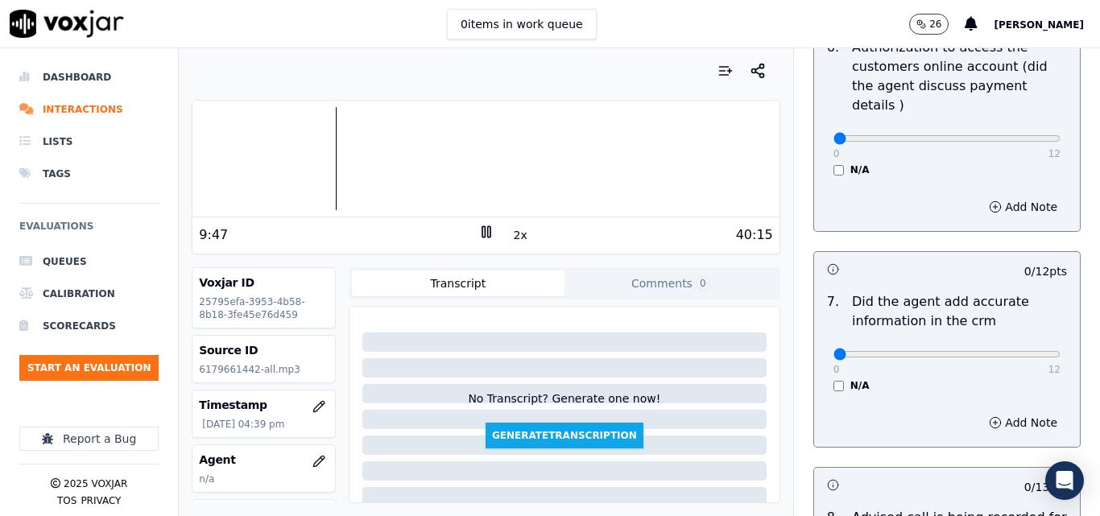
scroll to position [1553, 0]
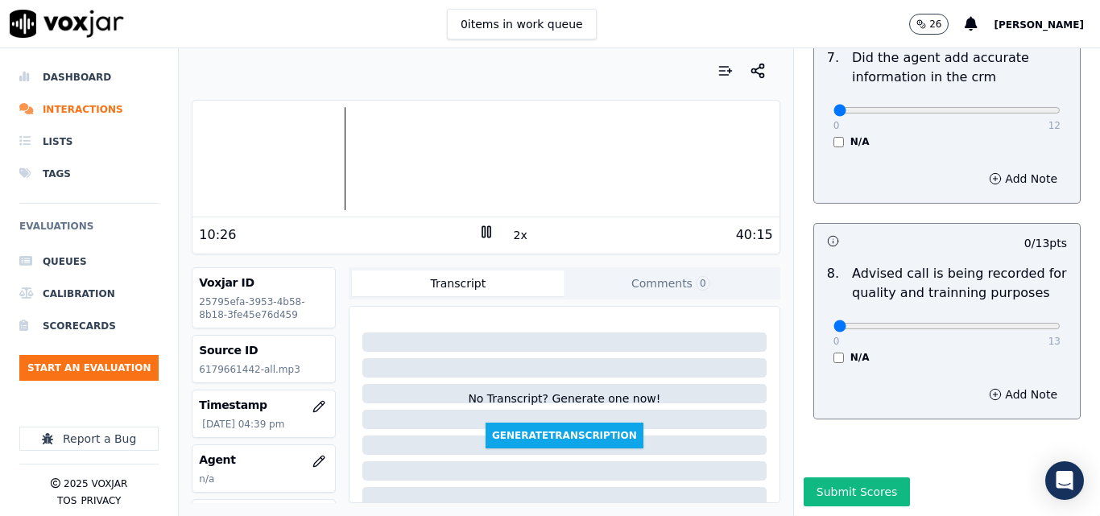
click at [487, 237] on rect at bounding box center [488, 231] width 2 height 10
click at [480, 239] on icon at bounding box center [486, 232] width 16 height 16
click at [515, 238] on button "2x" at bounding box center [521, 235] width 20 height 23
click at [514, 238] on button "1x" at bounding box center [521, 235] width 20 height 23
click at [482, 232] on rect at bounding box center [483, 231] width 2 height 10
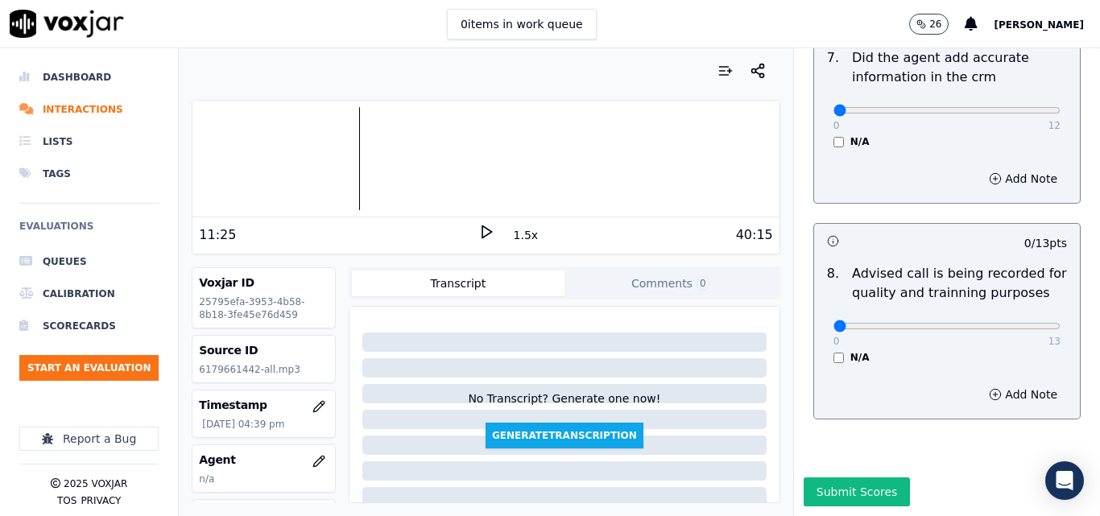
click at [317, 157] on div at bounding box center [486, 158] width 586 height 103
click at [481, 236] on icon at bounding box center [486, 232] width 16 height 16
click at [478, 230] on icon at bounding box center [486, 232] width 16 height 16
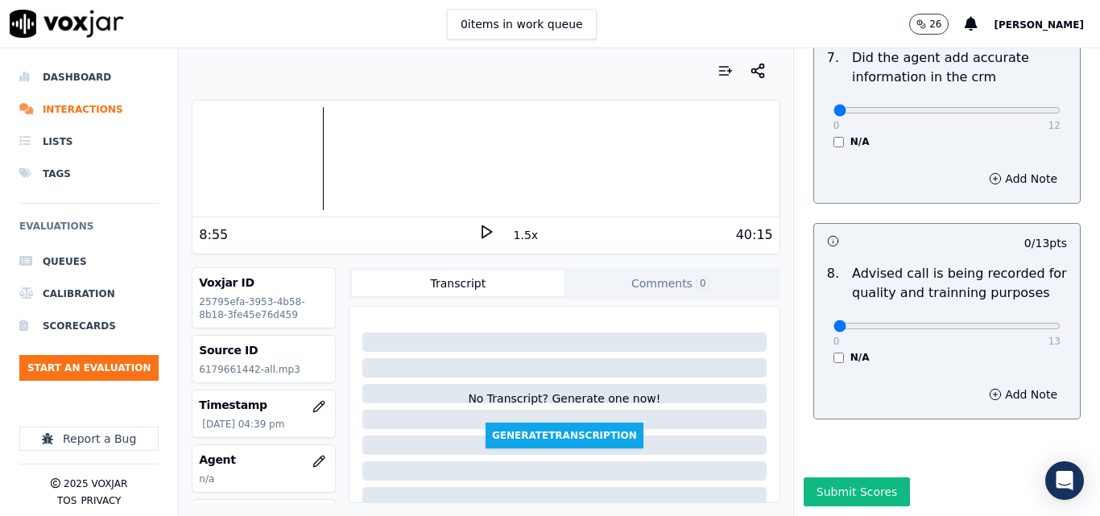
click at [481, 235] on icon at bounding box center [486, 232] width 16 height 16
click at [256, 157] on div at bounding box center [486, 158] width 586 height 103
click at [516, 240] on button "1.5x" at bounding box center [526, 235] width 31 height 23
click at [483, 231] on icon at bounding box center [486, 232] width 16 height 16
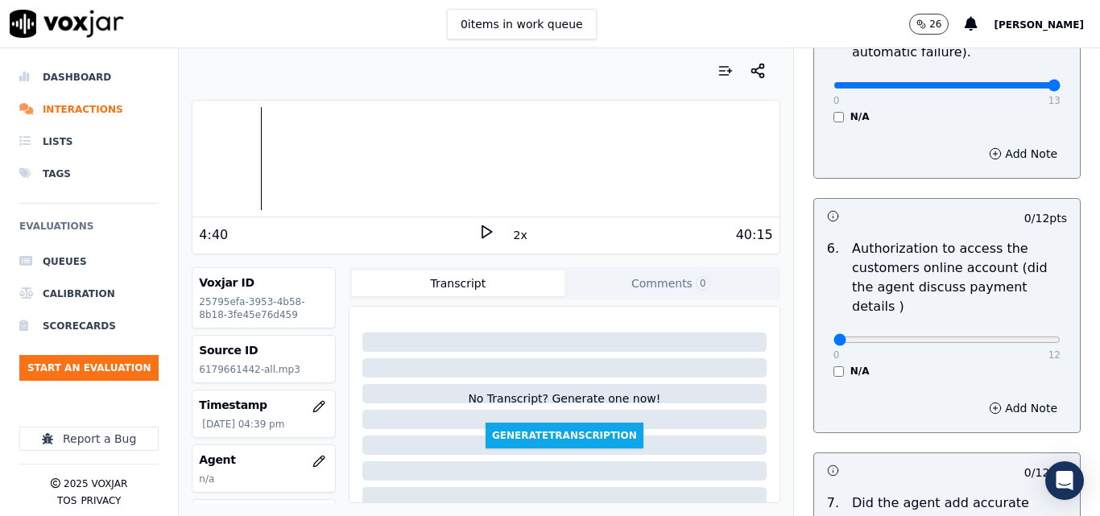
scroll to position [1071, 0]
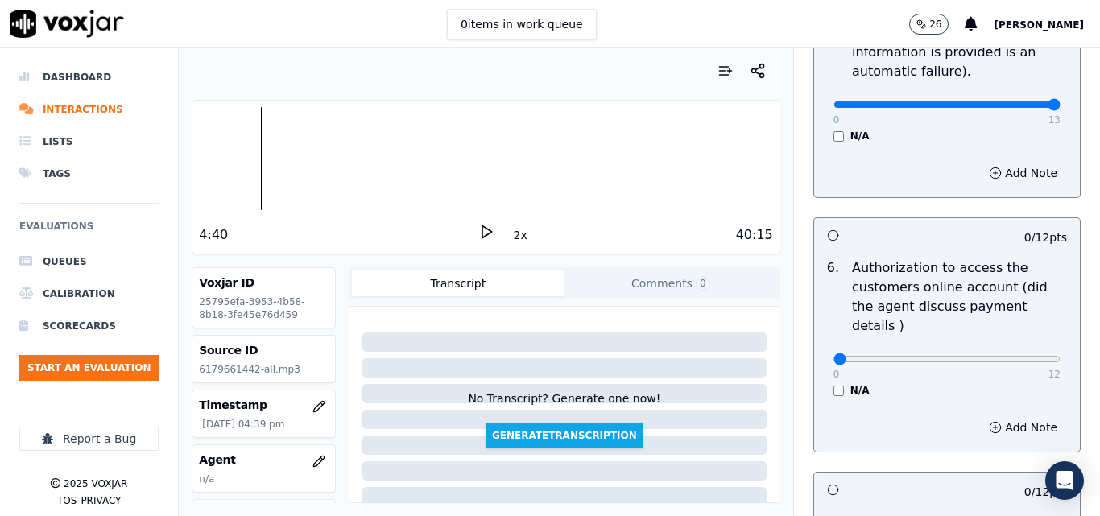
click at [479, 233] on icon at bounding box center [486, 232] width 16 height 16
click at [217, 166] on div at bounding box center [486, 158] width 586 height 103
click at [487, 237] on rect at bounding box center [488, 231] width 2 height 10
click at [479, 228] on icon at bounding box center [486, 232] width 16 height 16
click at [487, 228] on rect at bounding box center [488, 231] width 2 height 10
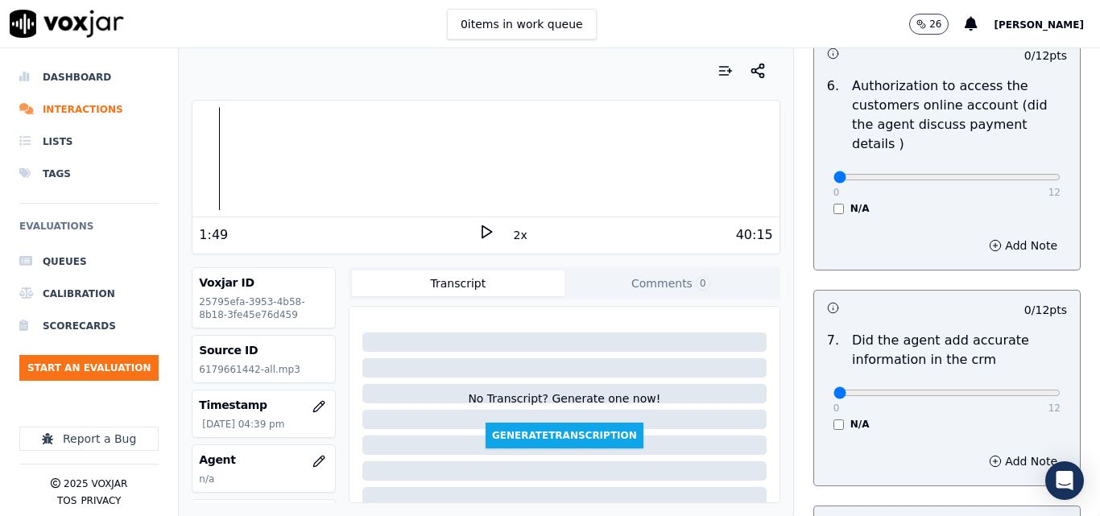
scroll to position [1265, 0]
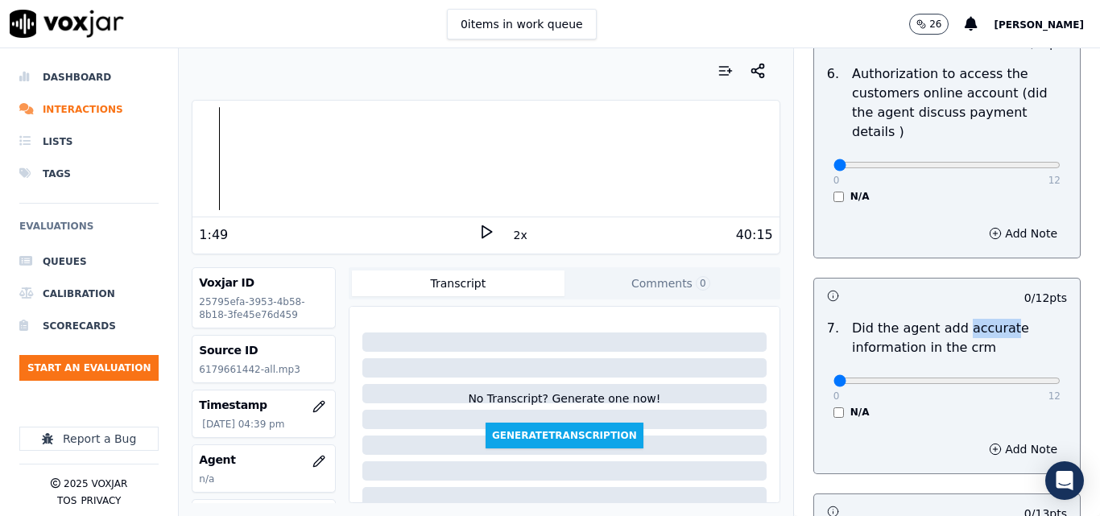
drag, startPoint x: 955, startPoint y: 310, endPoint x: 983, endPoint y: 309, distance: 28.2
click at [983, 319] on p "Did the agent add accurate information in the crm" at bounding box center [959, 338] width 215 height 39
click at [990, 319] on p "Did the agent add accurate information in the crm" at bounding box center [959, 338] width 215 height 39
click at [476, 223] on div "1:49 2x 40:15" at bounding box center [486, 234] width 586 height 35
click at [495, 234] on div "40:15" at bounding box center [634, 235] width 279 height 19
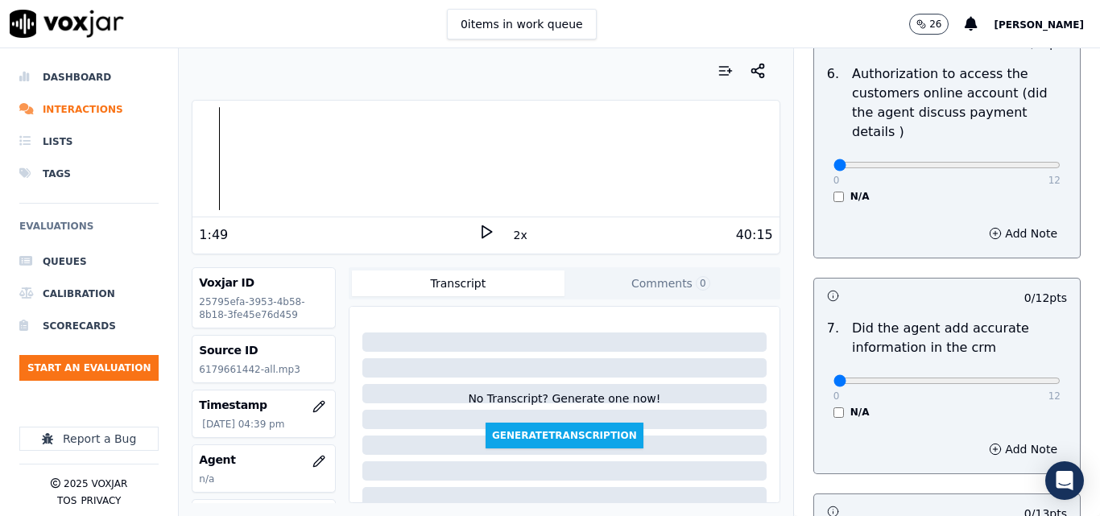
click at [483, 234] on icon at bounding box center [486, 232] width 16 height 16
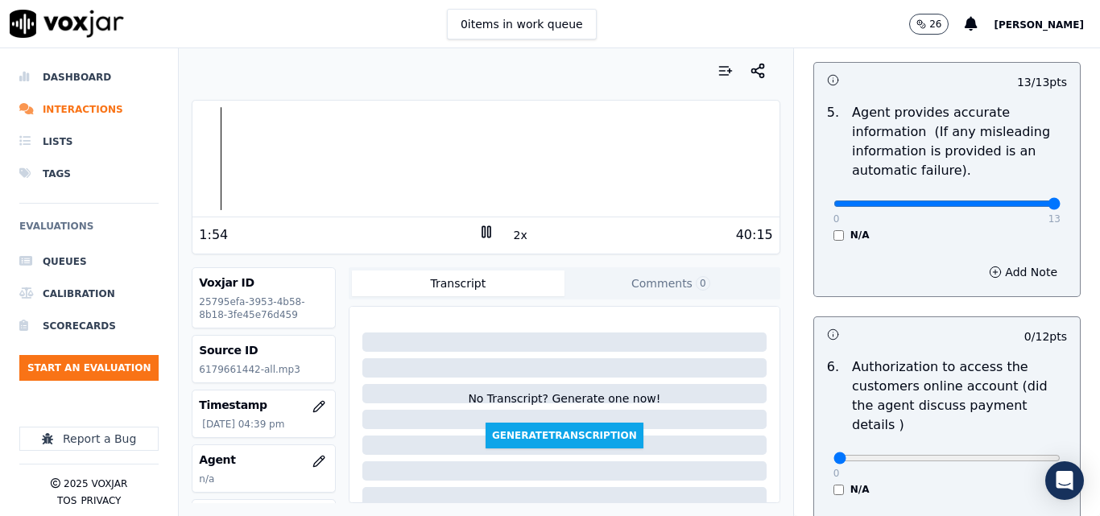
scroll to position [970, 0]
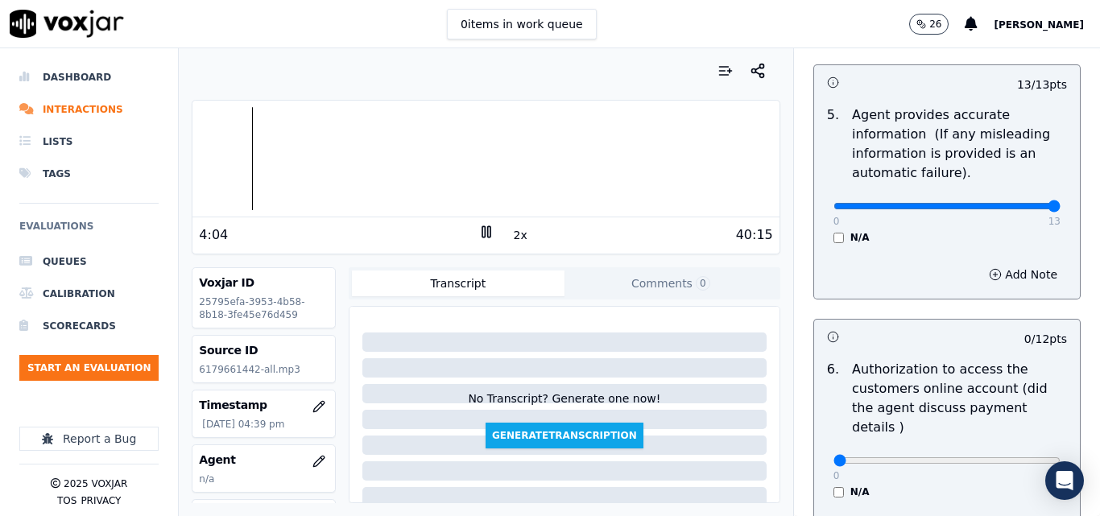
click at [518, 226] on button "2x" at bounding box center [521, 235] width 20 height 23
click at [520, 234] on div "40:15" at bounding box center [634, 235] width 279 height 19
click at [513, 234] on button "1x" at bounding box center [521, 235] width 20 height 23
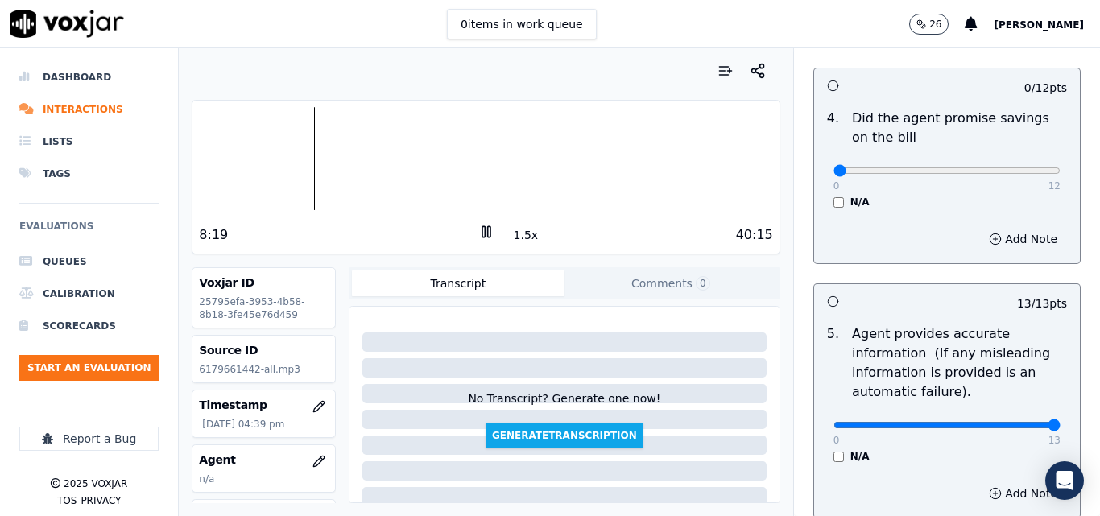
scroll to position [723, 0]
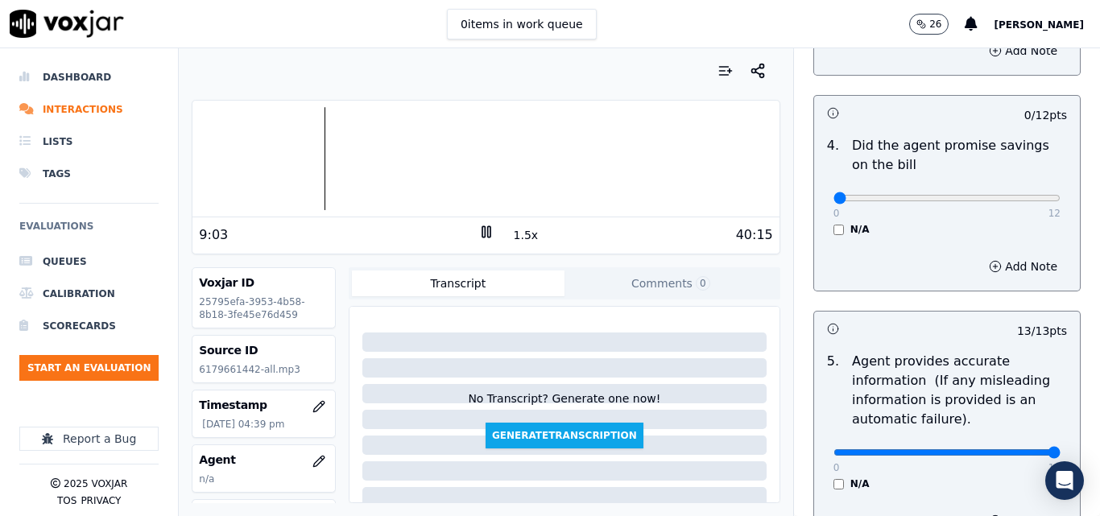
click at [521, 231] on button "1.5x" at bounding box center [526, 235] width 31 height 23
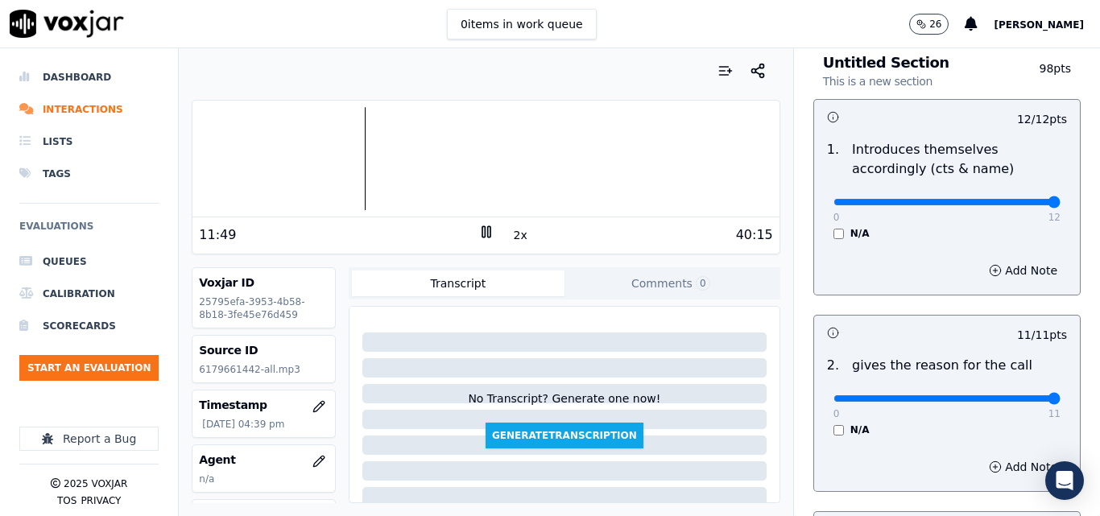
scroll to position [0, 0]
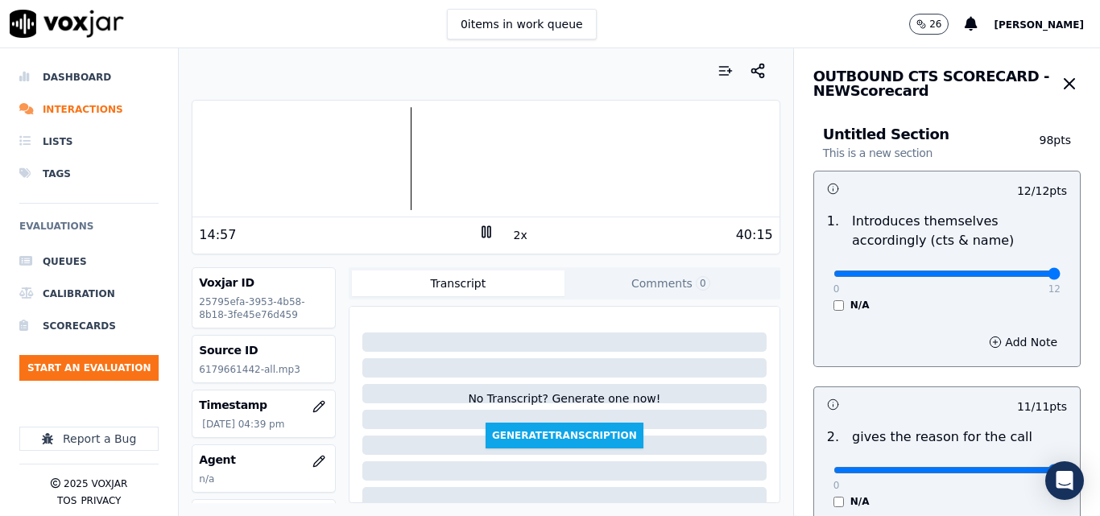
click at [511, 238] on button "2x" at bounding box center [521, 235] width 20 height 23
click at [511, 238] on button "1x" at bounding box center [521, 235] width 20 height 23
click at [511, 238] on button "1.5x" at bounding box center [526, 235] width 31 height 23
click at [400, 166] on div at bounding box center [486, 158] width 586 height 103
click at [516, 234] on button "2x" at bounding box center [521, 235] width 20 height 23
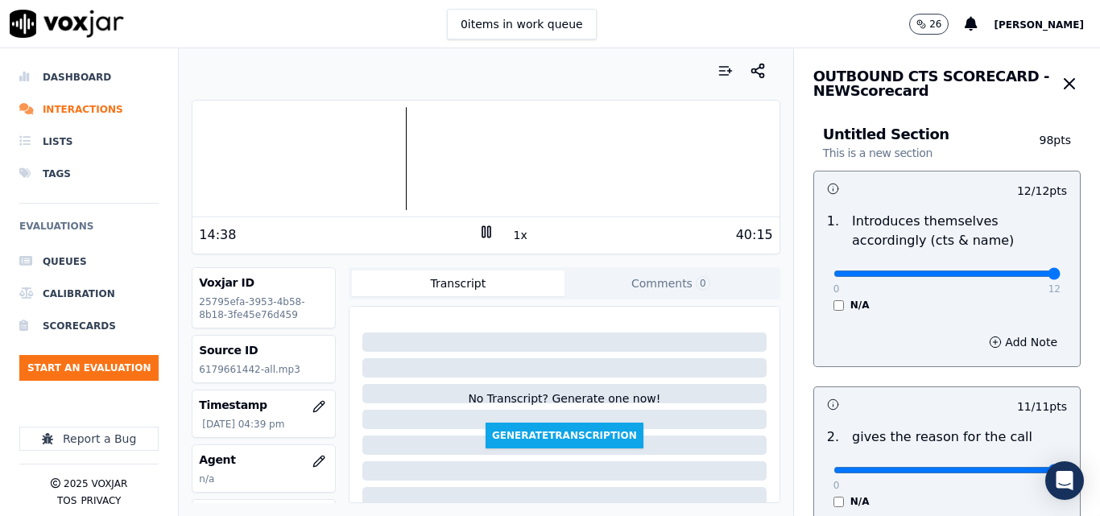
click at [516, 234] on button "1x" at bounding box center [521, 235] width 20 height 23
click at [401, 164] on div at bounding box center [486, 158] width 586 height 103
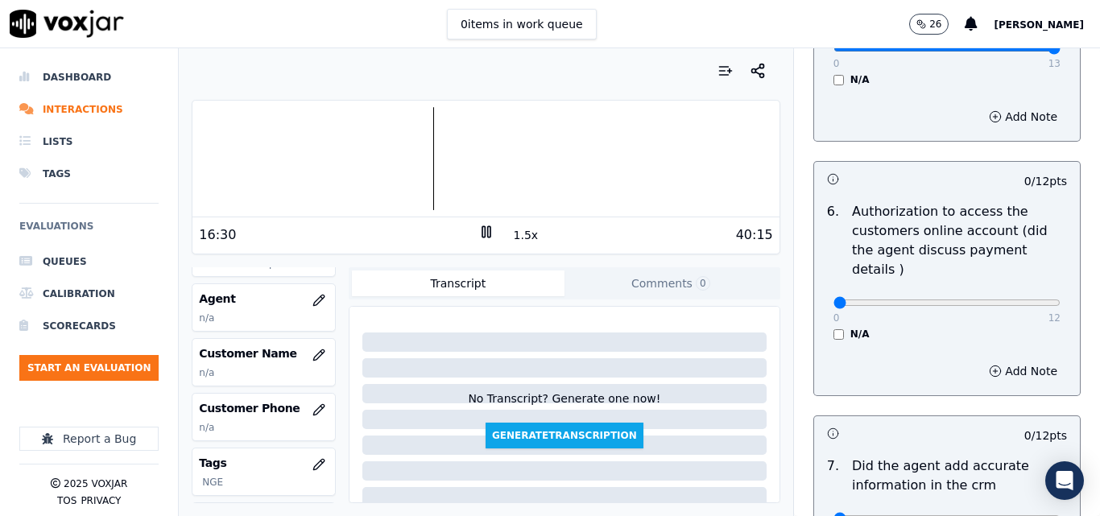
scroll to position [1208, 0]
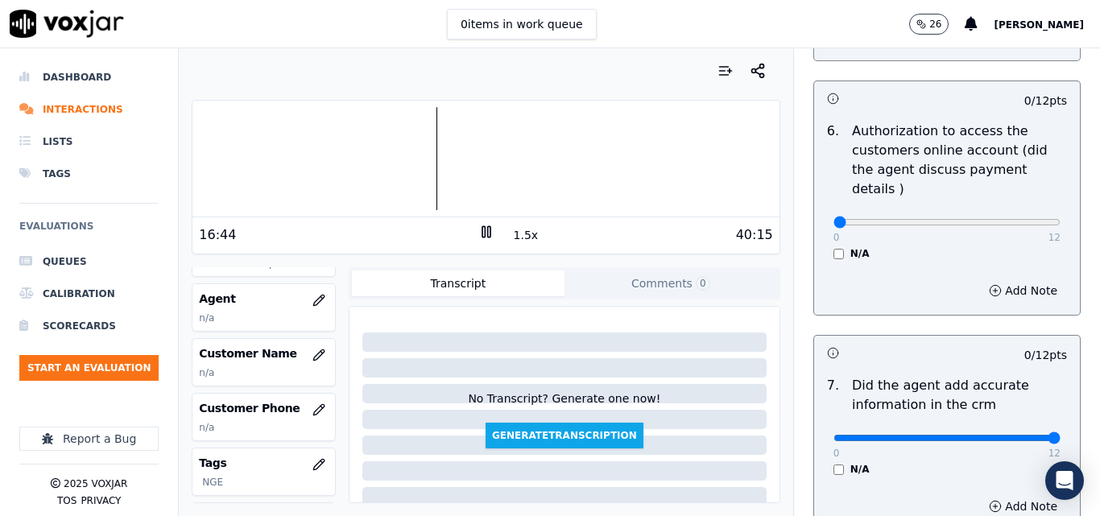
type input "12"
click at [1021, 435] on input "range" at bounding box center [947, 438] width 227 height 6
click at [511, 229] on button "1.5x" at bounding box center [526, 235] width 31 height 23
click at [313, 358] on icon "button" at bounding box center [318, 355] width 10 height 10
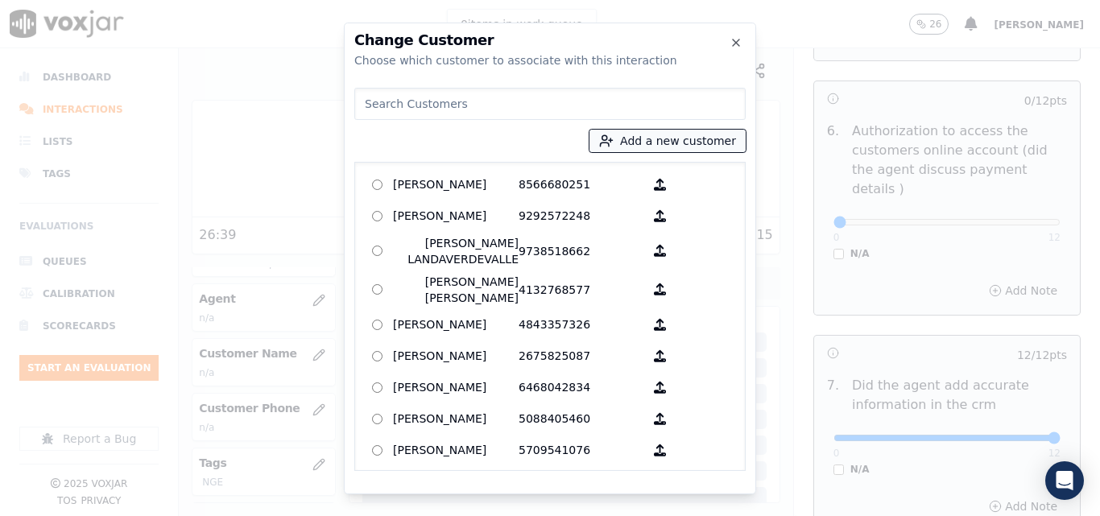
click at [614, 134] on icon "button" at bounding box center [606, 141] width 14 height 14
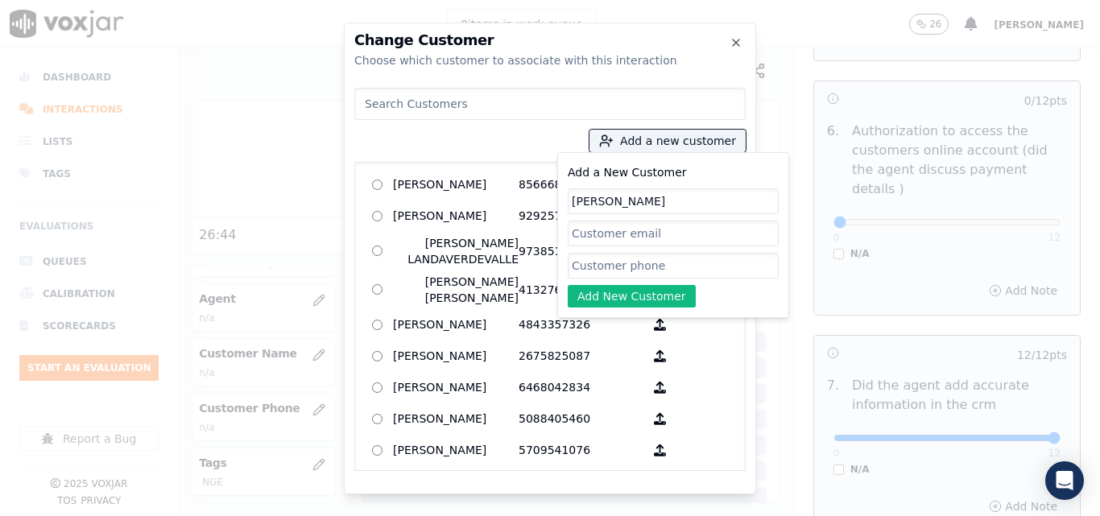
type input "ALEJANDRO CEDENO"
click at [632, 264] on input "Add a New Customer" at bounding box center [673, 266] width 211 height 26
paste input "6179661442"
type input "6179661442"
click at [644, 296] on button "Add New Customer" at bounding box center [632, 296] width 128 height 23
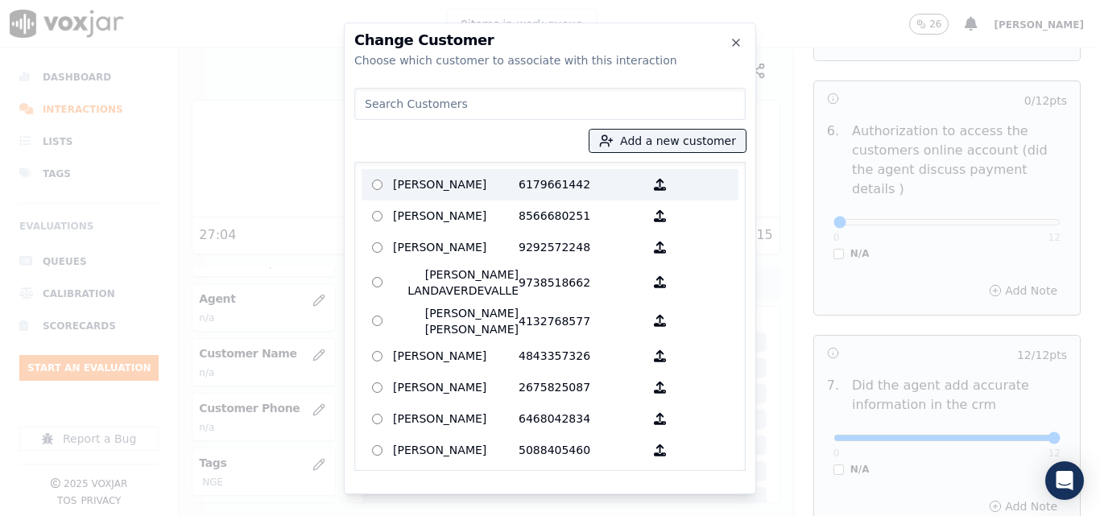
click at [451, 184] on p "ALEJANDRO CEDENO" at bounding box center [456, 184] width 126 height 25
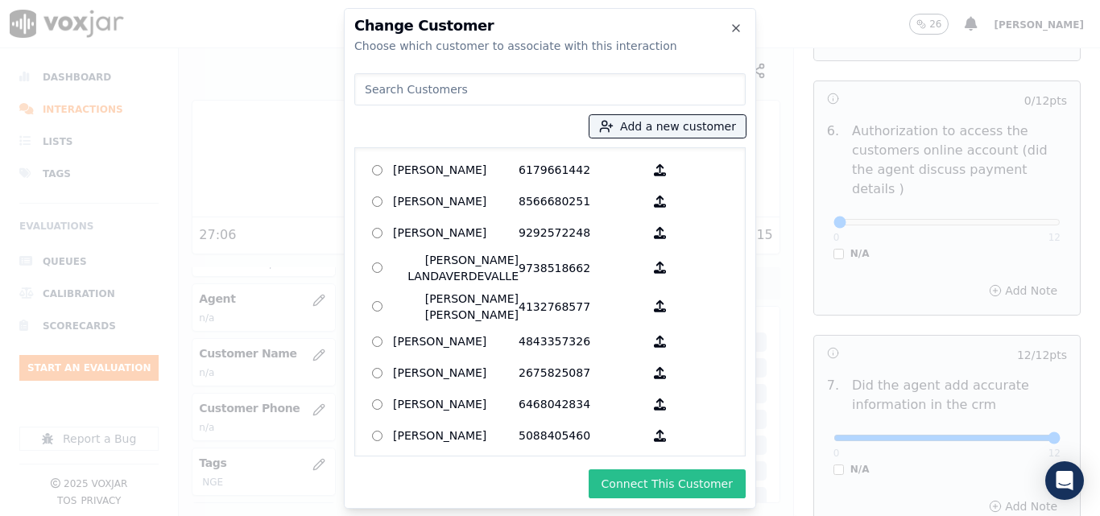
click at [685, 490] on button "Connect This Customer" at bounding box center [667, 484] width 157 height 29
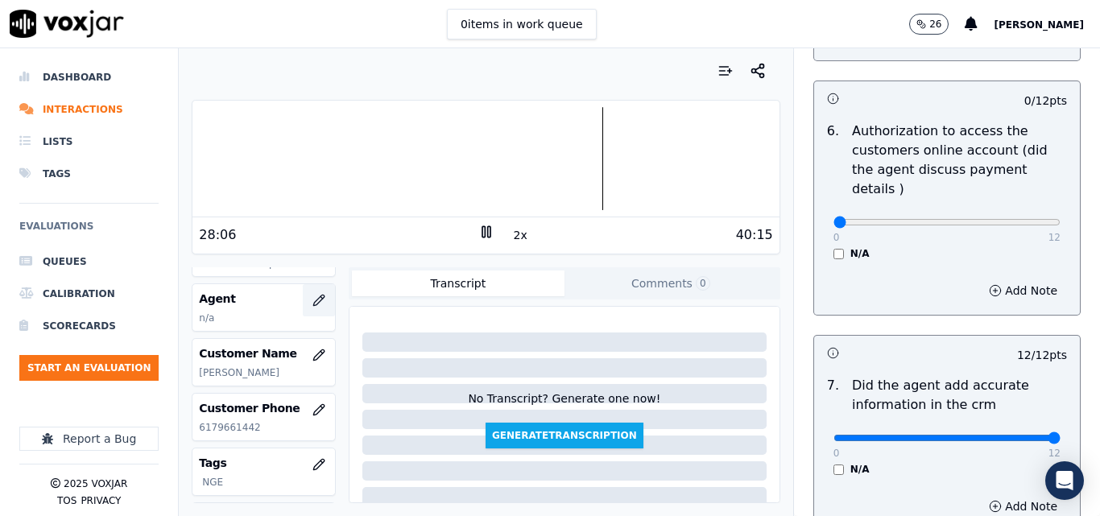
click at [313, 303] on icon "button" at bounding box center [319, 300] width 13 height 13
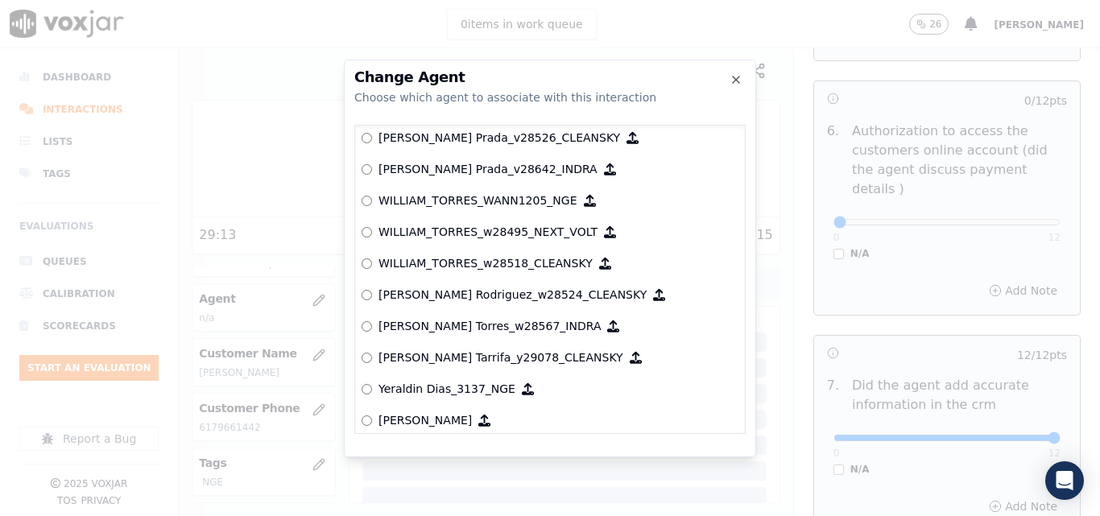
scroll to position [7960, 0]
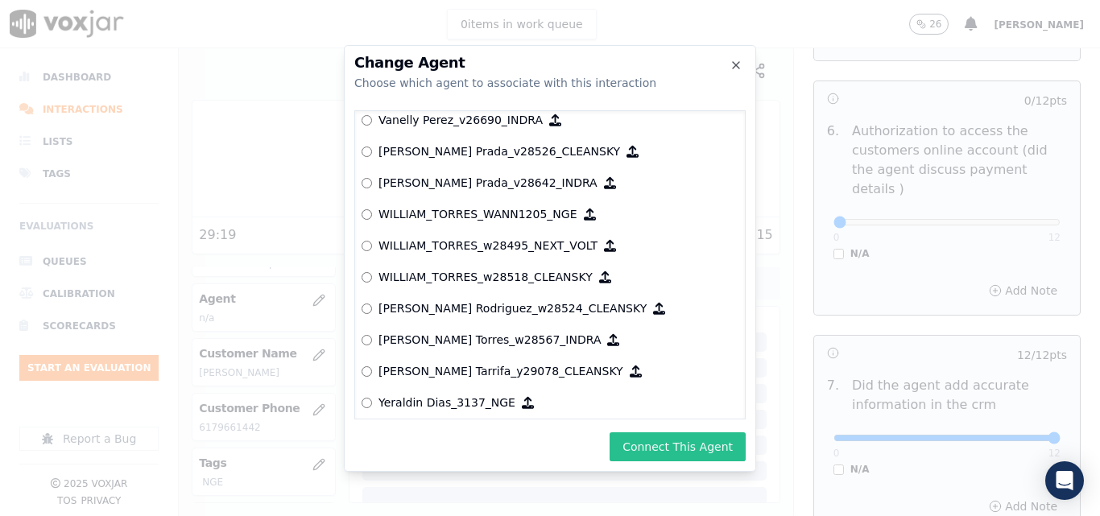
click at [674, 455] on button "Connect This Agent" at bounding box center [678, 447] width 136 height 29
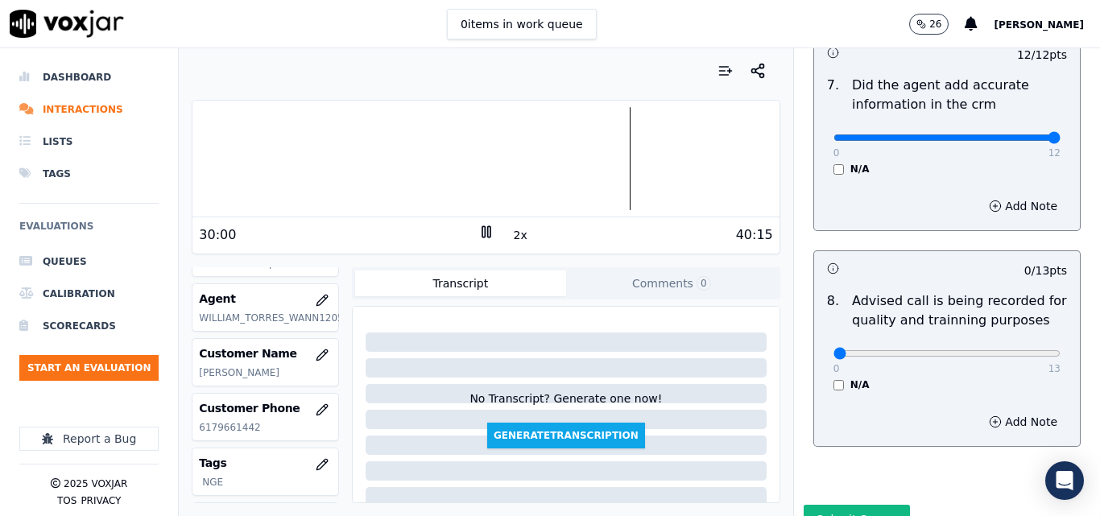
scroll to position [1472, 0]
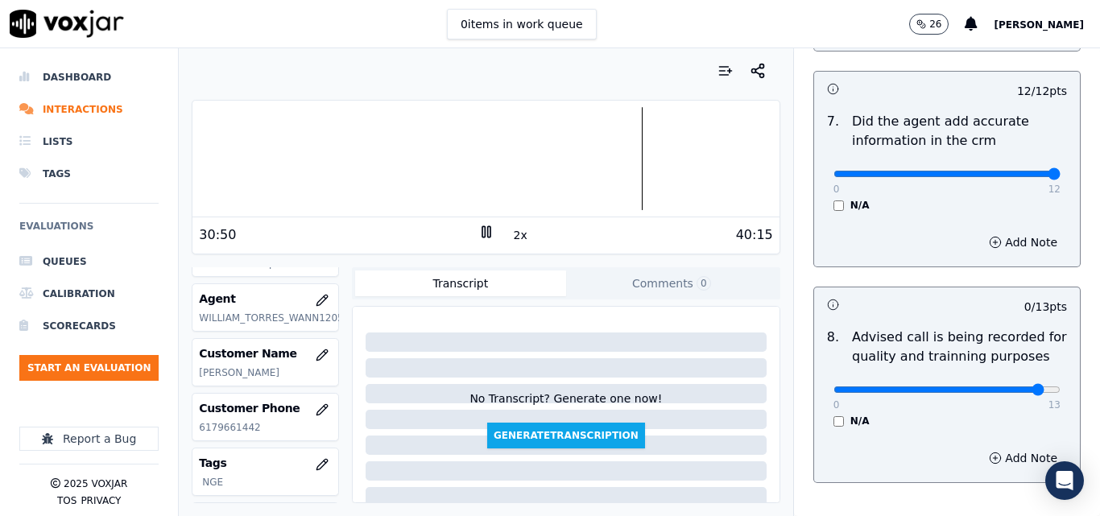
drag, startPoint x: 949, startPoint y: 371, endPoint x: 1010, endPoint y: 379, distance: 61.6
type input "12"
click at [1010, 387] on input "range" at bounding box center [947, 390] width 227 height 6
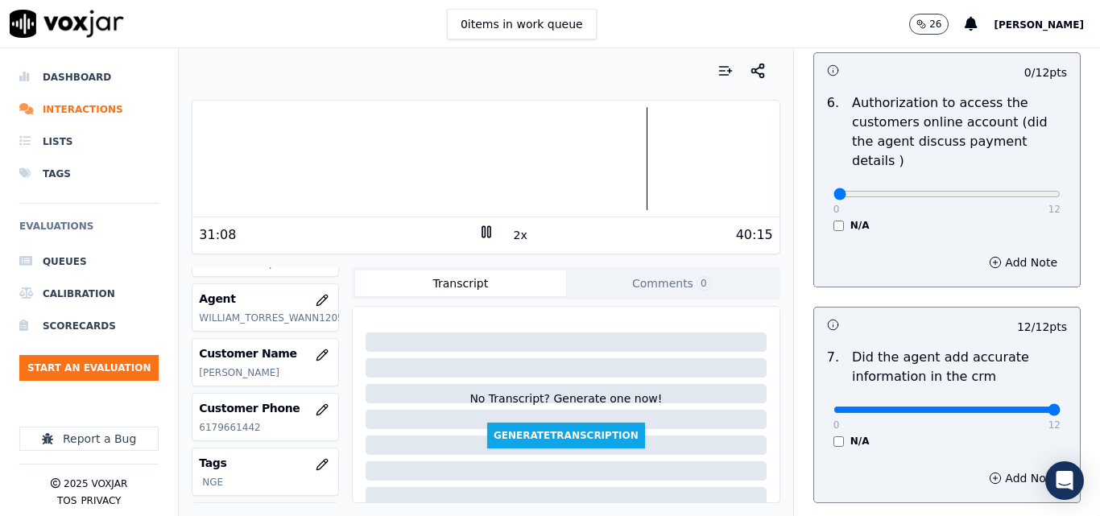
scroll to position [1208, 0]
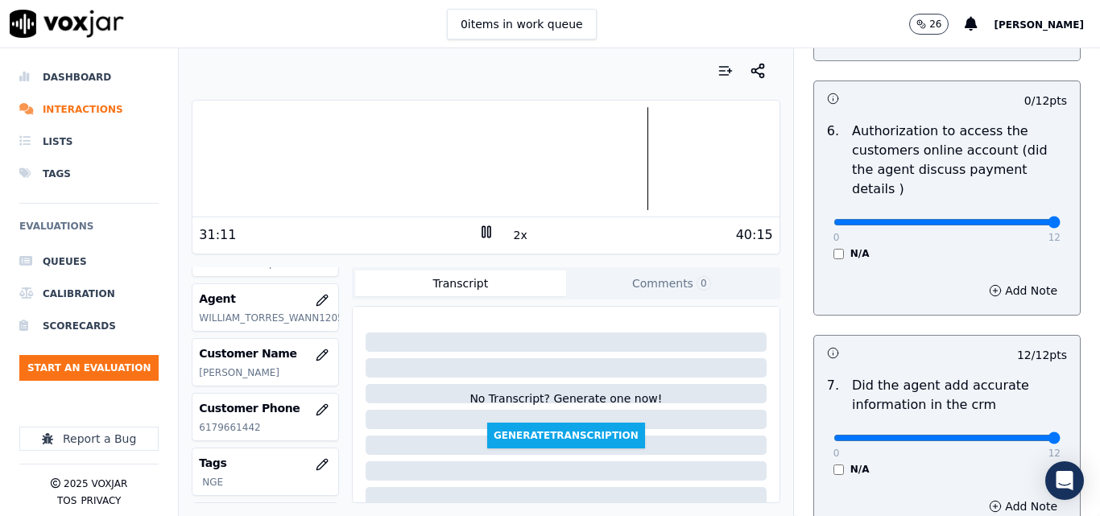
type input "12"
click at [1019, 219] on input "range" at bounding box center [947, 222] width 227 height 6
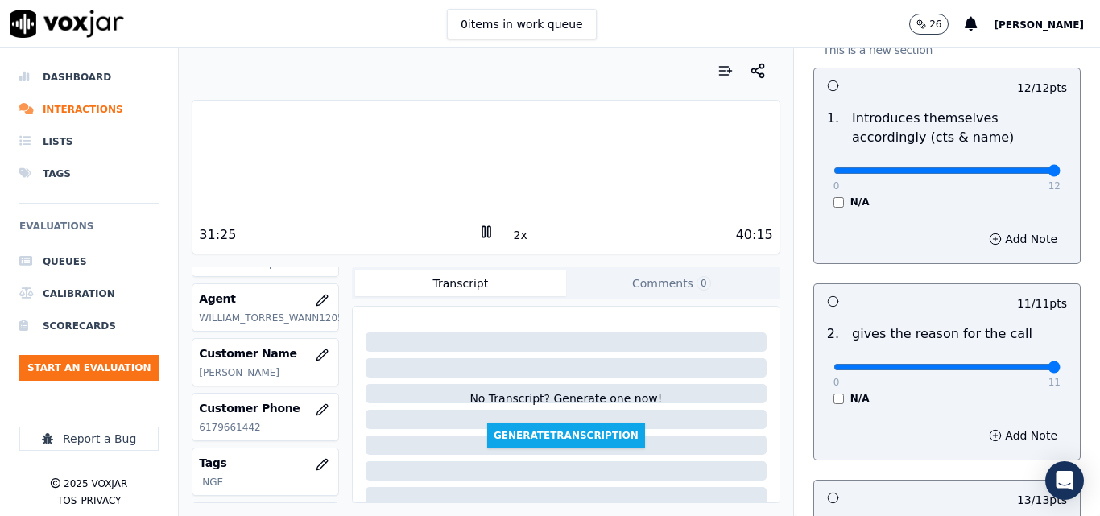
scroll to position [0, 0]
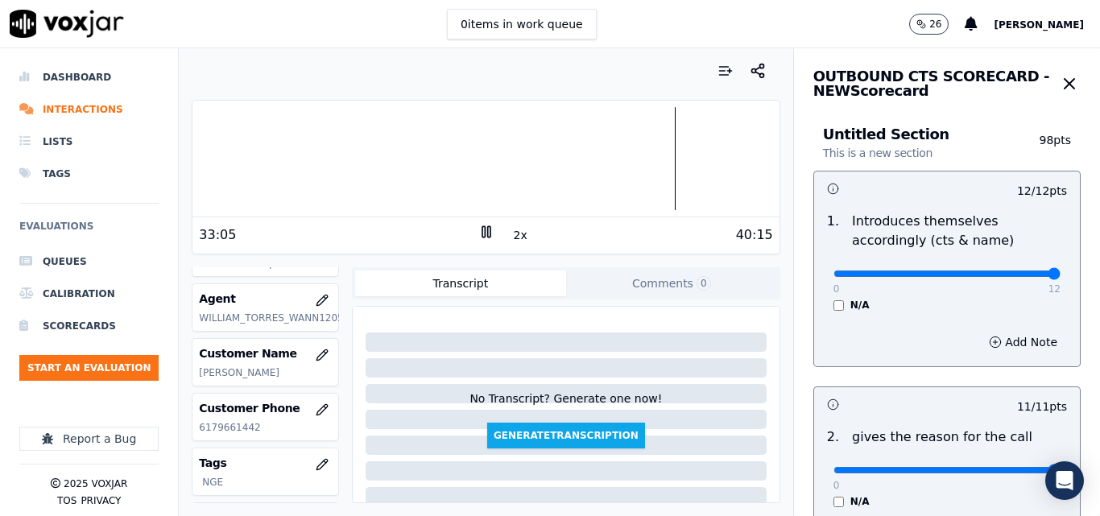
click at [480, 239] on icon at bounding box center [486, 232] width 16 height 16
click at [478, 236] on icon at bounding box center [486, 232] width 16 height 16
click at [650, 153] on div at bounding box center [486, 158] width 586 height 103
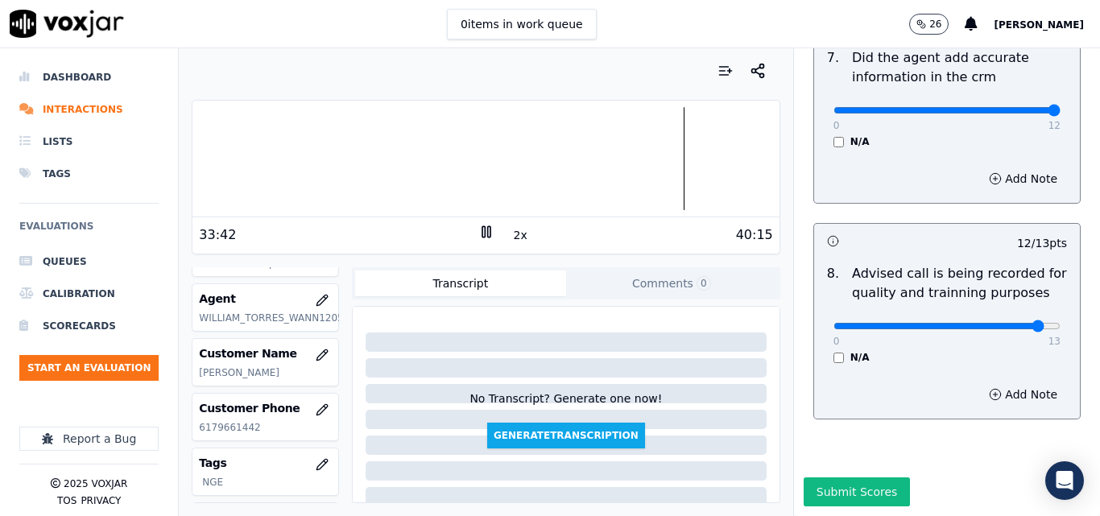
scroll to position [1553, 0]
click at [727, 152] on div at bounding box center [486, 158] width 586 height 103
click at [214, 153] on div at bounding box center [486, 158] width 586 height 103
click at [198, 155] on div at bounding box center [486, 158] width 586 height 103
click at [195, 160] on div at bounding box center [486, 158] width 586 height 103
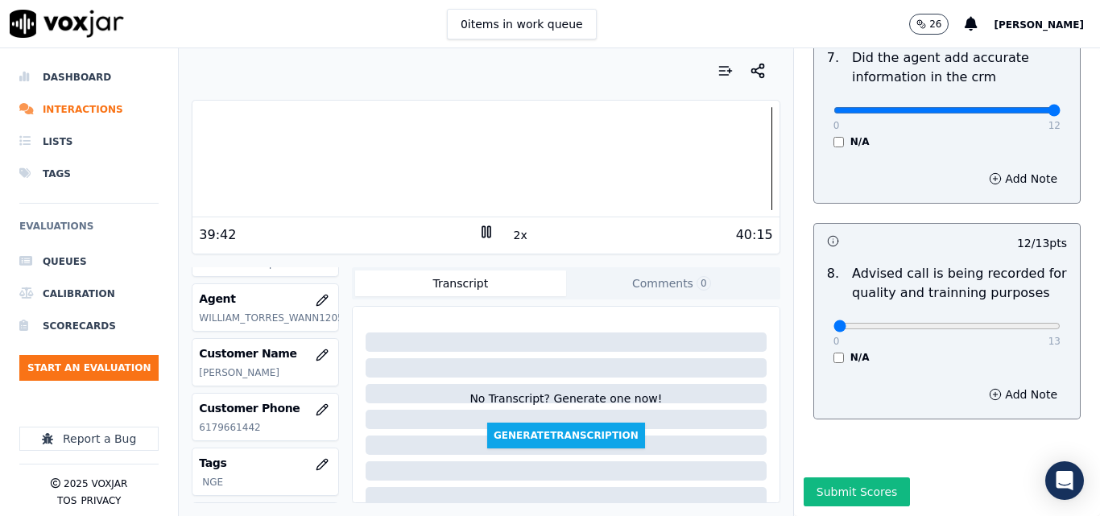
drag, startPoint x: 840, startPoint y: 287, endPoint x: 814, endPoint y: 288, distance: 26.6
type input "0"
click at [834, 323] on input "range" at bounding box center [947, 326] width 227 height 6
click at [804, 478] on button "Submit Scores" at bounding box center [857, 492] width 107 height 29
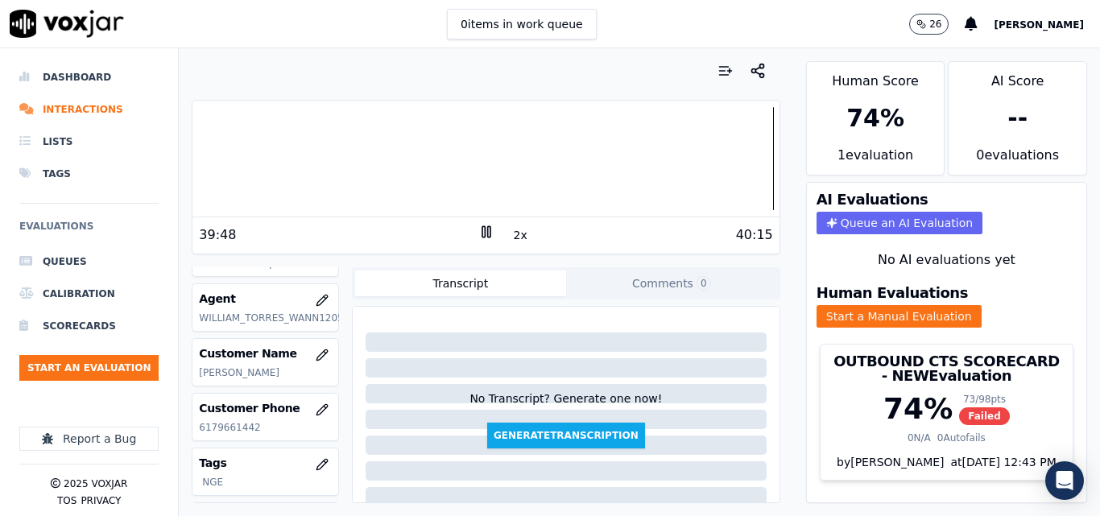
scroll to position [34, 0]
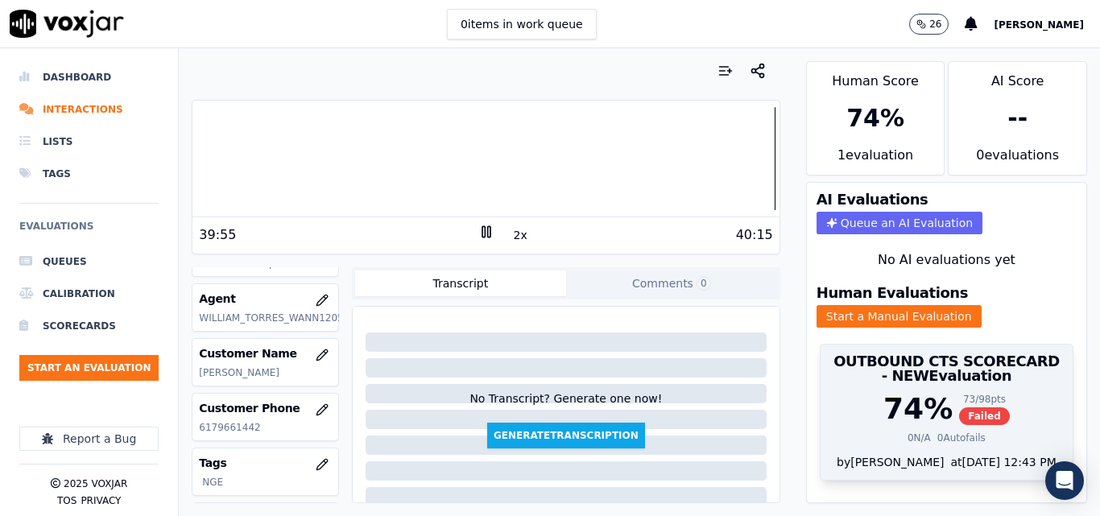
click at [959, 408] on span "Failed" at bounding box center [984, 417] width 51 height 18
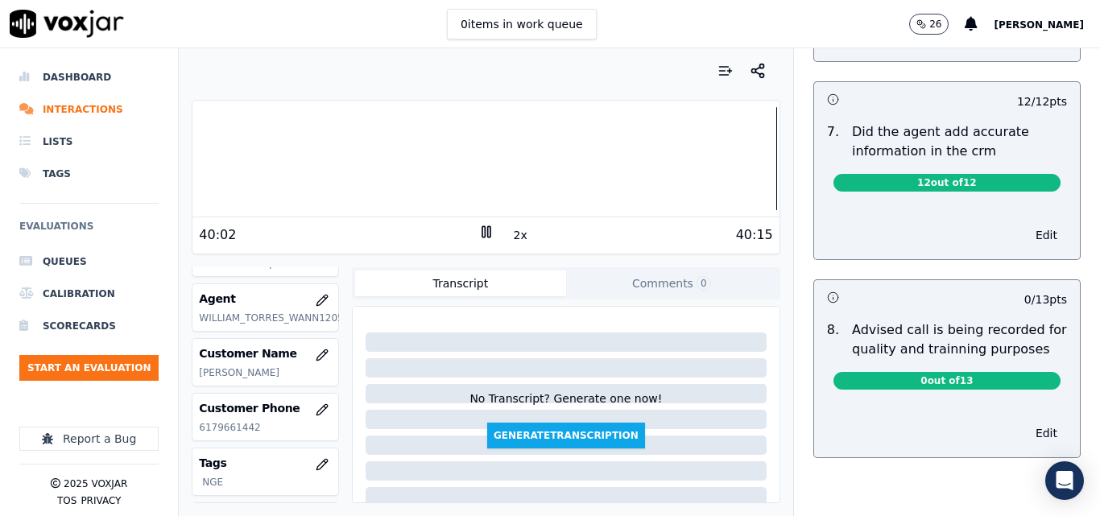
scroll to position [1373, 0]
click at [1026, 422] on button "Edit" at bounding box center [1046, 433] width 41 height 23
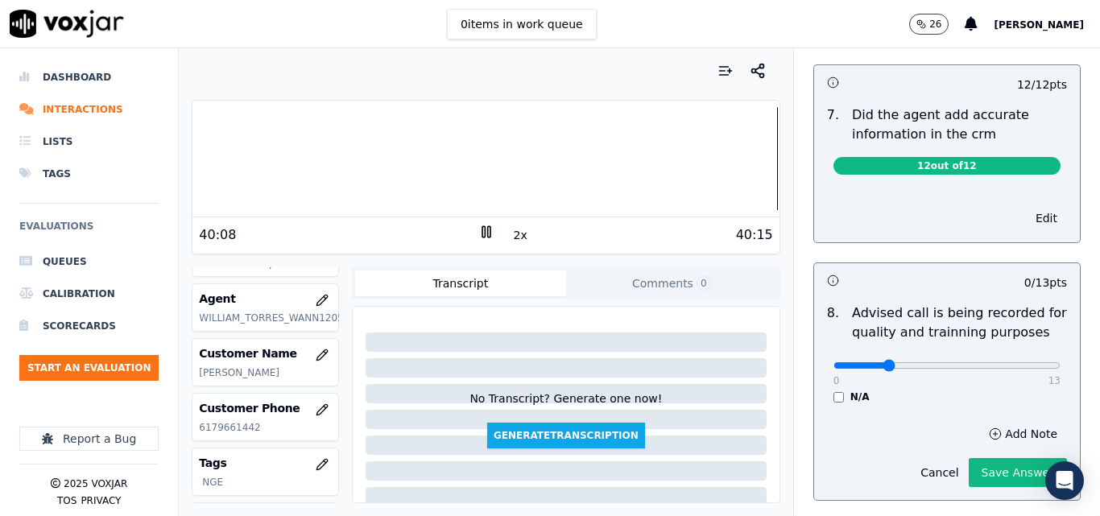
type input "3"
click at [866, 362] on input "range" at bounding box center [947, 365] width 227 height 6
click at [969, 458] on button "Save Answer" at bounding box center [1018, 472] width 98 height 29
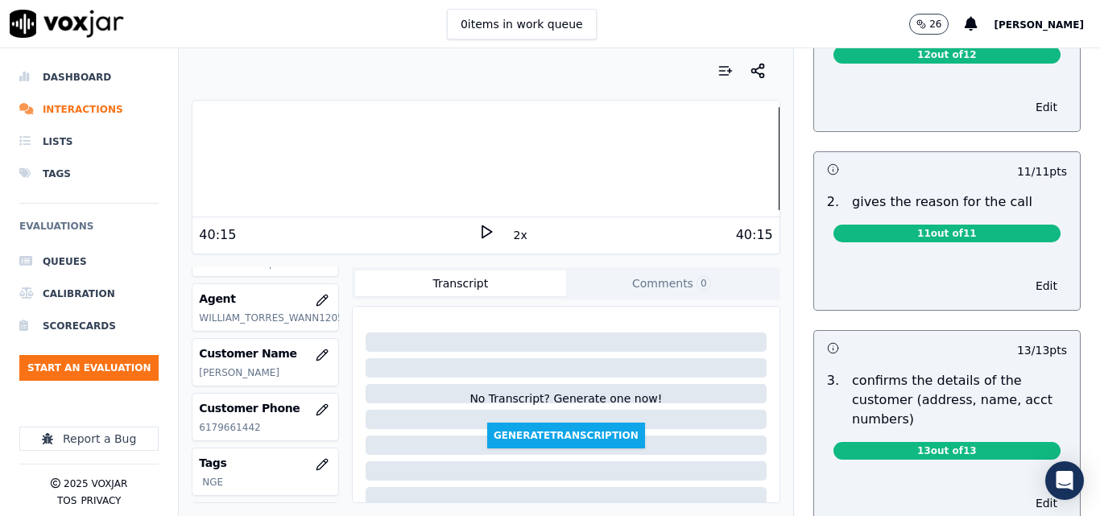
scroll to position [0, 0]
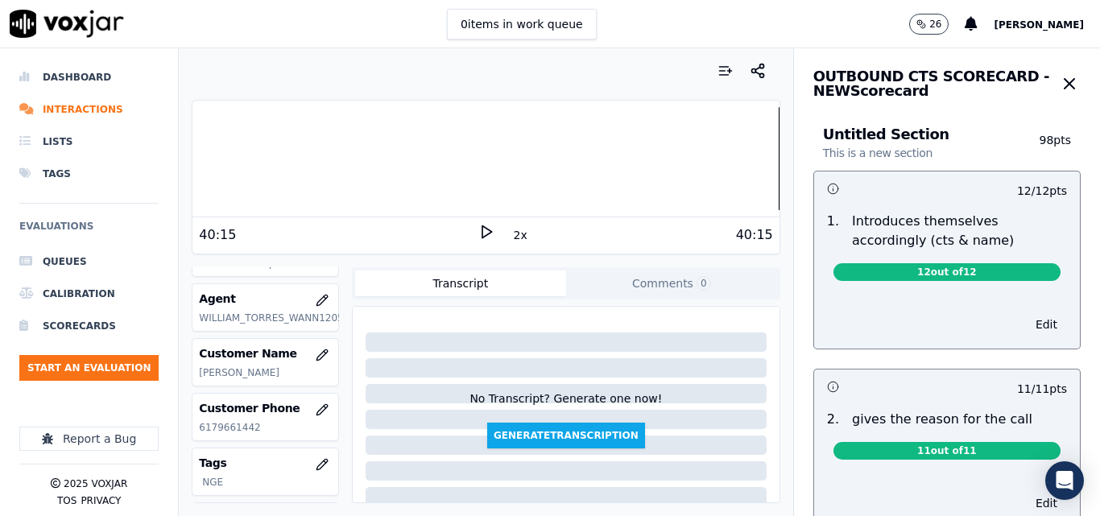
click at [1058, 94] on button "button" at bounding box center [1069, 84] width 23 height 32
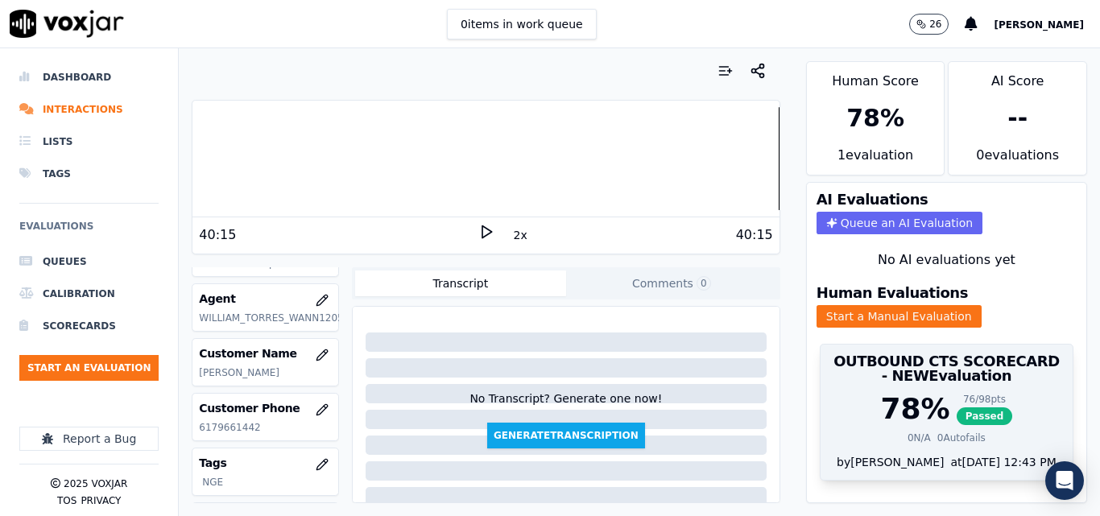
click at [958, 408] on span "Passed" at bounding box center [985, 417] width 56 height 18
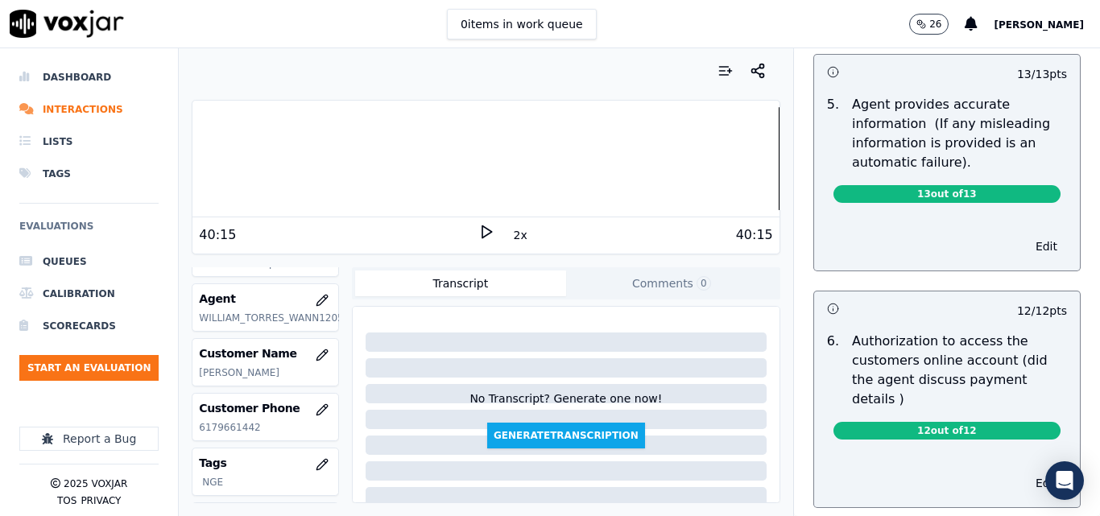
scroll to position [644, 0]
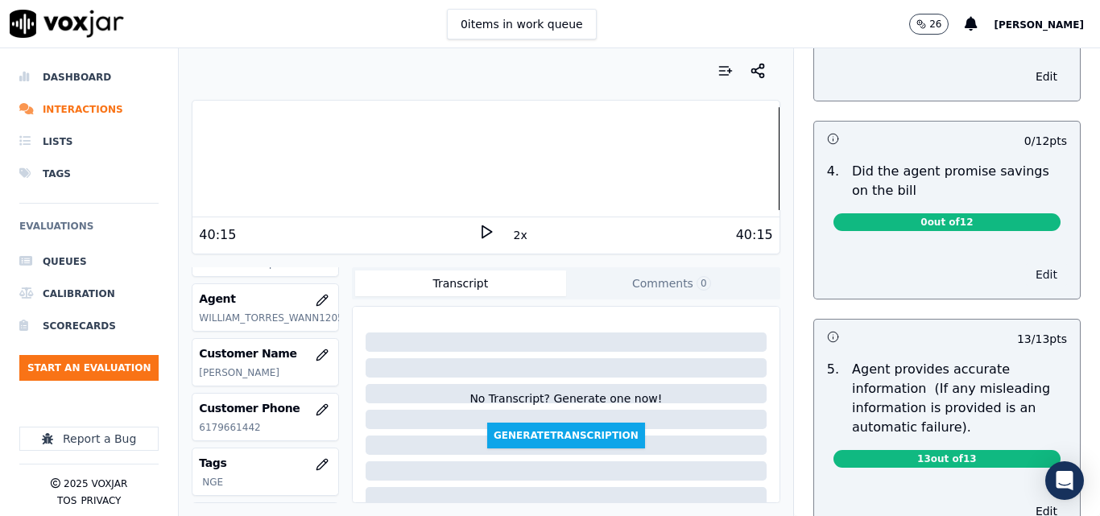
click at [1026, 275] on button "Edit" at bounding box center [1046, 274] width 41 height 23
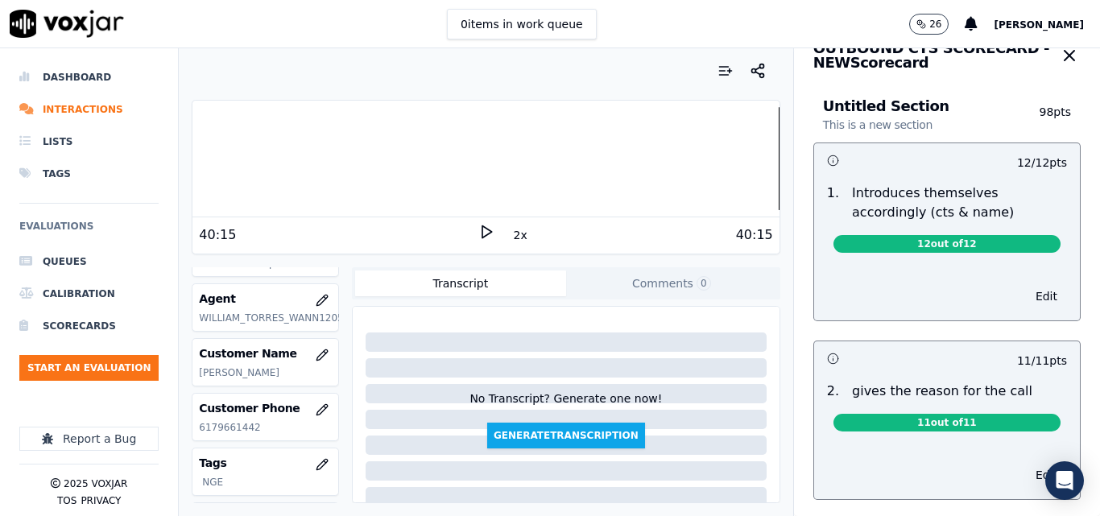
scroll to position [0, 0]
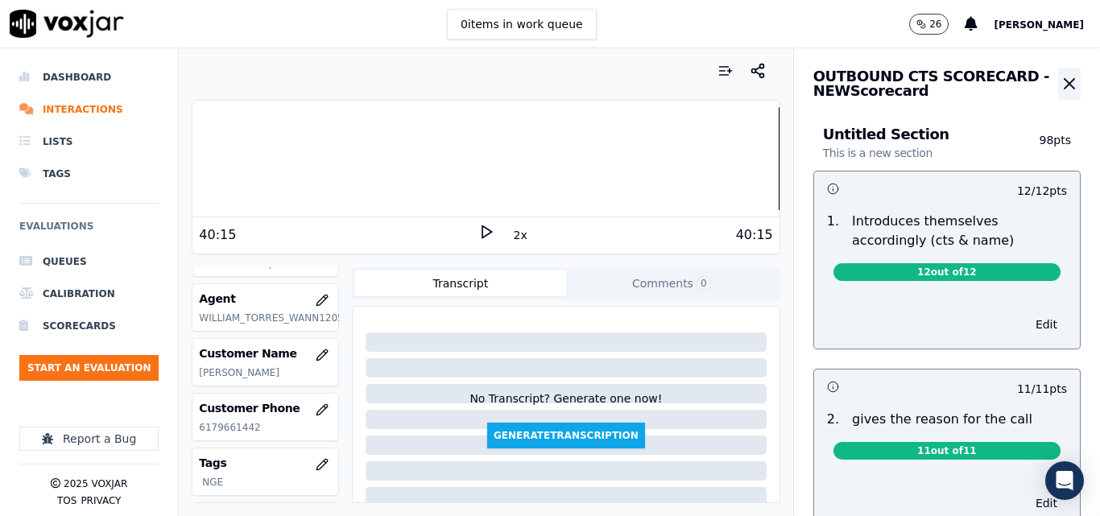
click at [1060, 88] on icon "button" at bounding box center [1069, 83] width 19 height 19
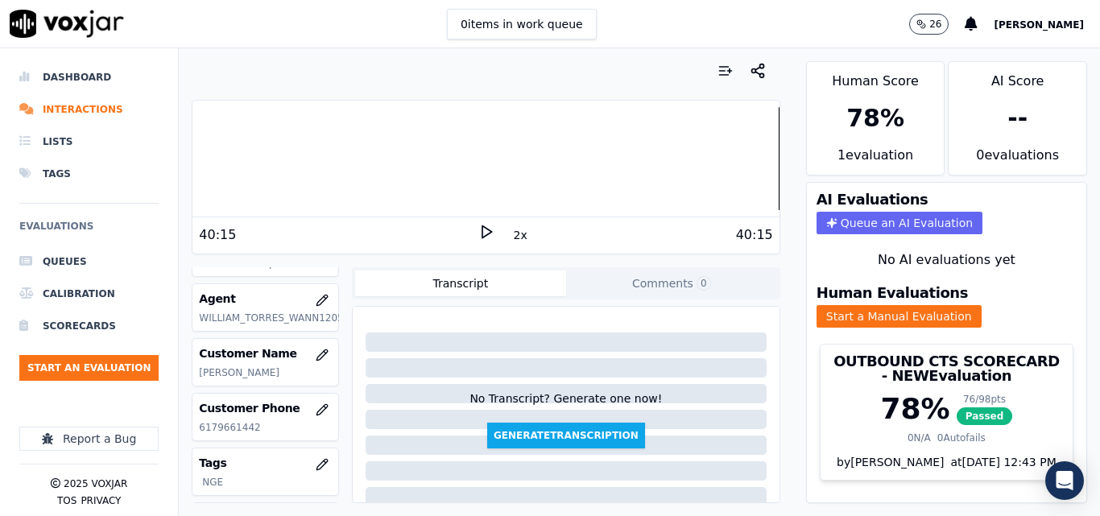
click at [482, 227] on polygon at bounding box center [487, 232] width 10 height 12
click at [392, 148] on div at bounding box center [486, 158] width 586 height 103
click at [416, 162] on div at bounding box center [486, 158] width 586 height 103
click at [394, 163] on div at bounding box center [486, 158] width 586 height 103
click at [360, 163] on div at bounding box center [486, 158] width 586 height 103
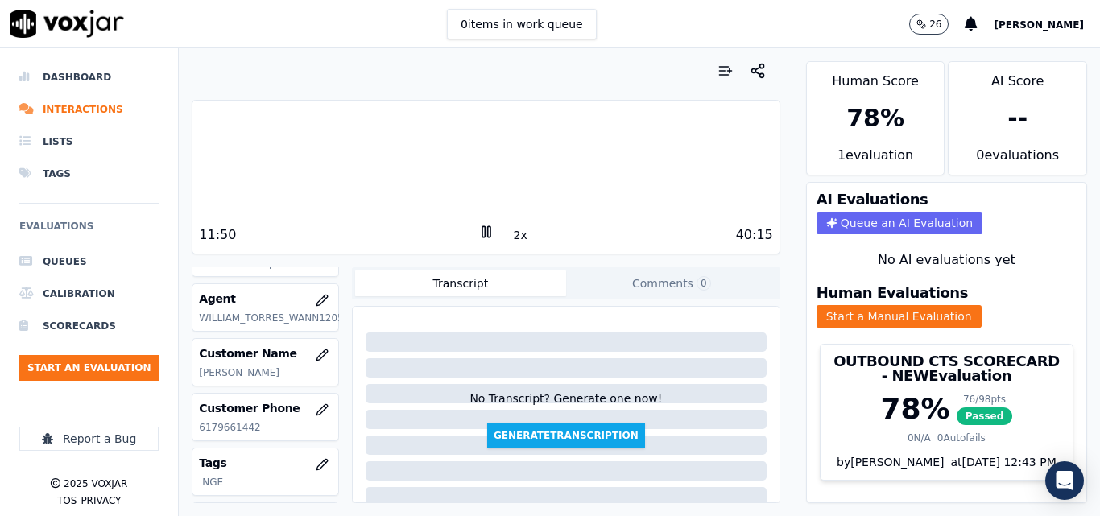
click at [339, 163] on div at bounding box center [486, 158] width 586 height 103
click at [271, 162] on div at bounding box center [486, 158] width 586 height 103
click at [251, 157] on div at bounding box center [486, 158] width 586 height 103
click at [236, 157] on div at bounding box center [486, 158] width 586 height 103
click at [101, 366] on button "Start an Evaluation" at bounding box center [88, 368] width 139 height 26
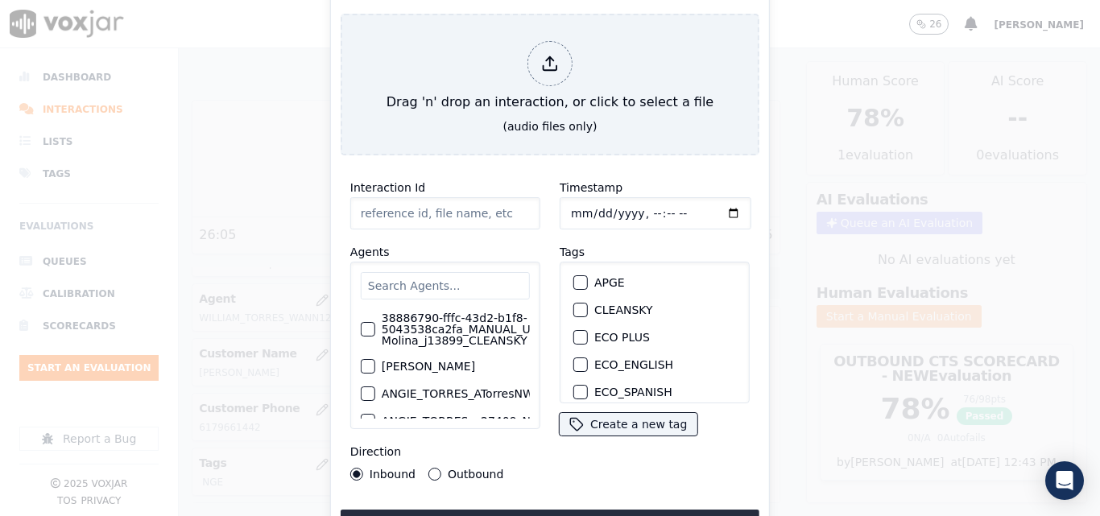
type input "20250908-162235_6147792302-all.mp3"
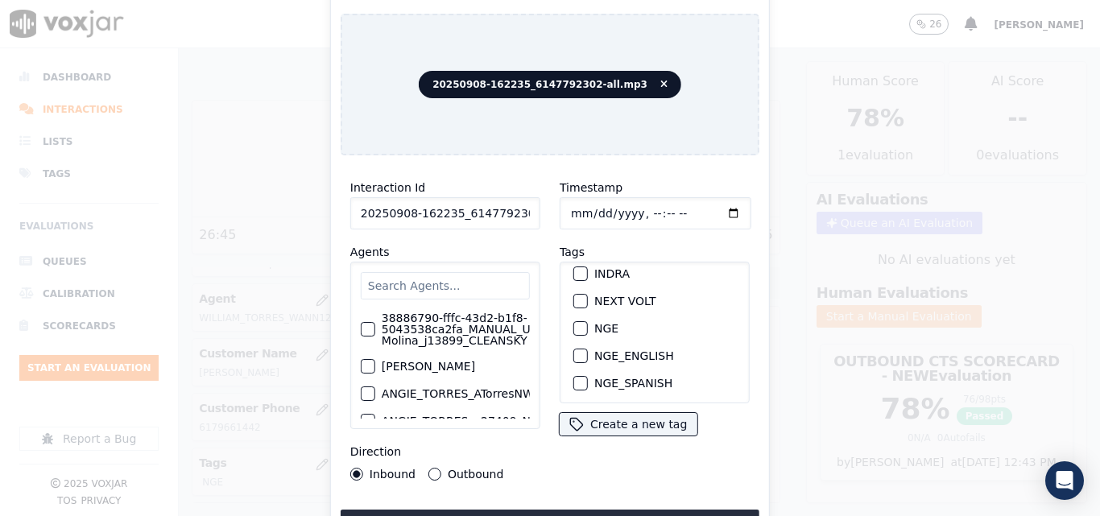
scroll to position [181, 0]
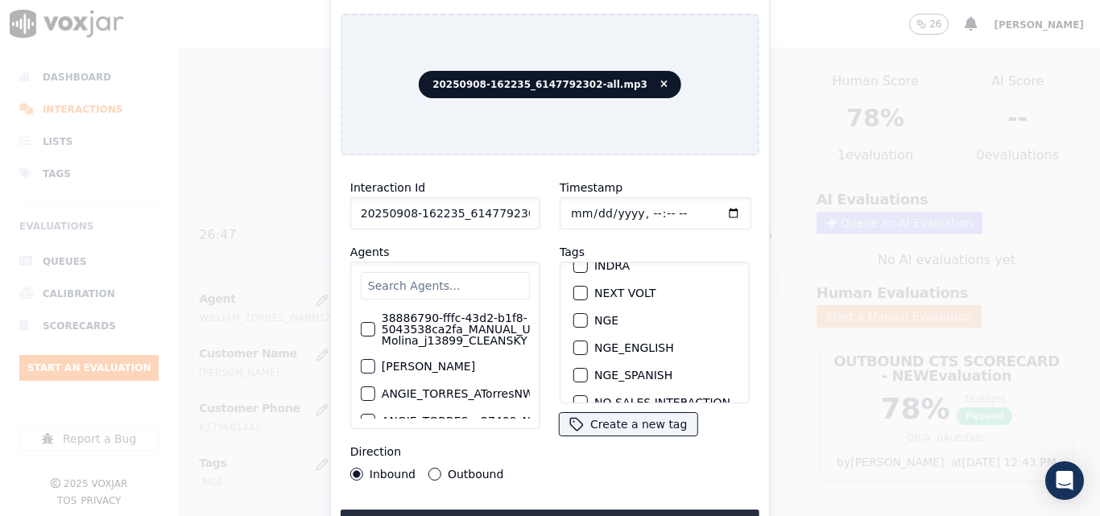
click at [582, 315] on button "NGE" at bounding box center [580, 320] width 14 height 14
click at [548, 510] on button "Upload interaction to start evaluation" at bounding box center [550, 524] width 419 height 29
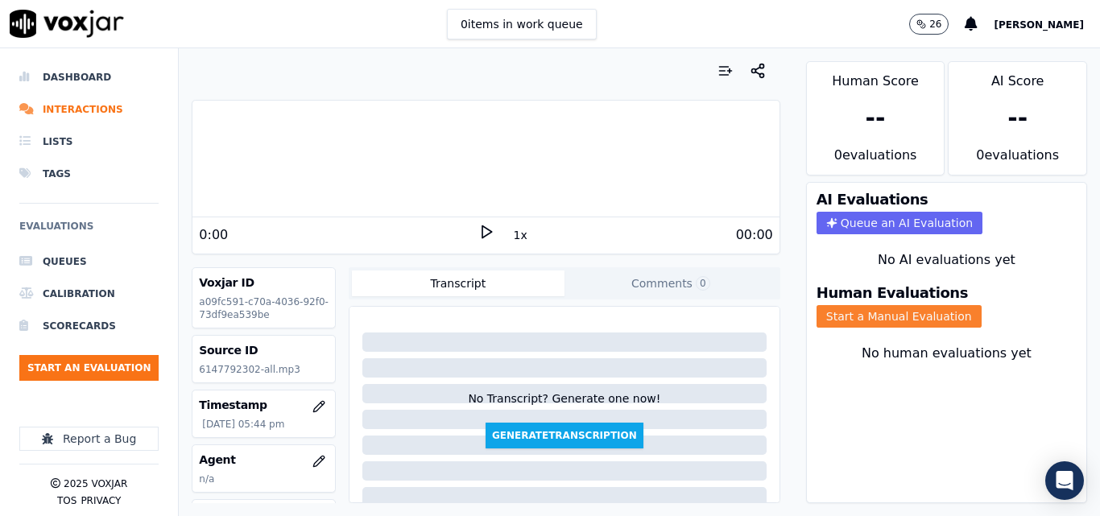
click at [817, 316] on button "Start a Manual Evaluation" at bounding box center [899, 316] width 165 height 23
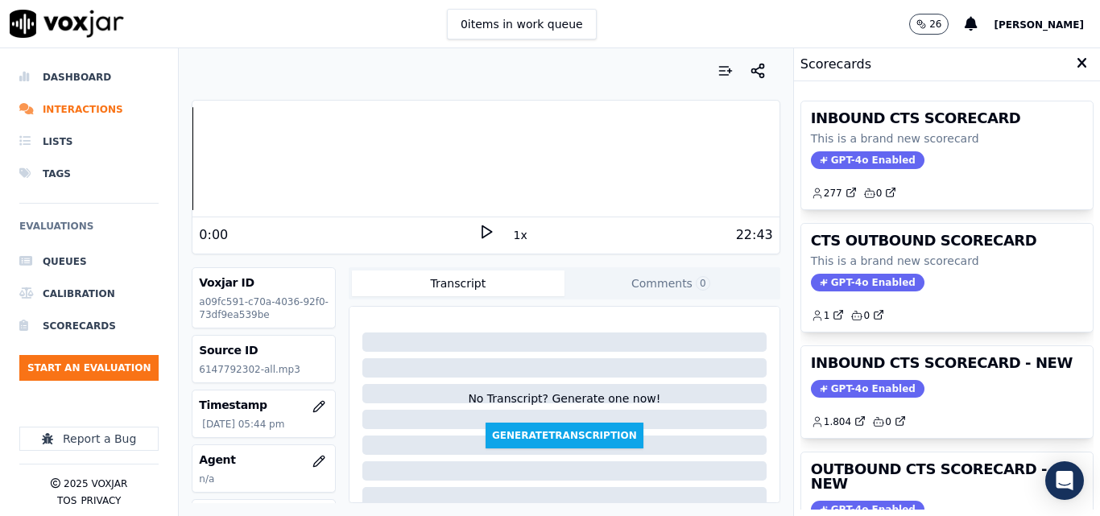
click at [482, 229] on polygon at bounding box center [487, 232] width 10 height 12
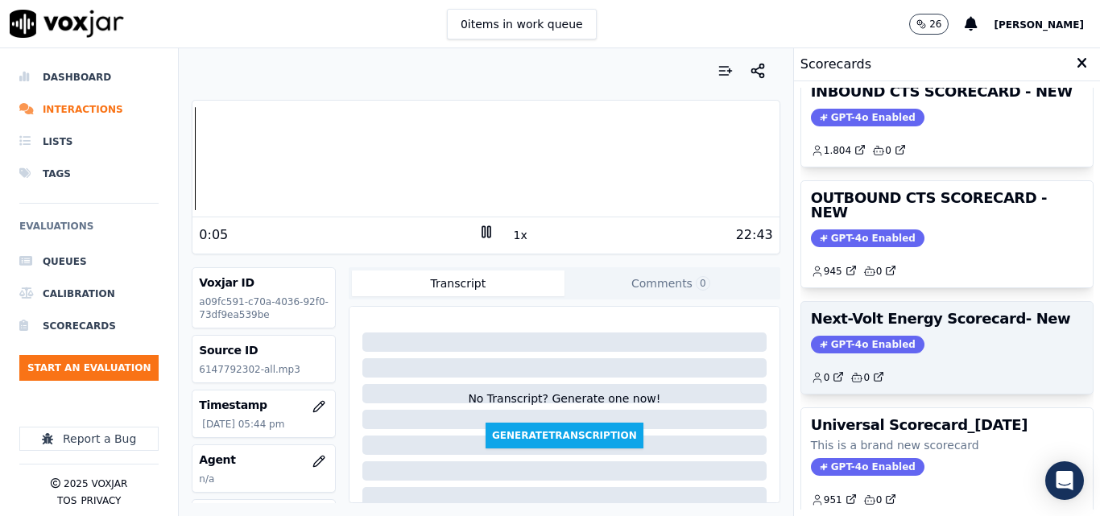
scroll to position [191, 0]
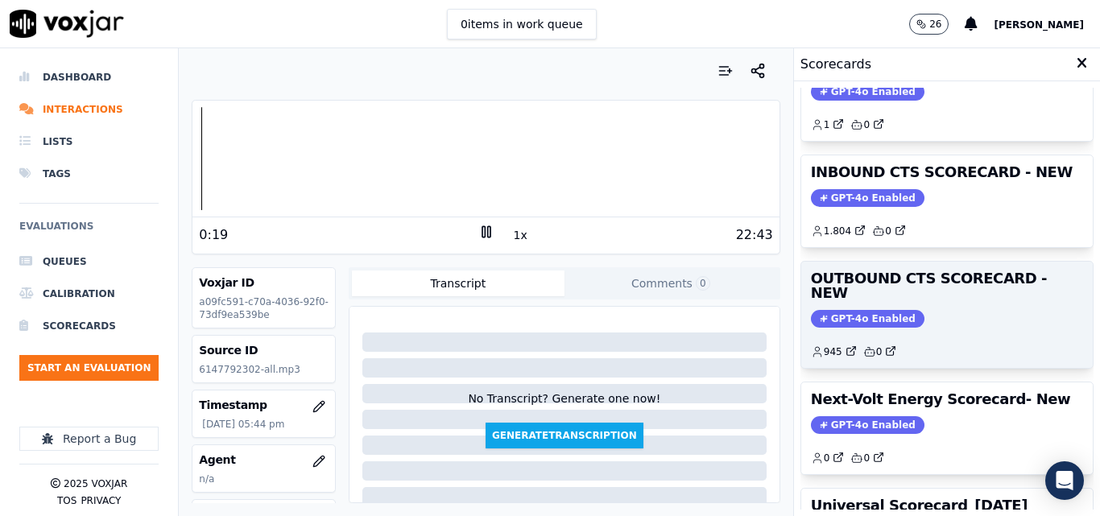
click at [863, 310] on span "GPT-4o Enabled" at bounding box center [868, 319] width 114 height 18
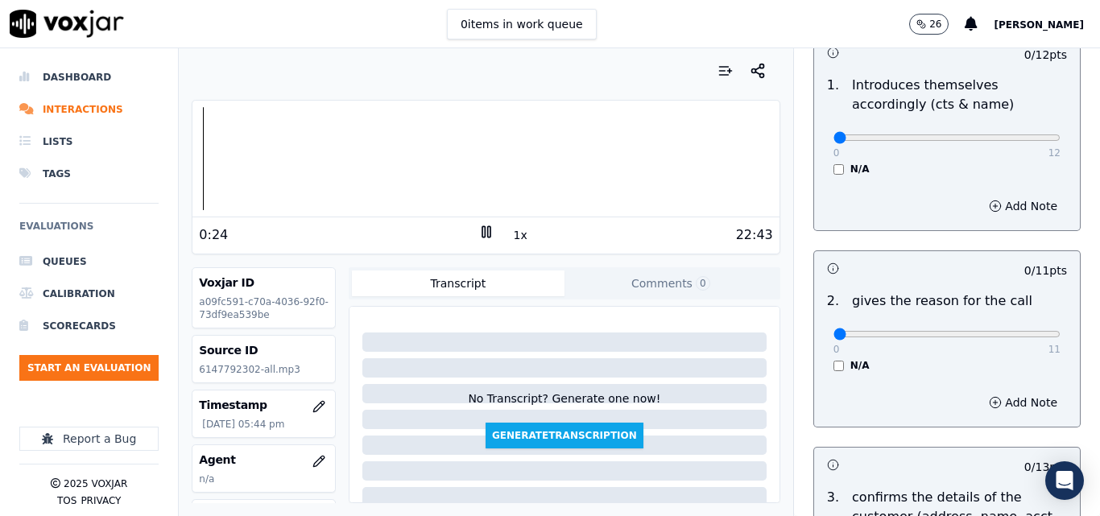
scroll to position [0, 0]
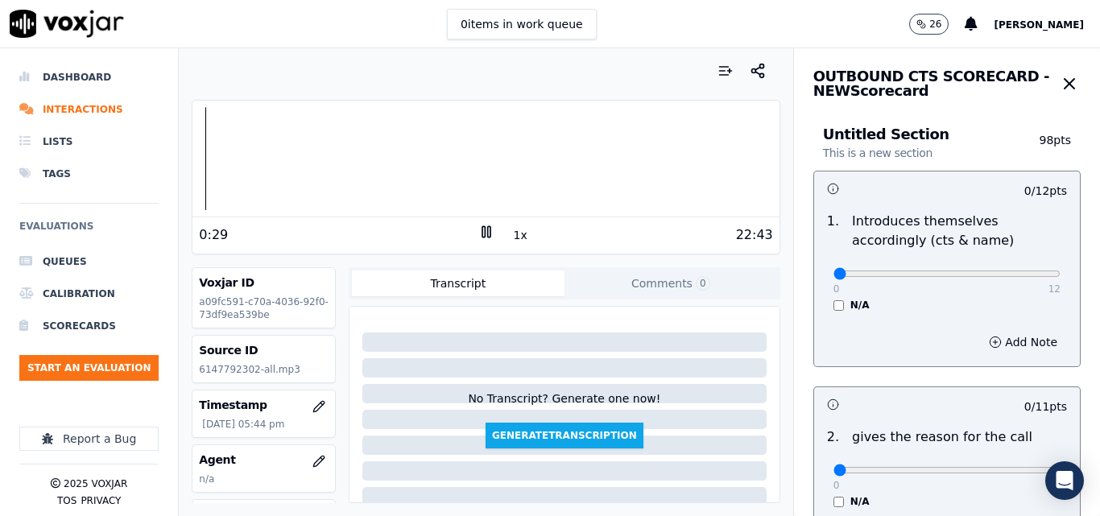
click at [482, 229] on icon at bounding box center [486, 232] width 16 height 16
click at [482, 232] on icon at bounding box center [486, 232] width 16 height 16
click at [478, 234] on icon at bounding box center [486, 232] width 16 height 16
click at [82, 358] on button "Start an Evaluation" at bounding box center [88, 368] width 139 height 26
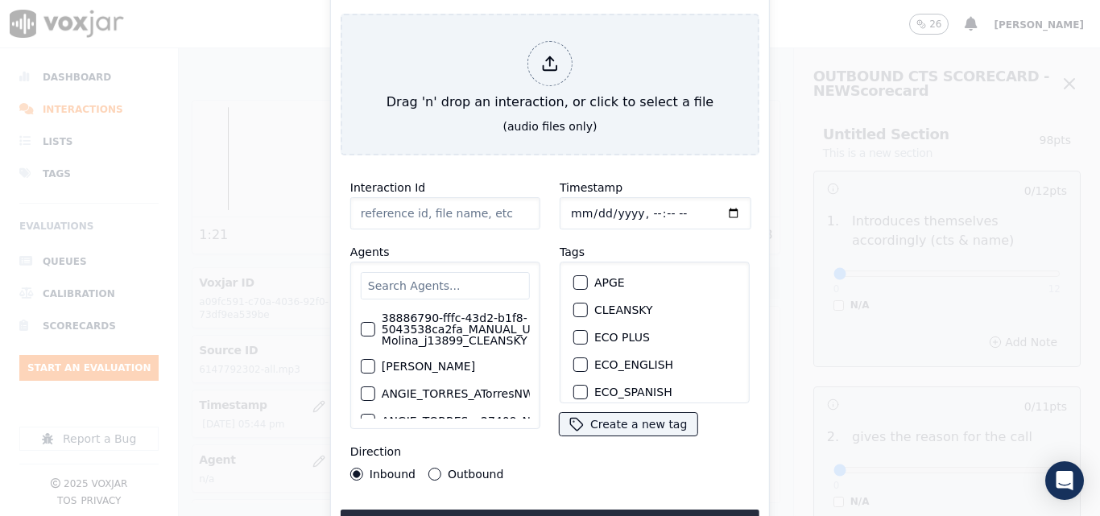
type input "20250908-140551_7814694263-all (1).mp3"
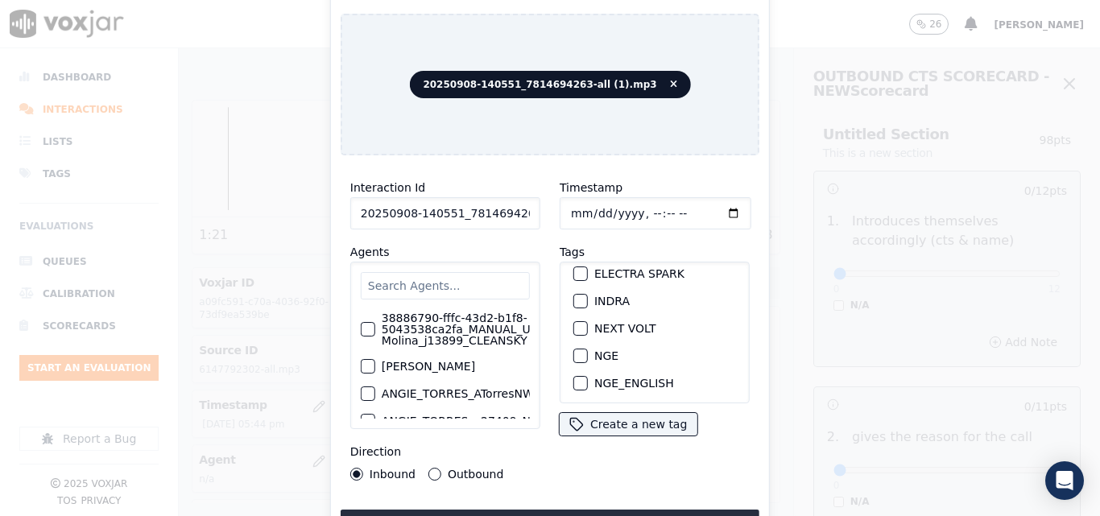
scroll to position [177, 0]
click at [574, 319] on div "button" at bounding box center [579, 324] width 11 height 11
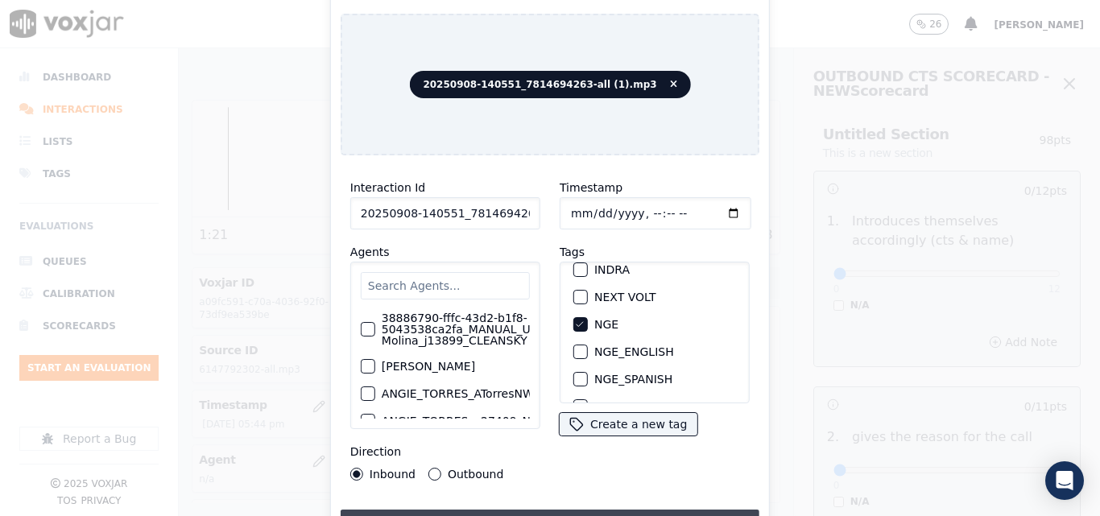
click at [567, 510] on button "Upload interaction to start evaluation" at bounding box center [550, 524] width 419 height 29
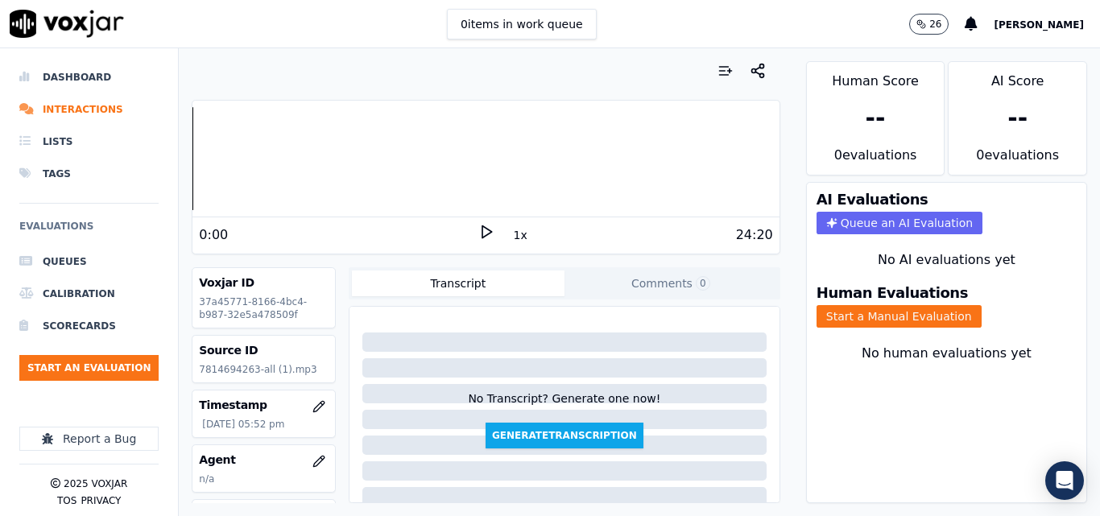
click at [482, 226] on polygon at bounding box center [487, 232] width 10 height 12
click at [846, 322] on button "Start a Manual Evaluation" at bounding box center [899, 316] width 165 height 23
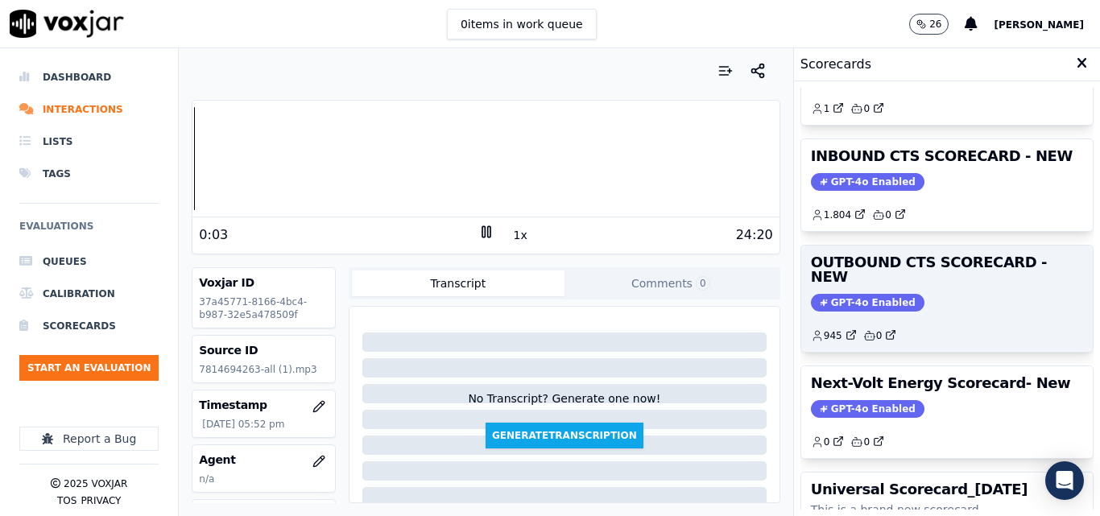
scroll to position [191, 0]
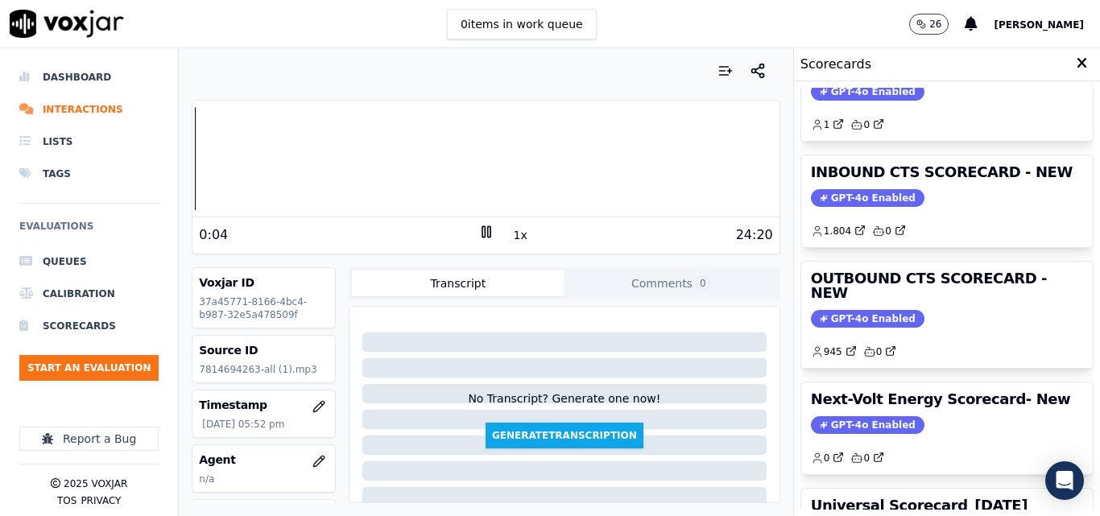
click at [837, 310] on span "GPT-4o Enabled" at bounding box center [868, 319] width 114 height 18
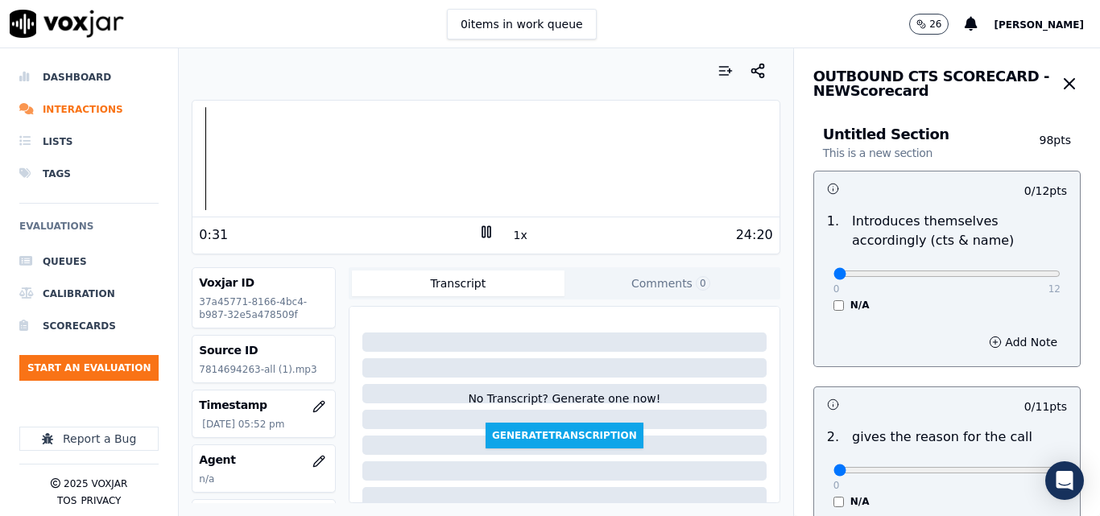
click at [511, 232] on button "1x" at bounding box center [521, 235] width 20 height 23
click at [511, 232] on button "1.5x" at bounding box center [526, 235] width 31 height 23
click at [202, 161] on div at bounding box center [486, 158] width 586 height 103
click at [514, 235] on button "2x" at bounding box center [521, 235] width 20 height 23
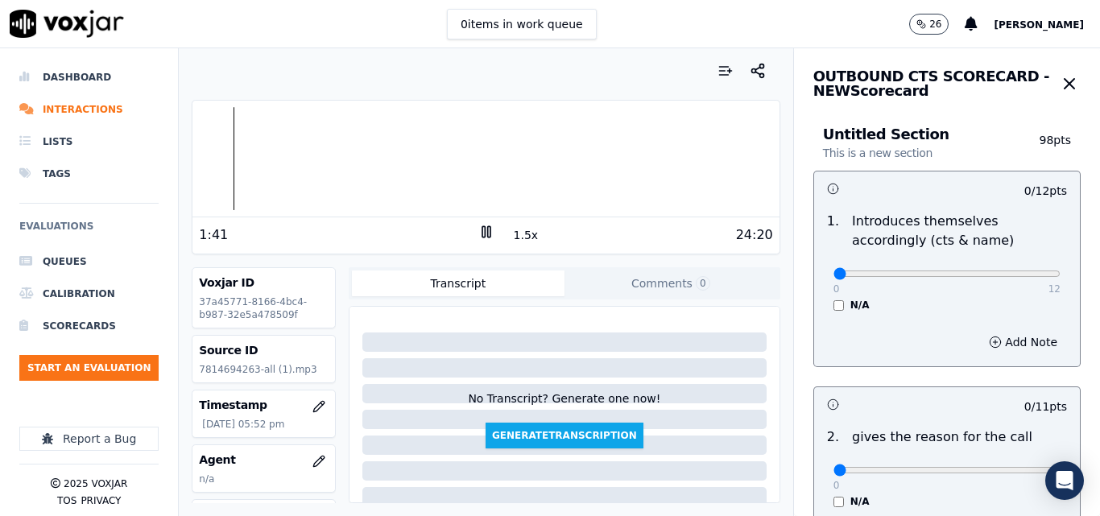
click at [584, 296] on button "Comments 0" at bounding box center [671, 284] width 213 height 26
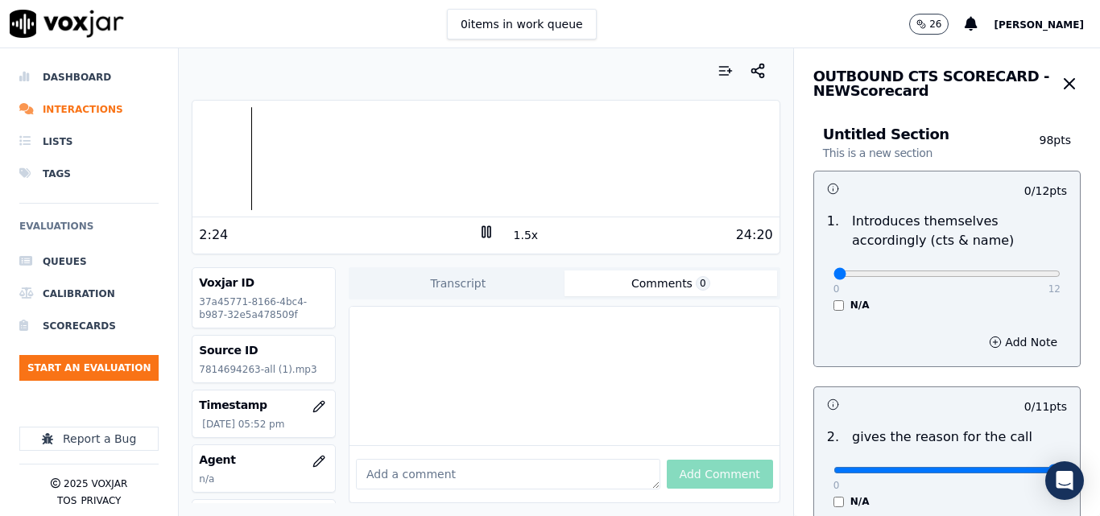
type input "11"
click at [1020, 469] on input "range" at bounding box center [947, 470] width 227 height 6
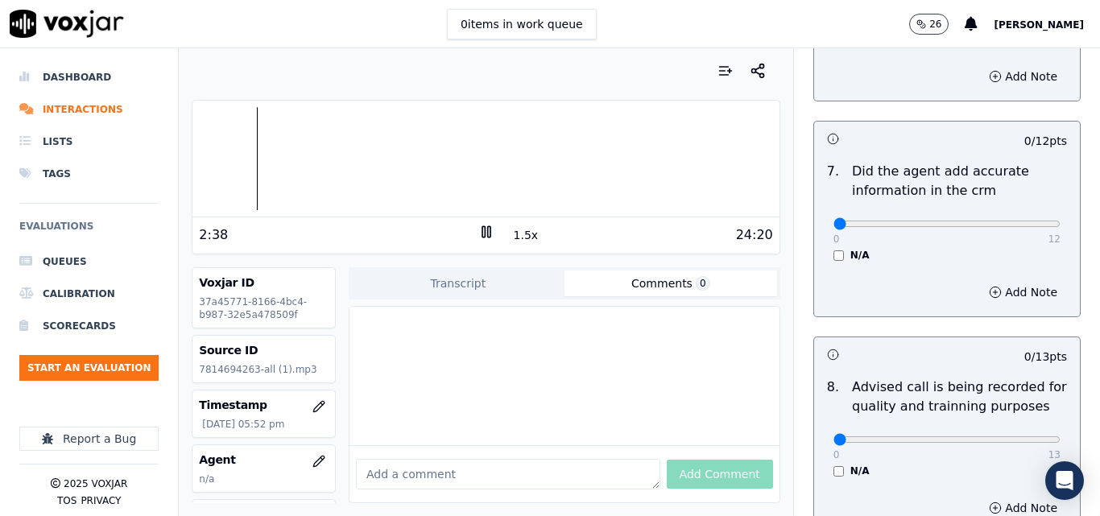
scroll to position [1530, 0]
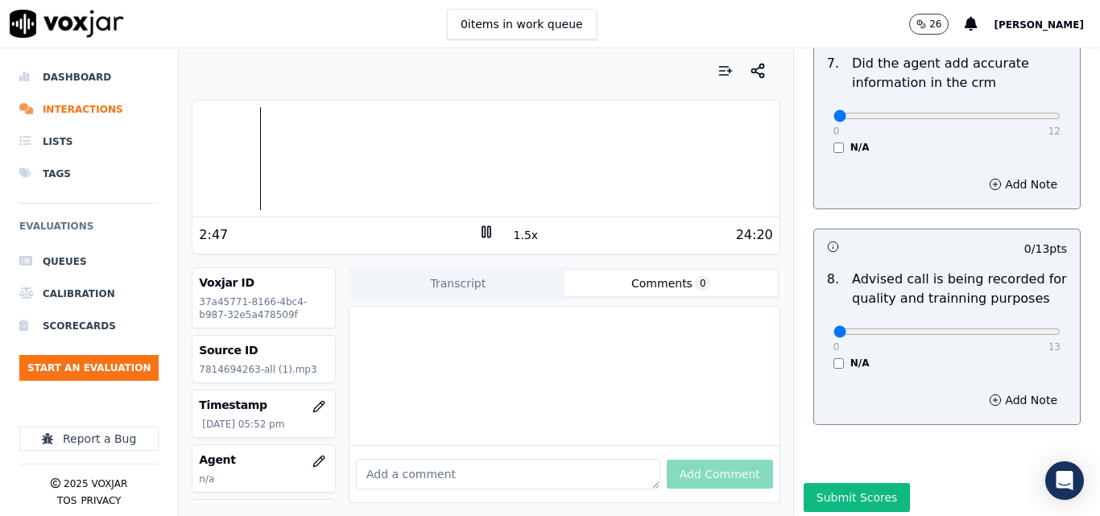
click at [513, 237] on button "1.5x" at bounding box center [526, 235] width 31 height 23
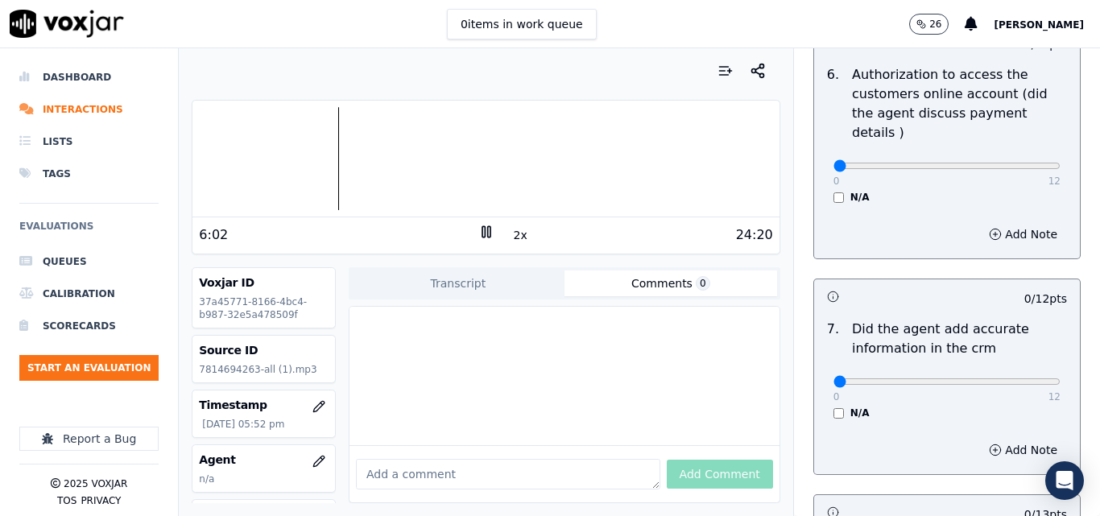
scroll to position [1289, 0]
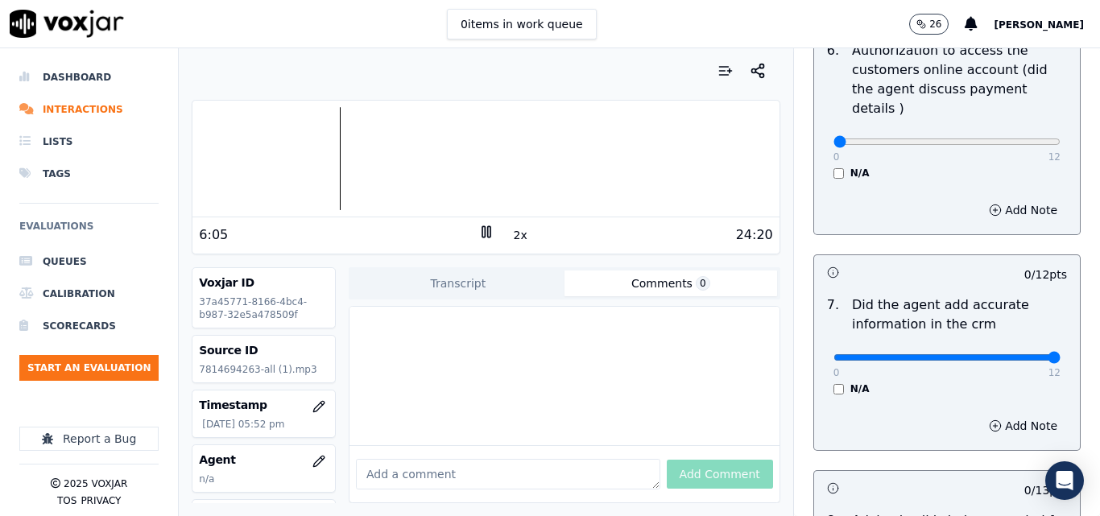
type input "12"
click at [1021, 354] on input "range" at bounding box center [947, 357] width 227 height 6
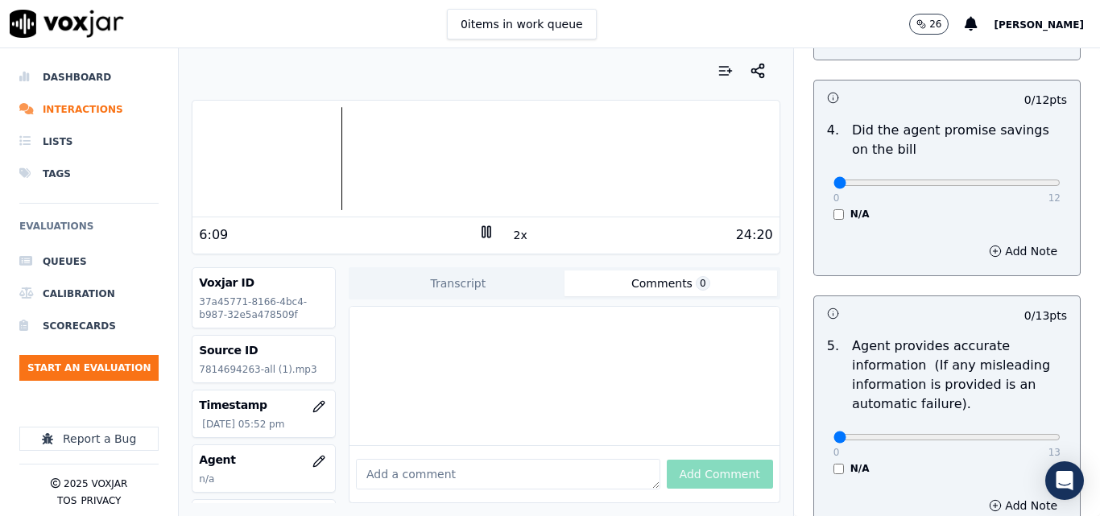
scroll to position [725, 0]
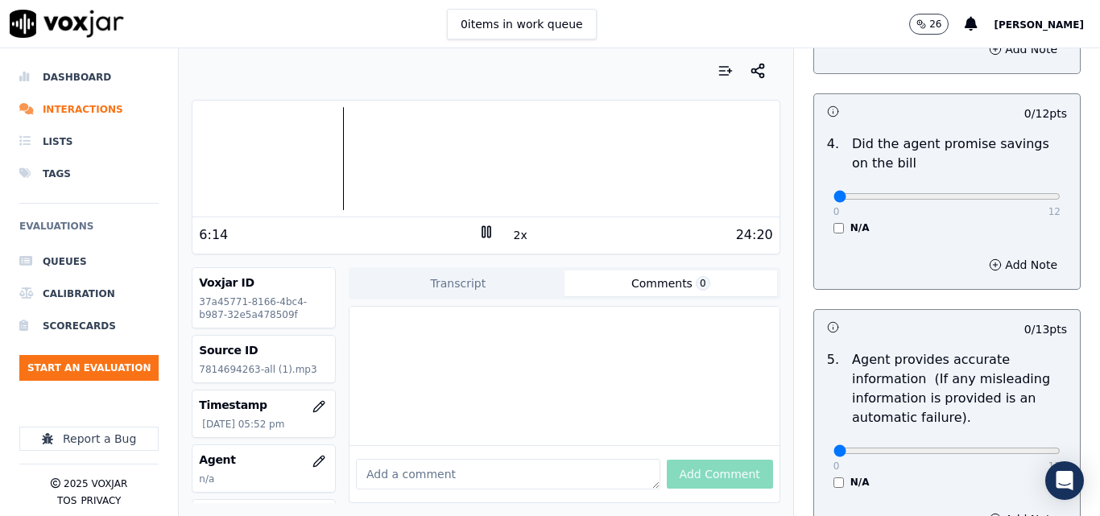
click at [590, 337] on div at bounding box center [565, 376] width 430 height 139
click at [487, 230] on rect at bounding box center [488, 231] width 2 height 10
